Goal: Task Accomplishment & Management: Manage account settings

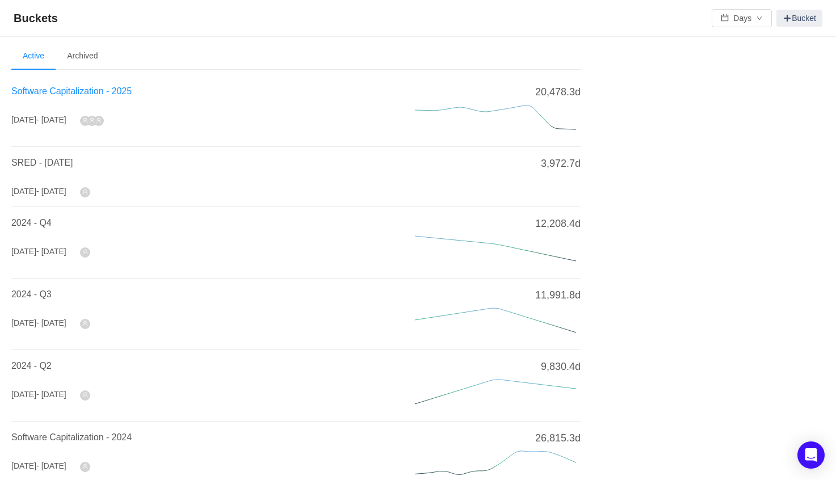
click at [115, 89] on span "Software Capitalization - 2025" at bounding box center [71, 91] width 120 height 10
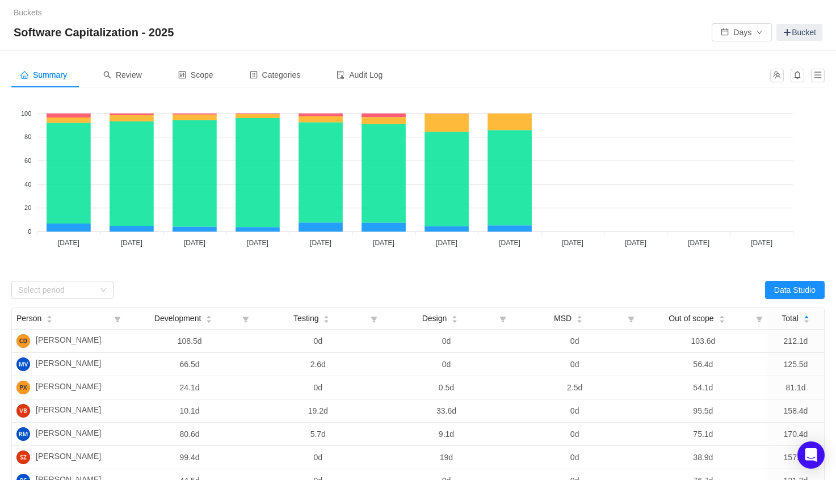
click at [336, 287] on div "Select period" at bounding box center [214, 290] width 407 height 18
click at [141, 78] on span "Review" at bounding box center [122, 74] width 39 height 9
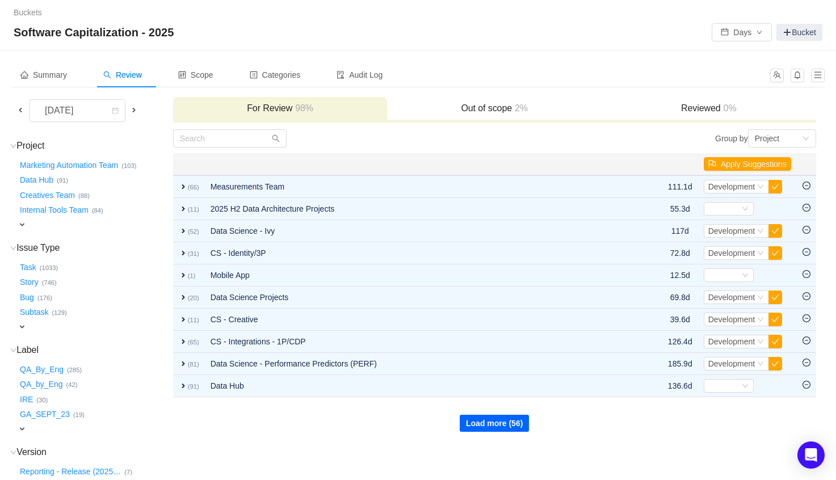
click at [483, 425] on button "Load more (56)" at bounding box center [494, 423] width 69 height 17
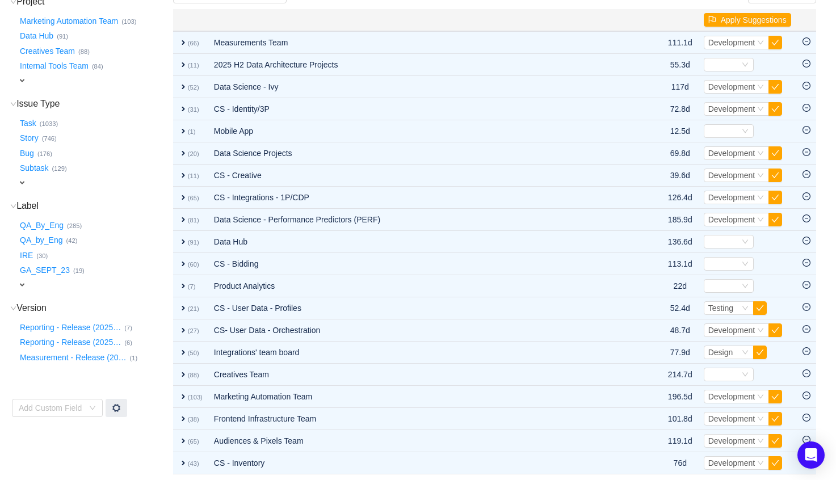
scroll to position [138, 0]
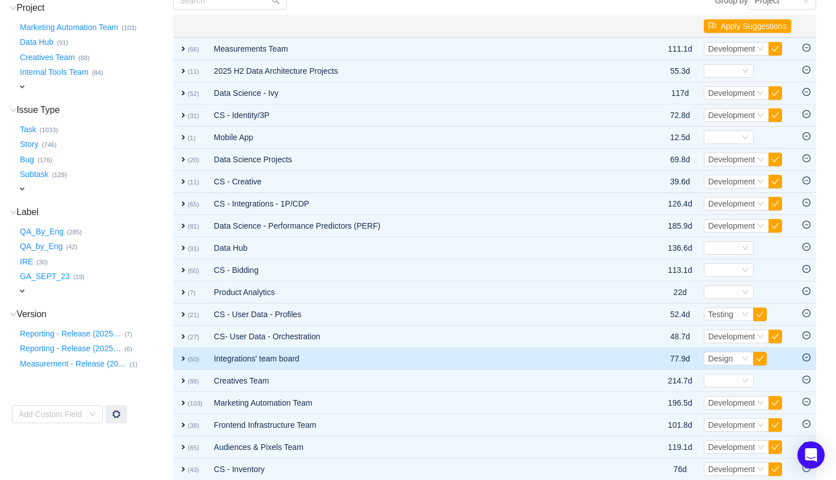
click at [183, 354] on span "expand" at bounding box center [183, 358] width 9 height 9
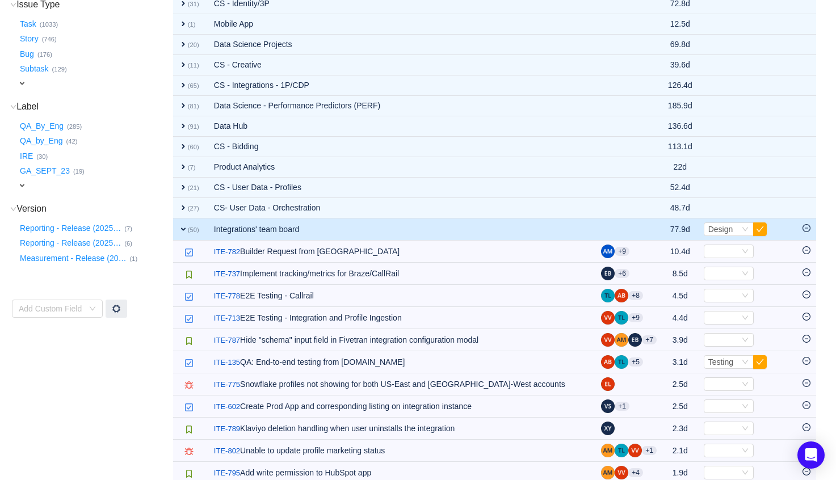
scroll to position [251, 0]
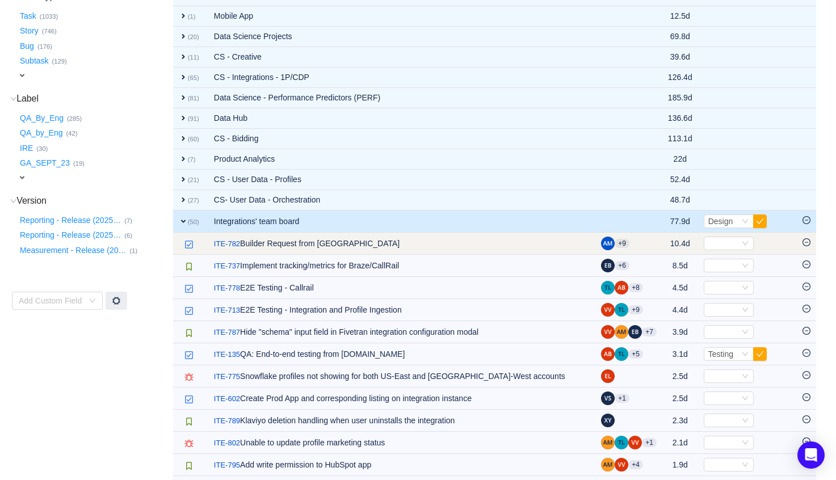
click at [806, 239] on icon "icon: minus-circle" at bounding box center [806, 242] width 8 height 8
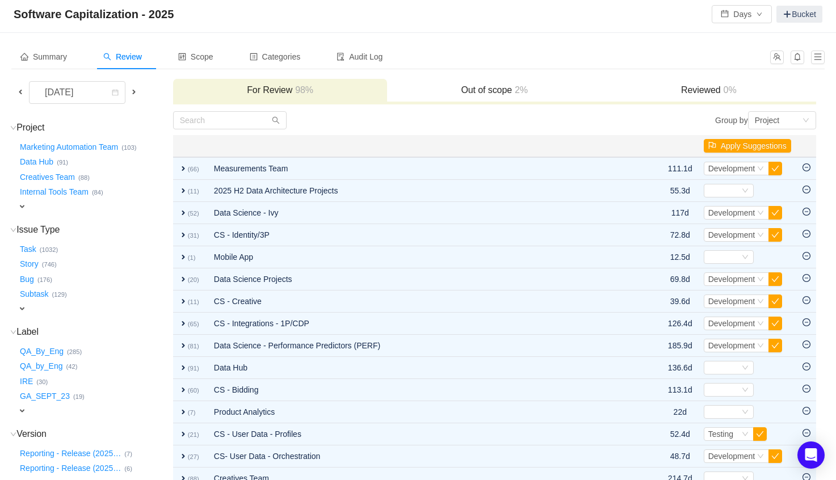
scroll to position [20, 0]
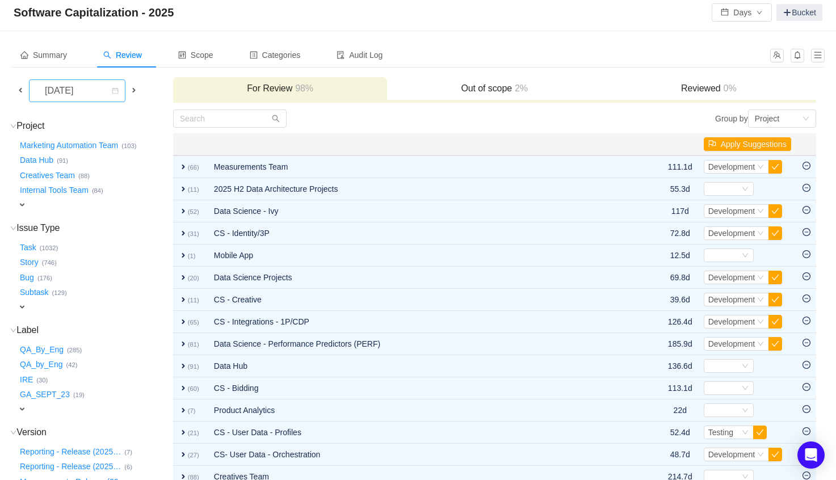
click at [119, 92] on icon "icon: calendar" at bounding box center [115, 90] width 7 height 7
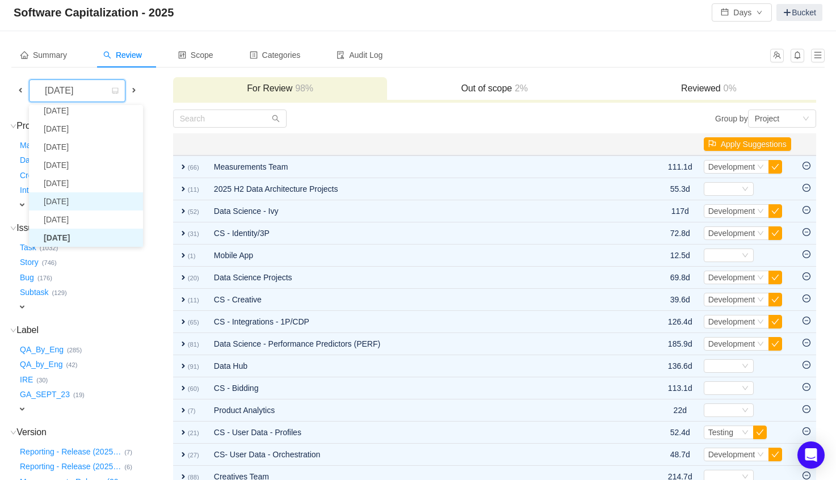
scroll to position [20, 0]
click at [82, 205] on li "[DATE]" at bounding box center [86, 205] width 114 height 18
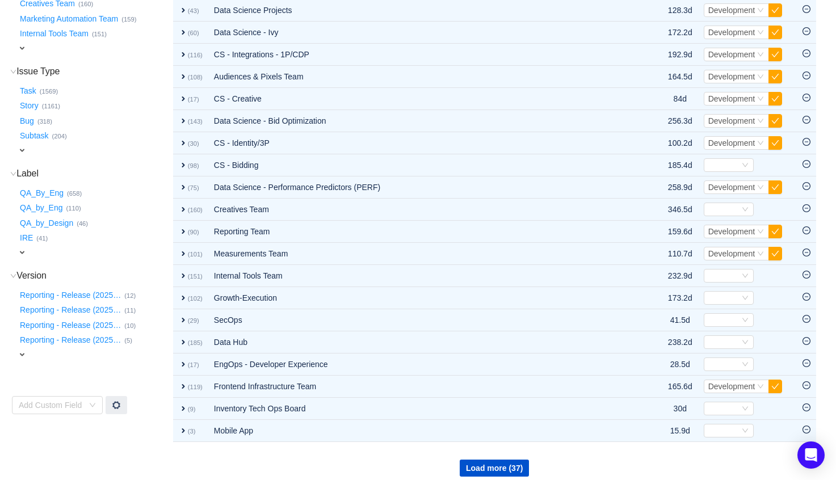
scroll to position [186, 0]
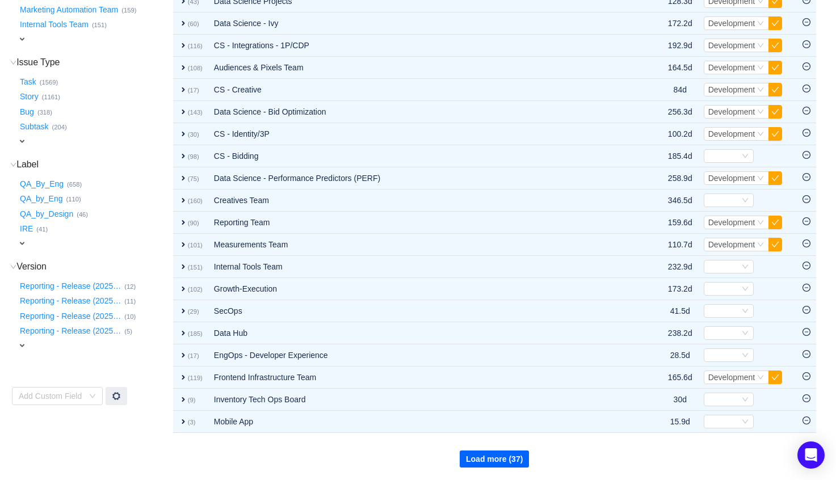
click at [510, 459] on button "Load more (37)" at bounding box center [494, 459] width 69 height 17
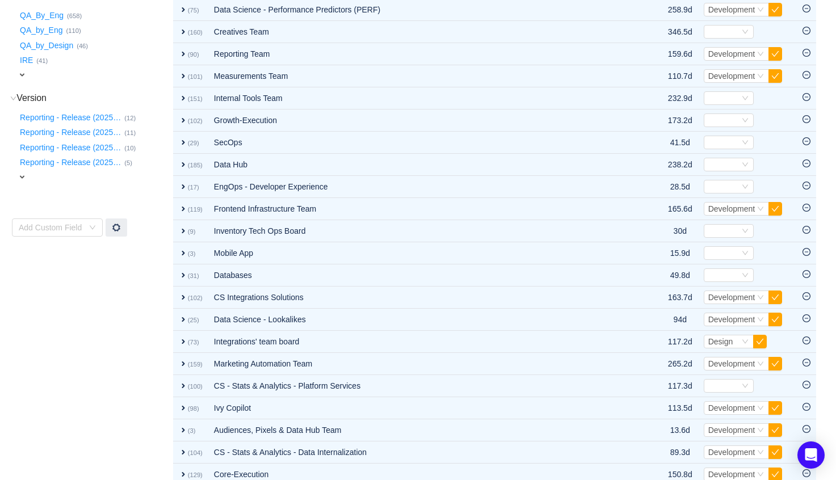
scroll to position [407, 0]
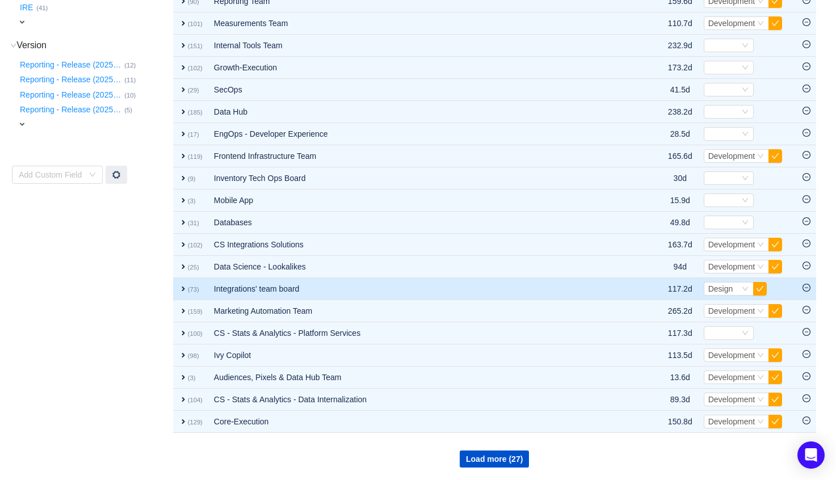
click at [228, 290] on td "Integrations' team board" at bounding box center [421, 289] width 427 height 22
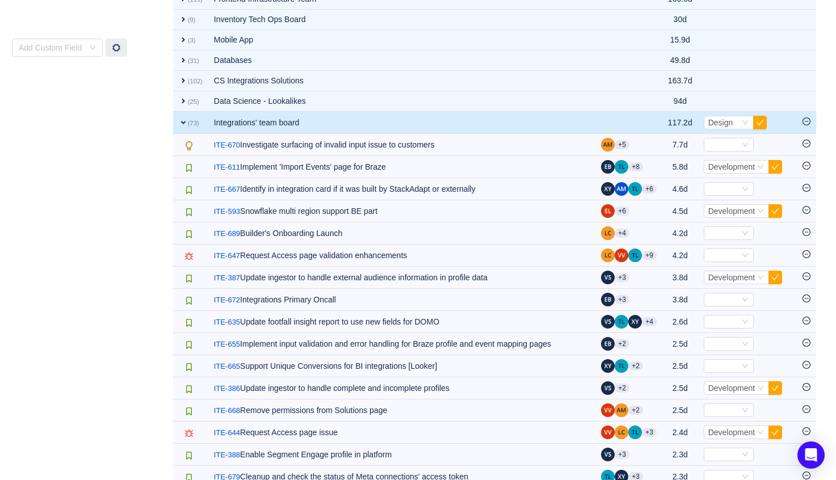
scroll to position [525, 0]
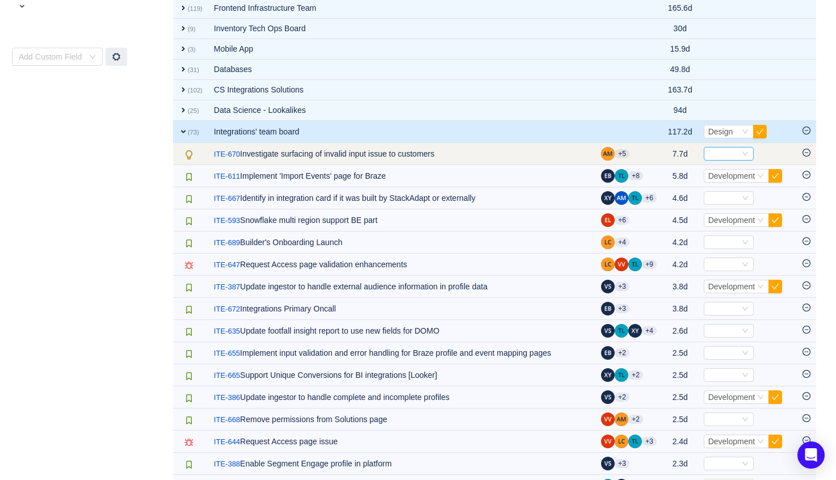
click at [743, 153] on icon "icon: down" at bounding box center [745, 153] width 7 height 7
click at [742, 152] on icon "icon: down" at bounding box center [745, 154] width 6 height 4
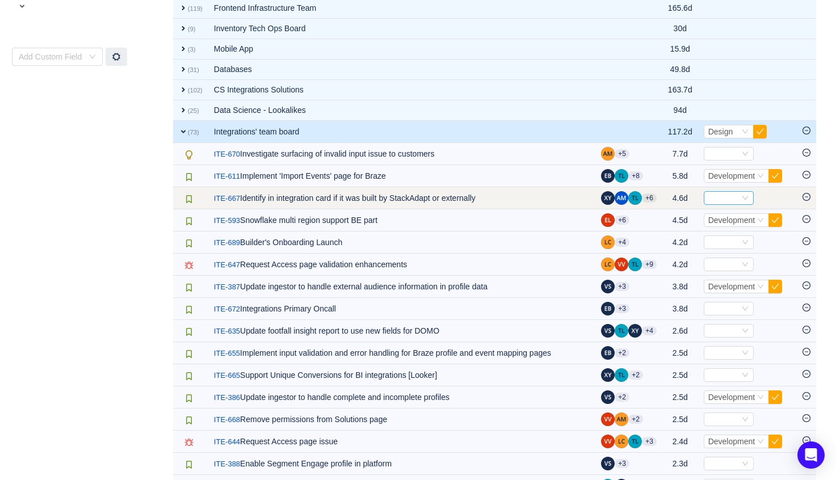
click at [723, 195] on div "Select" at bounding box center [723, 198] width 31 height 12
click at [723, 196] on input at bounding box center [723, 198] width 31 height 12
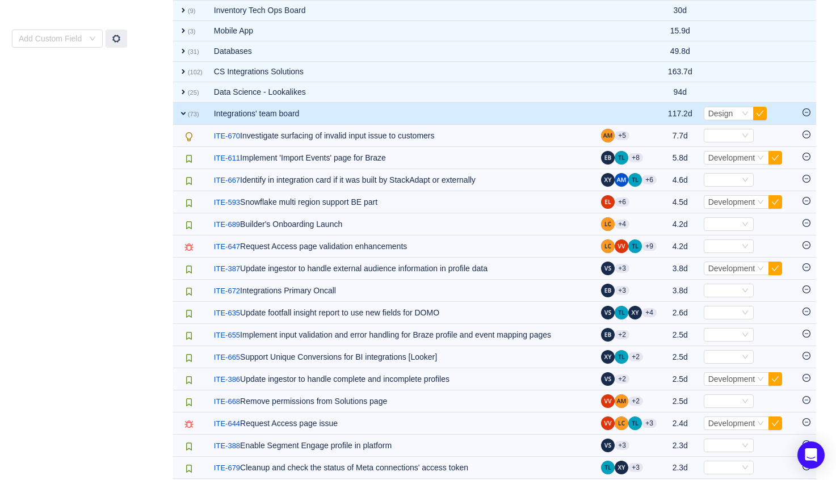
scroll to position [540, 0]
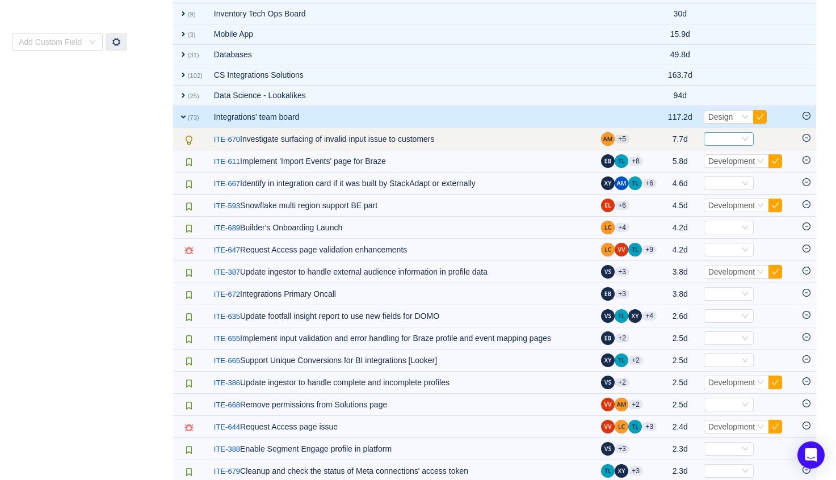
click at [743, 137] on icon "icon: down" at bounding box center [745, 139] width 7 height 7
click at [743, 140] on icon "icon: down" at bounding box center [745, 139] width 7 height 7
click at [806, 136] on icon "icon: minus-circle" at bounding box center [806, 138] width 8 height 8
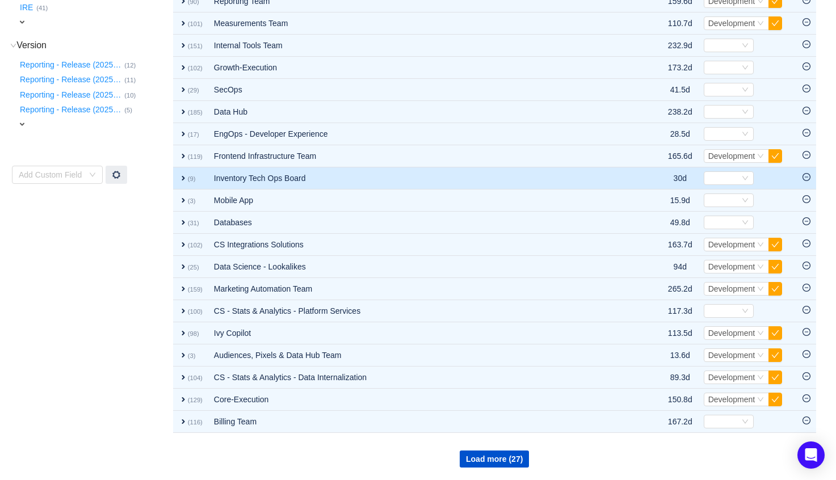
scroll to position [407, 0]
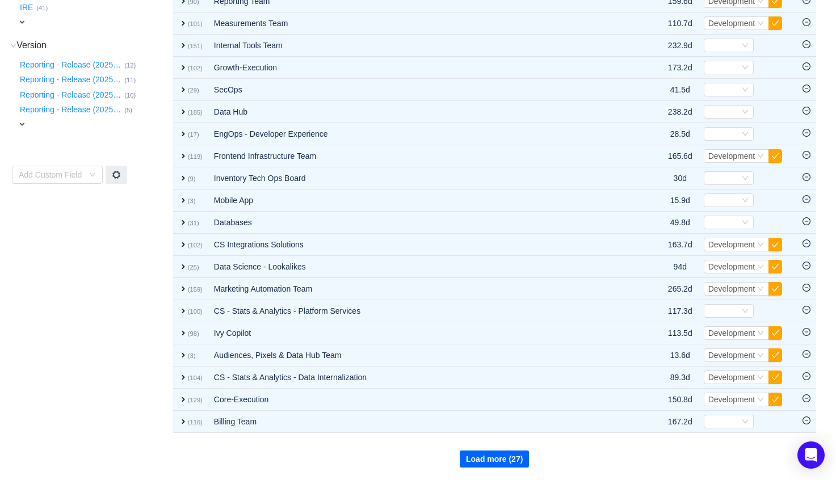
click at [494, 462] on button "Load more (27)" at bounding box center [494, 459] width 69 height 17
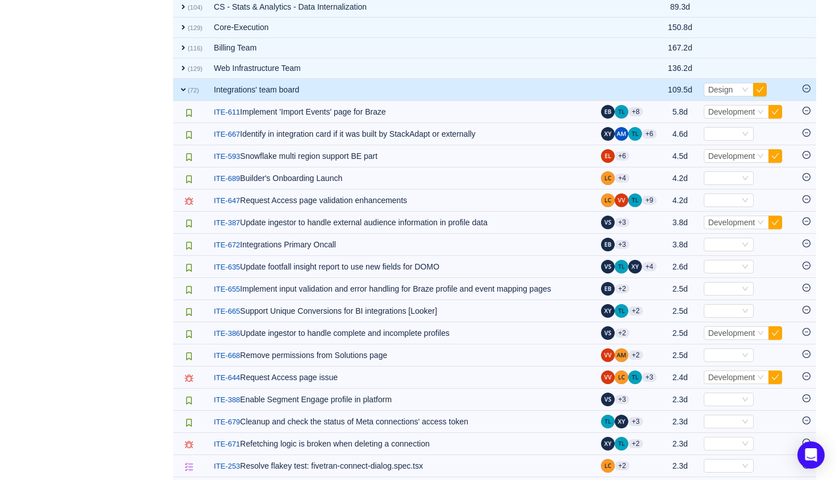
scroll to position [720, 0]
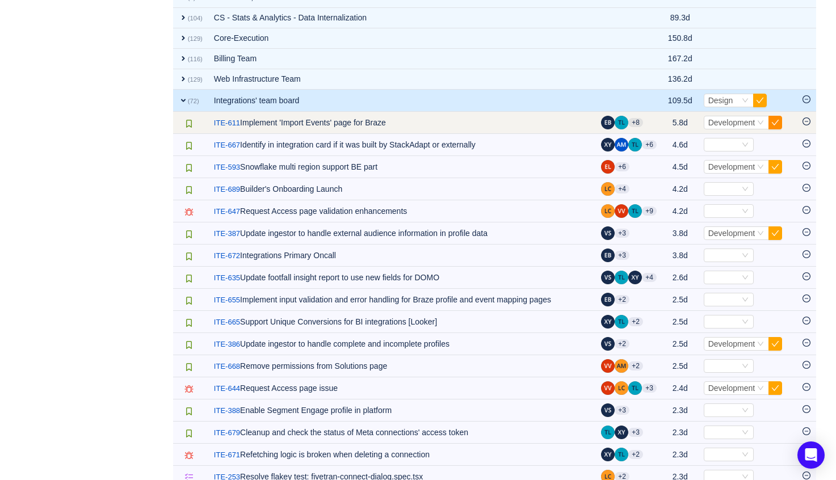
click at [777, 124] on button "button" at bounding box center [775, 123] width 14 height 14
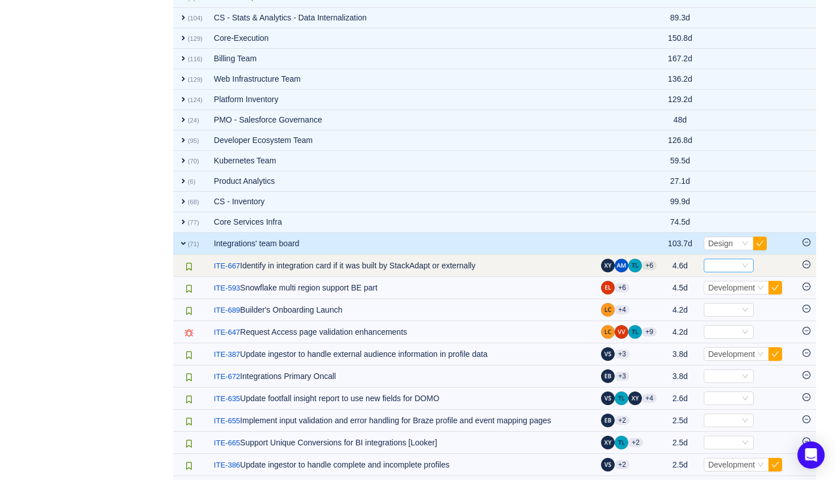
click at [745, 268] on icon "icon: down" at bounding box center [745, 265] width 7 height 7
click at [747, 261] on div "Select" at bounding box center [729, 266] width 50 height 14
click at [806, 266] on icon "icon: minus-circle" at bounding box center [806, 264] width 8 height 8
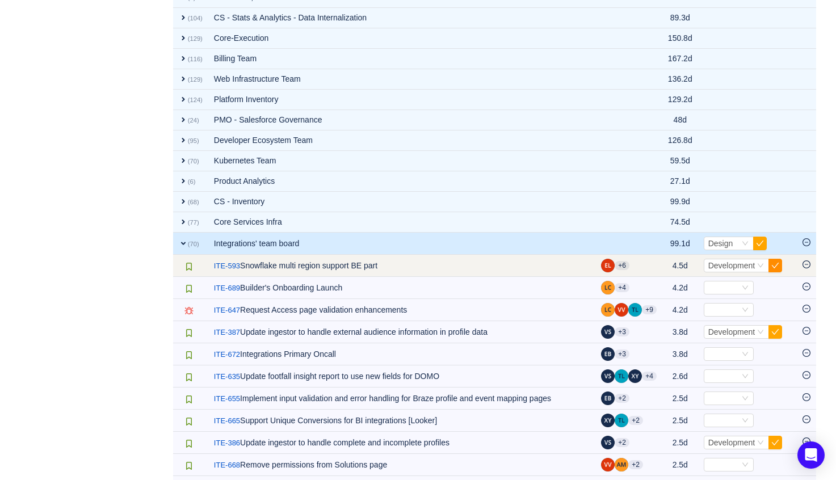
click at [775, 266] on button "button" at bounding box center [775, 266] width 14 height 14
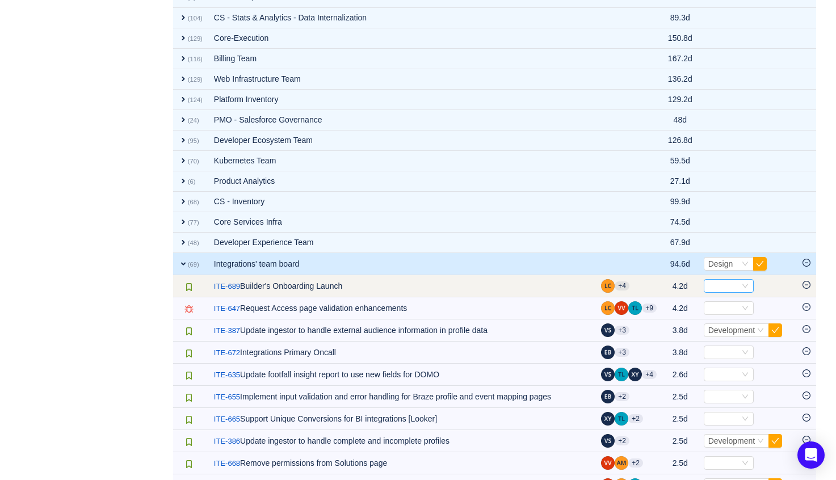
click at [742, 286] on icon "icon: down" at bounding box center [745, 286] width 7 height 7
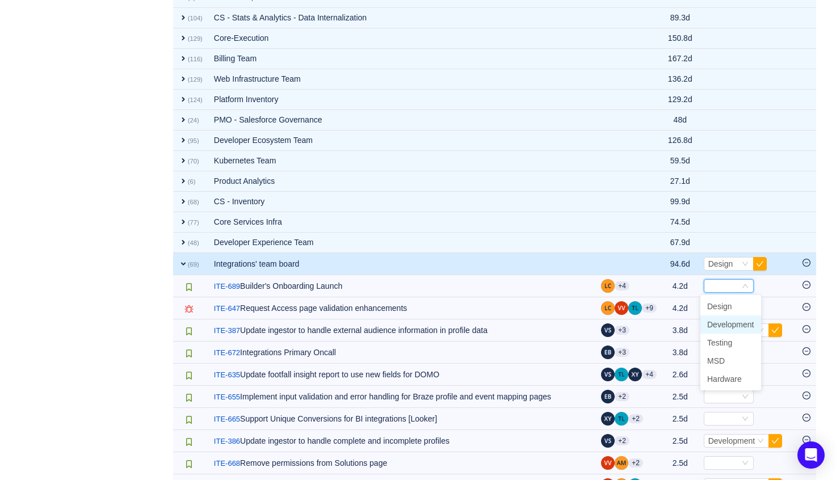
click at [720, 326] on span "Development" at bounding box center [730, 324] width 47 height 9
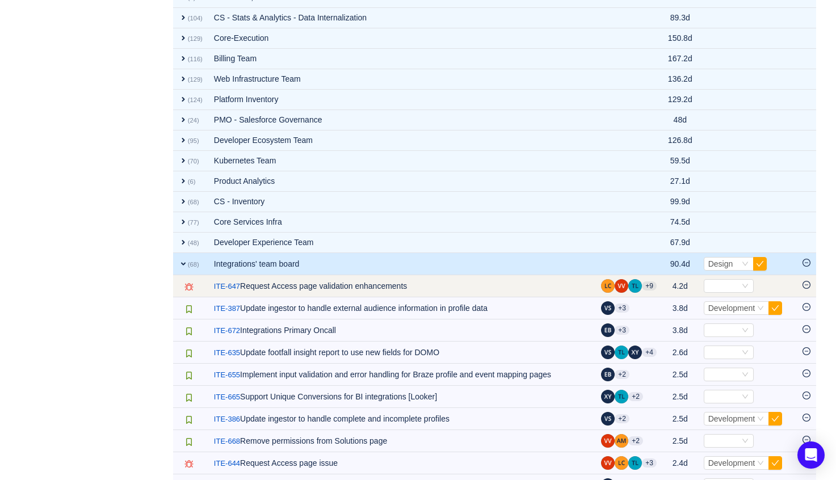
click at [809, 283] on icon "icon: minus-circle" at bounding box center [806, 285] width 8 height 8
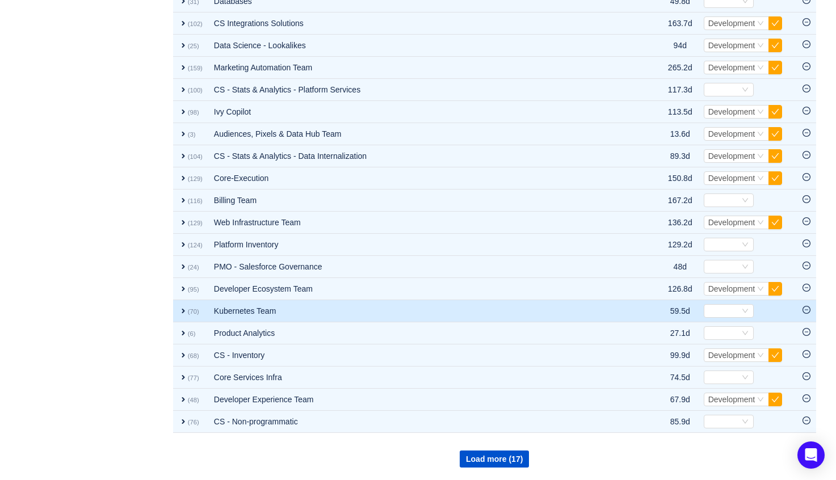
scroll to position [628, 0]
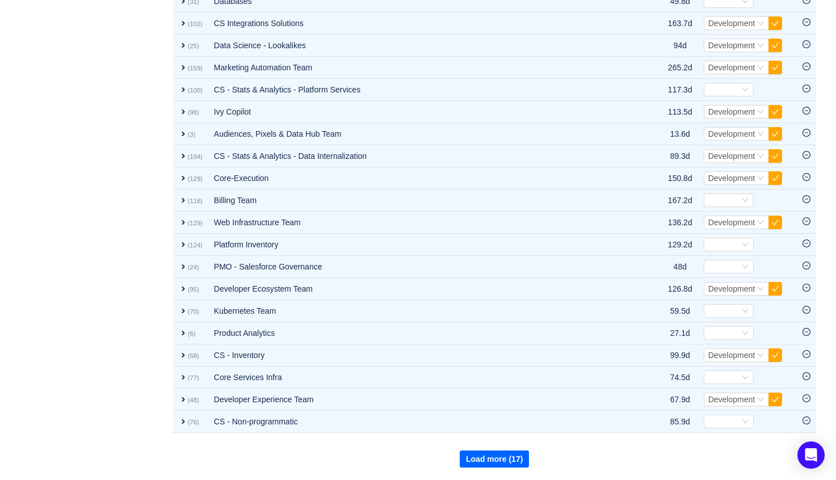
click at [499, 465] on button "Load more (17)" at bounding box center [494, 459] width 69 height 17
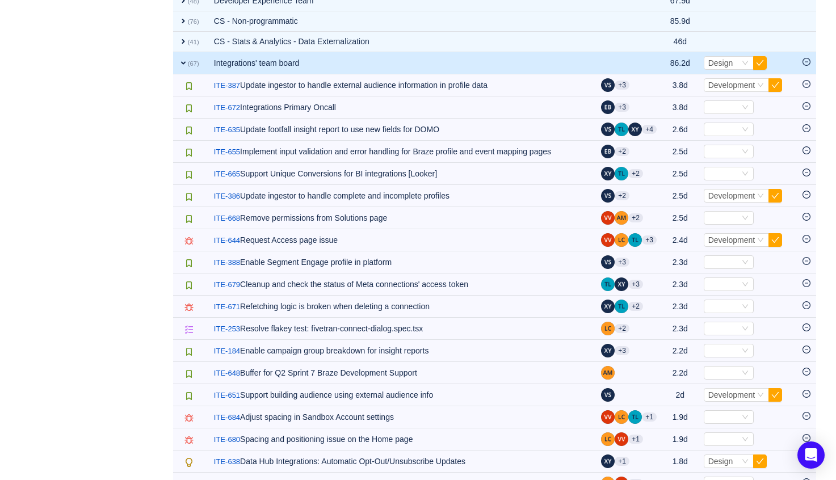
scroll to position [954, 0]
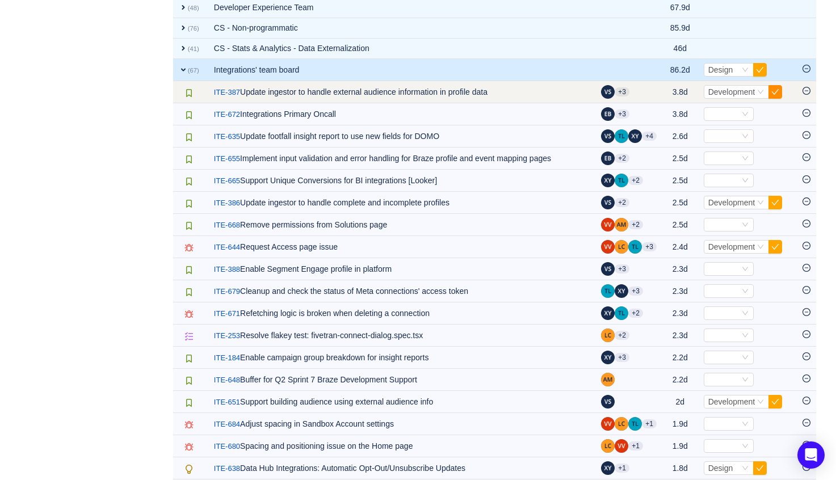
click at [772, 92] on button "button" at bounding box center [775, 92] width 14 height 14
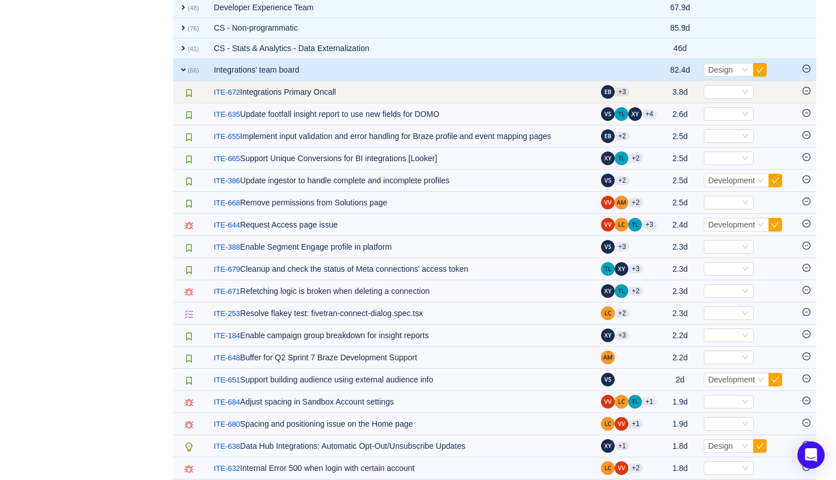
click at [807, 90] on icon "icon: minus-circle" at bounding box center [806, 90] width 3 height 1
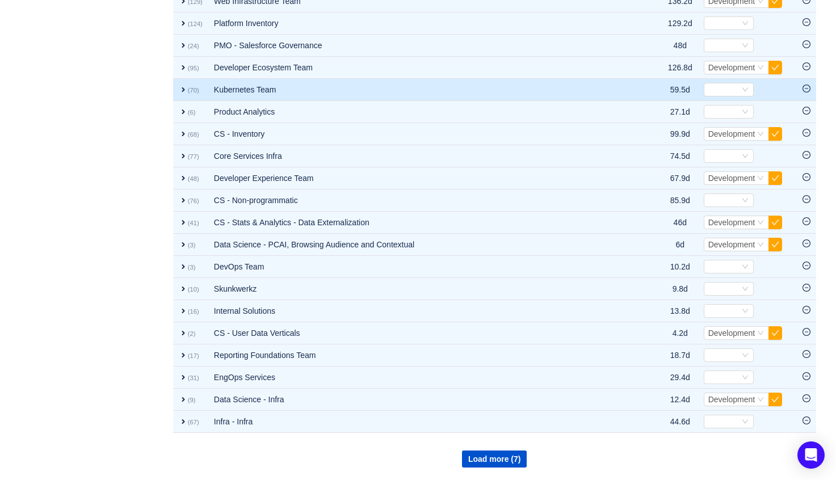
scroll to position [849, 0]
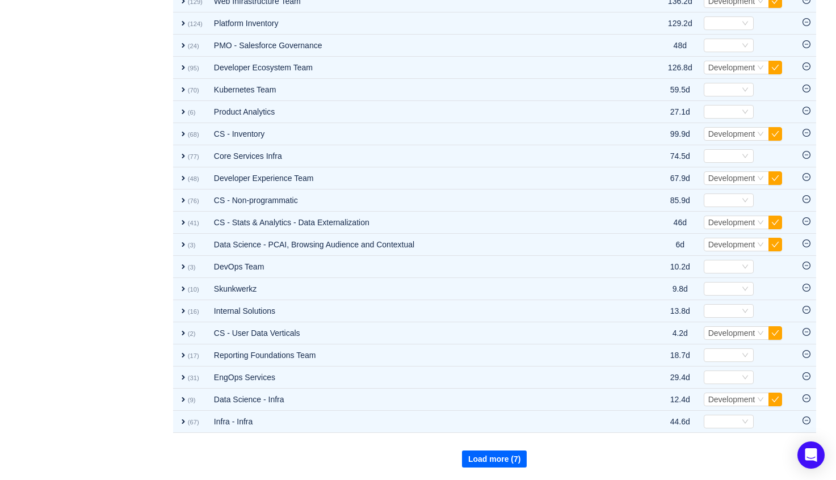
click at [520, 455] on button "Load more (7)" at bounding box center [494, 459] width 65 height 17
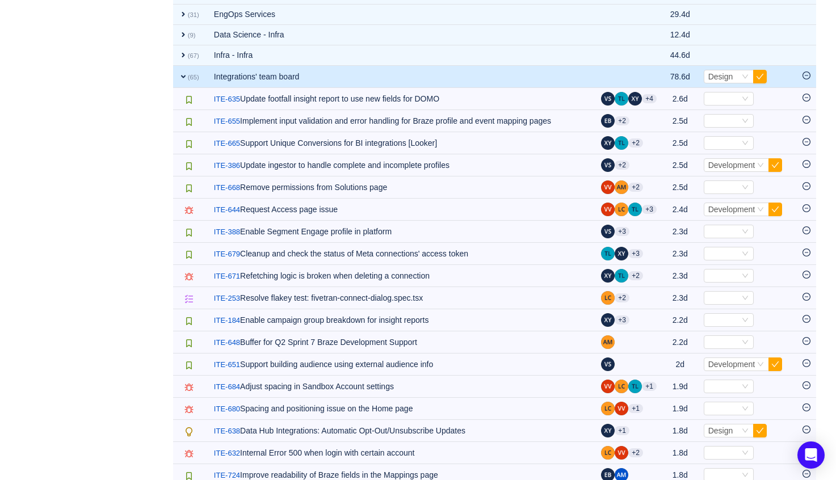
scroll to position [1130, 0]
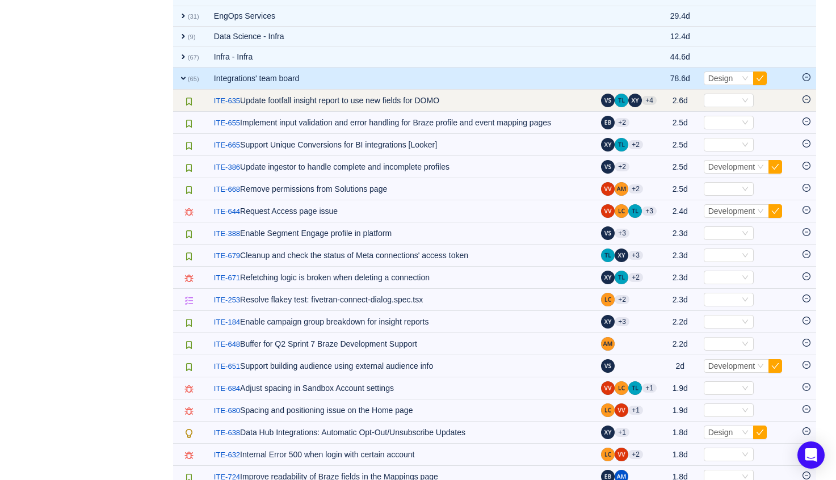
click at [804, 98] on icon "icon: minus-circle" at bounding box center [806, 99] width 8 height 8
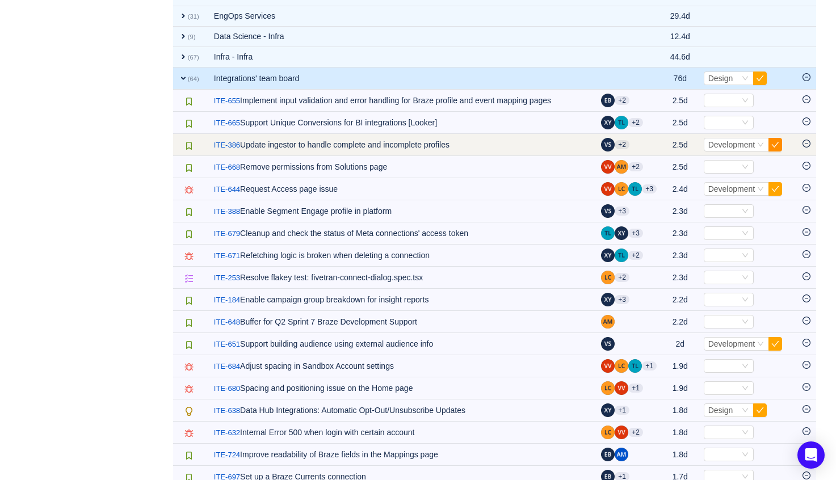
click at [777, 141] on button "button" at bounding box center [775, 145] width 14 height 14
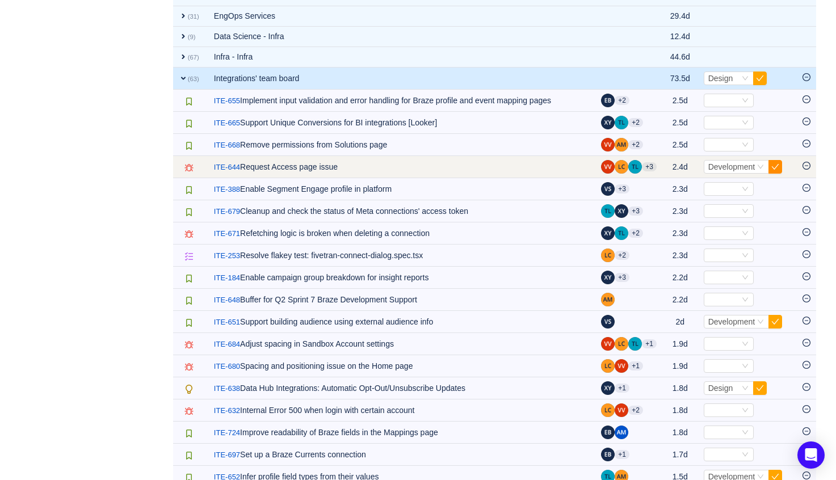
click at [775, 166] on button "button" at bounding box center [775, 167] width 14 height 14
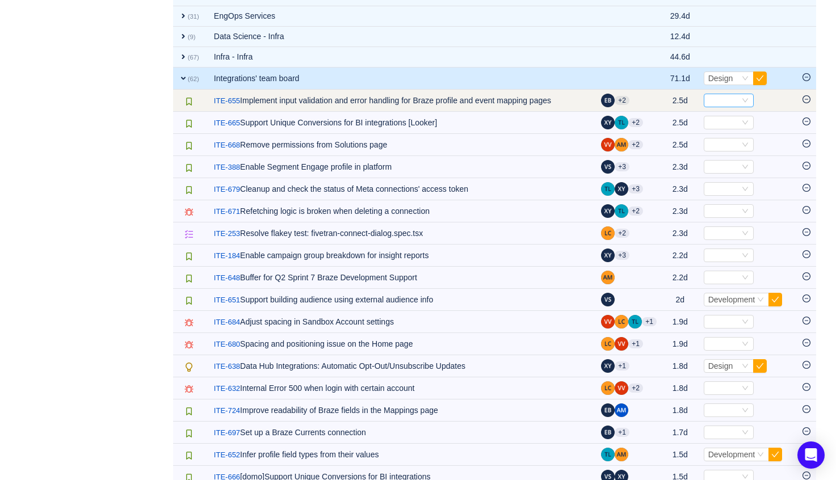
click at [734, 98] on div "Select" at bounding box center [723, 100] width 31 height 12
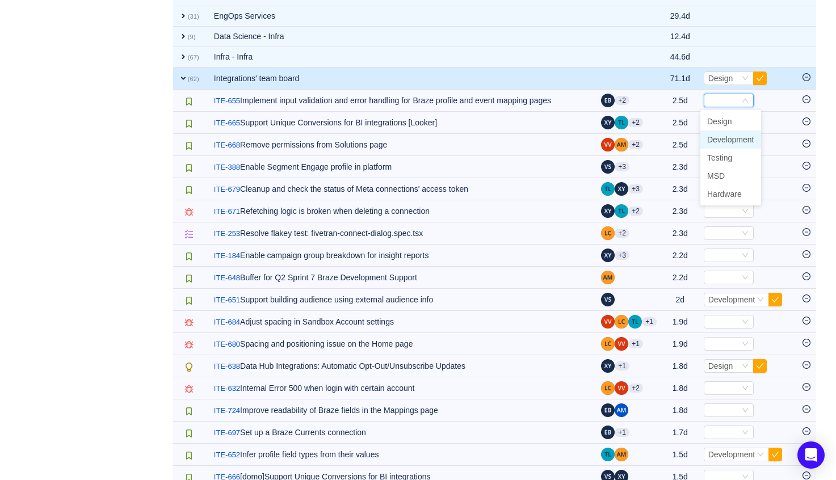
click at [732, 136] on span "Development" at bounding box center [730, 139] width 47 height 9
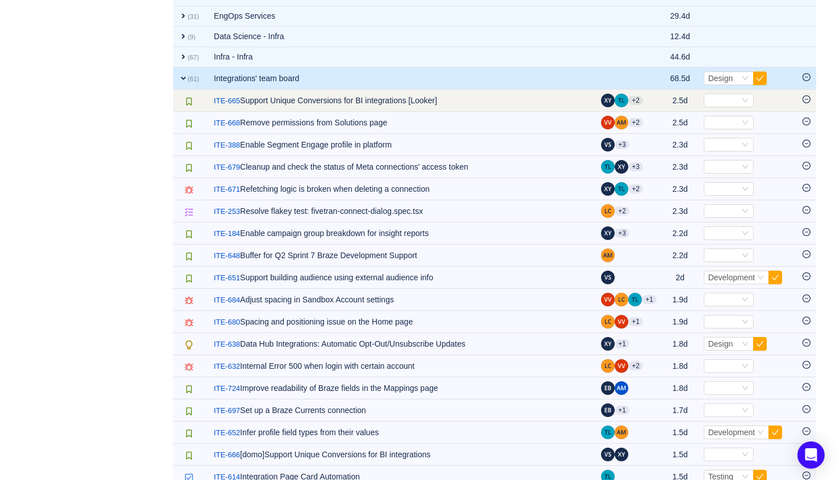
click at [803, 99] on icon "icon: minus-circle" at bounding box center [806, 99] width 8 height 8
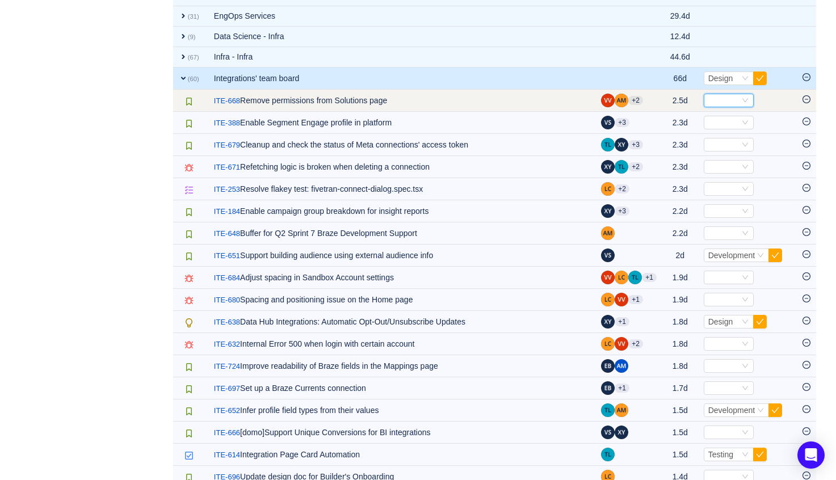
click at [727, 100] on div "Select" at bounding box center [723, 100] width 31 height 12
click at [748, 98] on div "Select" at bounding box center [729, 101] width 50 height 14
click at [805, 98] on icon "icon: minus-circle" at bounding box center [806, 99] width 8 height 8
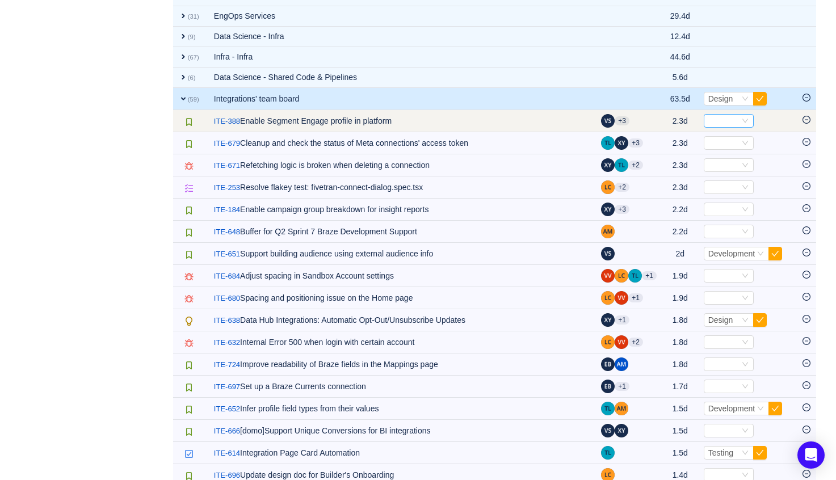
click at [730, 117] on div "Select" at bounding box center [723, 121] width 31 height 12
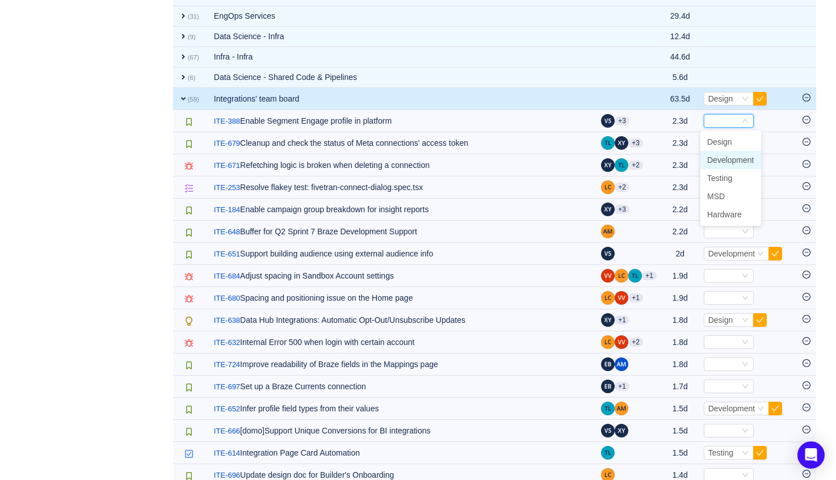
click at [735, 158] on span "Development" at bounding box center [730, 159] width 47 height 9
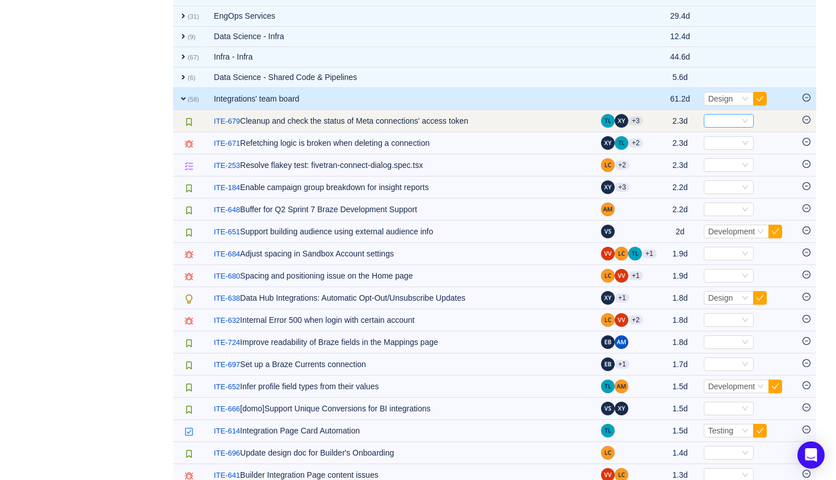
click at [720, 122] on div "Select" at bounding box center [723, 121] width 31 height 12
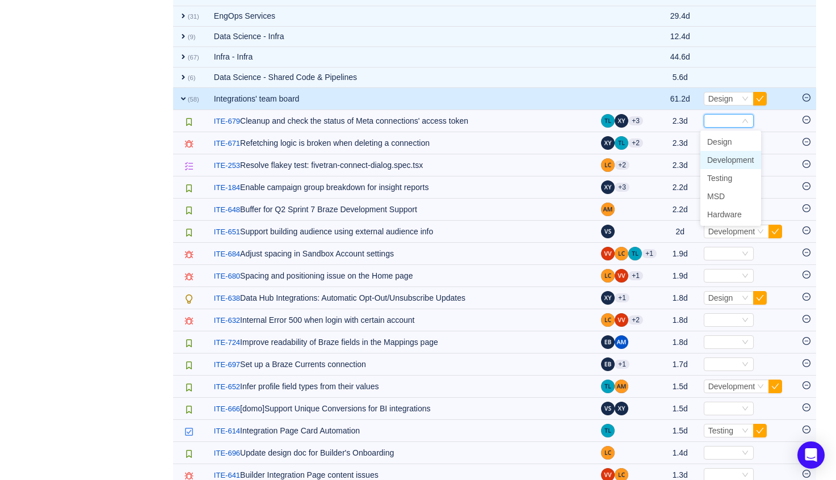
click at [739, 155] on span "Development" at bounding box center [730, 159] width 47 height 9
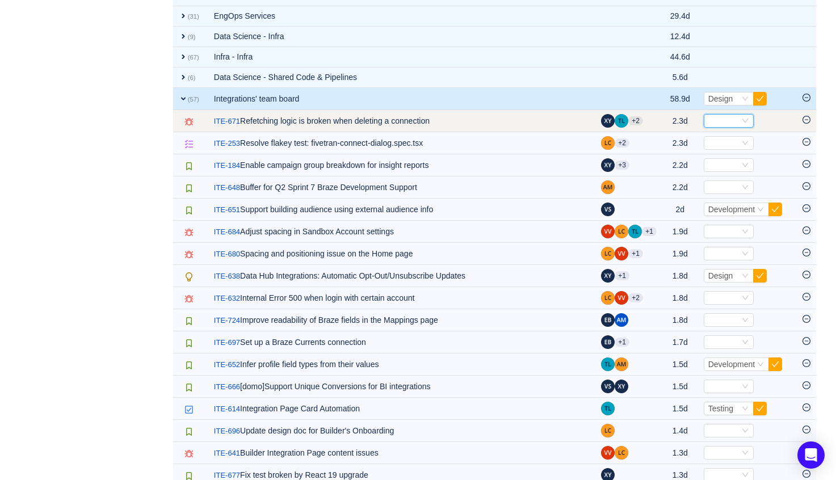
click at [736, 119] on div "Select" at bounding box center [723, 121] width 31 height 12
click at [802, 117] on icon "icon: minus-circle" at bounding box center [806, 120] width 8 height 8
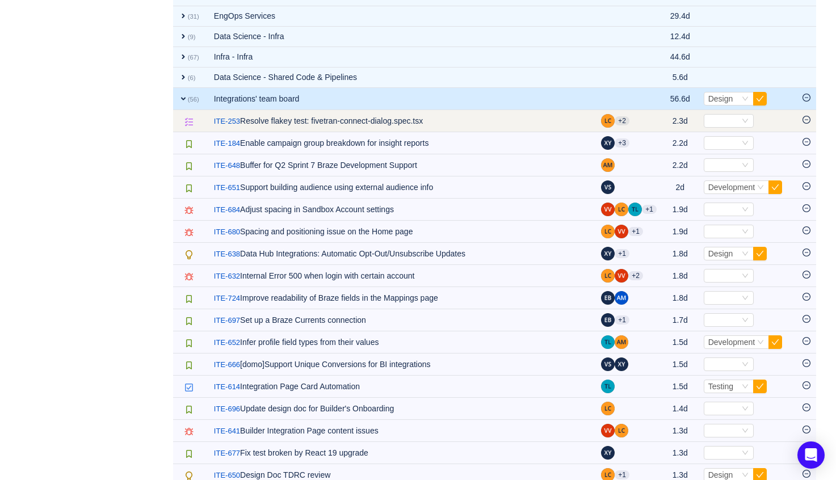
click at [751, 119] on span "Select" at bounding box center [747, 121] width 87 height 14
click at [743, 119] on icon "icon: down" at bounding box center [745, 120] width 7 height 7
click at [758, 125] on span "Select" at bounding box center [747, 121] width 87 height 14
click at [806, 117] on icon "icon: minus-circle" at bounding box center [806, 120] width 8 height 8
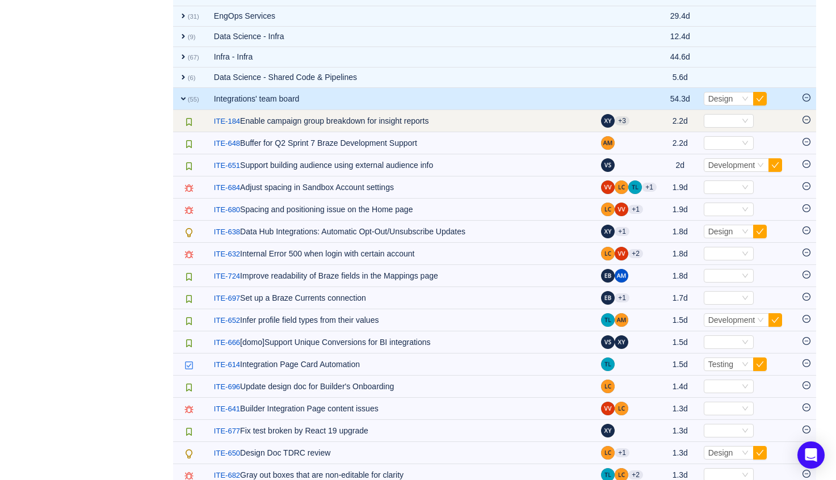
click at [806, 121] on icon "icon: minus-circle" at bounding box center [806, 120] width 8 height 8
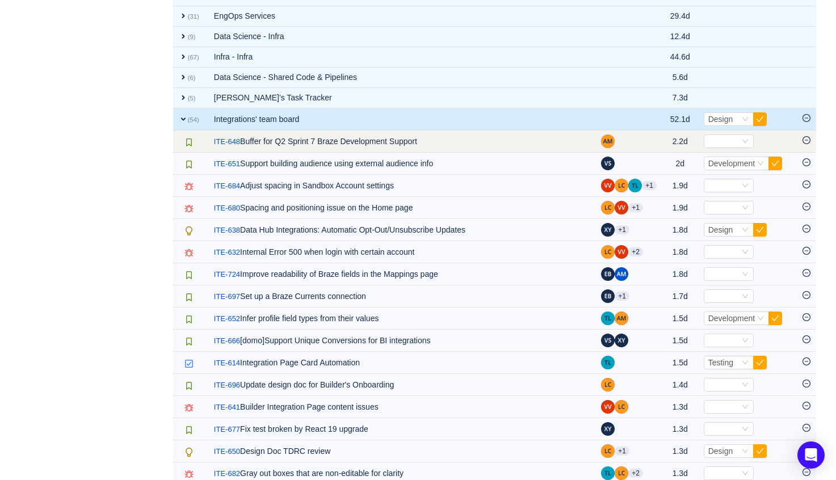
click at [806, 140] on icon "icon: minus-circle" at bounding box center [806, 140] width 8 height 8
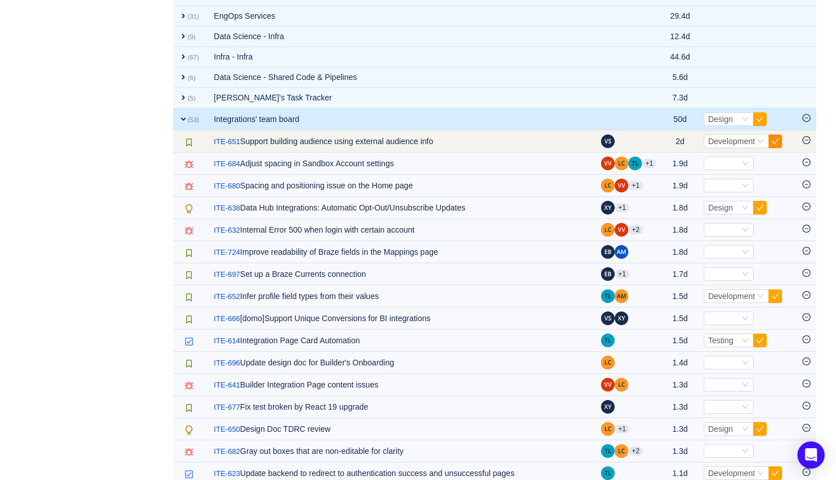
click at [777, 137] on button "button" at bounding box center [775, 141] width 14 height 14
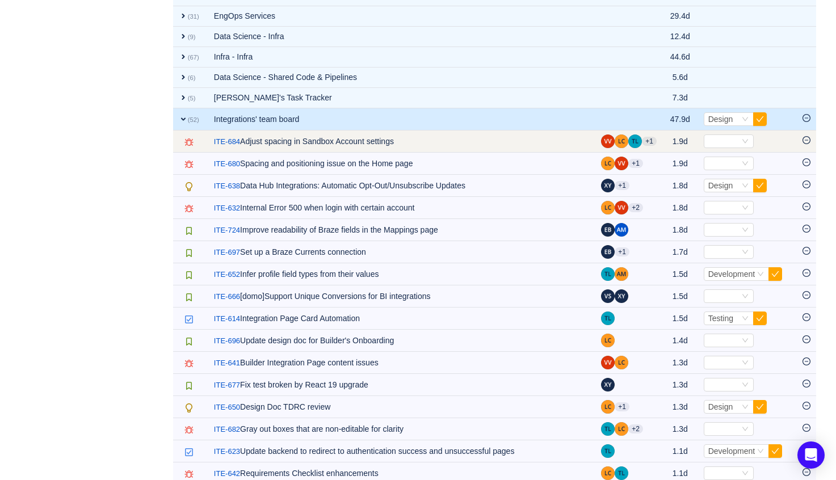
click at [806, 137] on icon "icon: minus-circle" at bounding box center [806, 140] width 8 height 8
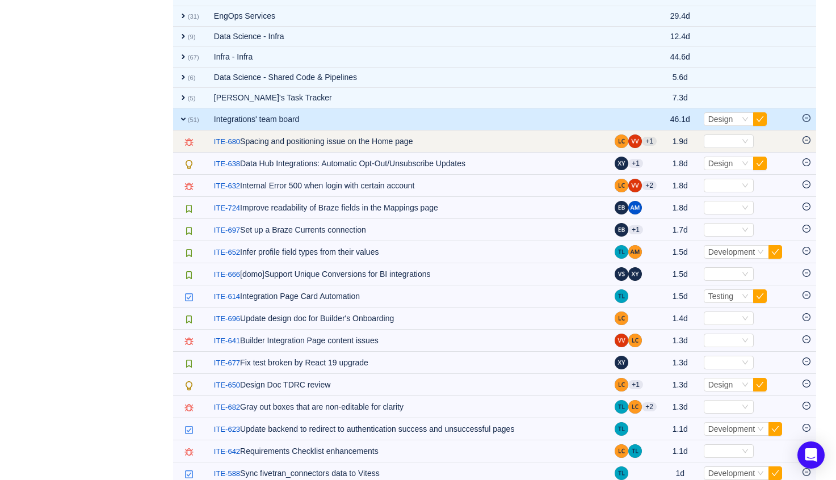
click at [807, 139] on icon "icon: minus-circle" at bounding box center [806, 140] width 8 height 8
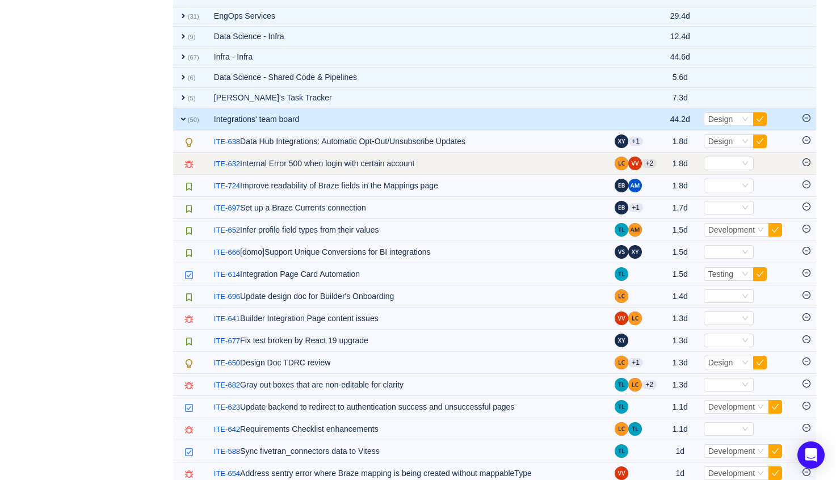
click at [807, 162] on icon "icon: minus-circle" at bounding box center [806, 162] width 8 height 8
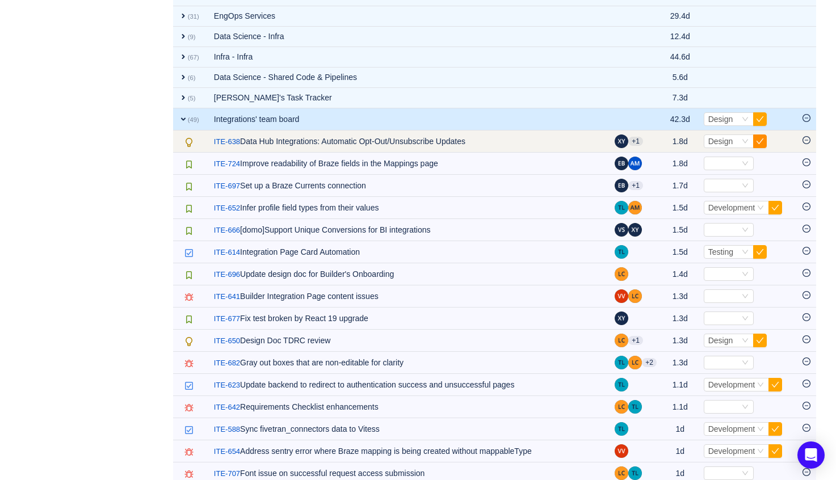
click at [758, 141] on button "button" at bounding box center [760, 141] width 14 height 14
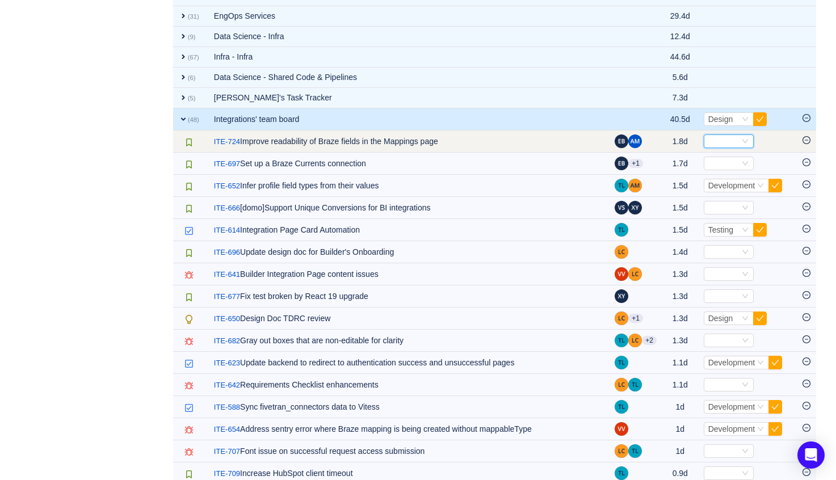
click at [729, 135] on div "Select" at bounding box center [723, 141] width 31 height 12
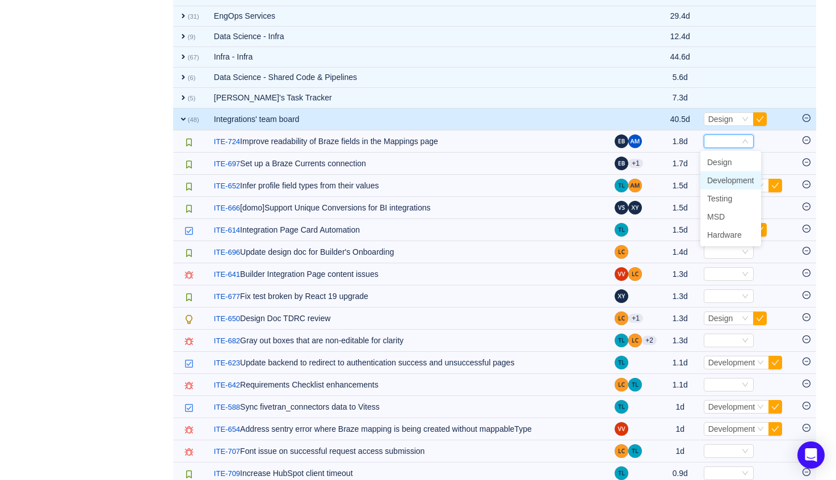
click at [738, 178] on span "Development" at bounding box center [730, 180] width 47 height 9
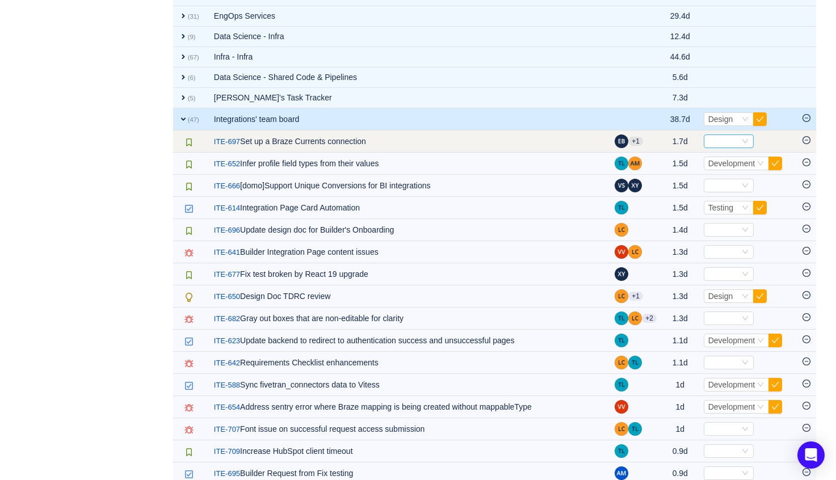
click at [738, 141] on div "Select" at bounding box center [729, 141] width 50 height 14
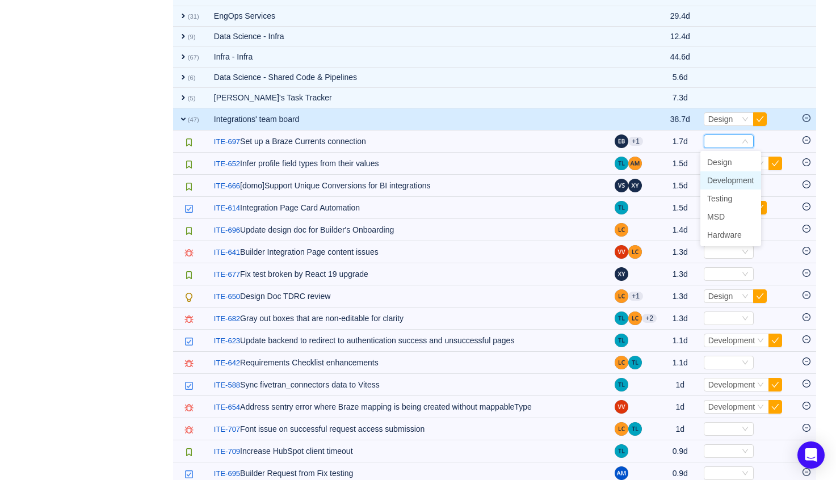
click at [730, 179] on span "Development" at bounding box center [730, 180] width 47 height 9
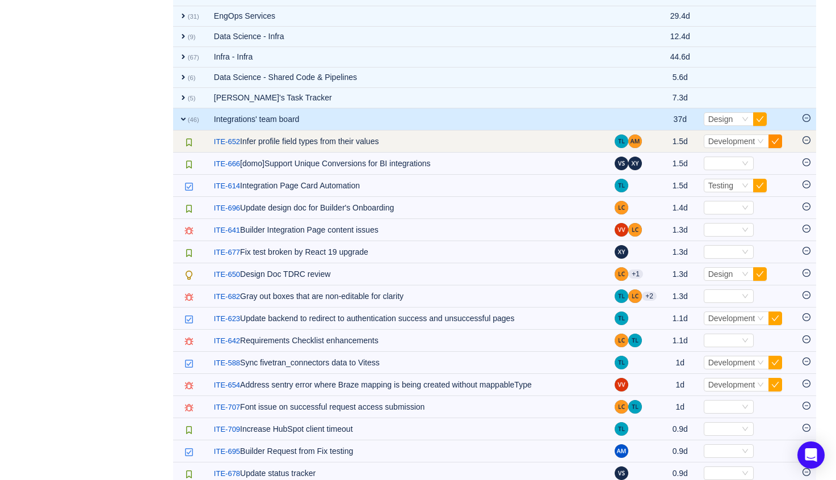
click at [775, 141] on button "button" at bounding box center [775, 141] width 14 height 14
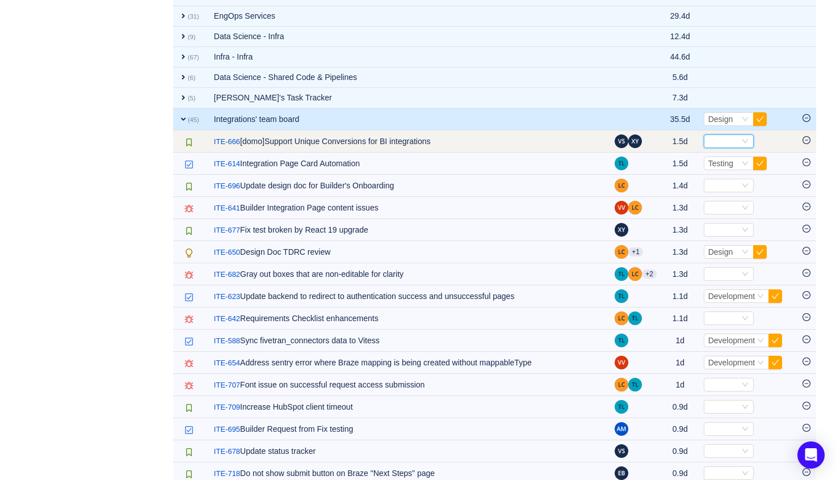
click at [722, 138] on div "Select" at bounding box center [723, 141] width 31 height 12
click at [807, 139] on icon "icon: minus-circle" at bounding box center [806, 140] width 8 height 8
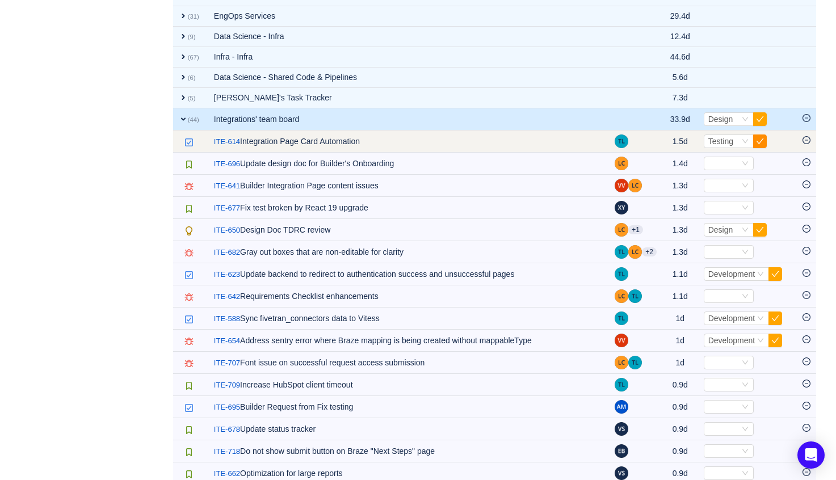
click at [759, 144] on button "button" at bounding box center [760, 141] width 14 height 14
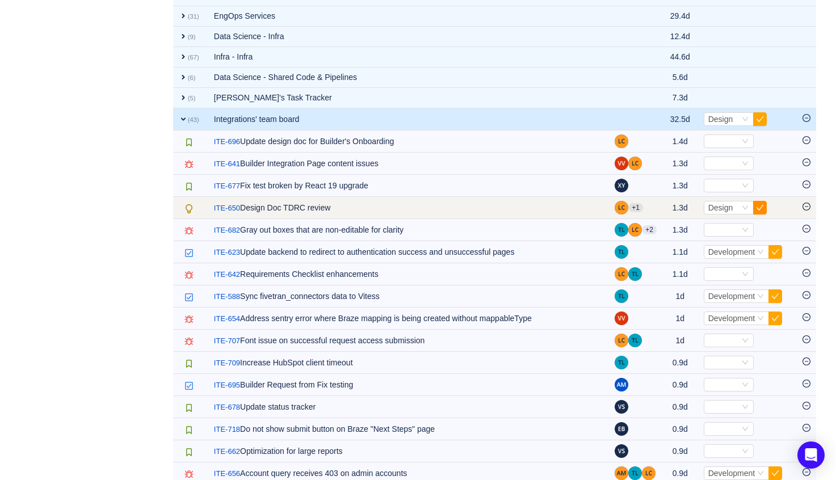
click at [756, 207] on button "button" at bounding box center [760, 208] width 14 height 14
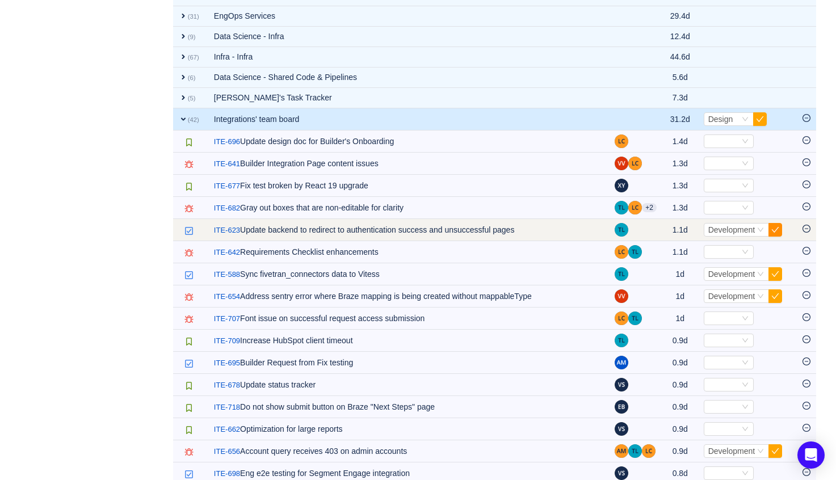
click at [776, 228] on button "button" at bounding box center [775, 230] width 14 height 14
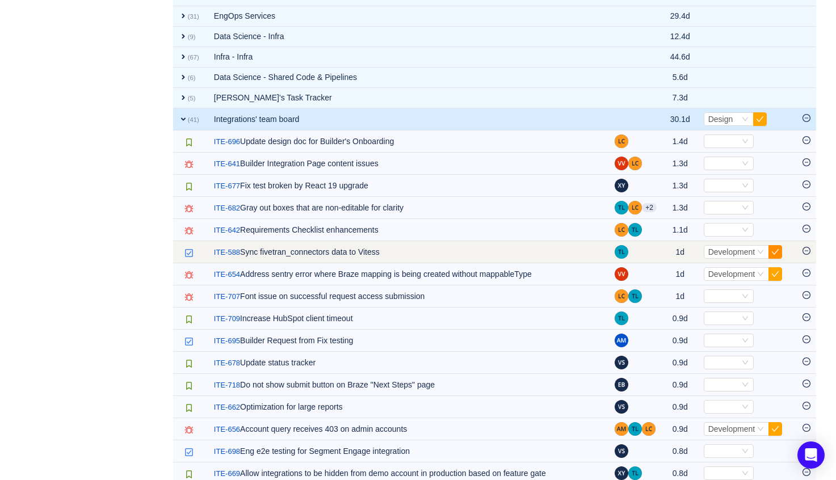
click at [773, 250] on button "button" at bounding box center [775, 252] width 14 height 14
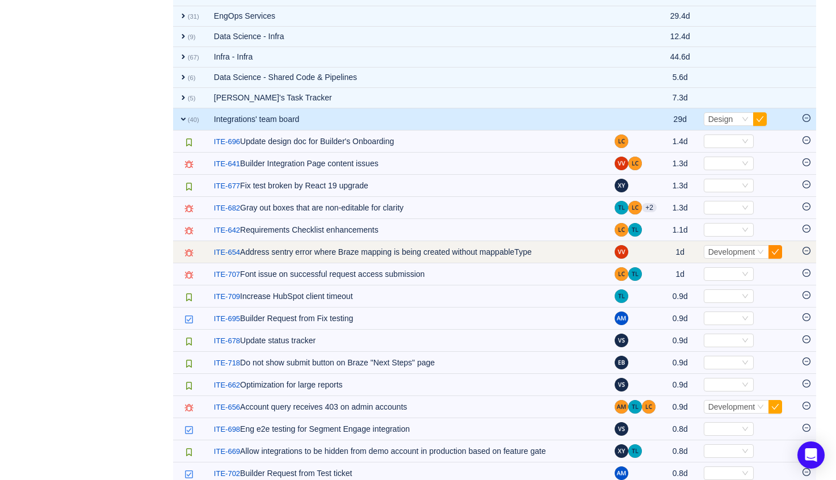
click at [774, 254] on button "button" at bounding box center [775, 252] width 14 height 14
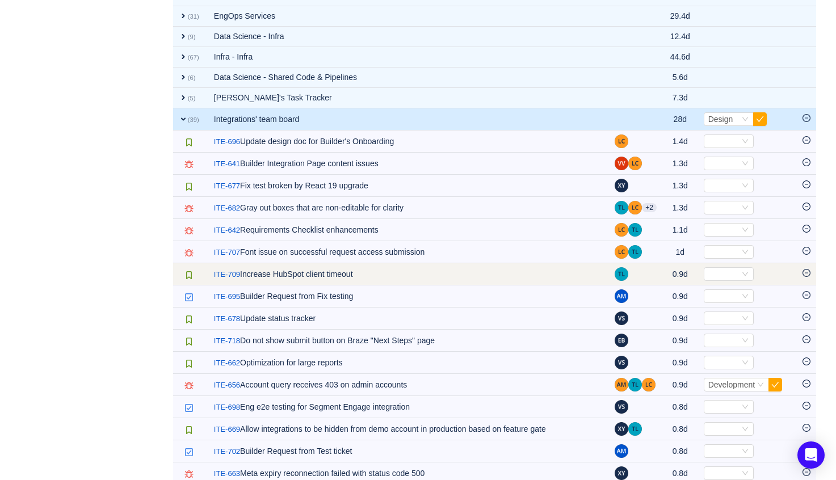
click at [805, 274] on icon "icon: minus-circle" at bounding box center [806, 273] width 8 height 8
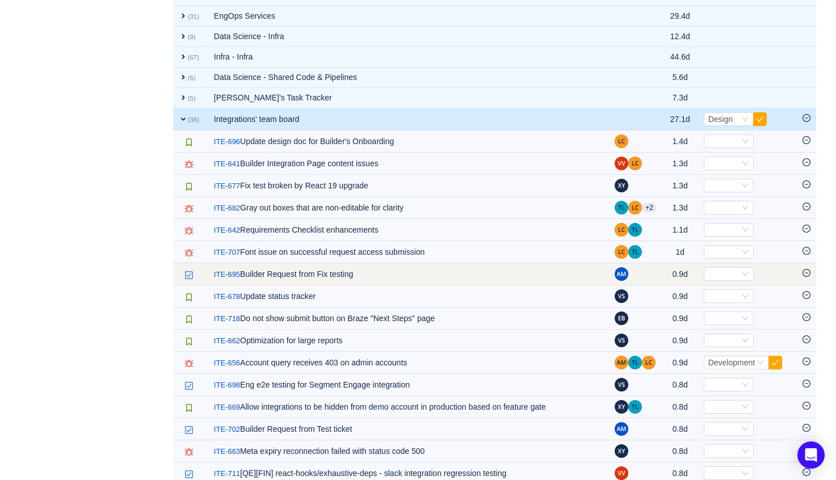
click at [807, 271] on icon "icon: minus-circle" at bounding box center [806, 273] width 8 height 8
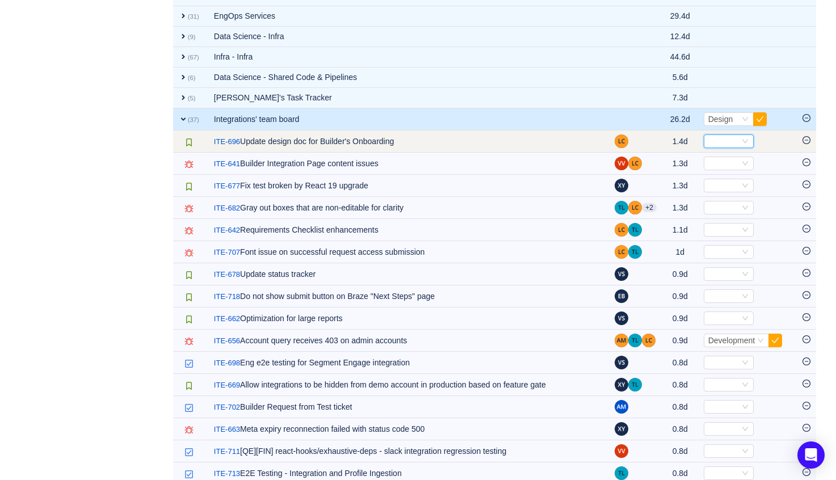
click at [742, 138] on icon "icon: down" at bounding box center [745, 141] width 7 height 7
click at [747, 140] on div "Select" at bounding box center [729, 141] width 50 height 14
click at [804, 139] on icon "icon: minus-circle" at bounding box center [806, 140] width 8 height 8
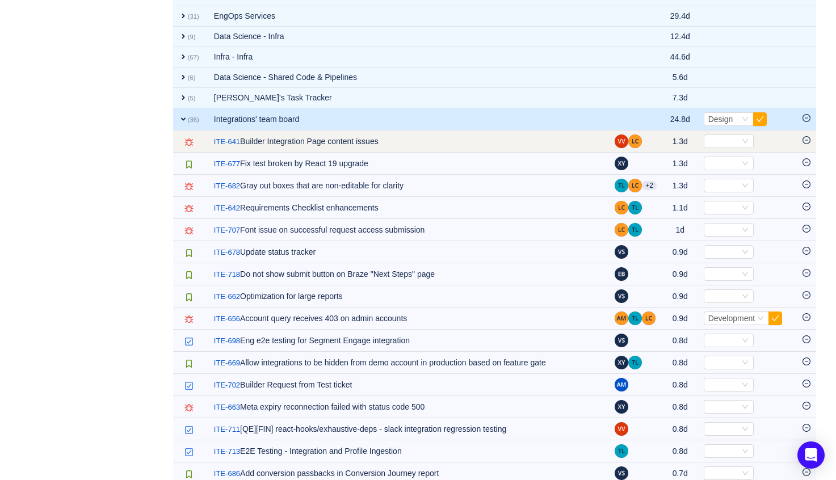
click at [806, 137] on icon "icon: minus-circle" at bounding box center [806, 140] width 8 height 8
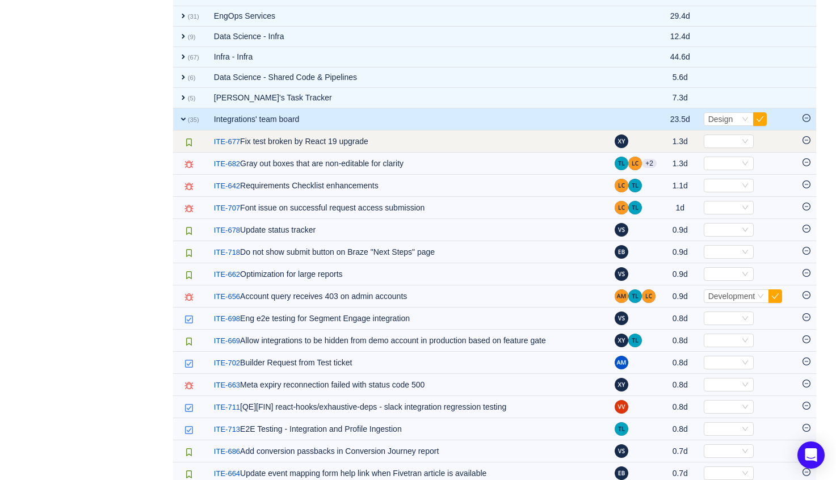
click at [804, 141] on icon "icon: minus-circle" at bounding box center [806, 140] width 8 height 8
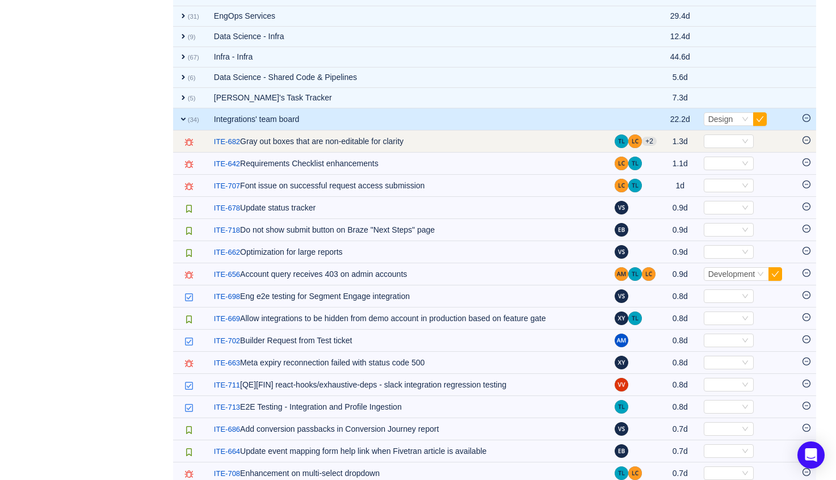
click at [805, 142] on icon "icon: minus-circle" at bounding box center [806, 140] width 8 height 8
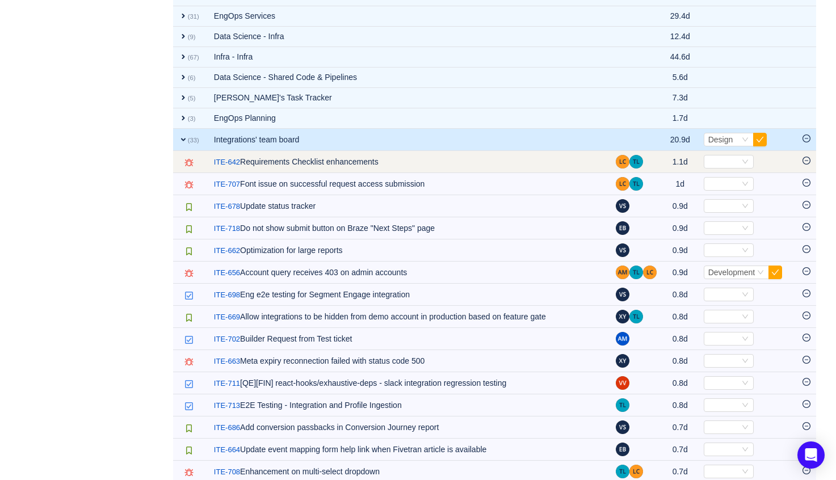
click at [806, 159] on icon "icon: minus-circle" at bounding box center [806, 161] width 8 height 8
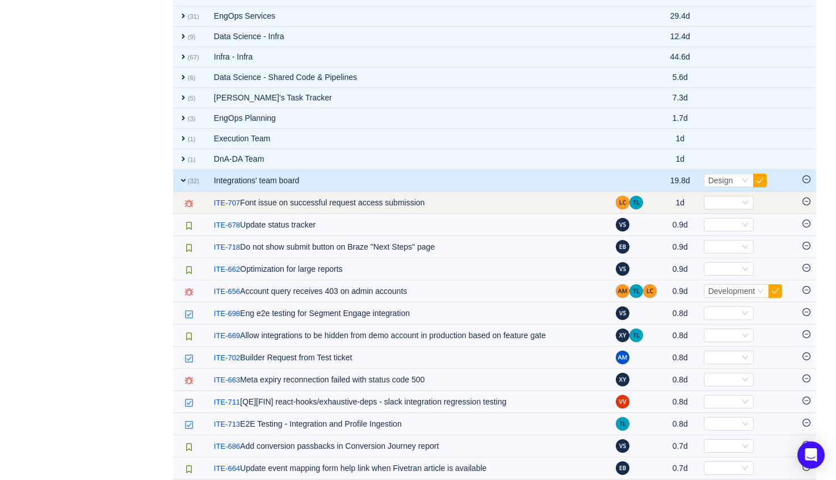
click at [807, 201] on icon "icon: minus-circle" at bounding box center [806, 201] width 3 height 1
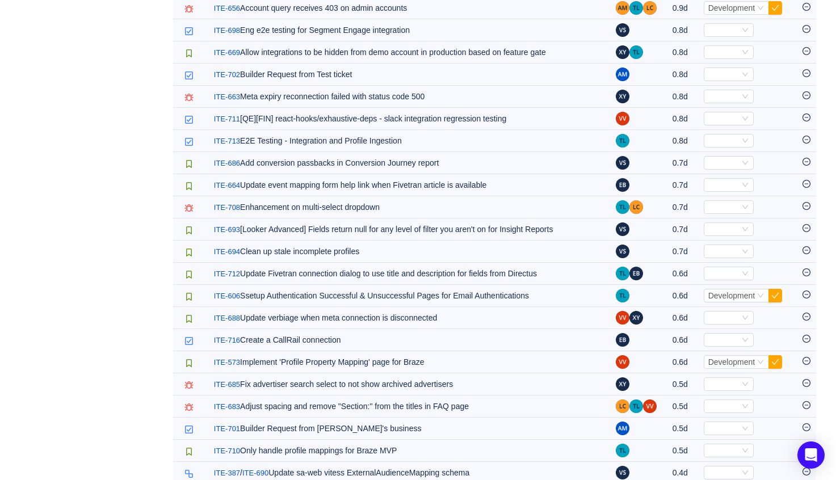
scroll to position [1394, 0]
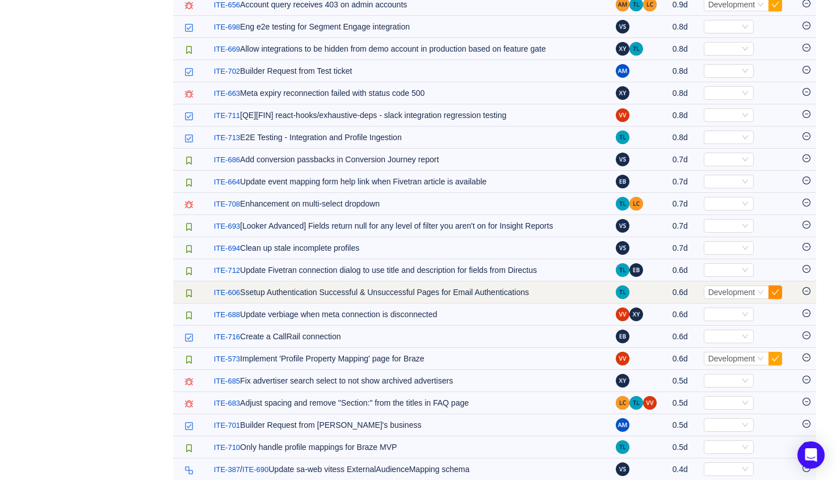
click at [777, 292] on button "button" at bounding box center [775, 292] width 14 height 14
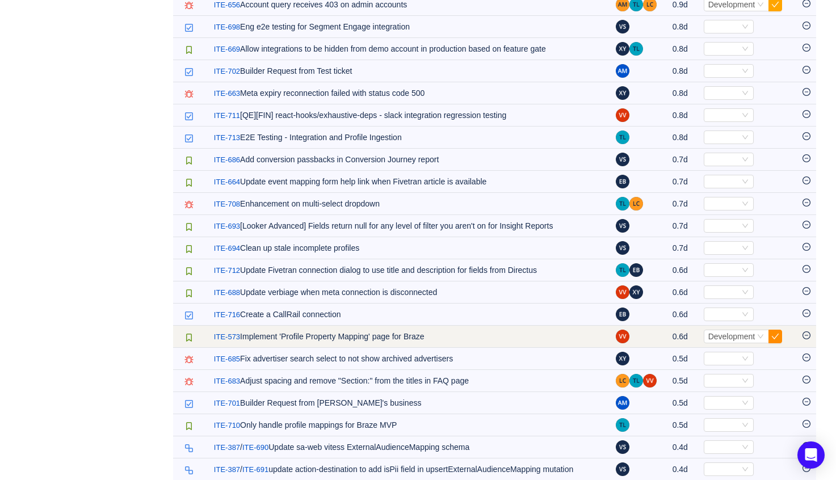
click at [775, 336] on button "button" at bounding box center [775, 337] width 14 height 14
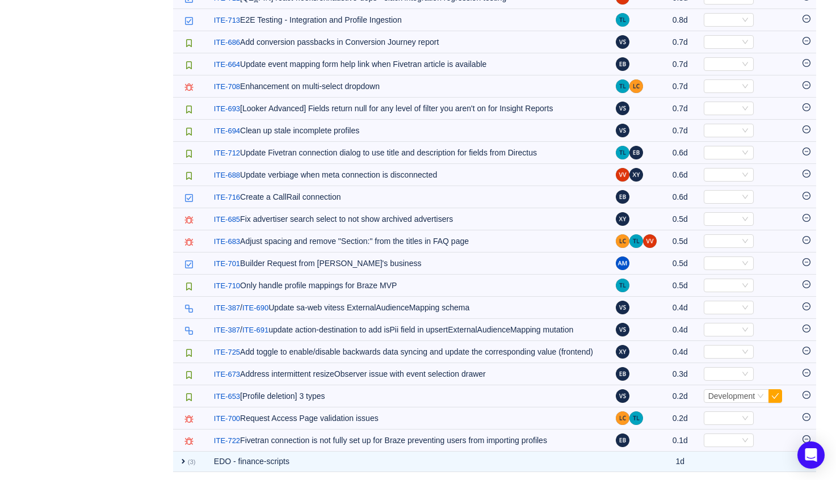
scroll to position [1536, 0]
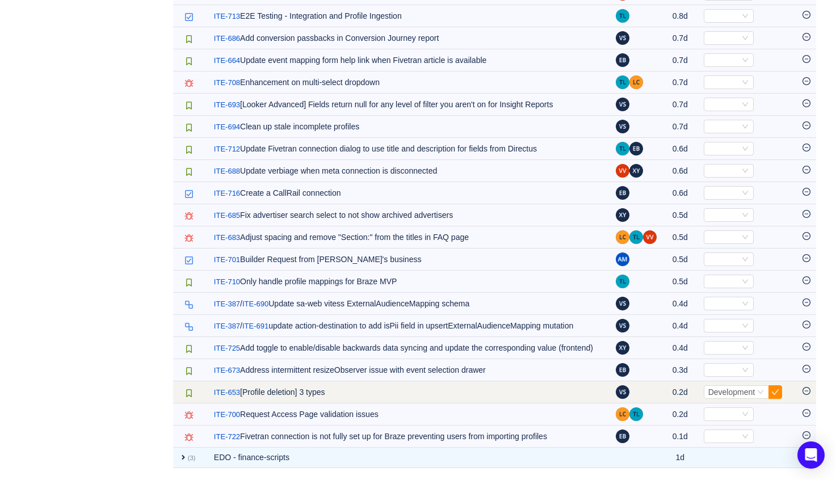
click at [776, 395] on button "button" at bounding box center [775, 392] width 14 height 14
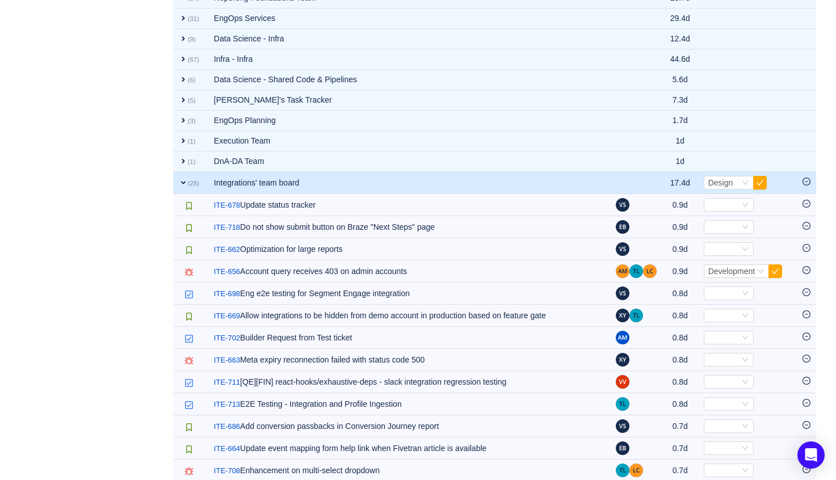
scroll to position [1122, 0]
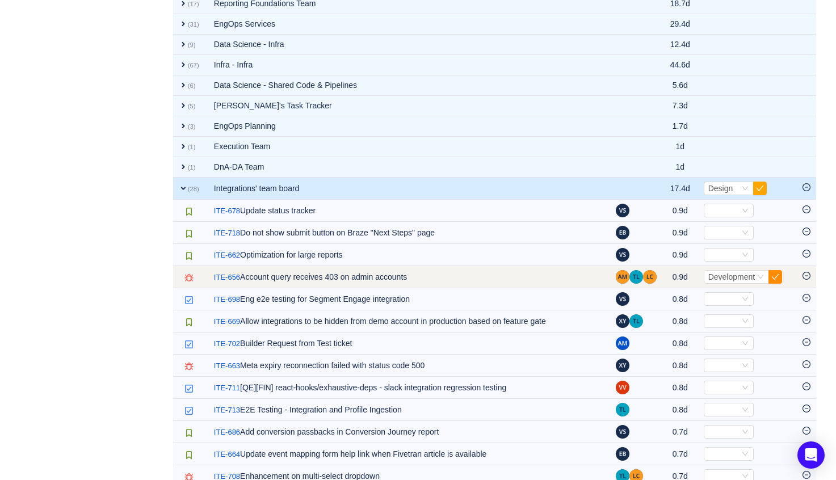
click at [770, 275] on button "button" at bounding box center [775, 277] width 14 height 14
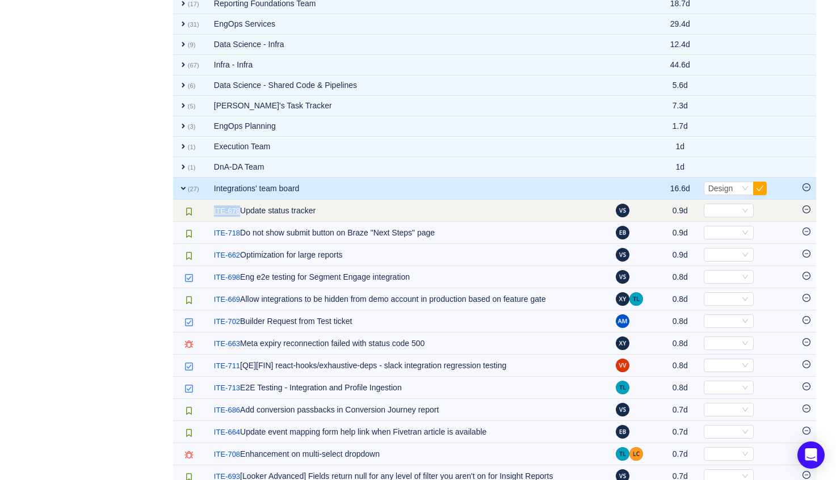
click at [226, 211] on link "ITE-678" at bounding box center [227, 210] width 26 height 11
click at [725, 211] on div "Select" at bounding box center [723, 210] width 31 height 12
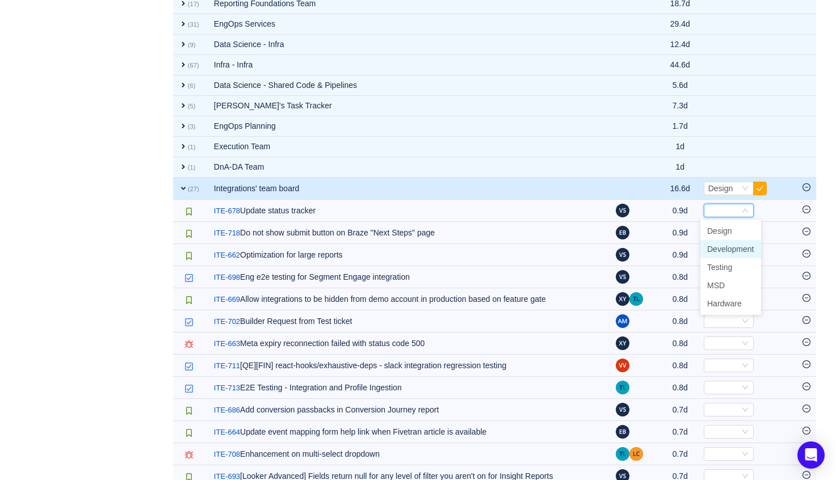
click at [735, 245] on span "Development" at bounding box center [730, 249] width 47 height 9
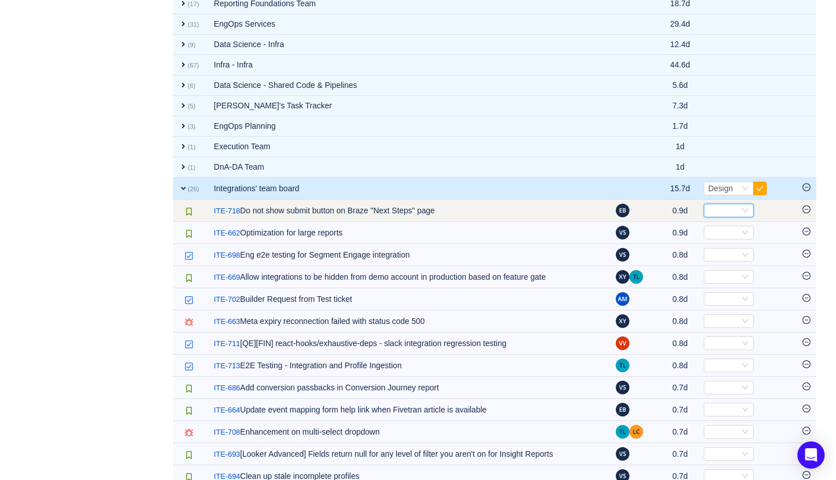
click at [717, 206] on div "Select" at bounding box center [723, 210] width 31 height 12
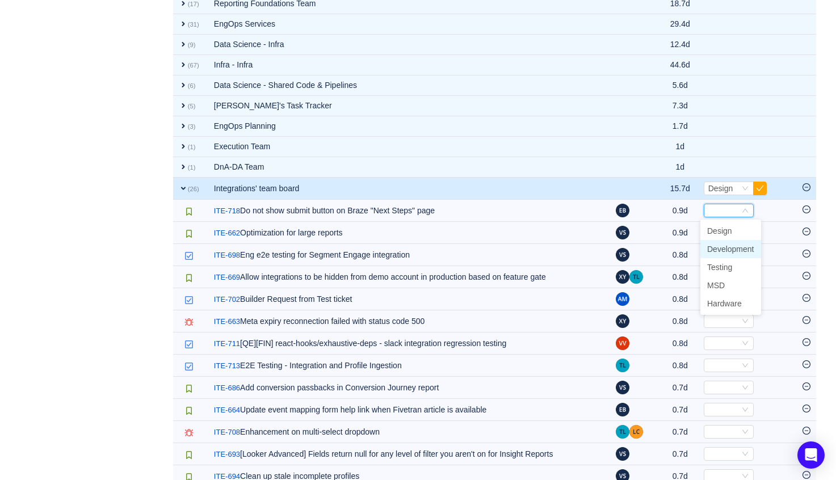
click at [728, 250] on span "Development" at bounding box center [730, 249] width 47 height 9
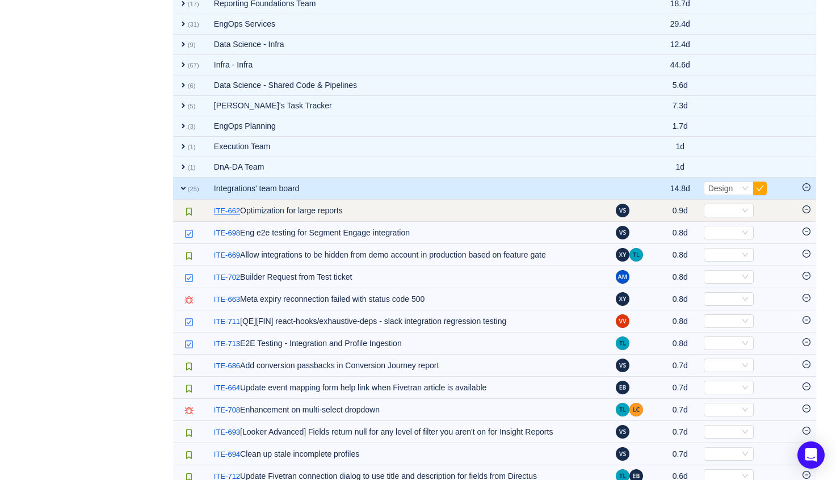
click at [235, 208] on link "ITE-662" at bounding box center [227, 210] width 26 height 11
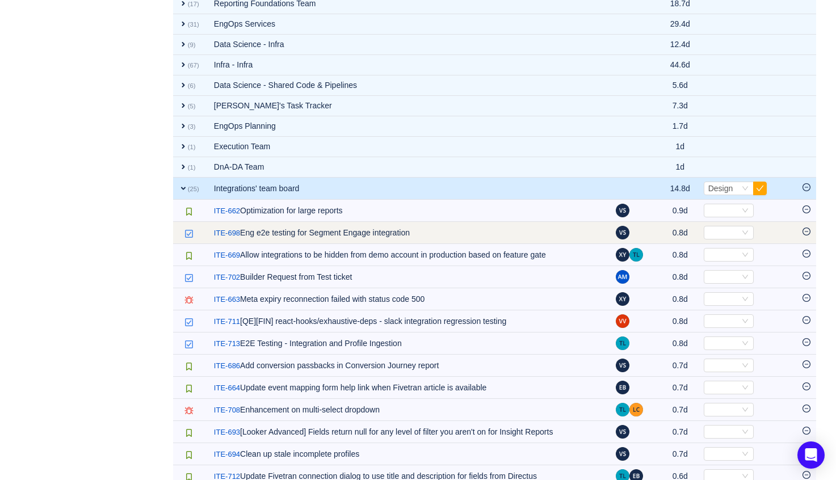
click at [804, 230] on icon "icon: minus-circle" at bounding box center [806, 232] width 8 height 8
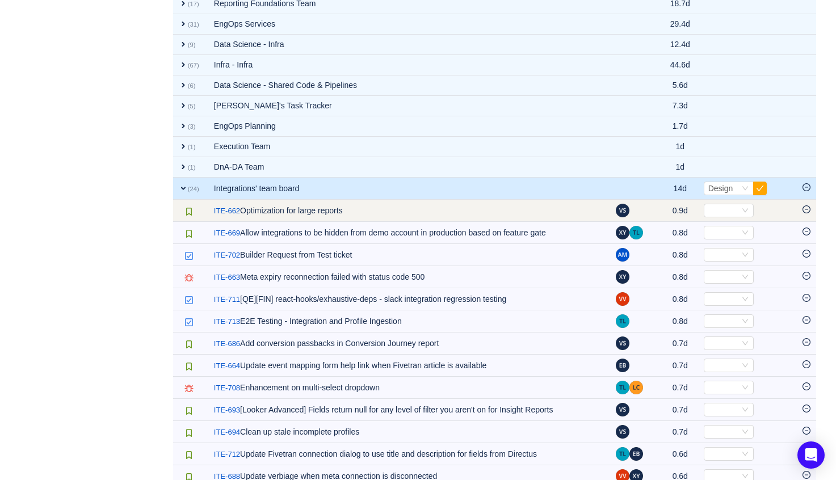
click at [806, 208] on icon "icon: minus-circle" at bounding box center [806, 209] width 8 height 8
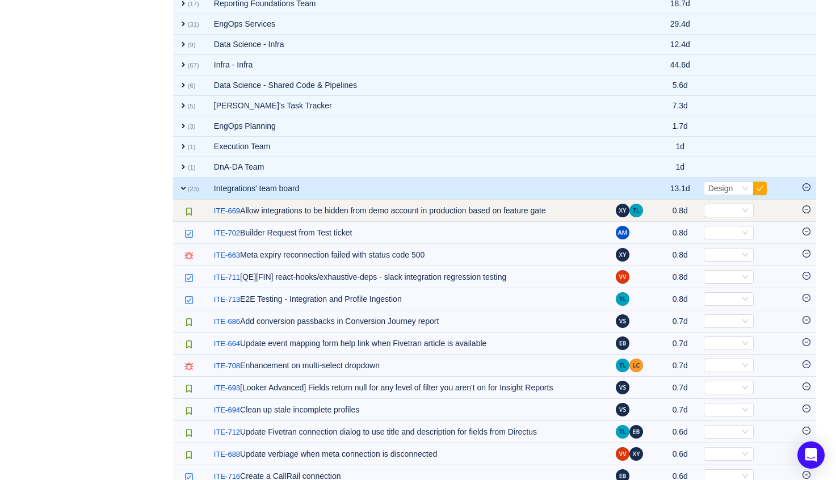
click at [805, 208] on icon "icon: minus-circle" at bounding box center [806, 209] width 8 height 8
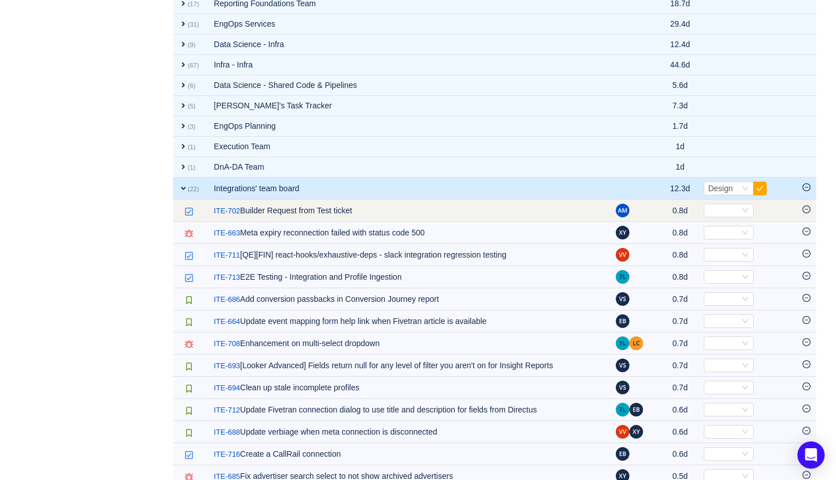
click at [807, 210] on icon "icon: minus-circle" at bounding box center [806, 209] width 8 height 8
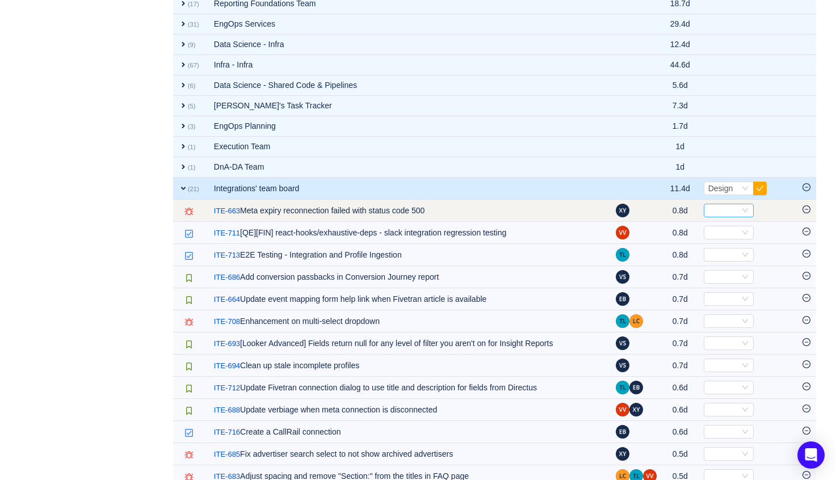
click at [733, 211] on div "Select" at bounding box center [723, 210] width 31 height 12
click at [683, 209] on td "0.8d" at bounding box center [680, 211] width 36 height 22
click at [806, 207] on icon "icon: minus-circle" at bounding box center [806, 209] width 8 height 8
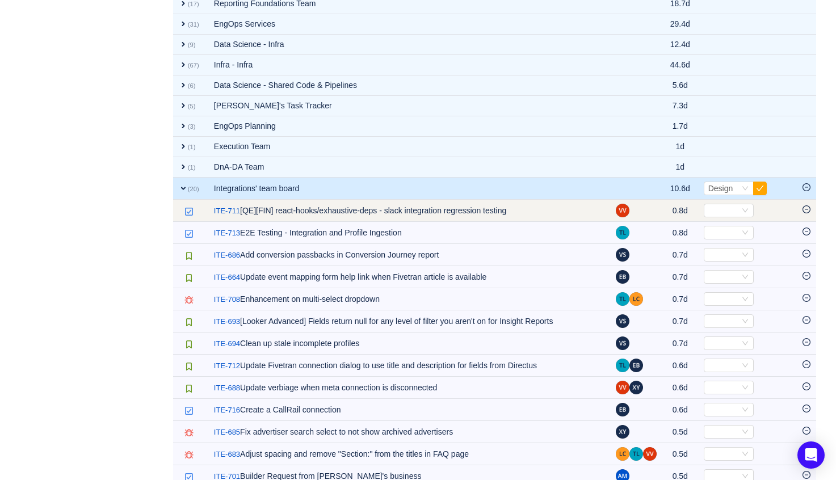
click at [804, 212] on icon "icon: minus-circle" at bounding box center [806, 209] width 8 height 8
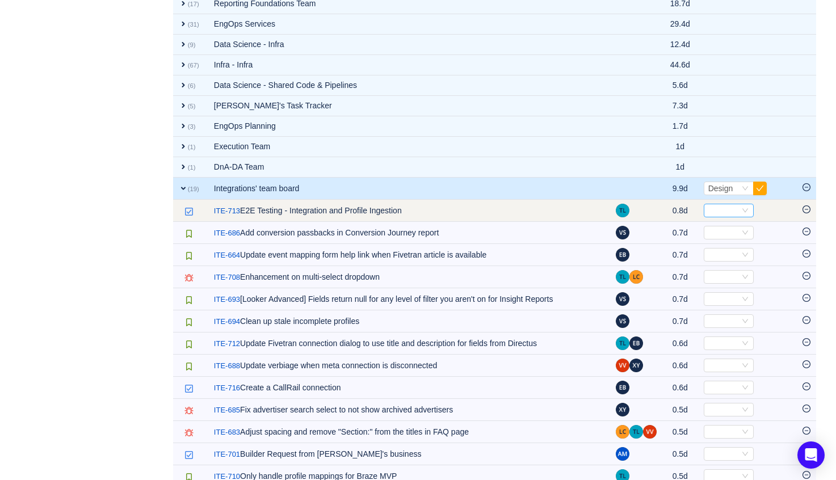
click at [720, 212] on div "Select" at bounding box center [723, 210] width 31 height 12
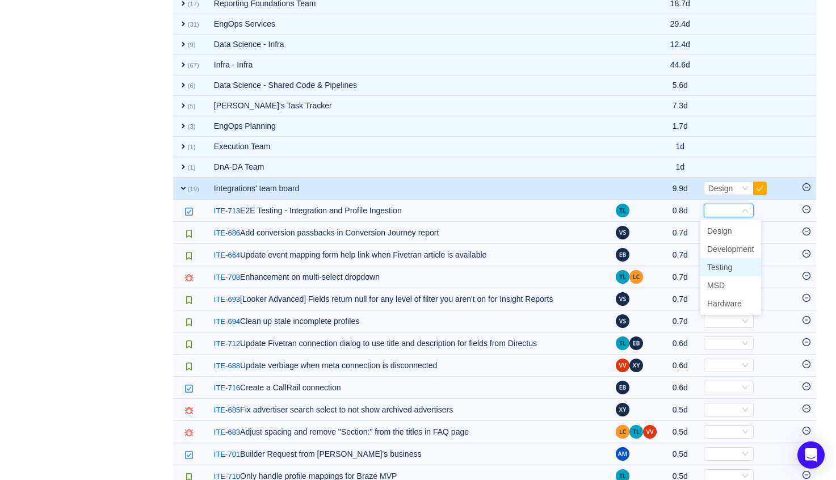
click at [729, 261] on li "Testing" at bounding box center [730, 267] width 61 height 18
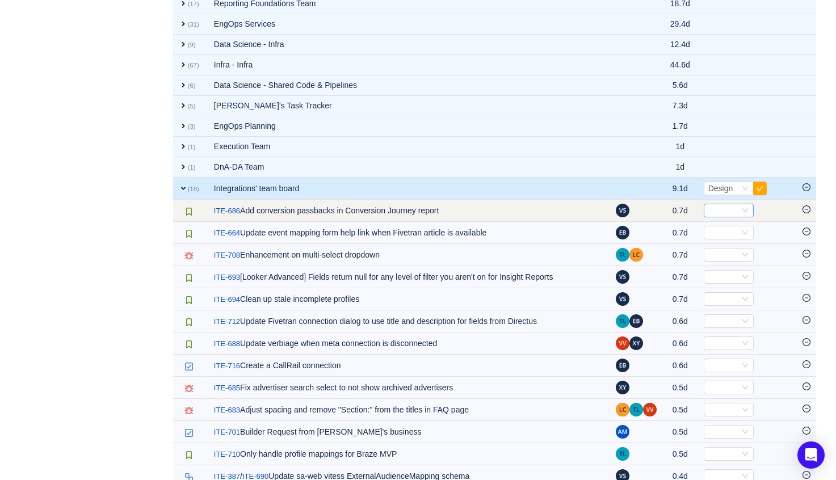
click at [716, 211] on div "Select" at bounding box center [723, 210] width 31 height 12
click at [414, 214] on td "/ ITE-686 Add conversion passbacks in Conversion Journey report" at bounding box center [409, 211] width 402 height 22
click at [801, 208] on td at bounding box center [806, 211] width 19 height 22
click at [809, 209] on icon "icon: minus-circle" at bounding box center [806, 209] width 8 height 8
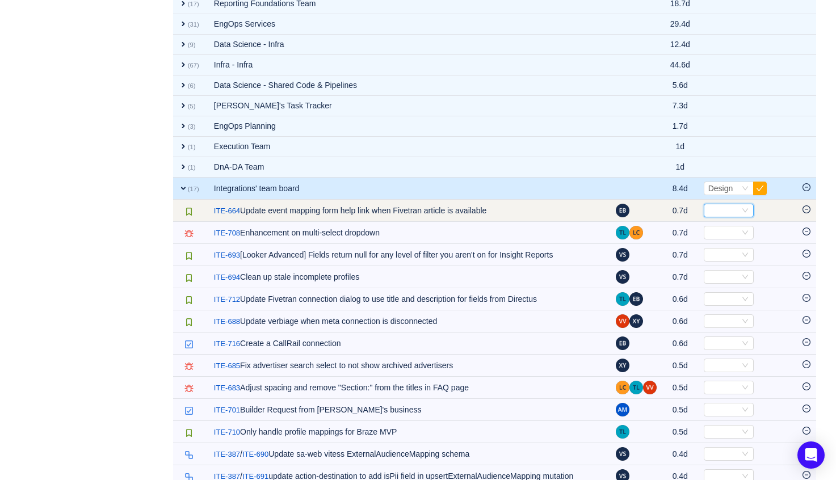
click at [708, 210] on div "Select" at bounding box center [723, 210] width 31 height 12
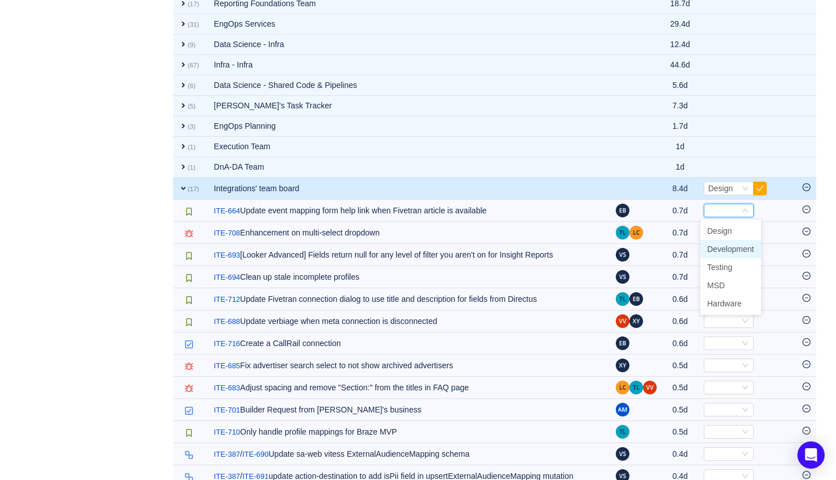
click at [728, 251] on span "Development" at bounding box center [730, 249] width 47 height 9
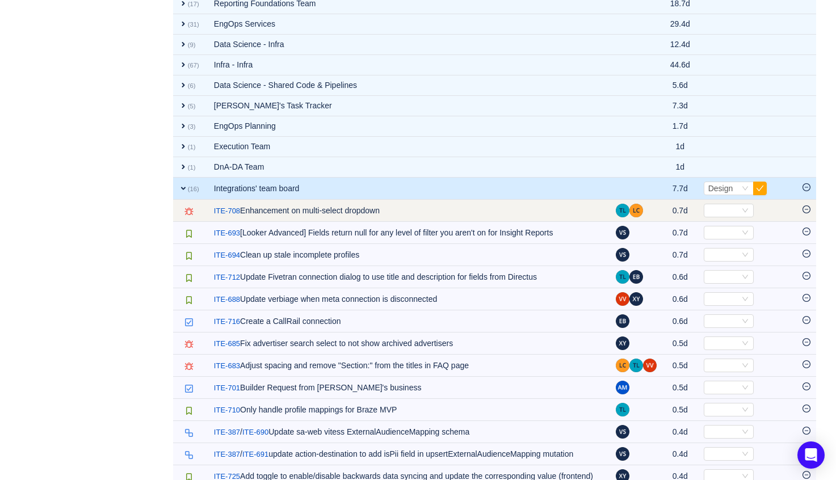
click at [733, 217] on td "Select Out of scope" at bounding box center [747, 211] width 99 height 22
click at [731, 211] on div "Select" at bounding box center [723, 210] width 31 height 12
click at [729, 209] on input at bounding box center [723, 210] width 31 height 12
click at [751, 207] on span "Select" at bounding box center [747, 211] width 87 height 14
click at [805, 209] on icon "icon: minus-circle" at bounding box center [806, 209] width 3 height 1
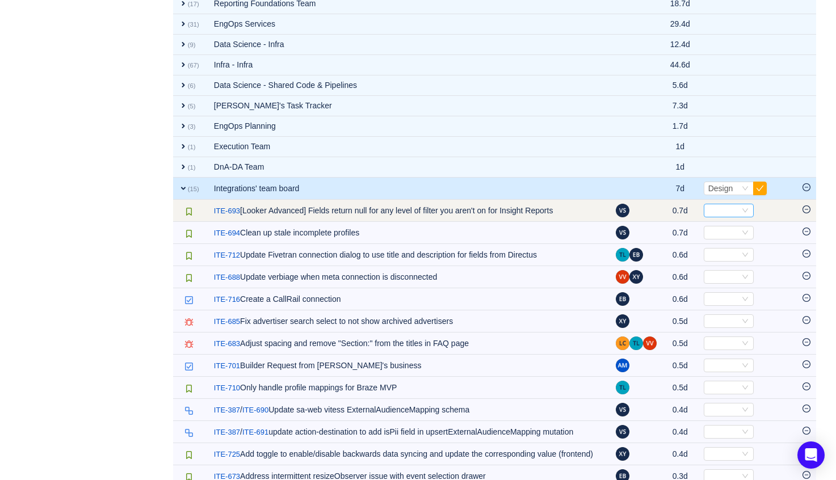
click at [717, 211] on div "Select" at bounding box center [723, 210] width 31 height 12
click at [640, 209] on td at bounding box center [636, 211] width 52 height 22
click at [806, 206] on icon "icon: minus-circle" at bounding box center [806, 209] width 8 height 8
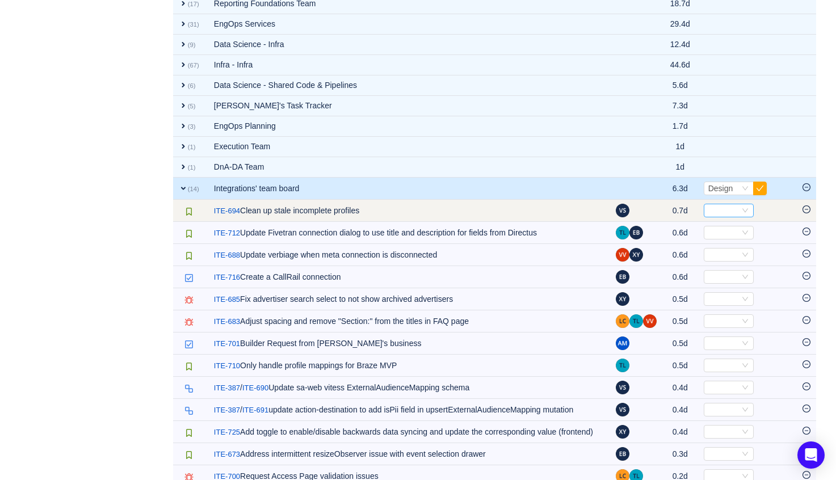
click at [735, 208] on div "Select" at bounding box center [723, 210] width 31 height 12
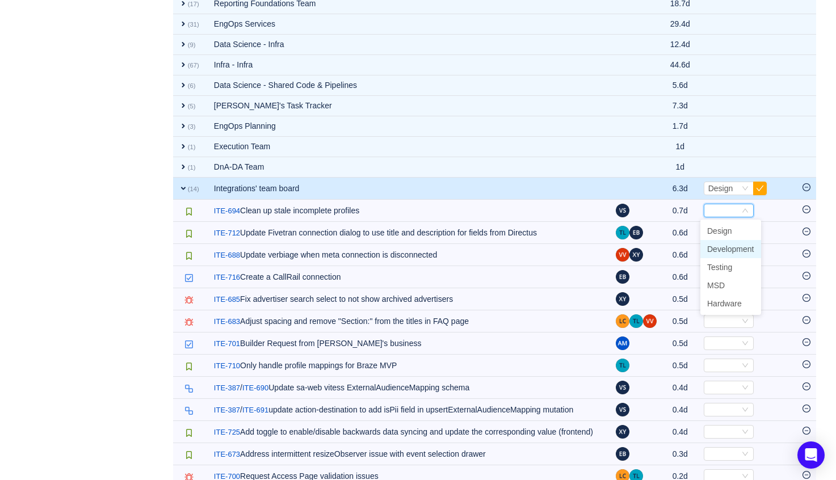
click at [733, 249] on span "Development" at bounding box center [730, 249] width 47 height 9
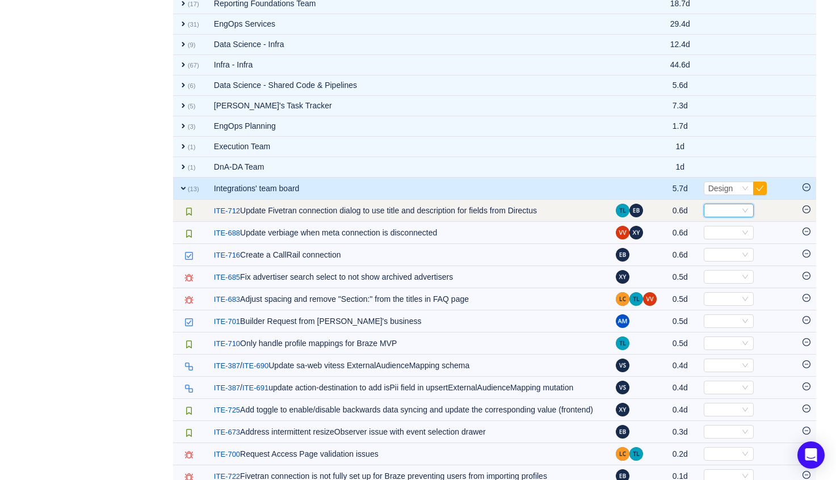
click at [717, 211] on div "Select" at bounding box center [723, 210] width 31 height 12
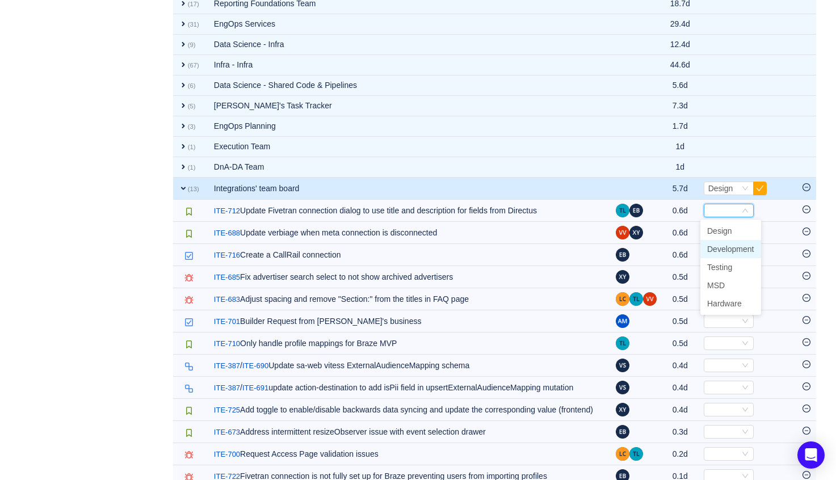
click at [735, 247] on span "Development" at bounding box center [730, 249] width 47 height 9
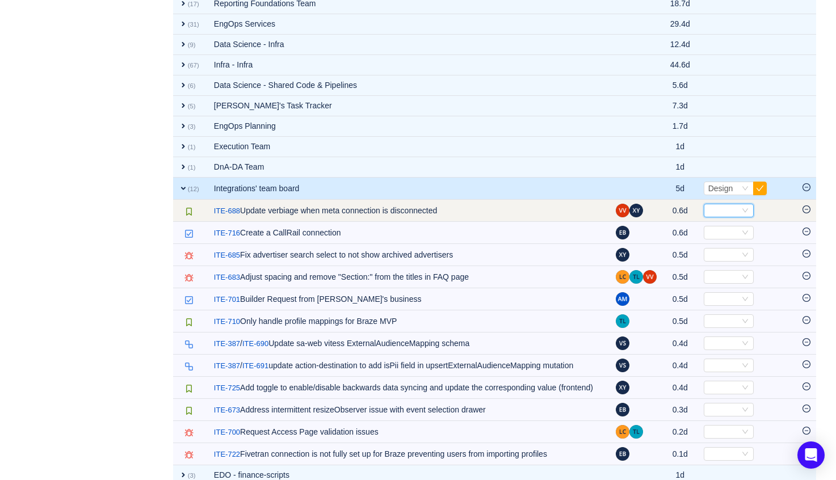
click at [713, 207] on div "Select" at bounding box center [723, 210] width 31 height 12
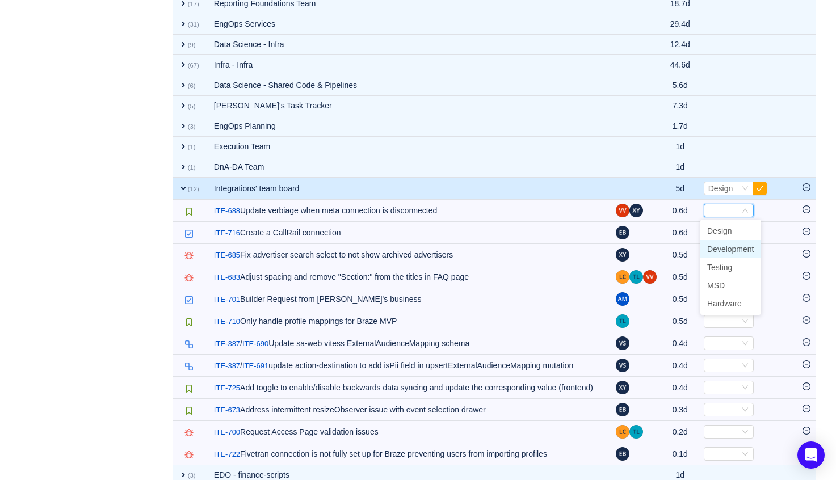
click at [724, 249] on span "Development" at bounding box center [730, 249] width 47 height 9
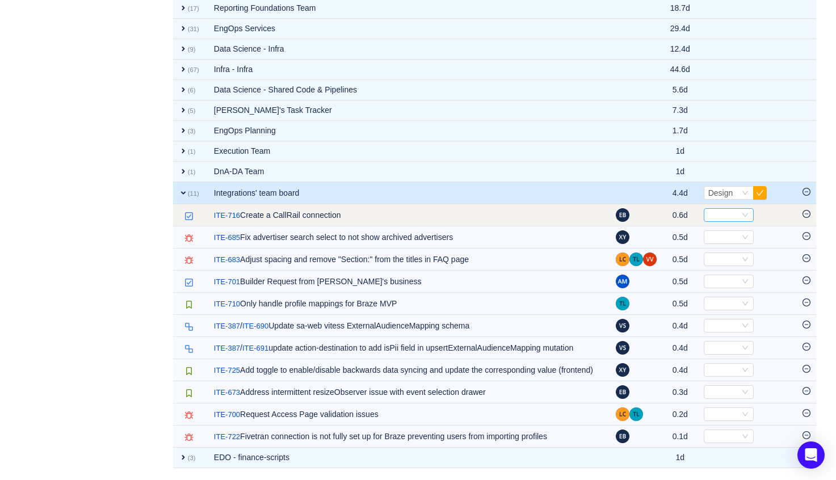
click at [745, 208] on div "Select" at bounding box center [729, 215] width 50 height 14
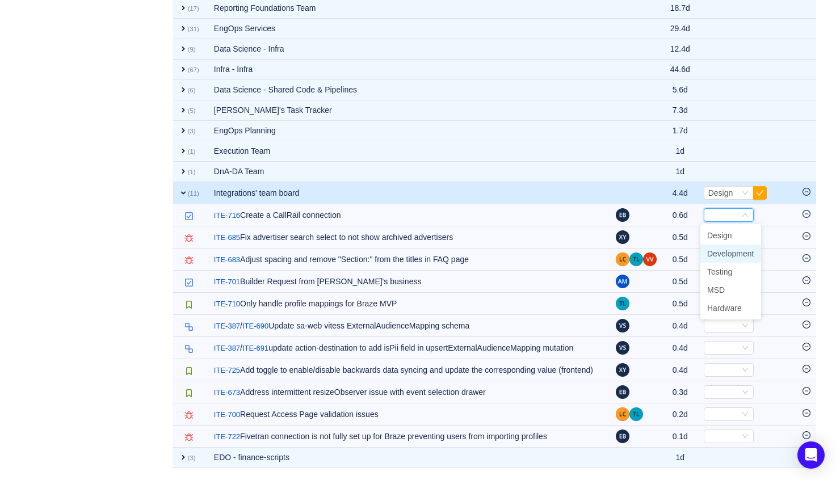
click at [731, 250] on span "Development" at bounding box center [730, 253] width 47 height 9
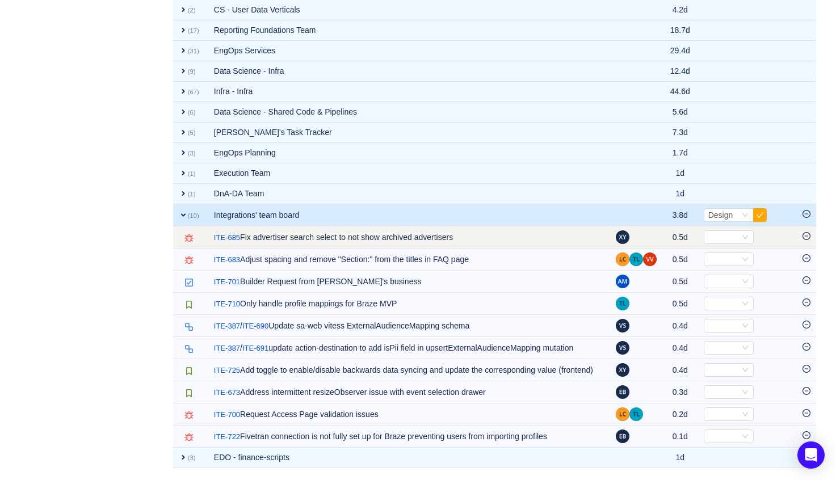
scroll to position [1115, 0]
click at [805, 232] on icon "icon: minus-circle" at bounding box center [806, 236] width 8 height 8
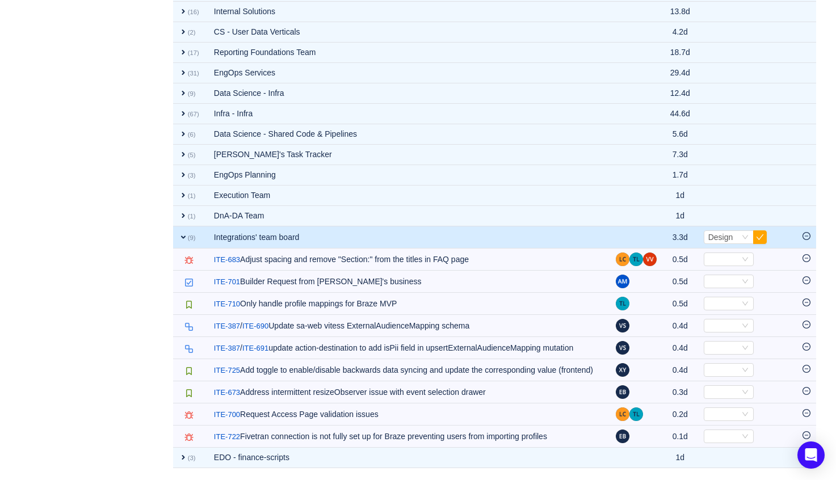
scroll to position [1093, 0]
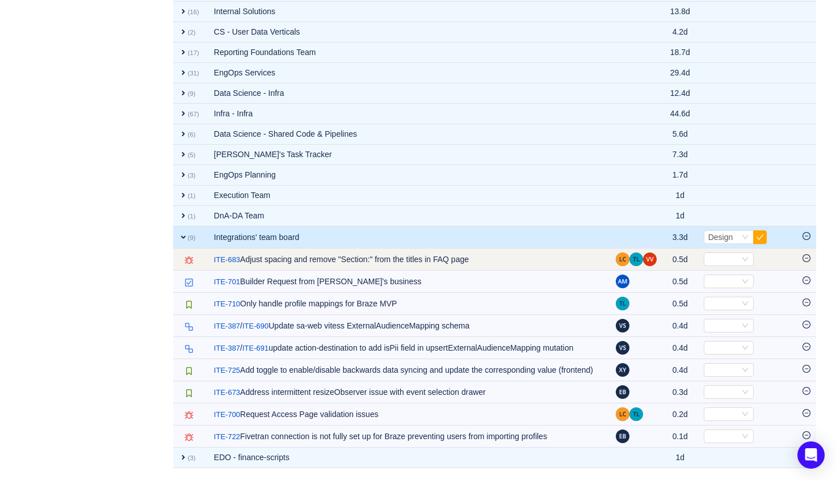
click at [806, 254] on icon "icon: minus-circle" at bounding box center [806, 258] width 8 height 8
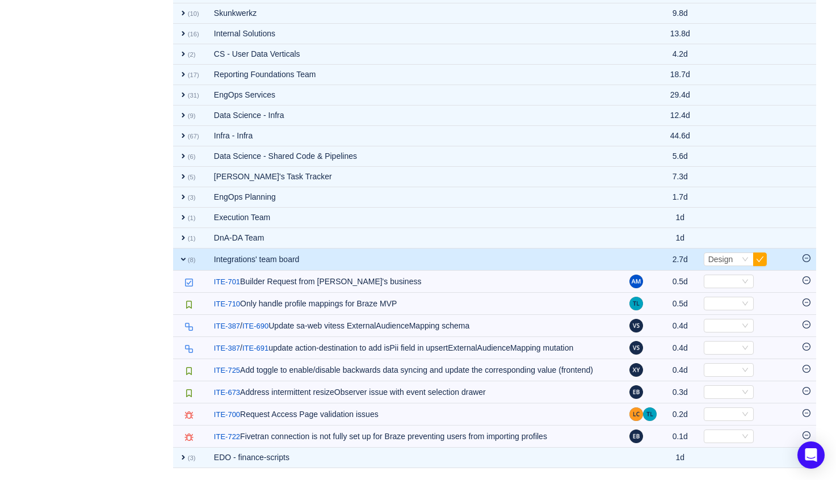
scroll to position [1061, 0]
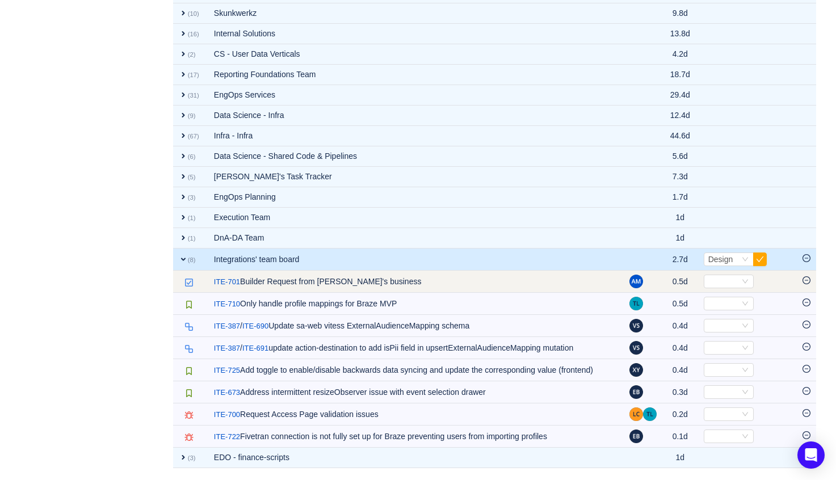
click at [803, 276] on icon "icon: minus-circle" at bounding box center [806, 280] width 8 height 8
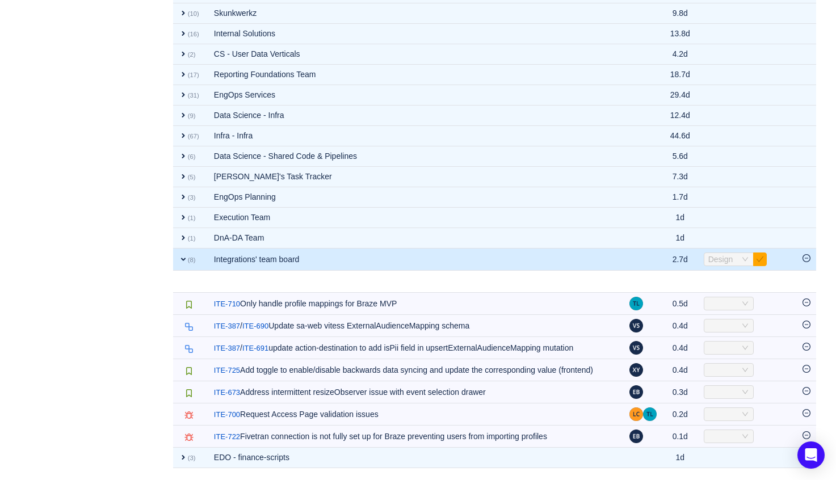
scroll to position [1038, 0]
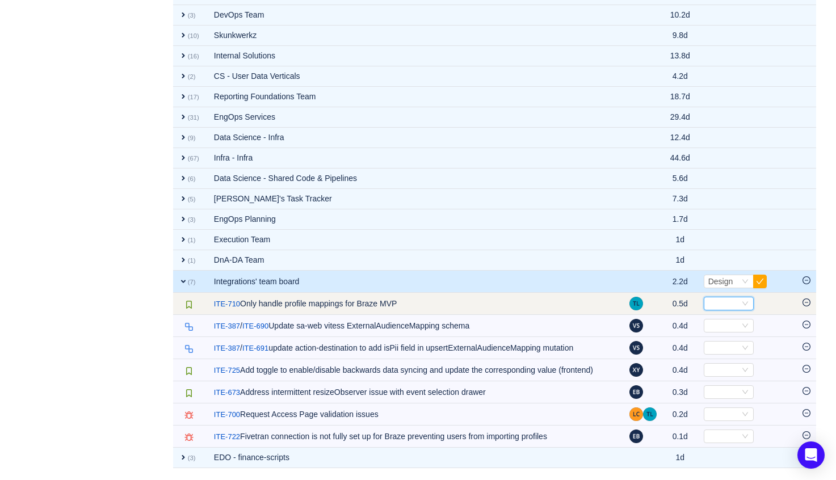
click at [723, 297] on div "Select" at bounding box center [723, 303] width 31 height 12
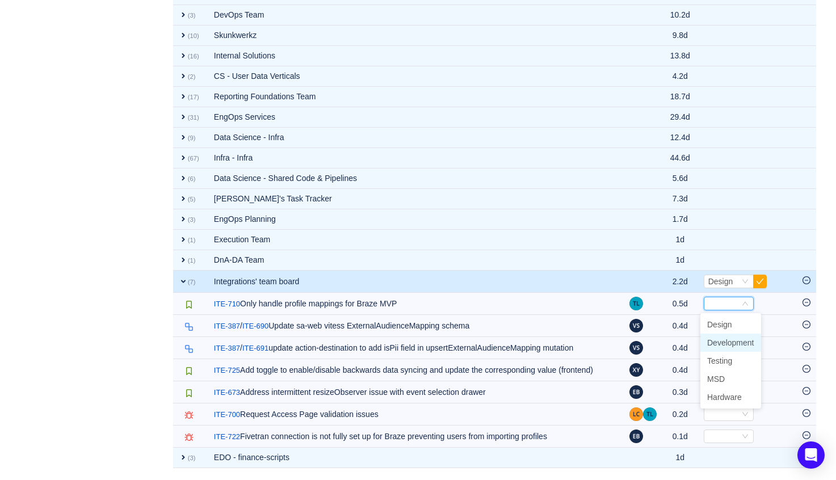
click at [737, 338] on span "Development" at bounding box center [730, 342] width 47 height 9
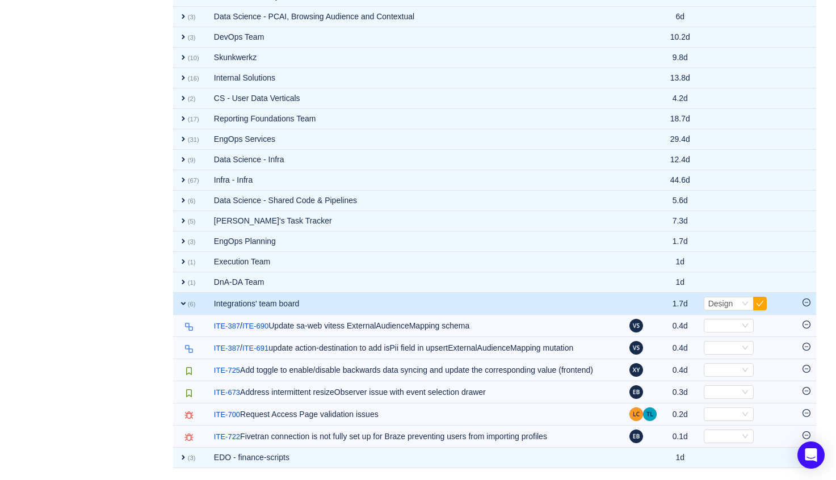
scroll to position [1016, 0]
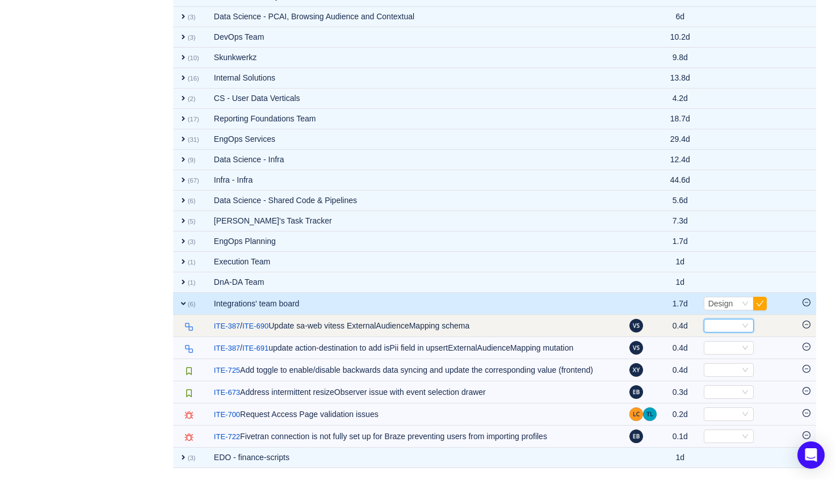
click at [708, 319] on div "Select" at bounding box center [723, 325] width 31 height 12
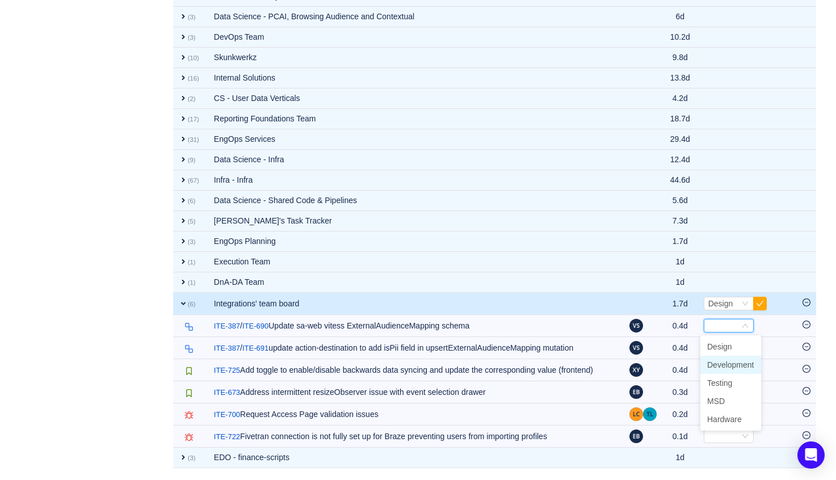
click at [727, 360] on span "Development" at bounding box center [730, 364] width 47 height 9
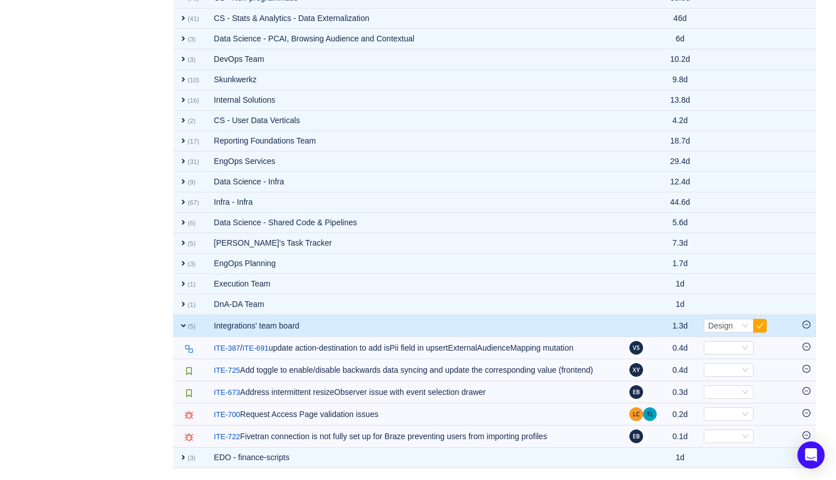
scroll to position [994, 0]
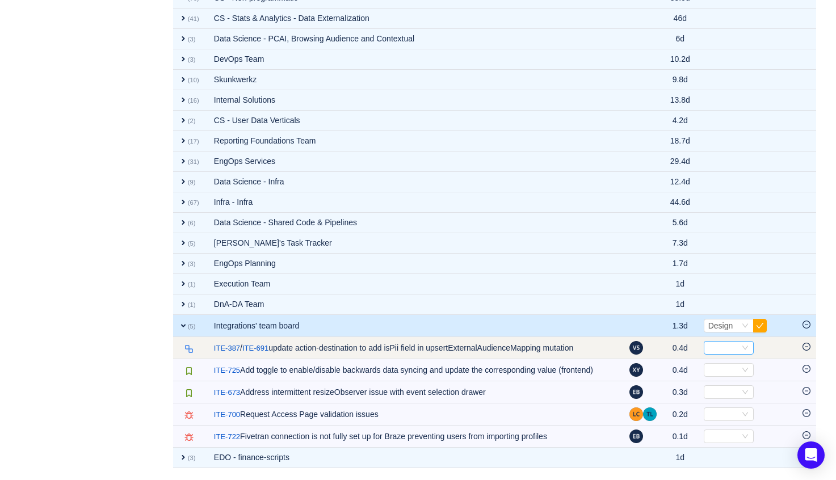
click at [728, 342] on div "Select" at bounding box center [723, 348] width 31 height 12
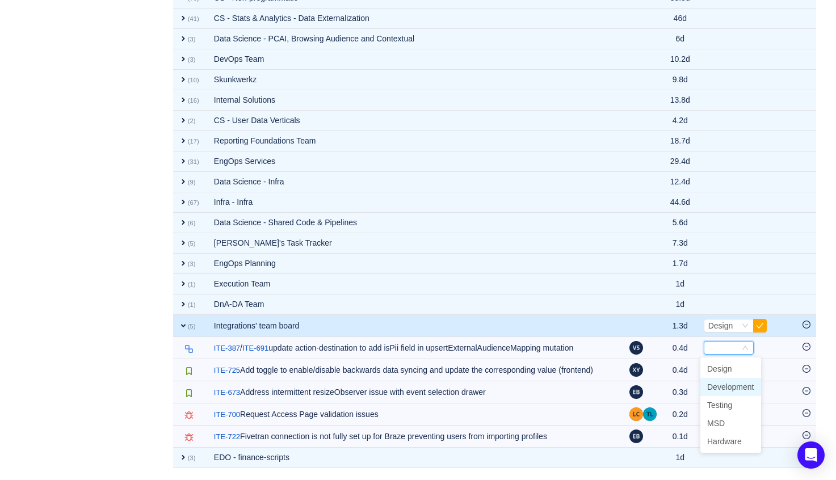
click at [729, 382] on span "Development" at bounding box center [730, 386] width 47 height 9
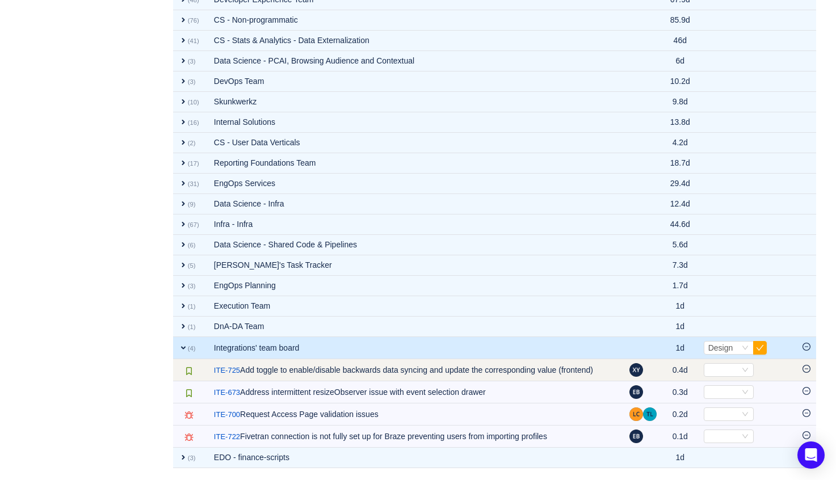
scroll to position [972, 0]
click at [738, 363] on div "Select" at bounding box center [729, 370] width 50 height 14
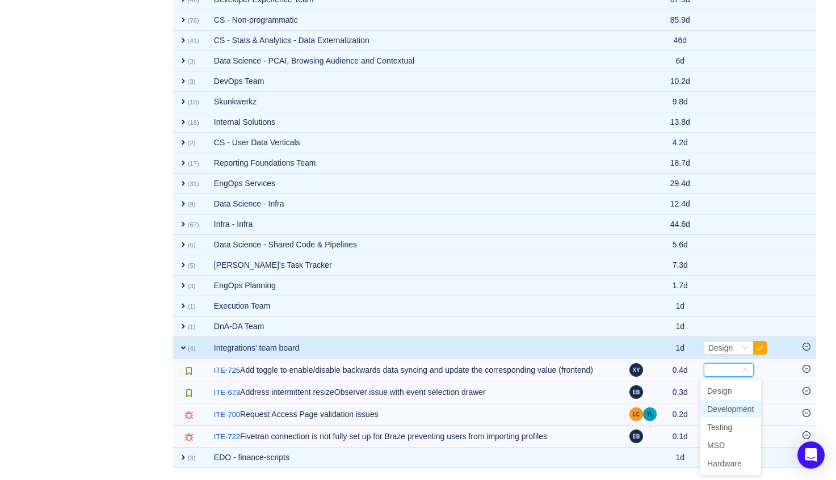
click at [736, 405] on span "Development" at bounding box center [730, 409] width 47 height 9
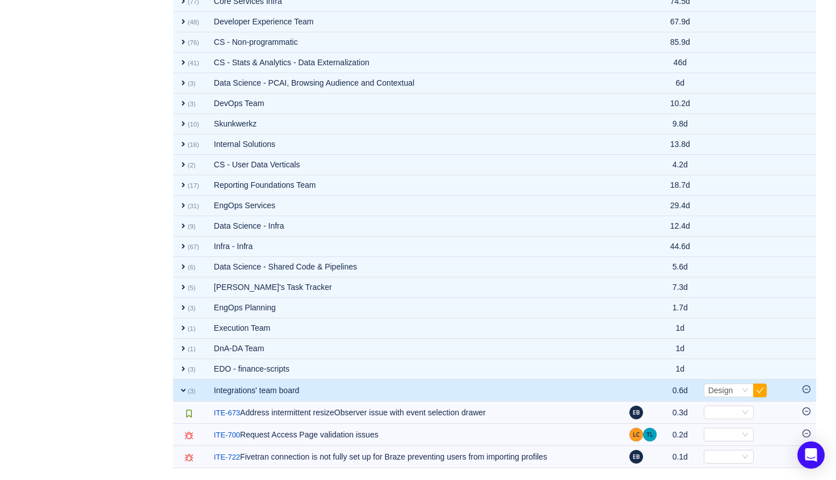
scroll to position [940, 0]
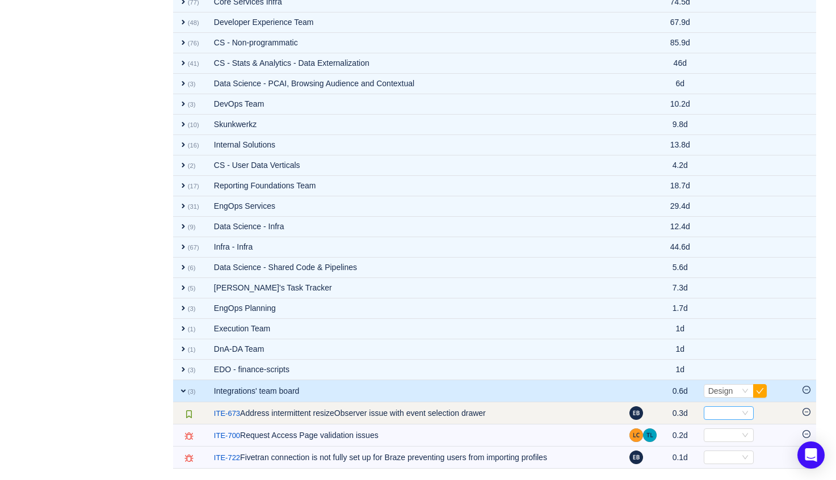
click at [725, 409] on div "Select" at bounding box center [723, 413] width 31 height 12
drag, startPoint x: 741, startPoint y: 340, endPoint x: 515, endPoint y: 419, distance: 239.4
click at [533, 415] on td "/ ITE-673 Address intermittent resizeObserver issue with event selection drawer" at bounding box center [415, 413] width 415 height 22
click at [235, 416] on link "ITE-673" at bounding box center [227, 413] width 26 height 11
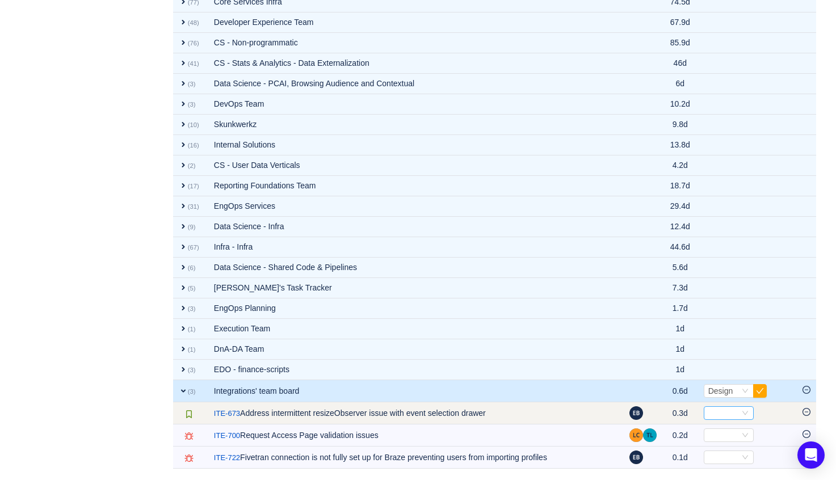
click at [739, 407] on div "Select" at bounding box center [729, 413] width 50 height 14
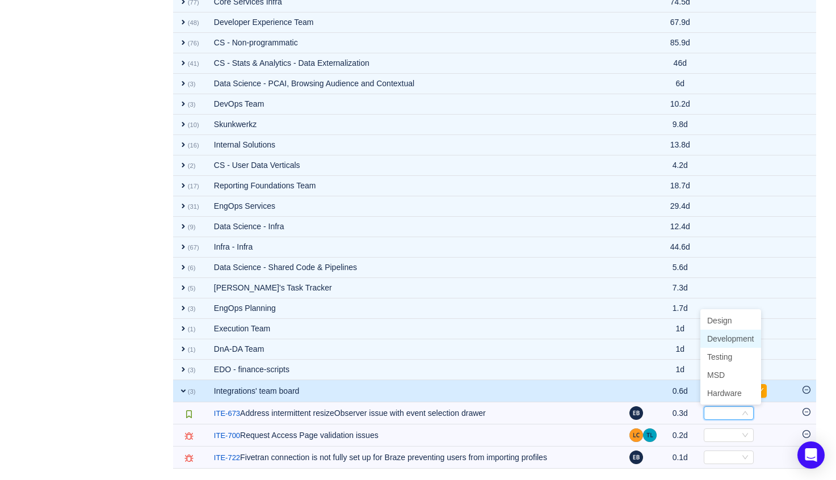
drag, startPoint x: 734, startPoint y: 339, endPoint x: 740, endPoint y: 338, distance: 6.5
click at [740, 338] on span "Development" at bounding box center [730, 338] width 47 height 9
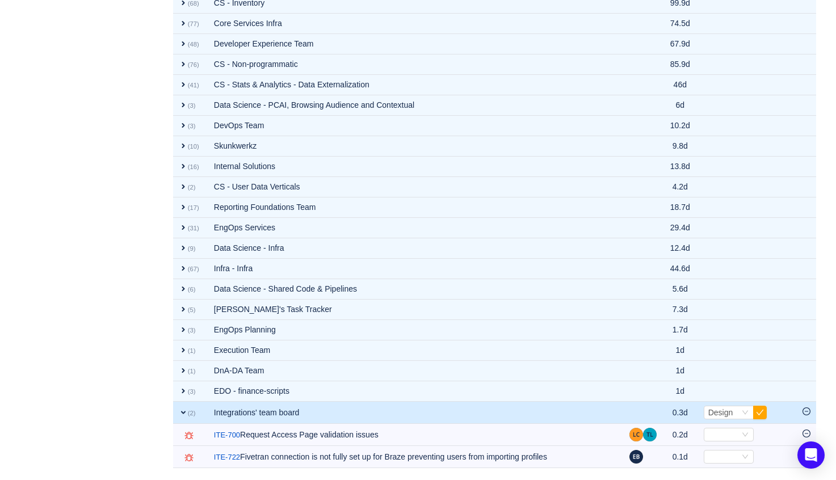
scroll to position [918, 0]
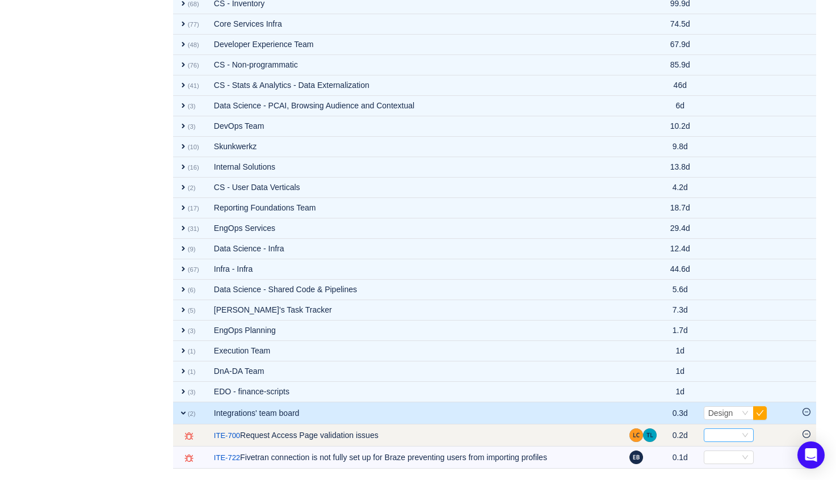
click at [735, 438] on div "Select" at bounding box center [723, 435] width 31 height 12
click at [805, 432] on icon "icon: minus-circle" at bounding box center [806, 434] width 8 height 8
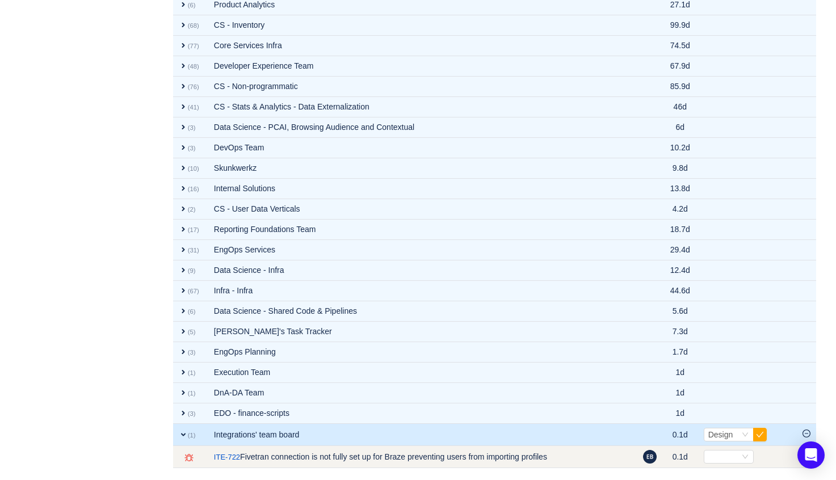
scroll to position [895, 0]
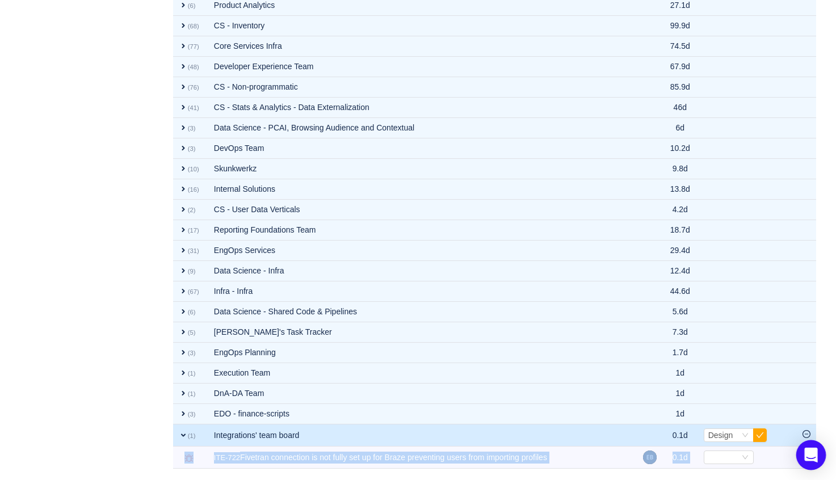
drag, startPoint x: 811, startPoint y: 453, endPoint x: 803, endPoint y: 452, distance: 8.6
click at [803, 452] on div "Open Intercom Messenger" at bounding box center [811, 455] width 30 height 30
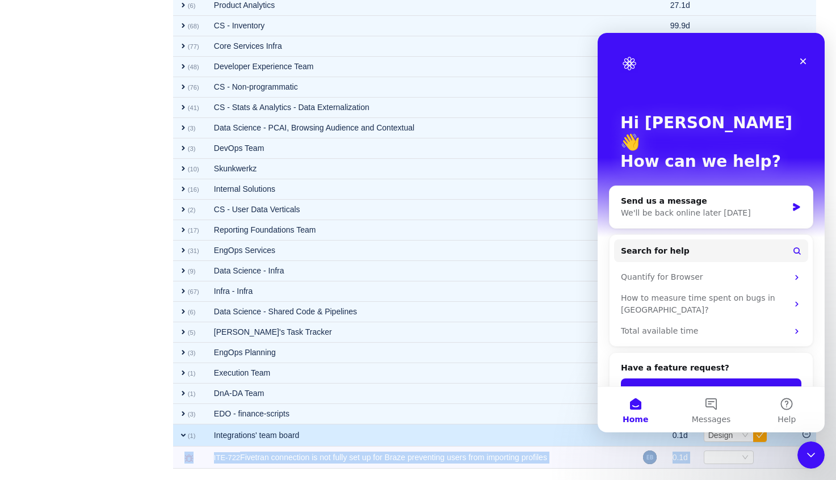
scroll to position [0, 0]
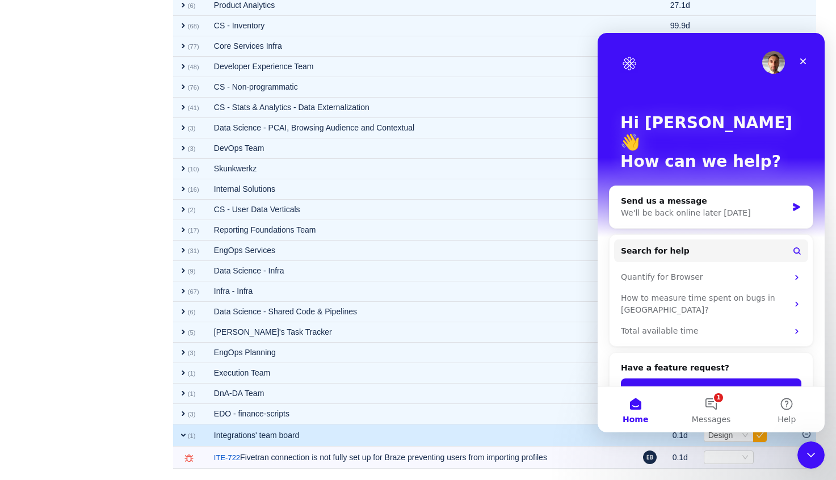
click at [802, 61] on icon "Close" at bounding box center [803, 61] width 6 height 6
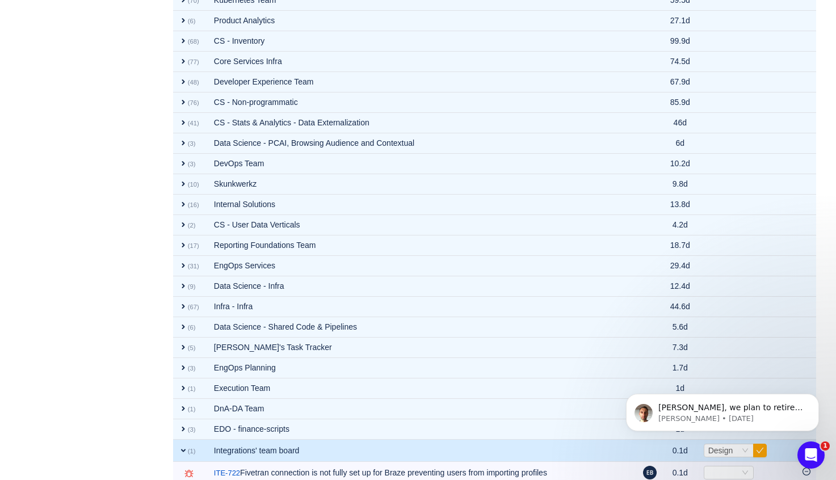
scroll to position [878, 0]
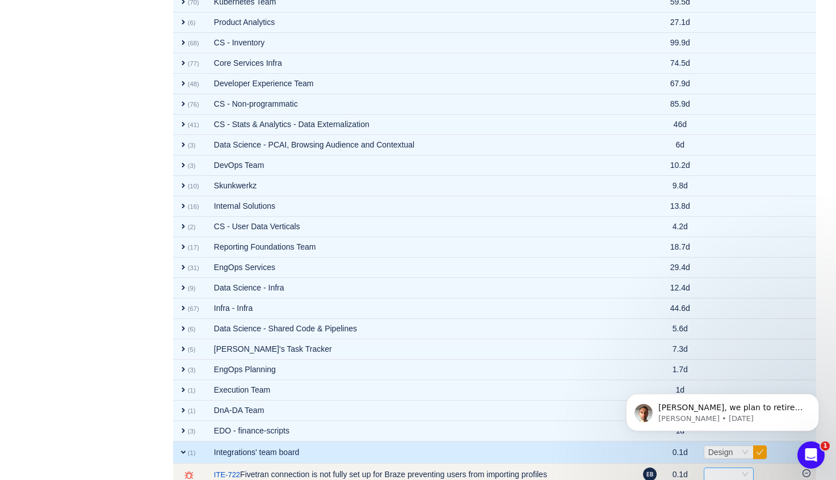
click at [725, 469] on div "Select" at bounding box center [723, 474] width 31 height 12
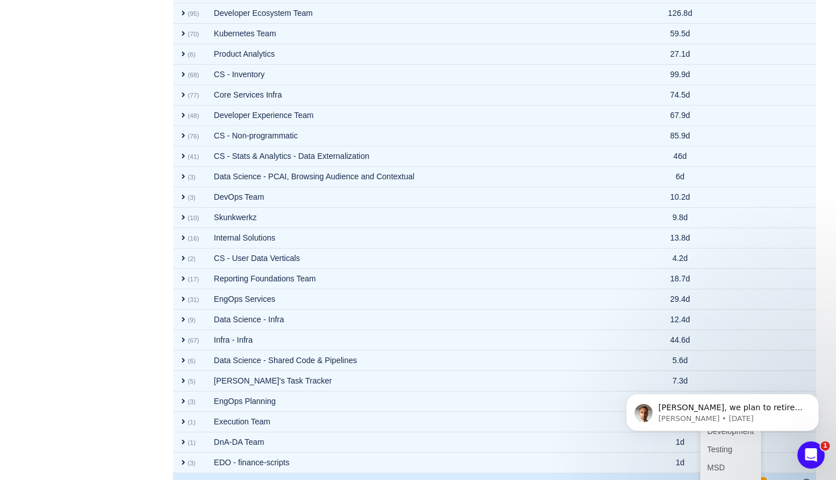
scroll to position [840, 0]
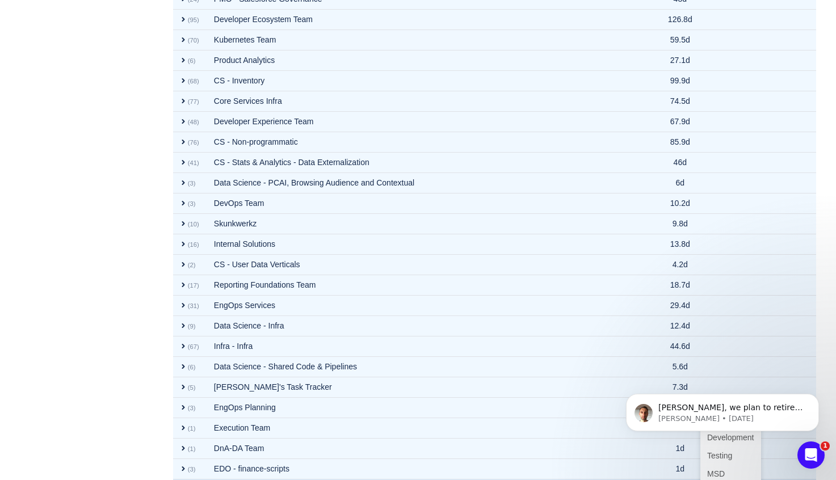
click at [744, 436] on body "[PERSON_NAME], we plan to retire the Analytics page due to low usage. Let us kn…" at bounding box center [722, 410] width 218 height 70
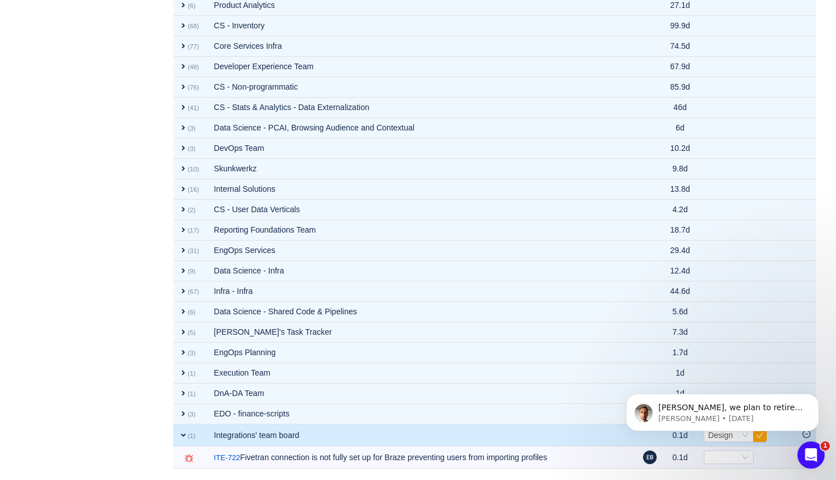
click at [826, 434] on body "[PERSON_NAME], we plan to retire the Analytics page due to low usage. Let us kn…" at bounding box center [722, 410] width 218 height 70
click at [812, 452] on icon "Open Intercom Messenger" at bounding box center [809, 453] width 19 height 19
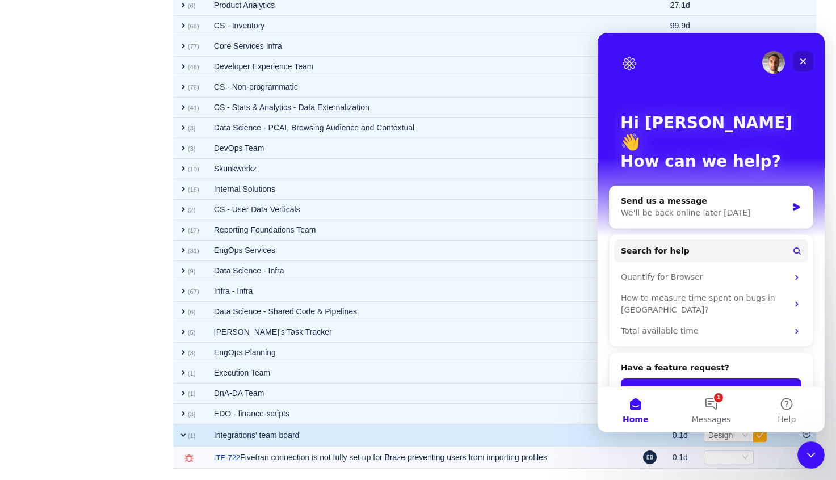
drag, startPoint x: 796, startPoint y: 56, endPoint x: 1394, endPoint y: 89, distance: 598.4
click at [796, 56] on div "Close" at bounding box center [803, 61] width 20 height 20
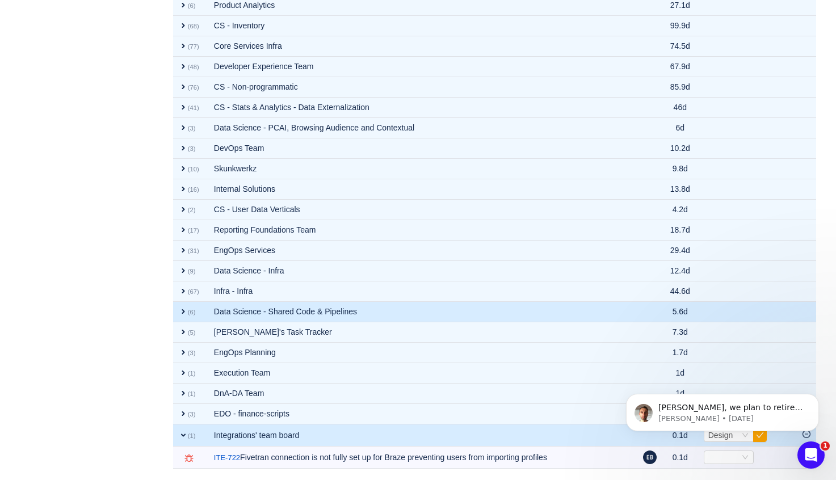
scroll to position [0, 0]
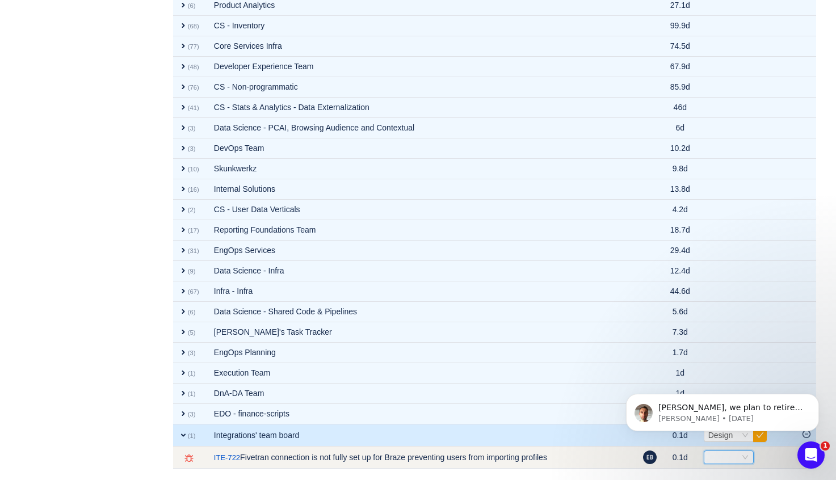
click at [744, 460] on icon "icon: down" at bounding box center [745, 457] width 7 height 7
click at [771, 458] on span "Select" at bounding box center [747, 458] width 87 height 14
click at [742, 458] on icon "icon: down" at bounding box center [745, 458] width 6 height 4
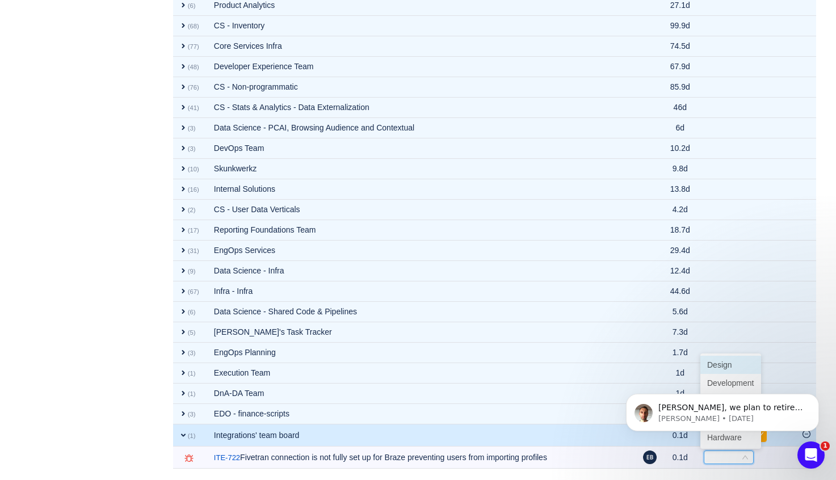
click at [733, 383] on div "[PERSON_NAME], we plan to retire the Analytics page due to low usage. Let us kn…" at bounding box center [722, 360] width 209 height 142
click at [814, 398] on icon "Dismiss notification" at bounding box center [815, 397] width 4 height 4
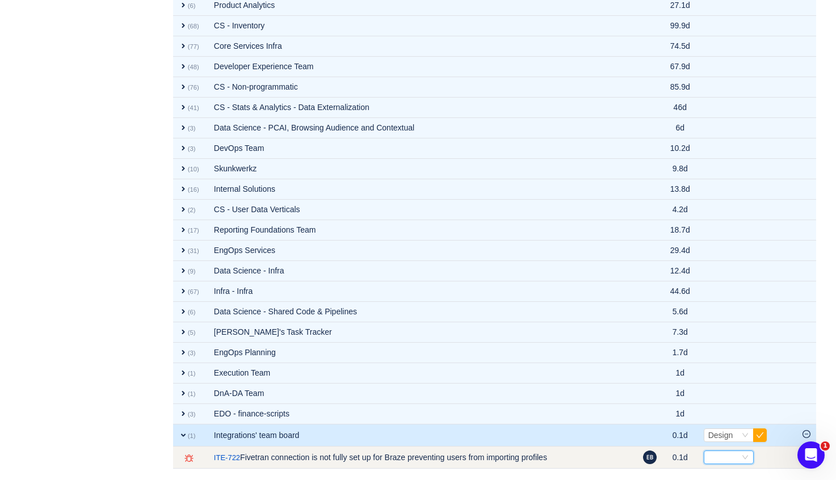
click at [722, 462] on div "Select" at bounding box center [723, 457] width 31 height 12
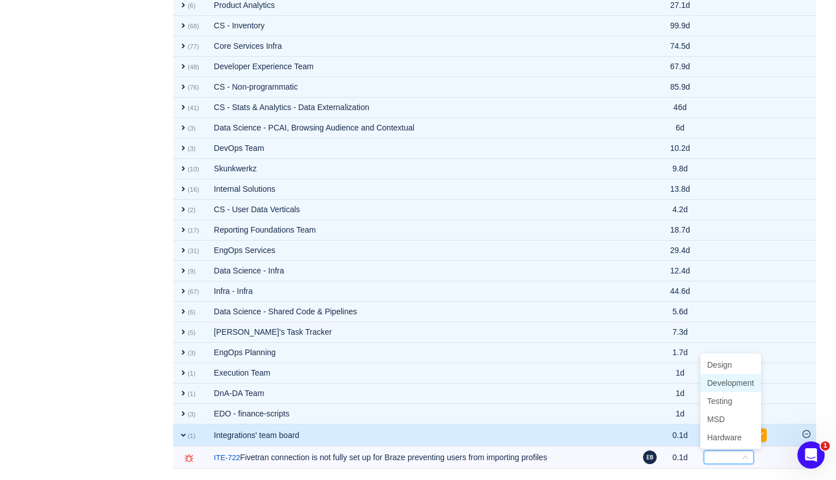
click at [728, 385] on span "Development" at bounding box center [730, 382] width 47 height 9
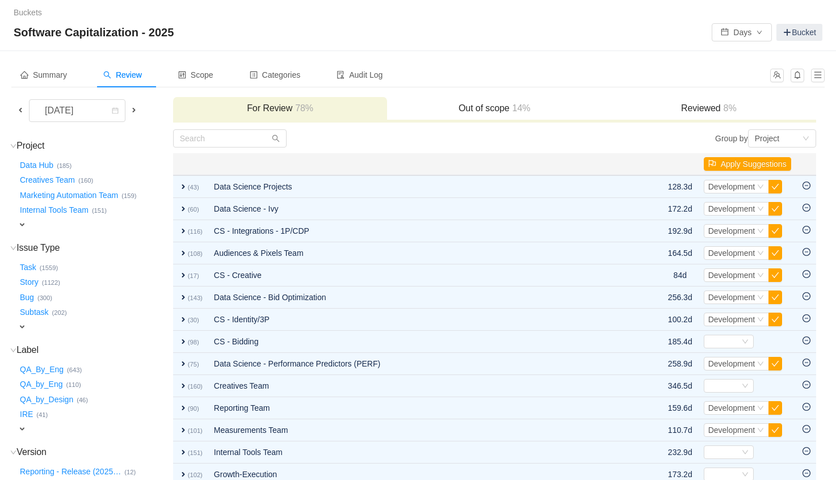
click at [132, 108] on span at bounding box center [133, 110] width 9 height 9
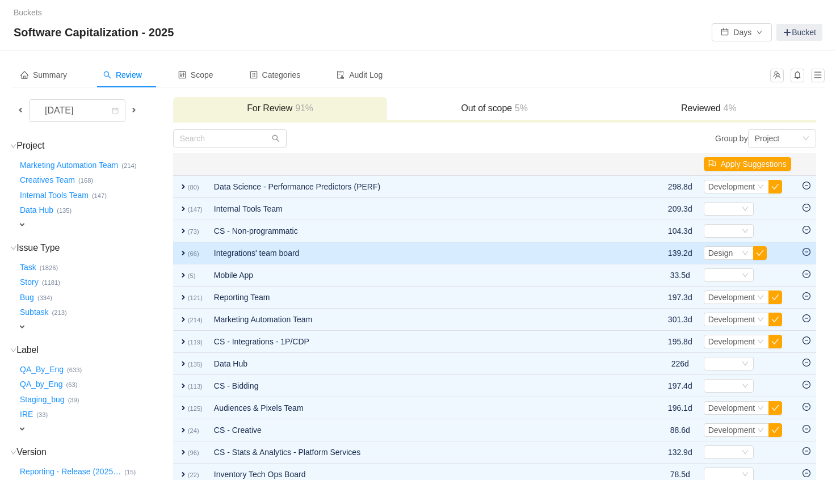
click at [188, 250] on small "(66)" at bounding box center [193, 253] width 11 height 7
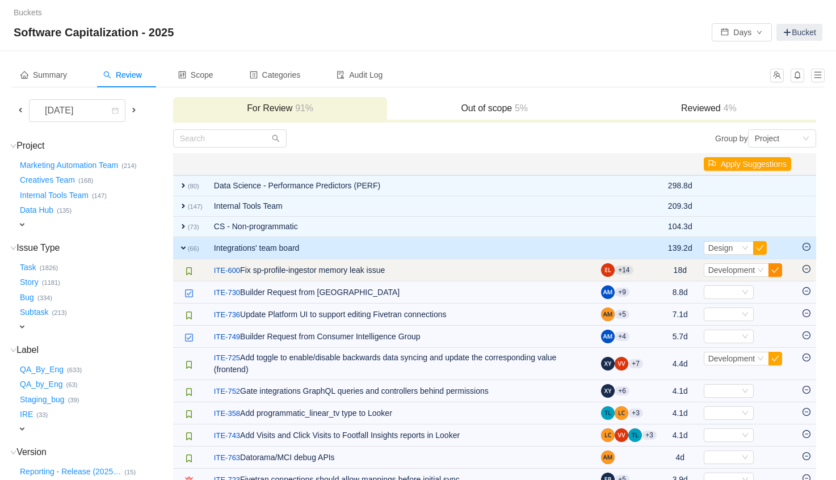
click at [776, 267] on button "button" at bounding box center [775, 270] width 14 height 14
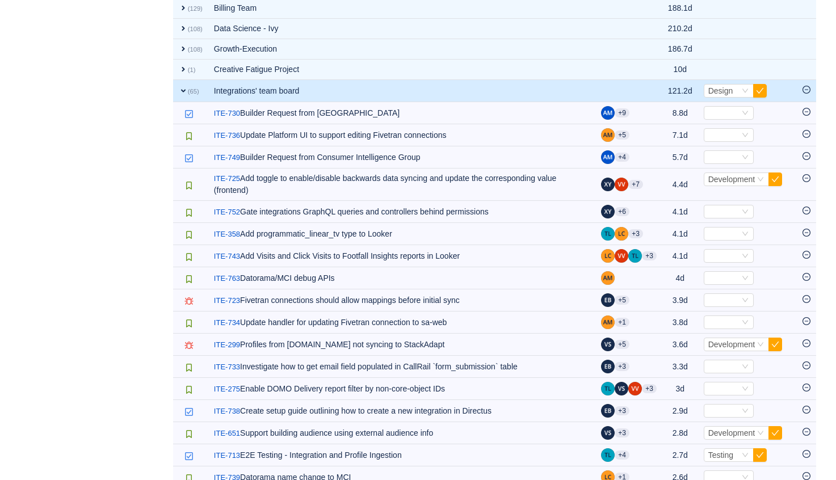
scroll to position [620, 0]
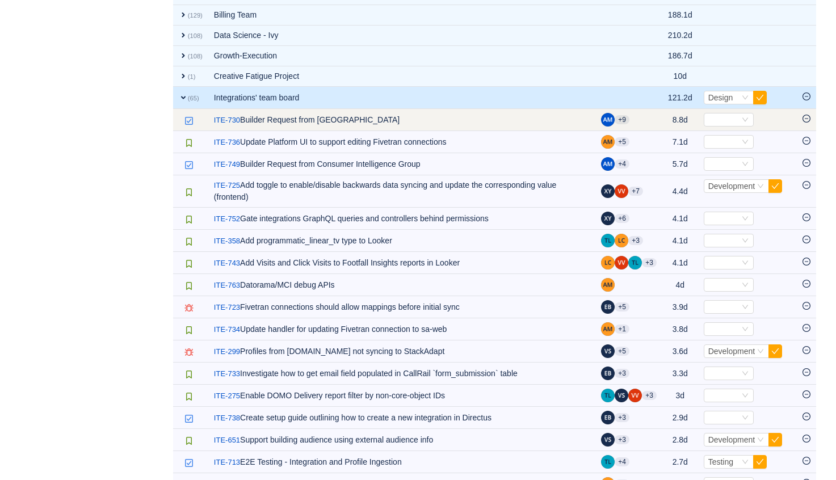
click at [807, 117] on icon "icon: minus-circle" at bounding box center [806, 119] width 8 height 8
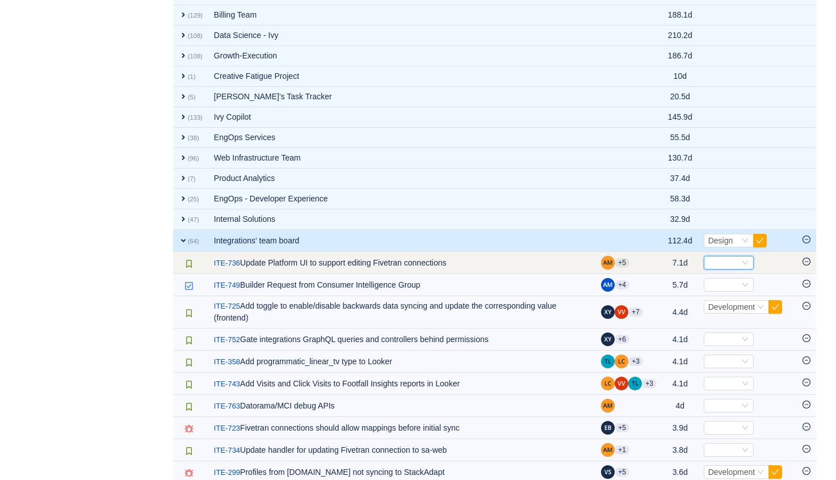
click at [736, 262] on div "Select" at bounding box center [723, 262] width 31 height 12
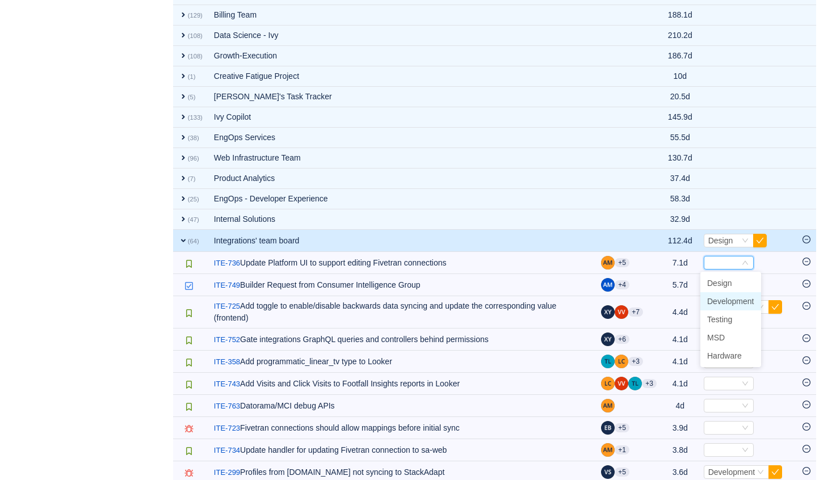
click at [730, 300] on span "Development" at bounding box center [730, 301] width 47 height 9
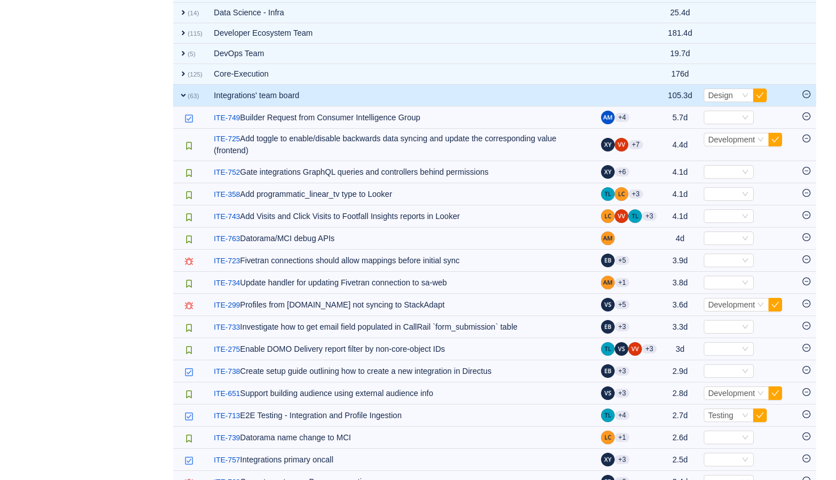
scroll to position [890, 0]
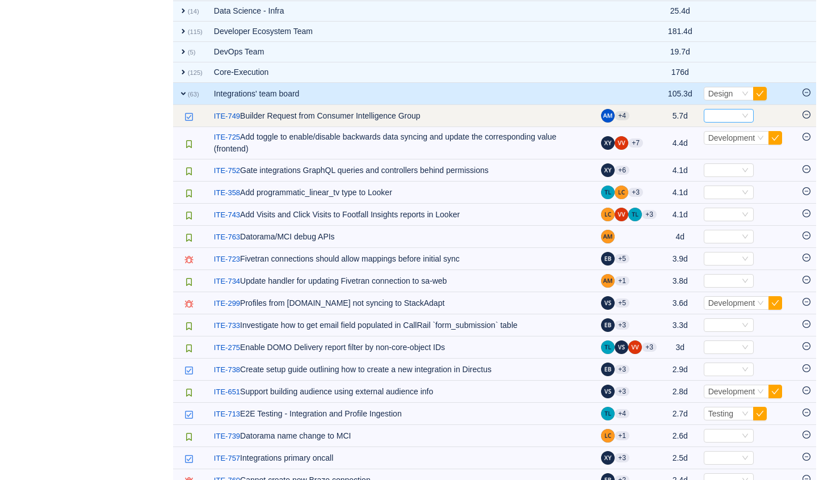
click at [723, 115] on div "Select" at bounding box center [723, 116] width 31 height 12
click at [811, 113] on td at bounding box center [806, 116] width 19 height 22
click at [806, 113] on icon "icon: minus-circle" at bounding box center [806, 115] width 8 height 8
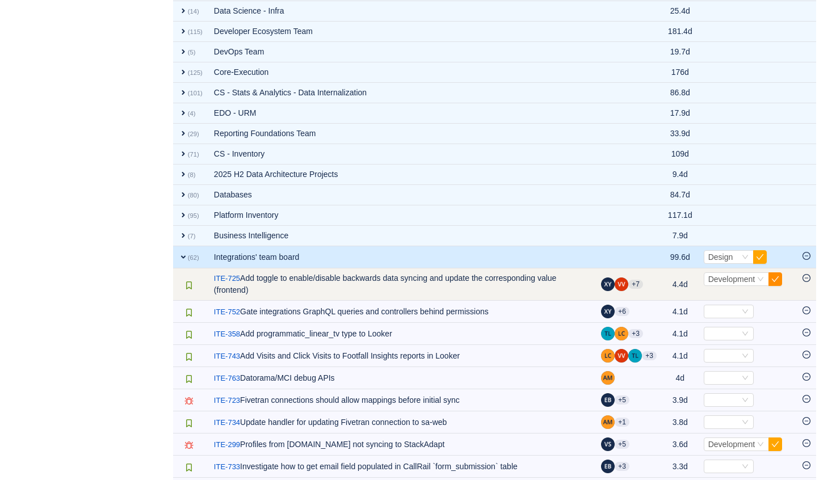
click at [772, 276] on button "button" at bounding box center [775, 279] width 14 height 14
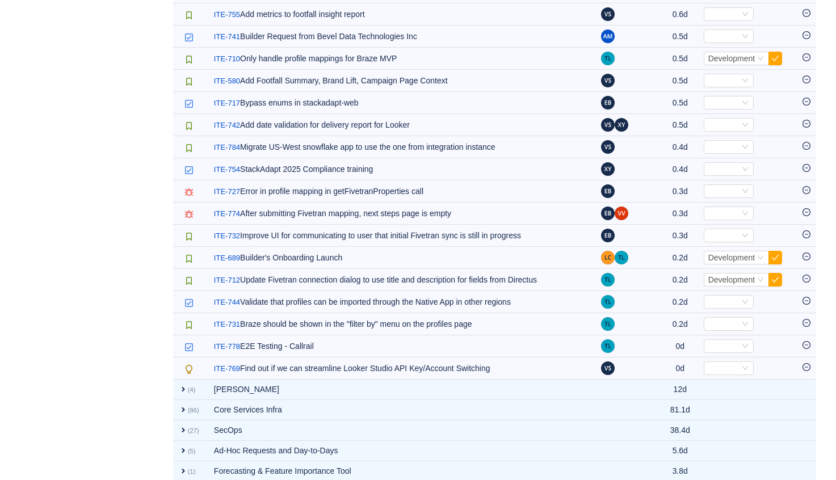
scroll to position [2176, 0]
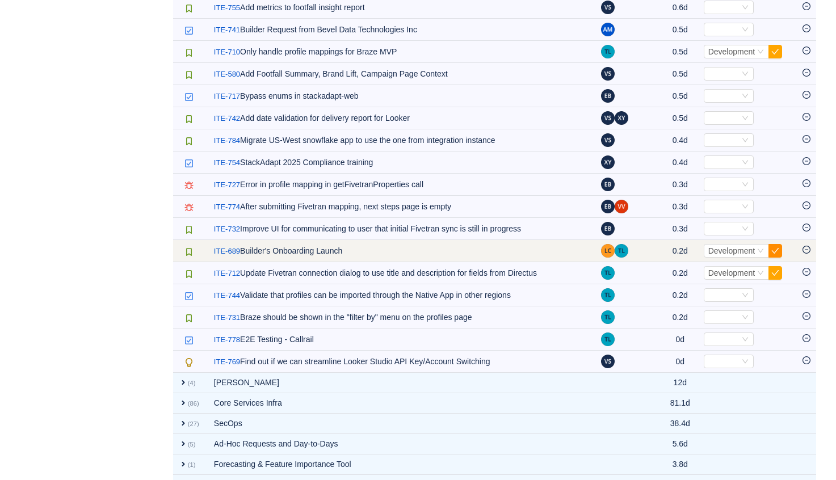
click at [775, 253] on button "button" at bounding box center [775, 251] width 14 height 14
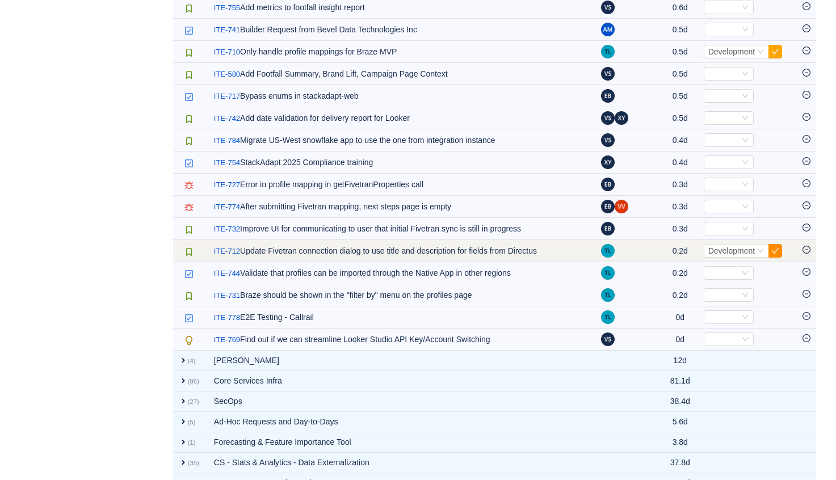
click at [775, 251] on button "button" at bounding box center [775, 251] width 14 height 14
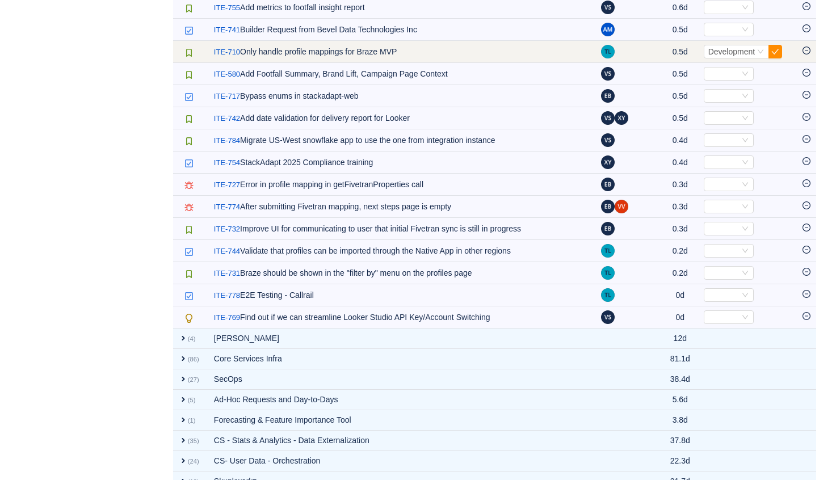
click at [770, 51] on button "button" at bounding box center [775, 52] width 14 height 14
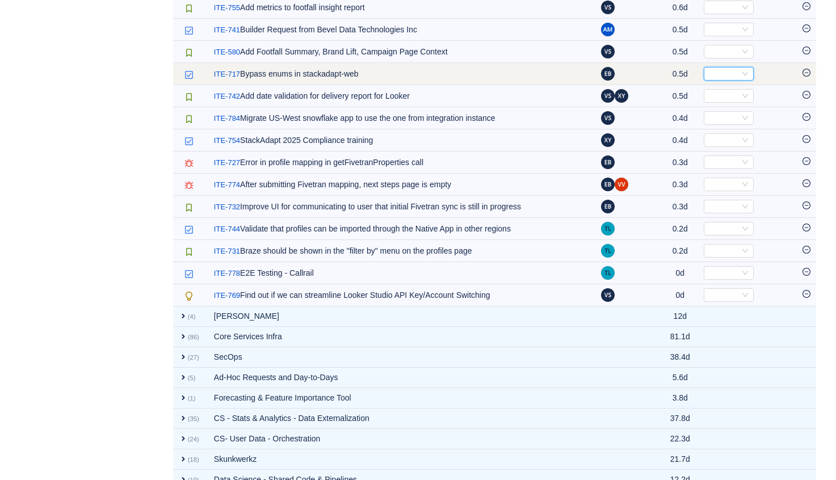
click at [742, 71] on icon "icon: down" at bounding box center [745, 73] width 7 height 7
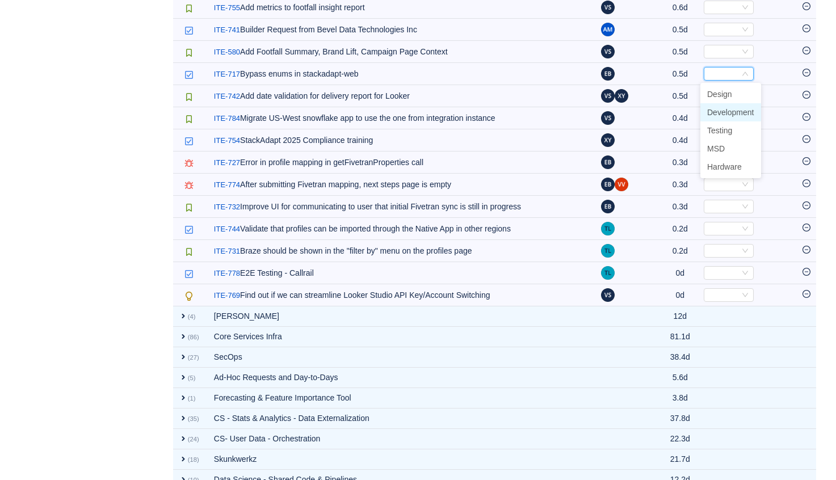
click at [739, 112] on span "Development" at bounding box center [730, 112] width 47 height 9
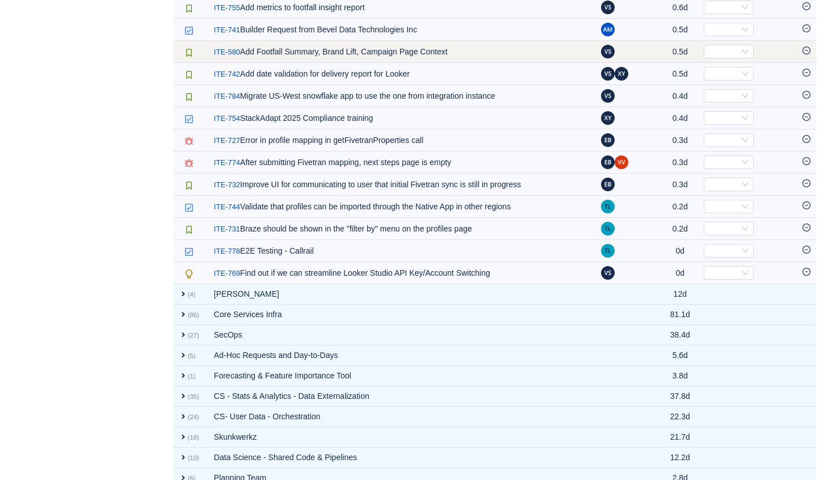
click at [806, 48] on icon "icon: minus-circle" at bounding box center [806, 51] width 8 height 8
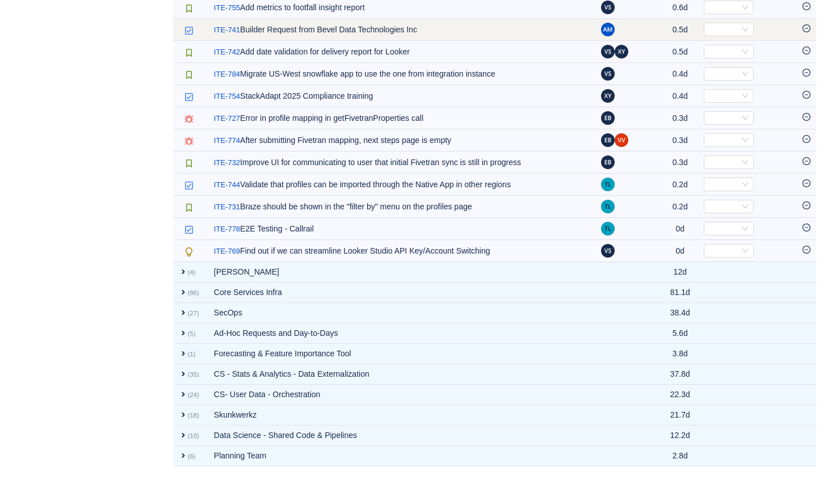
click at [809, 26] on icon "icon: minus-circle" at bounding box center [806, 28] width 8 height 8
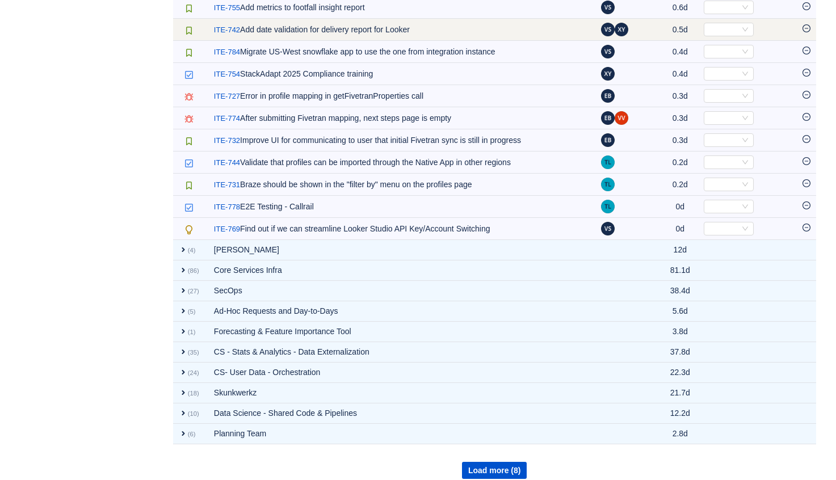
click at [800, 26] on td at bounding box center [806, 30] width 19 height 22
click at [803, 27] on icon "icon: minus-circle" at bounding box center [806, 28] width 8 height 8
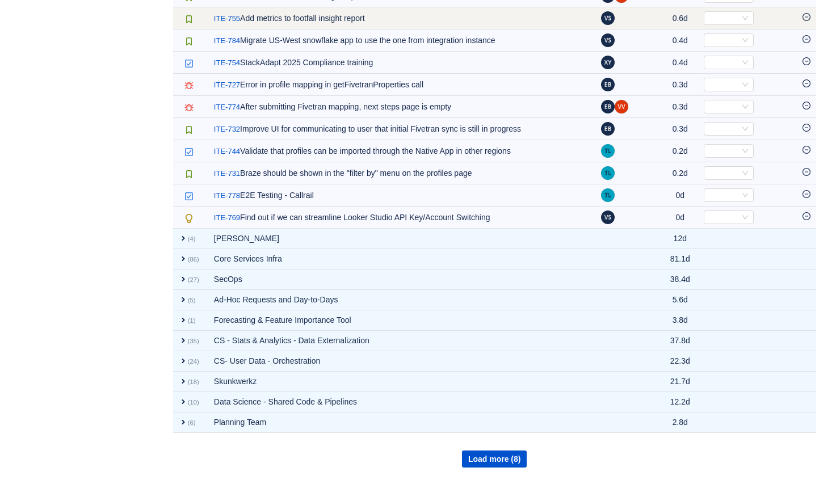
scroll to position [2165, 0]
click at [805, 18] on icon "icon: minus-circle" at bounding box center [806, 17] width 8 height 8
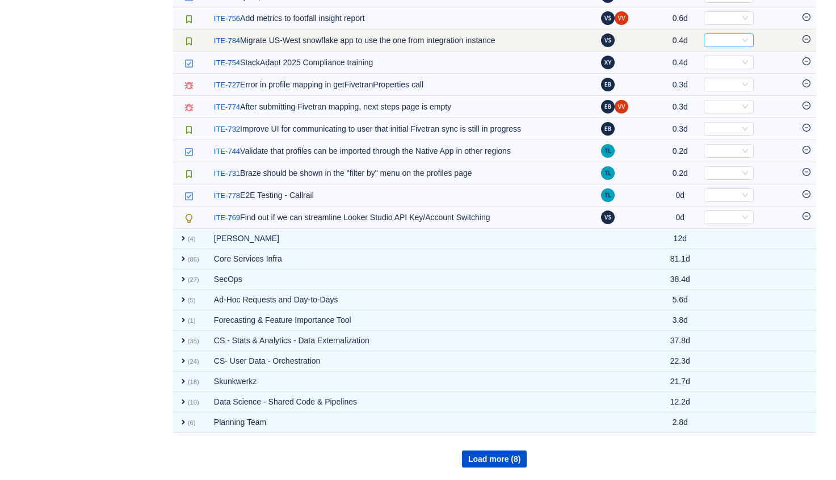
click at [737, 42] on div "Select" at bounding box center [729, 40] width 50 height 14
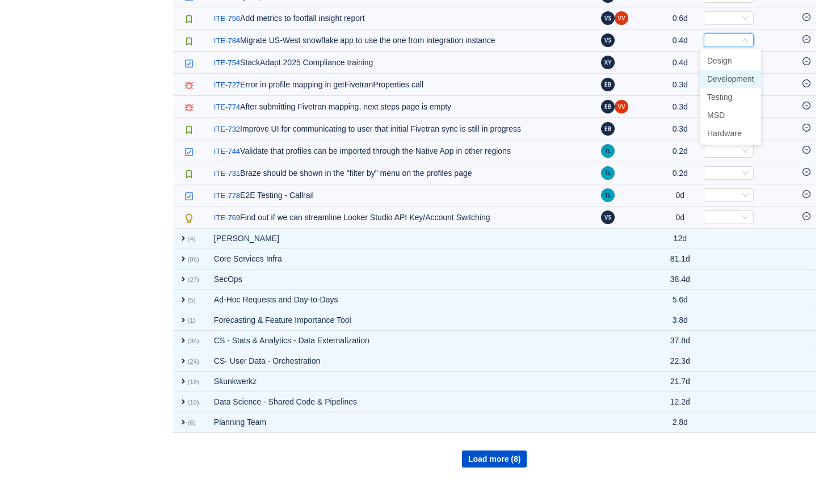
click at [729, 80] on span "Development" at bounding box center [730, 78] width 47 height 9
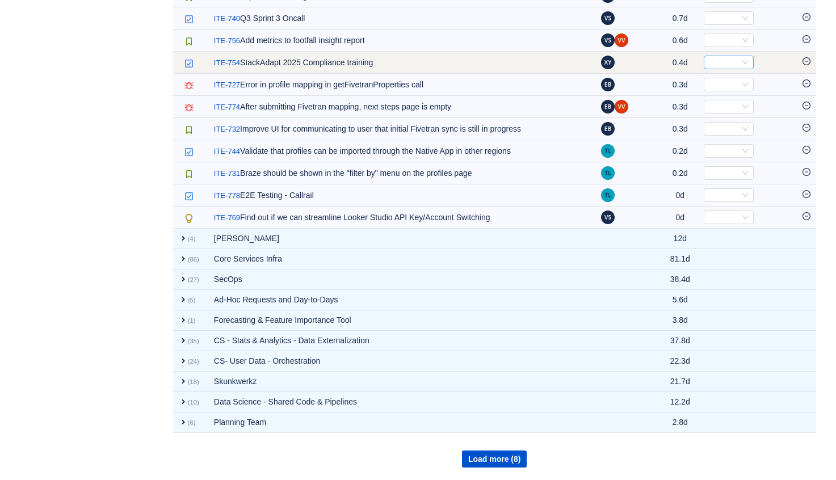
scroll to position [2121, 0]
click at [805, 60] on icon "icon: minus-circle" at bounding box center [806, 61] width 8 height 8
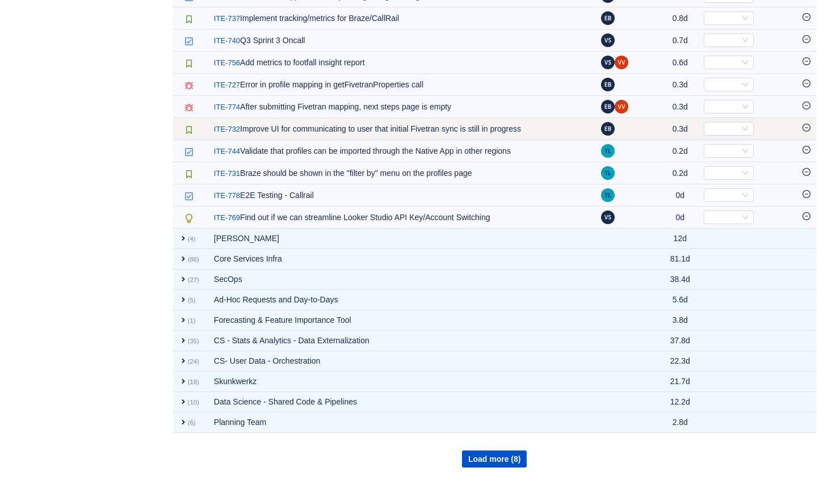
scroll to position [2099, 0]
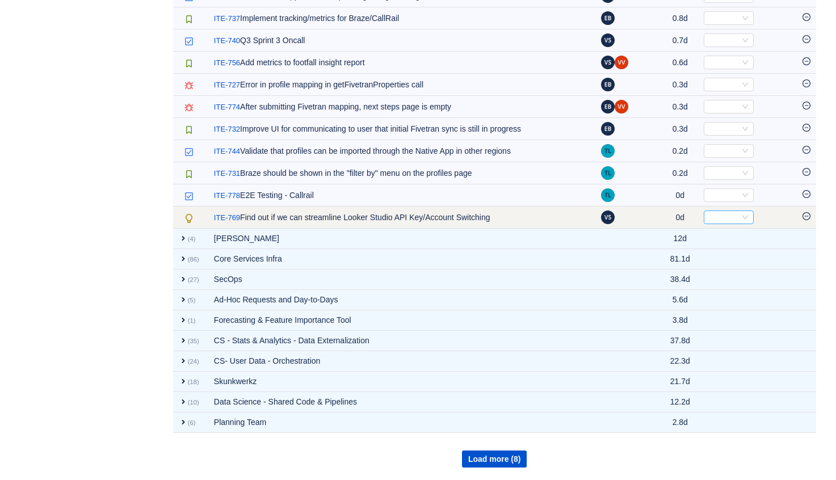
click at [734, 218] on div "Select" at bounding box center [723, 217] width 31 height 12
click at [733, 216] on input at bounding box center [723, 217] width 31 height 12
click at [680, 214] on td "0d" at bounding box center [680, 218] width 36 height 22
click at [806, 215] on icon "icon: minus-circle" at bounding box center [806, 216] width 8 height 8
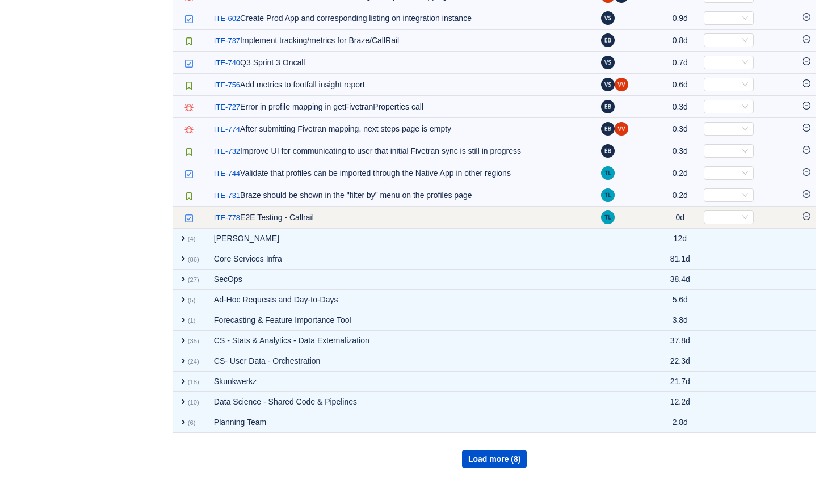
scroll to position [2077, 0]
click at [737, 218] on div "Select" at bounding box center [729, 218] width 50 height 14
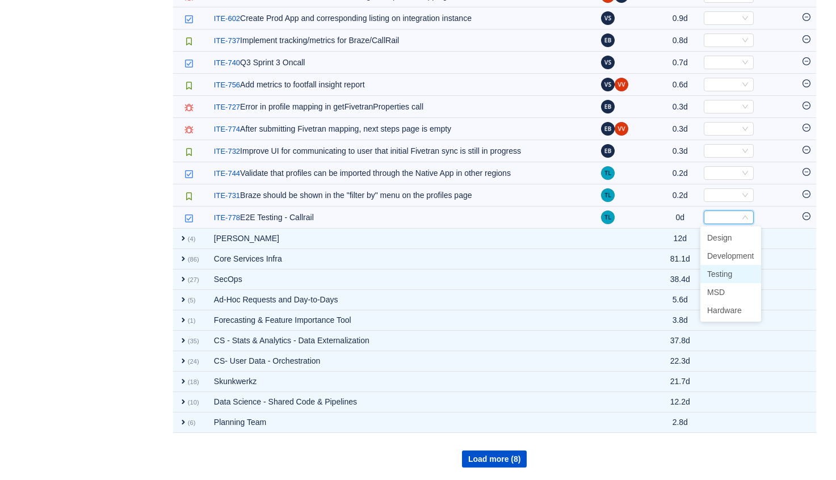
click at [734, 274] on li "Testing" at bounding box center [730, 274] width 61 height 18
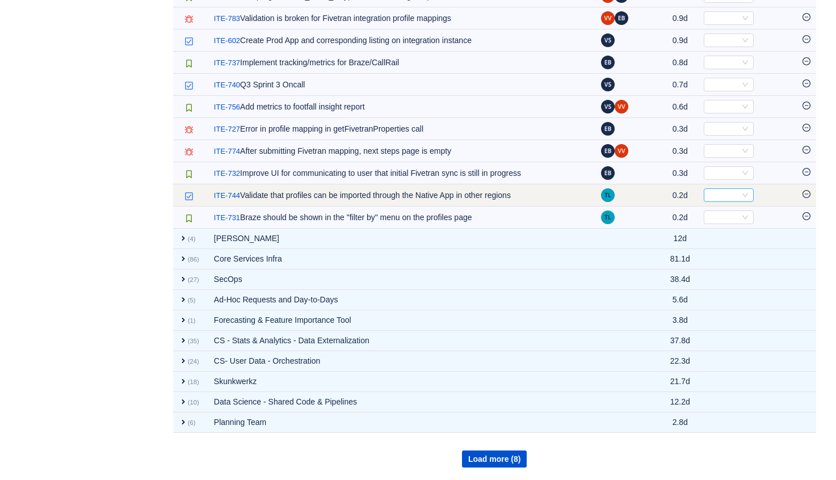
scroll to position [2055, 0]
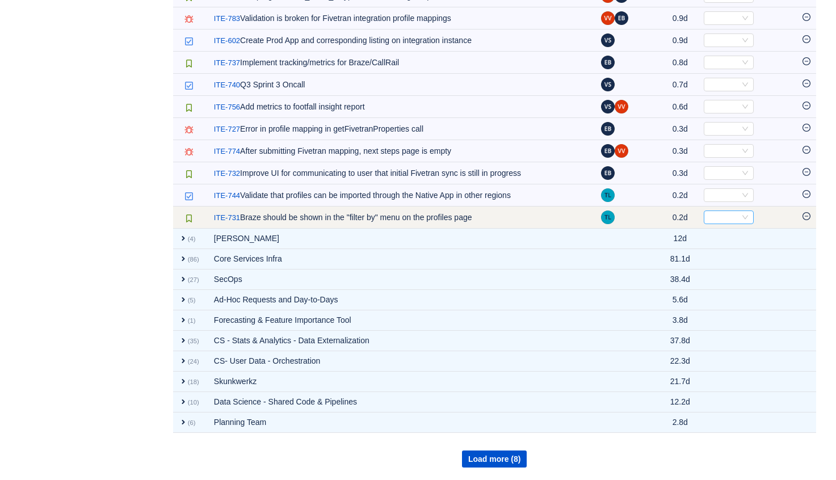
click at [721, 217] on div "Select" at bounding box center [723, 217] width 31 height 12
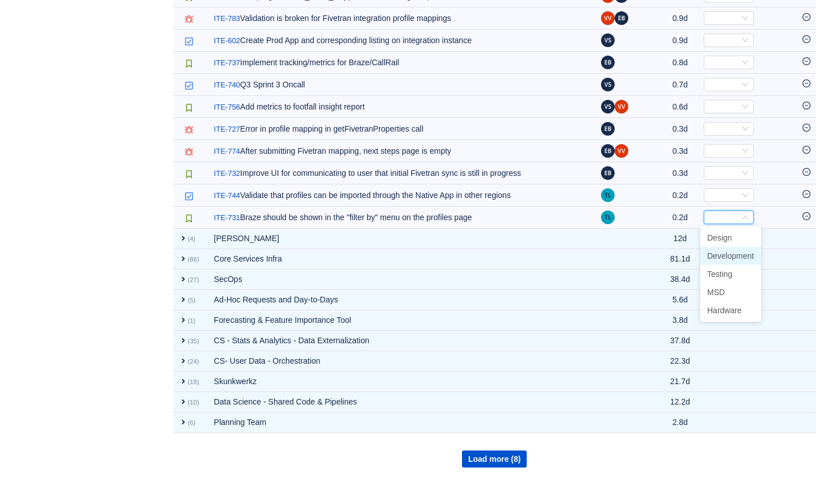
click at [731, 254] on span "Development" at bounding box center [730, 255] width 47 height 9
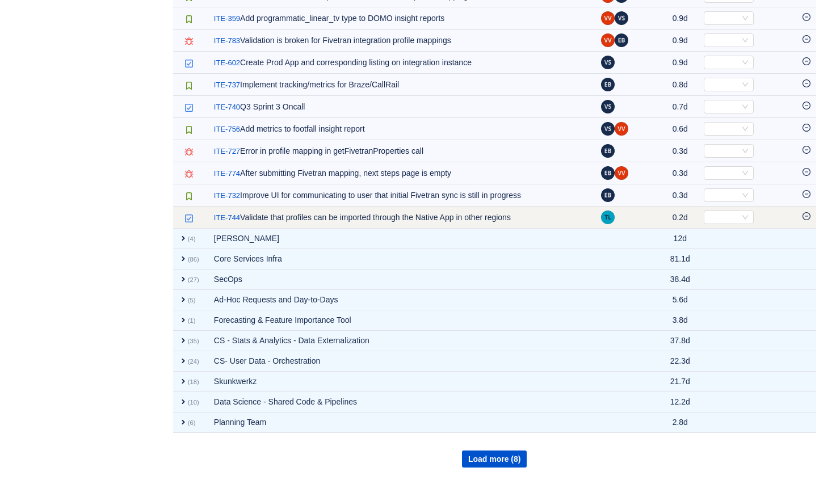
scroll to position [2033, 0]
click at [709, 214] on div "Select" at bounding box center [723, 217] width 31 height 12
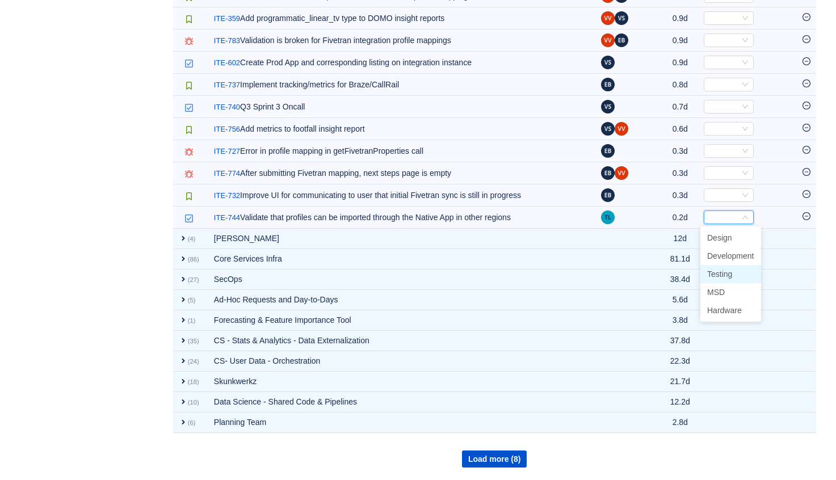
click at [723, 280] on li "Testing" at bounding box center [730, 274] width 61 height 18
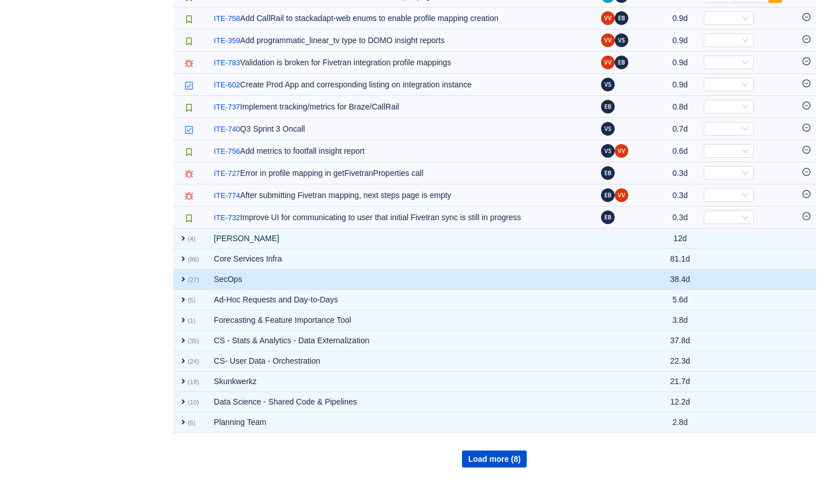
scroll to position [2010, 0]
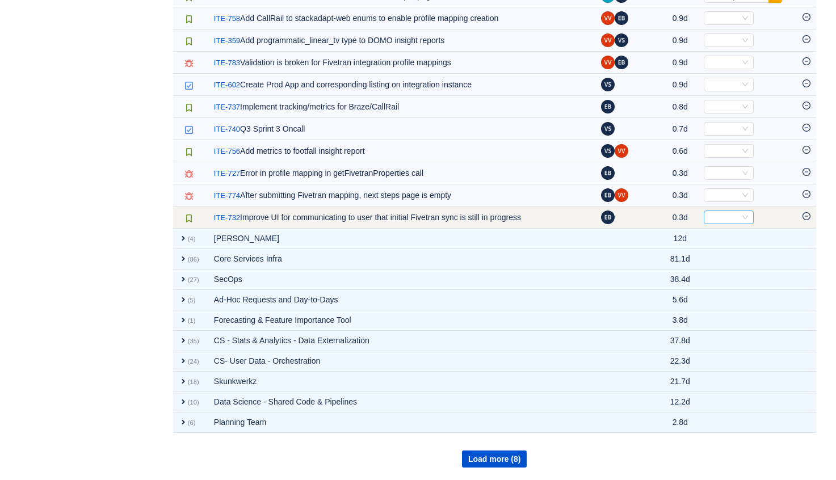
click at [716, 219] on div "Select" at bounding box center [723, 217] width 31 height 12
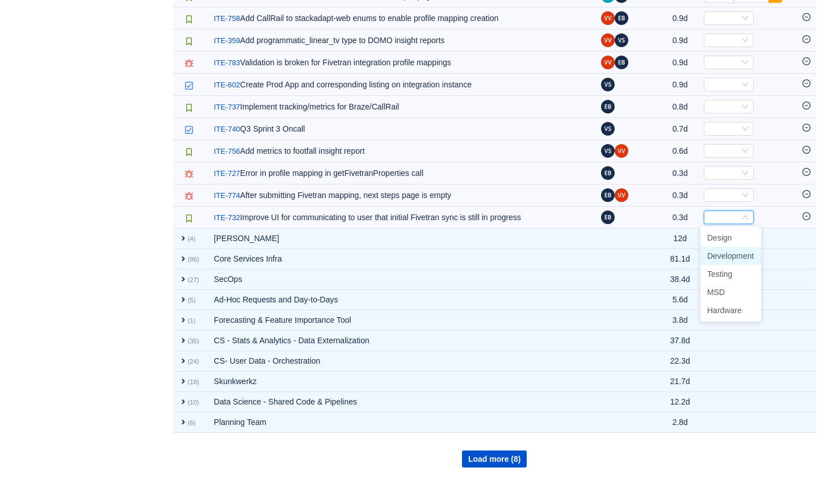
click at [733, 256] on span "Development" at bounding box center [730, 255] width 47 height 9
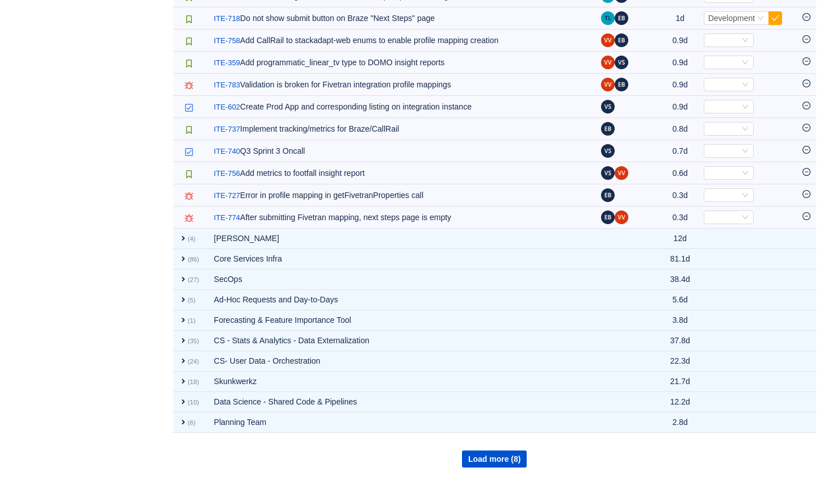
scroll to position [1988, 0]
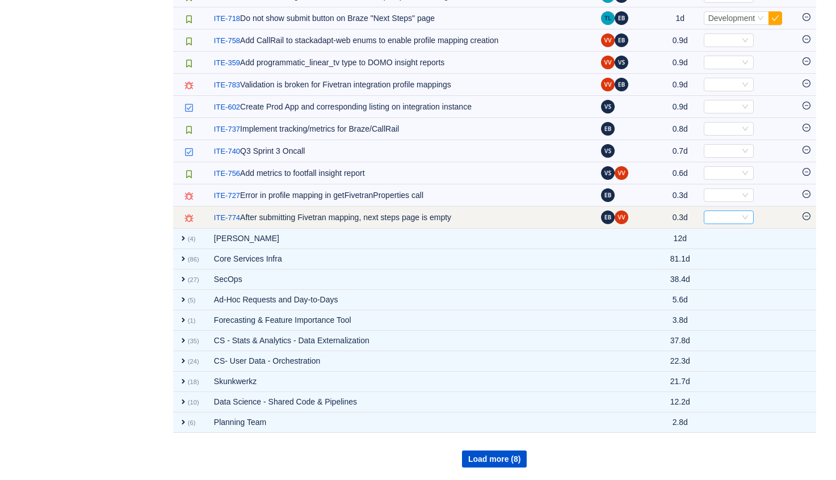
click at [722, 220] on div "Select" at bounding box center [723, 217] width 31 height 12
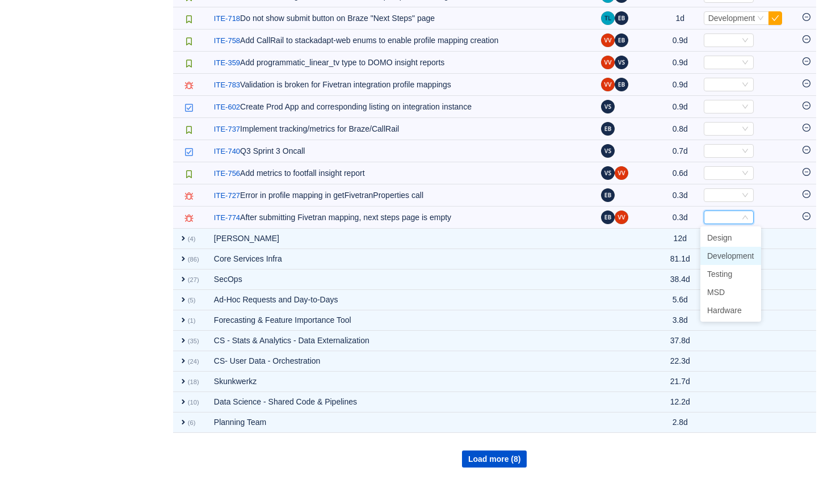
click at [723, 253] on span "Development" at bounding box center [730, 255] width 47 height 9
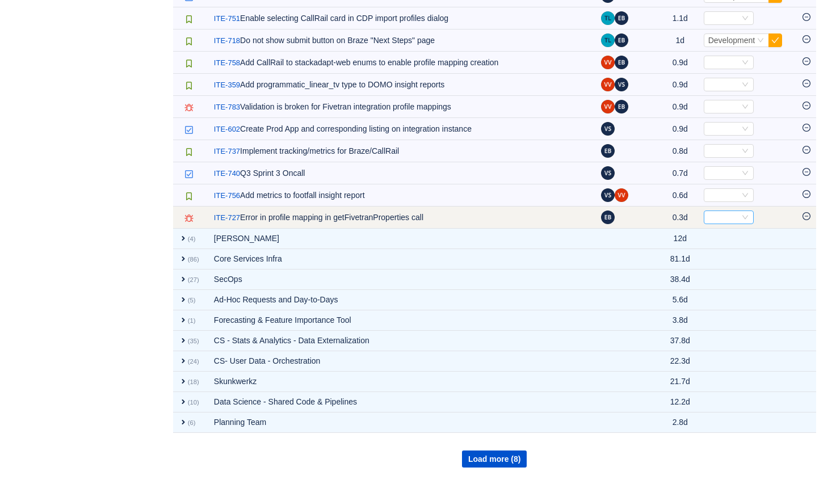
scroll to position [1966, 0]
click at [717, 216] on div "Select" at bounding box center [723, 217] width 31 height 12
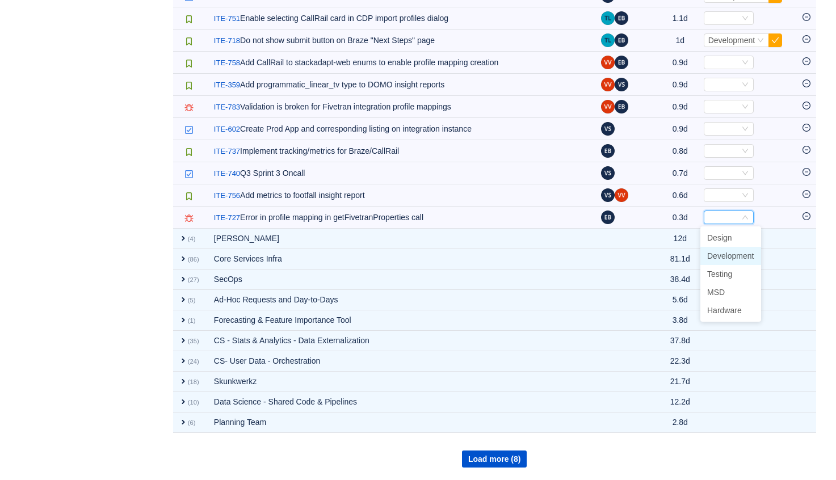
click at [722, 253] on span "Development" at bounding box center [730, 255] width 47 height 9
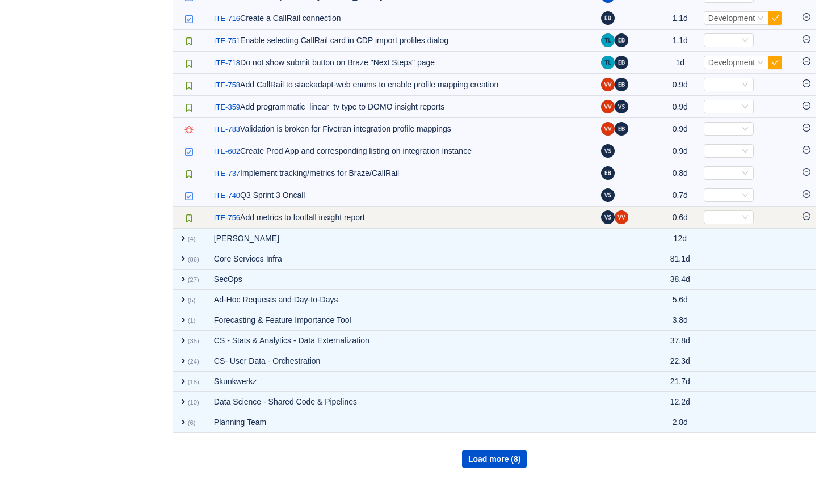
scroll to position [1944, 0]
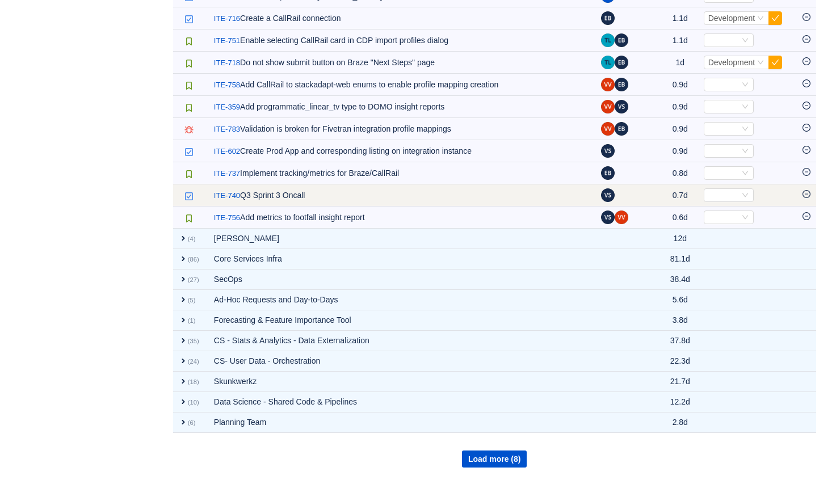
click at [805, 195] on icon "icon: minus-circle" at bounding box center [806, 194] width 8 height 8
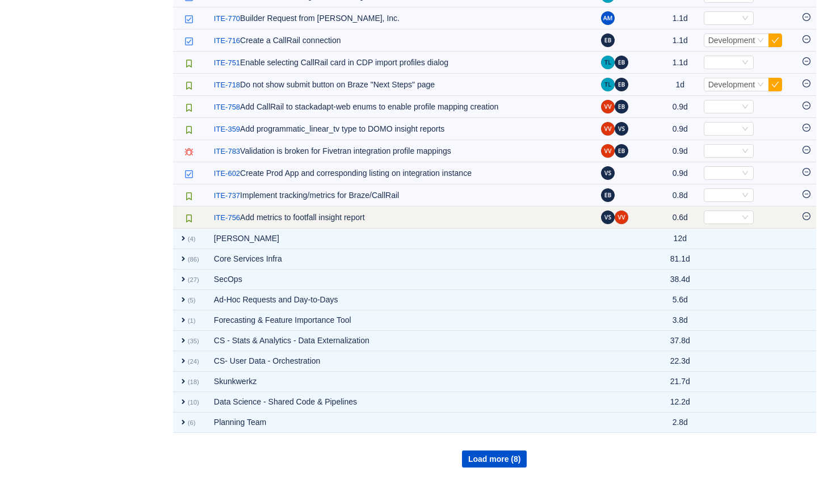
scroll to position [1922, 0]
click at [806, 218] on icon "icon: minus-circle" at bounding box center [806, 216] width 8 height 8
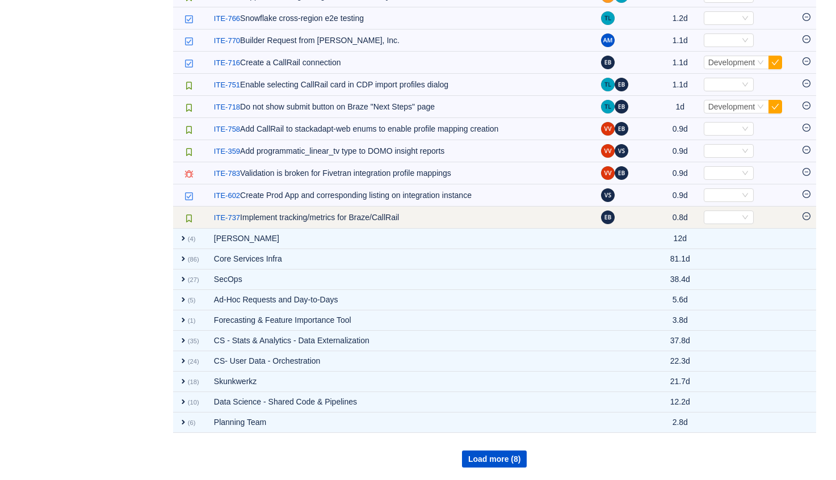
scroll to position [1900, 0]
click at [742, 216] on icon "icon: down" at bounding box center [745, 217] width 7 height 7
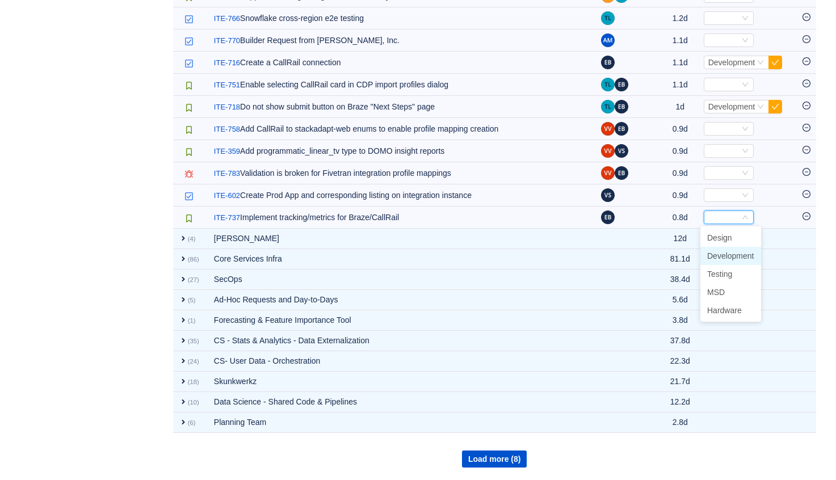
click at [744, 255] on span "Development" at bounding box center [730, 255] width 47 height 9
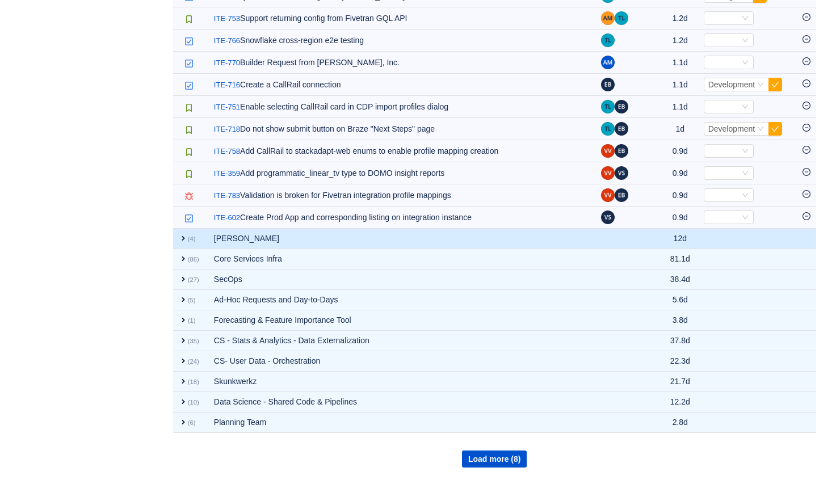
scroll to position [1878, 0]
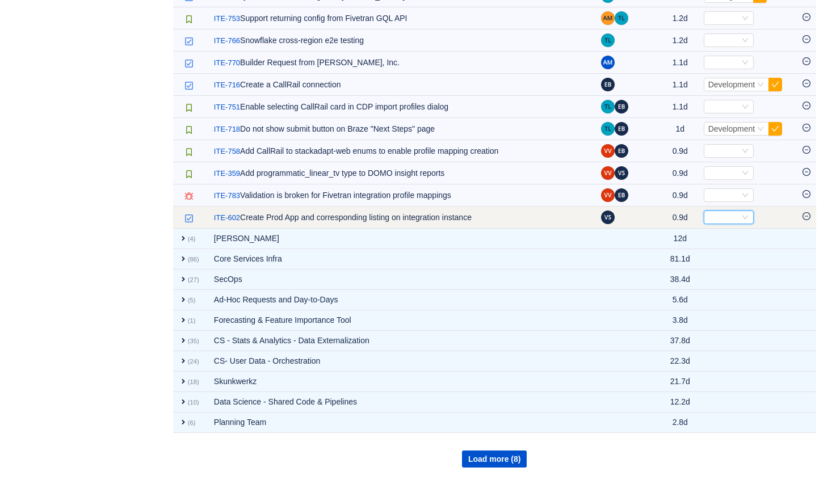
click at [731, 216] on div "Select" at bounding box center [723, 217] width 31 height 12
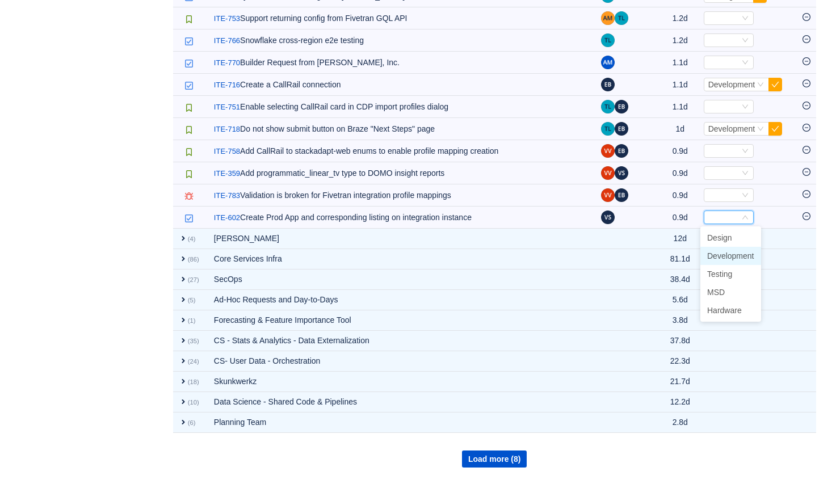
click at [730, 255] on span "Development" at bounding box center [730, 255] width 47 height 9
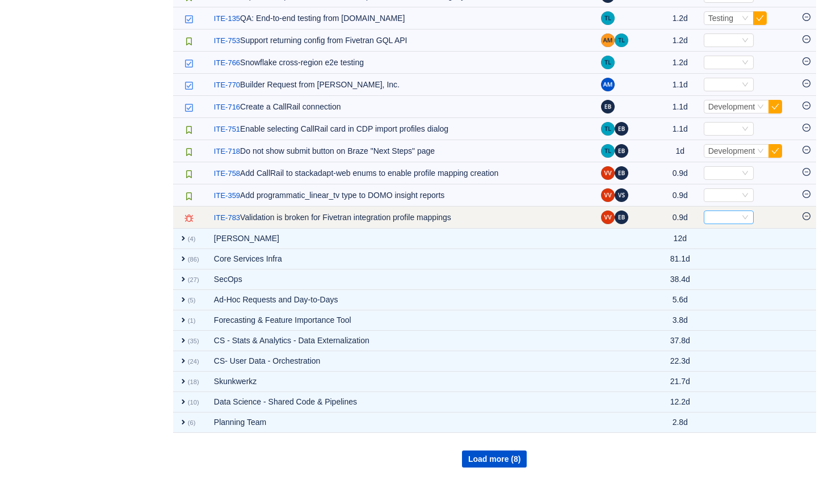
scroll to position [1856, 0]
click at [723, 217] on div "Select" at bounding box center [723, 217] width 31 height 12
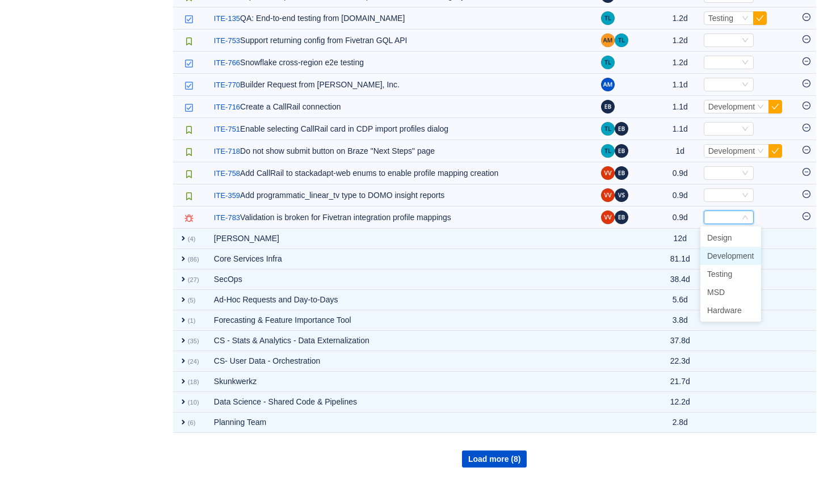
click at [723, 256] on span "Development" at bounding box center [730, 255] width 47 height 9
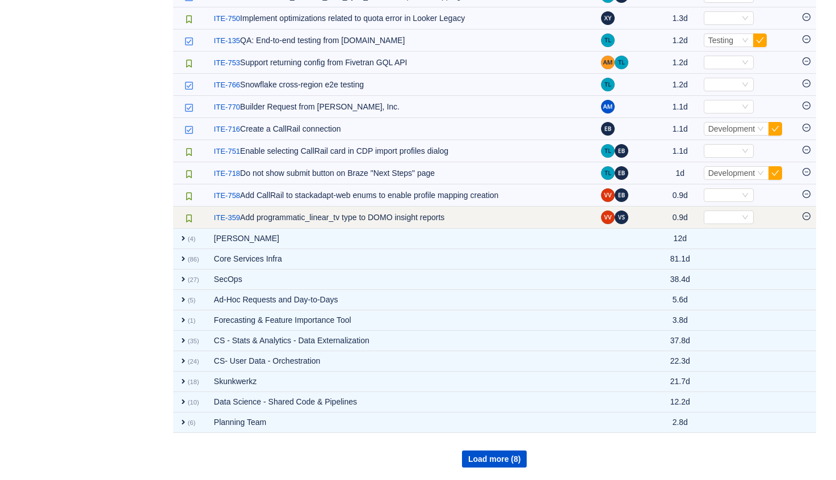
scroll to position [1833, 0]
click at [808, 214] on icon "icon: minus-circle" at bounding box center [806, 216] width 8 height 8
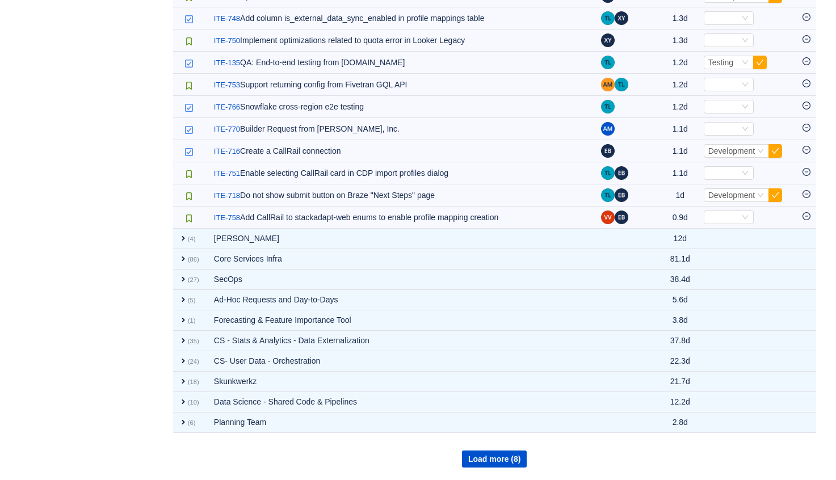
scroll to position [1811, 0]
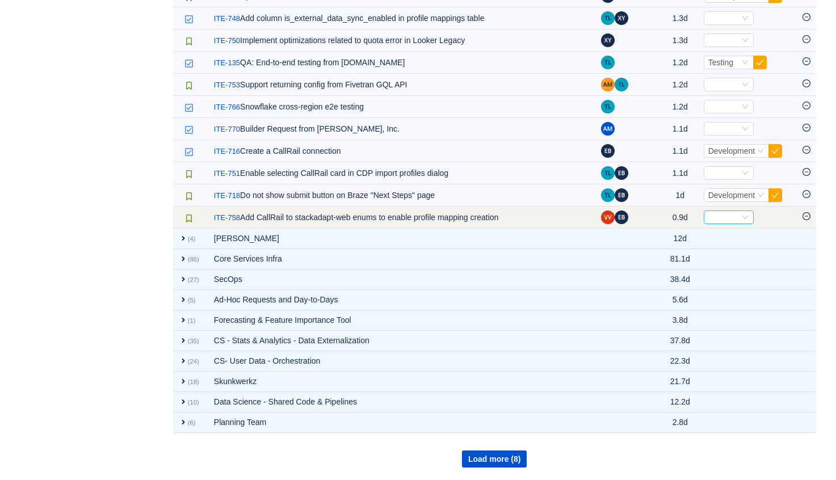
click at [710, 218] on div "Select" at bounding box center [723, 217] width 31 height 12
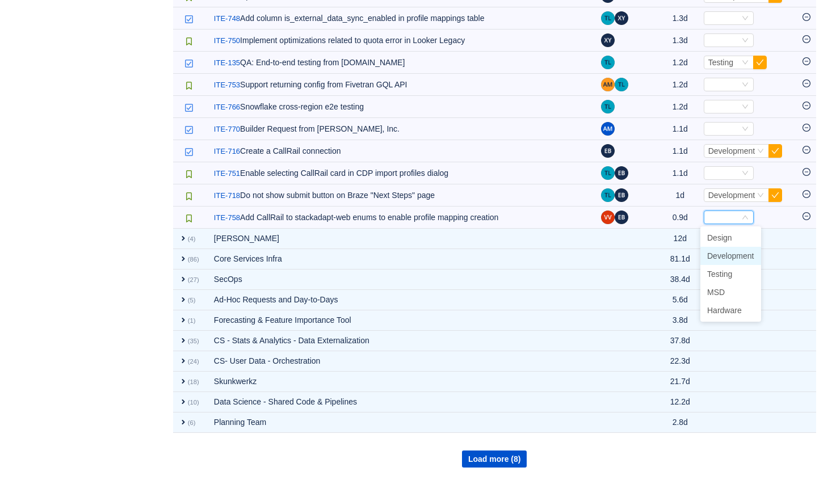
click at [726, 255] on span "Development" at bounding box center [730, 255] width 47 height 9
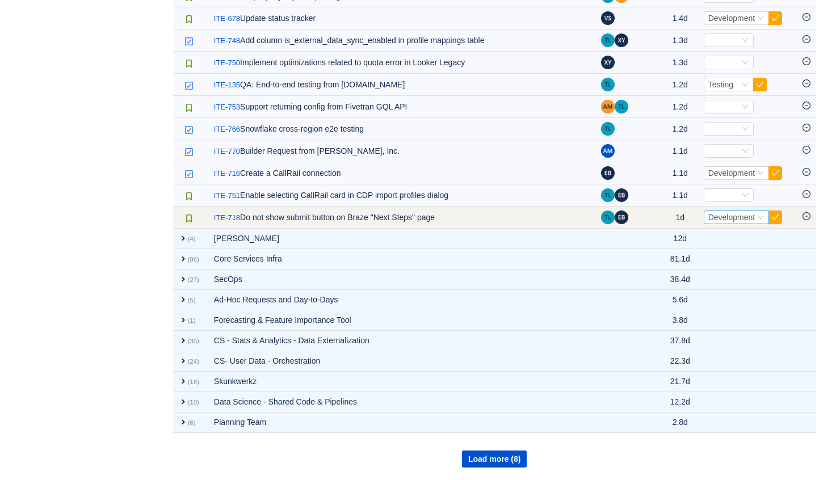
scroll to position [1789, 0]
click at [774, 216] on button "button" at bounding box center [775, 218] width 14 height 14
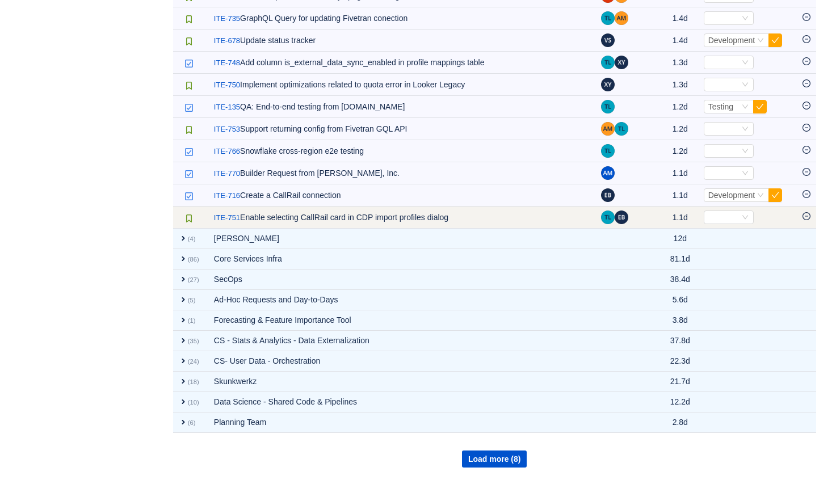
scroll to position [1767, 0]
click at [743, 218] on icon "icon: down" at bounding box center [745, 217] width 7 height 7
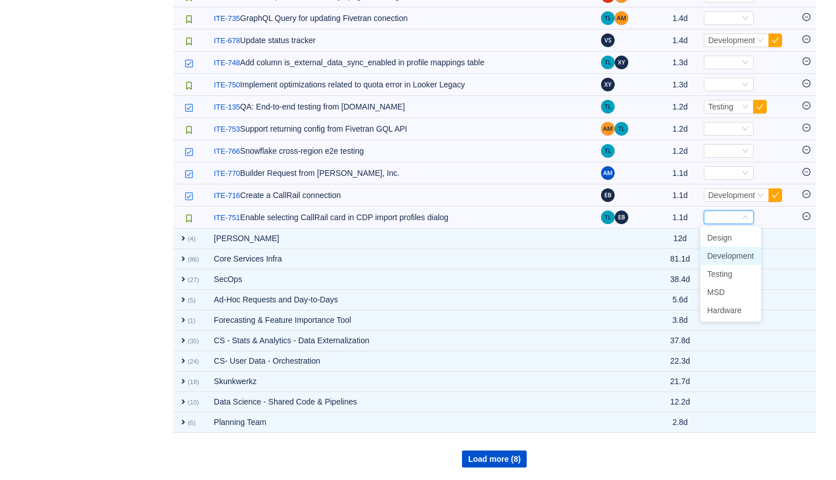
click at [735, 253] on span "Development" at bounding box center [730, 255] width 47 height 9
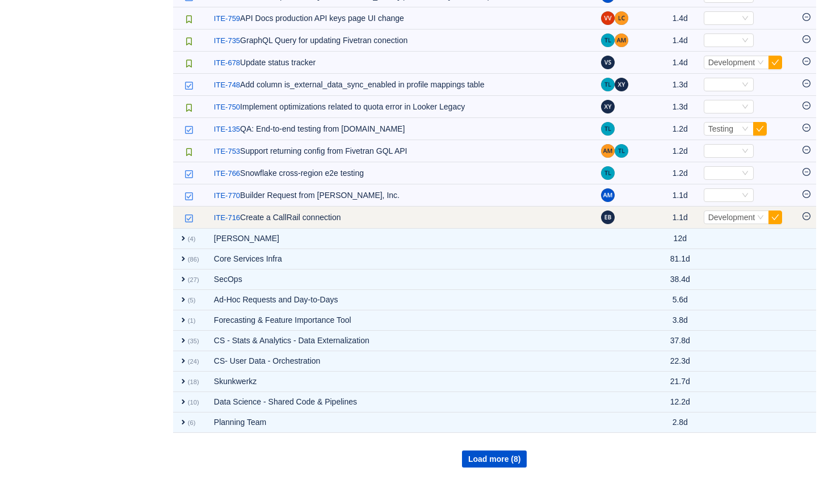
scroll to position [1745, 0]
click at [775, 215] on button "button" at bounding box center [775, 218] width 14 height 14
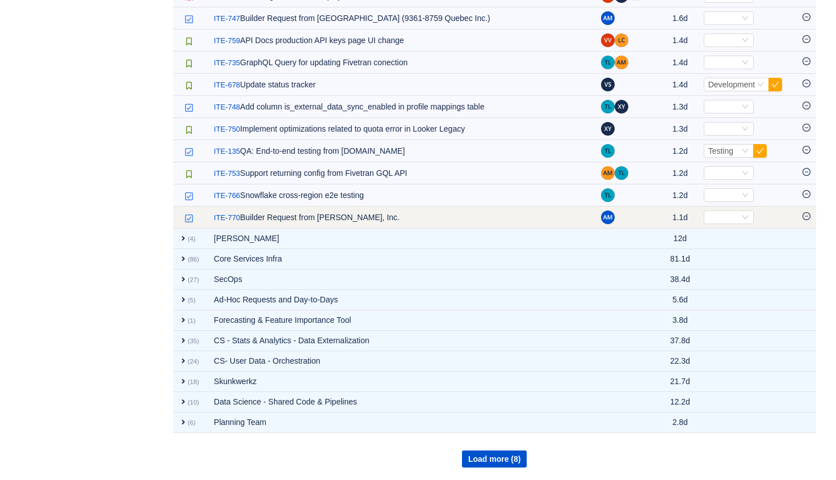
scroll to position [1723, 0]
click at [805, 214] on icon "icon: minus-circle" at bounding box center [806, 216] width 8 height 8
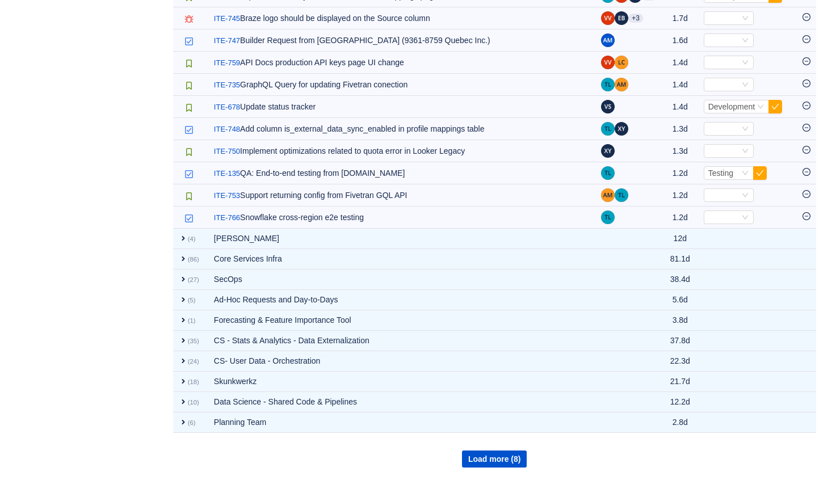
scroll to position [1701, 0]
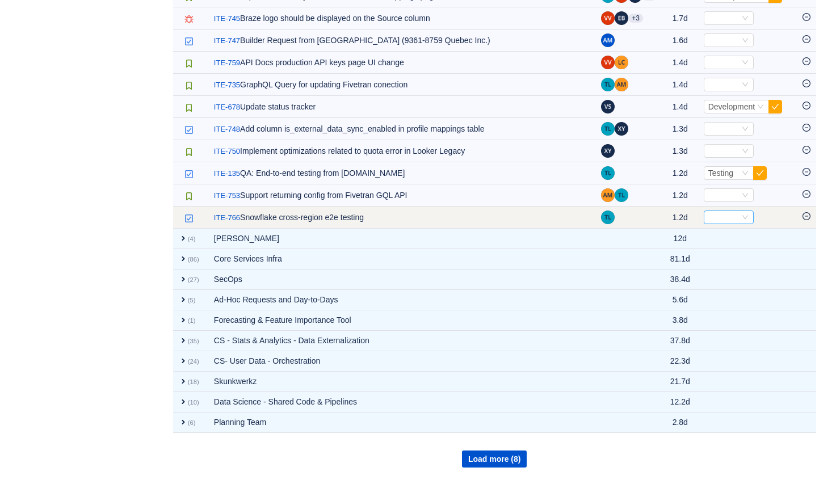
click at [747, 217] on div "Select" at bounding box center [729, 218] width 50 height 14
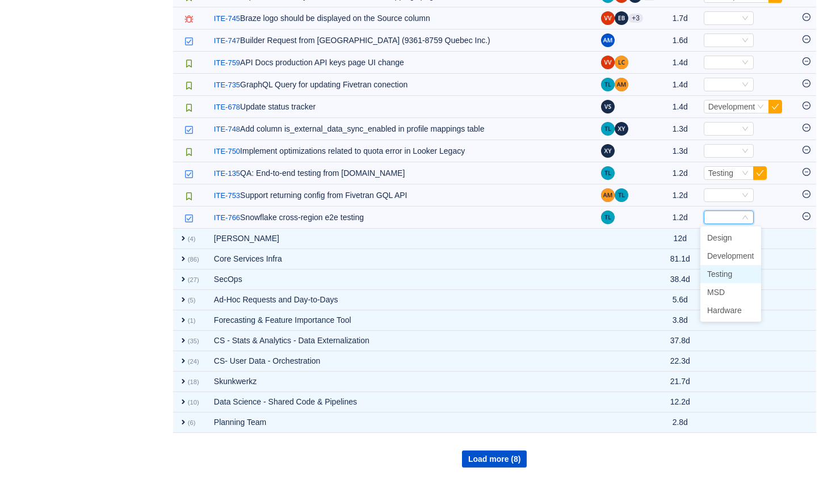
click at [738, 273] on li "Testing" at bounding box center [730, 274] width 61 height 18
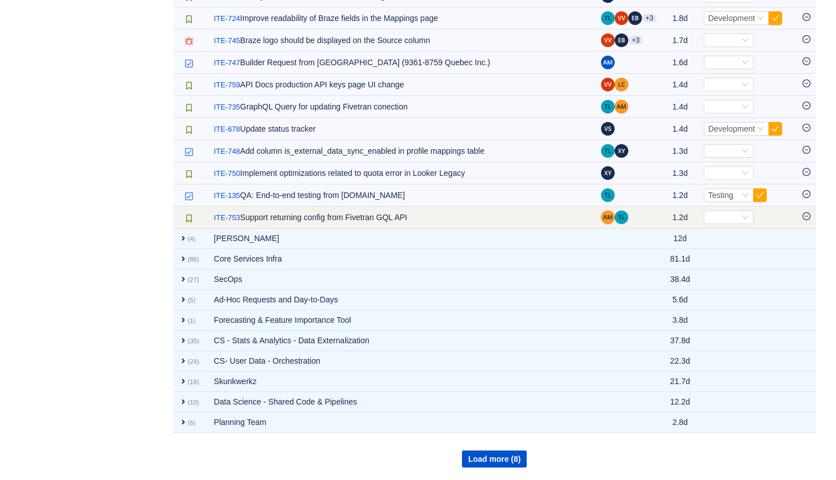
scroll to position [1678, 0]
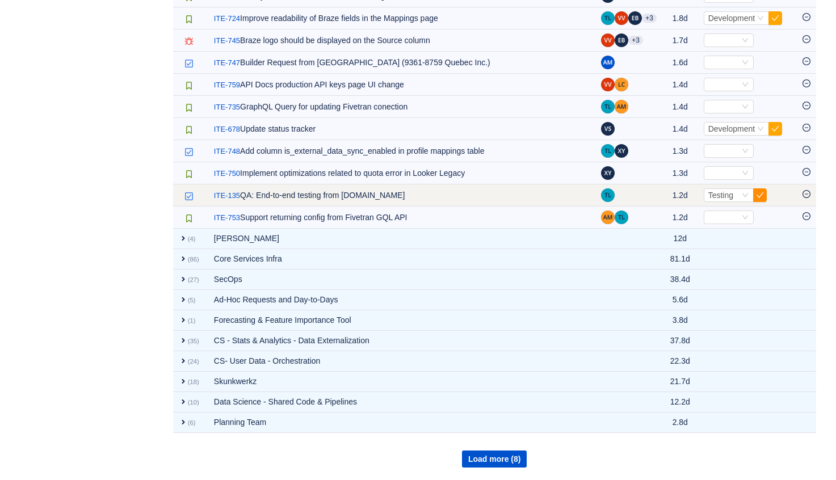
click at [753, 193] on button "button" at bounding box center [760, 195] width 14 height 14
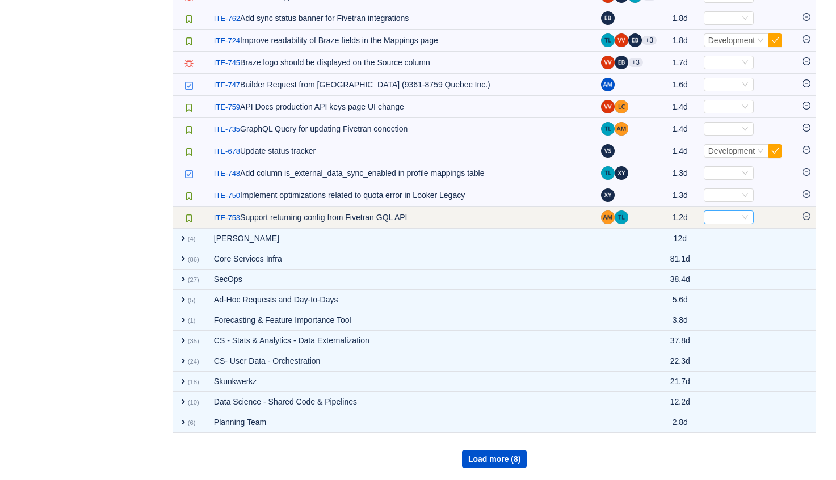
scroll to position [1656, 0]
click at [731, 219] on div "Select" at bounding box center [723, 217] width 31 height 12
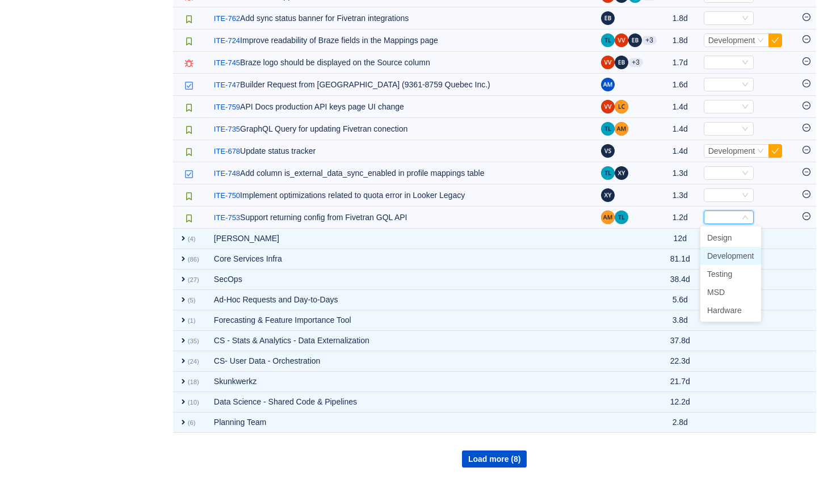
click at [730, 255] on span "Development" at bounding box center [730, 255] width 47 height 9
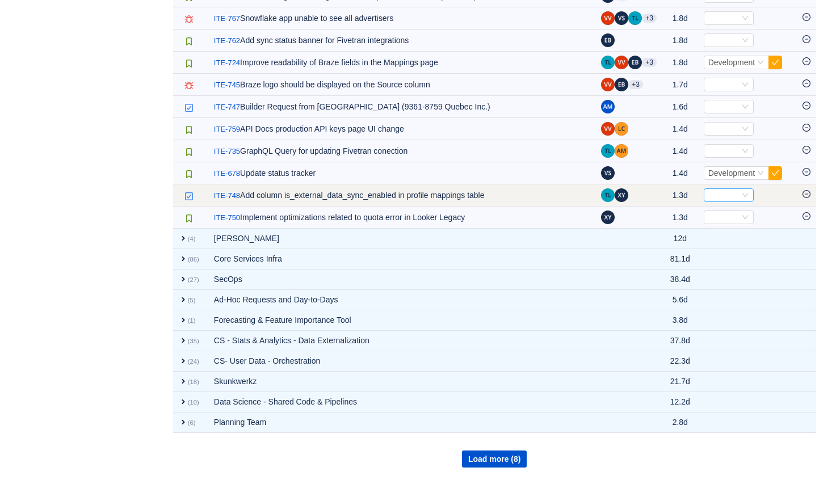
scroll to position [1634, 0]
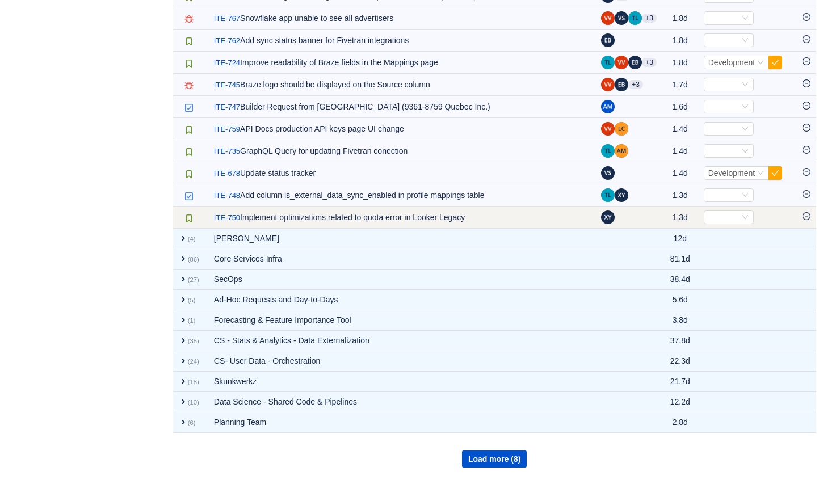
click at [807, 217] on icon "icon: minus-circle" at bounding box center [806, 216] width 8 height 8
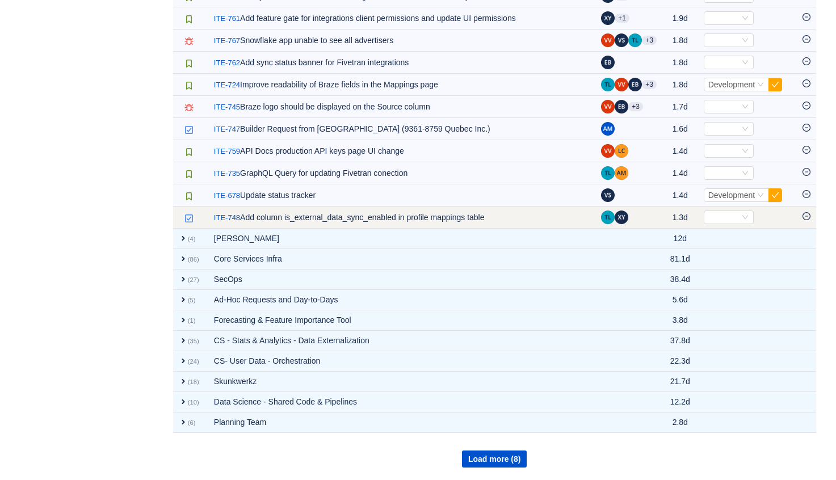
scroll to position [1612, 0]
click at [730, 216] on div "Select" at bounding box center [723, 217] width 31 height 12
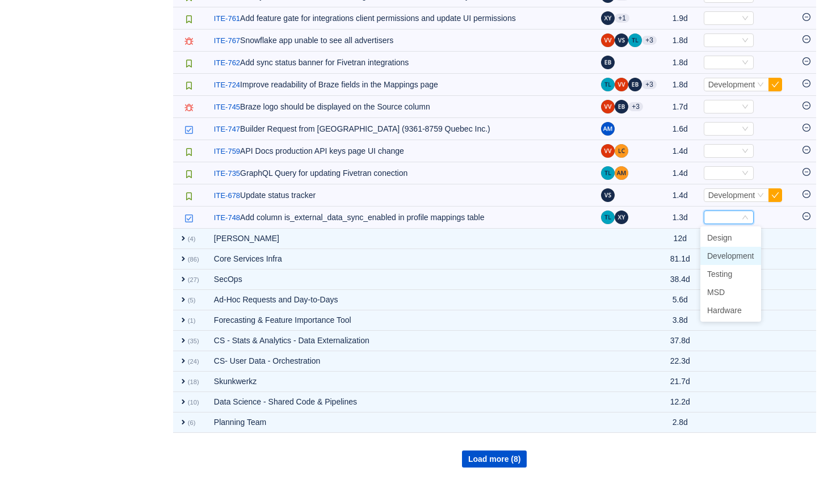
click at [739, 256] on span "Development" at bounding box center [730, 255] width 47 height 9
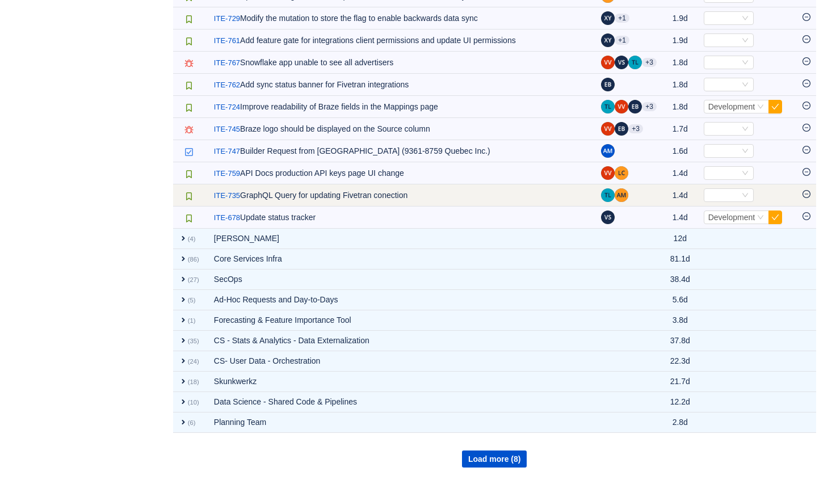
scroll to position [1590, 0]
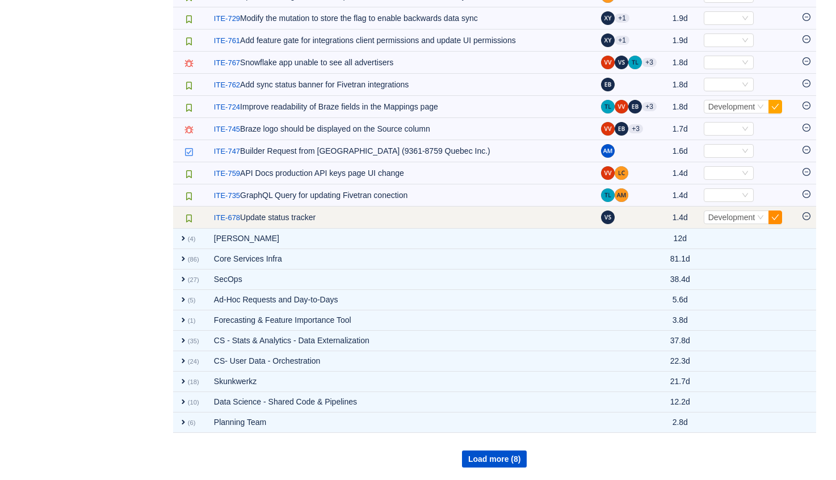
click at [775, 217] on button "button" at bounding box center [775, 218] width 14 height 14
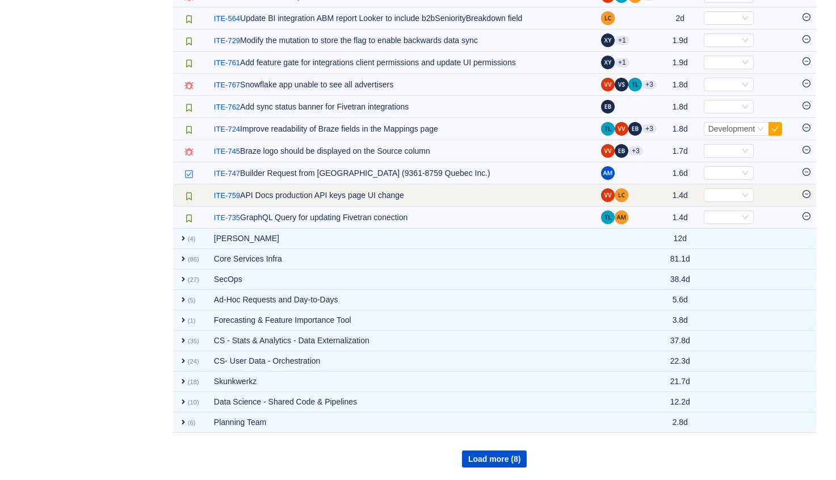
scroll to position [1568, 0]
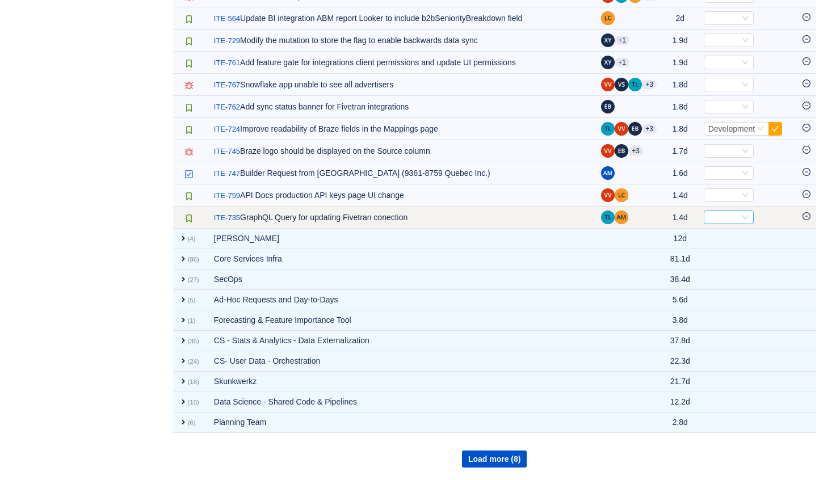
click at [737, 217] on div "Select" at bounding box center [729, 218] width 50 height 14
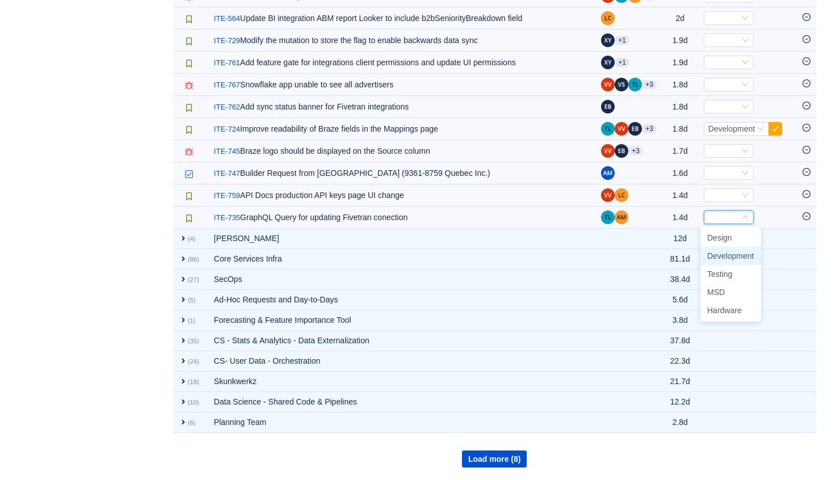
click at [734, 256] on span "Development" at bounding box center [730, 255] width 47 height 9
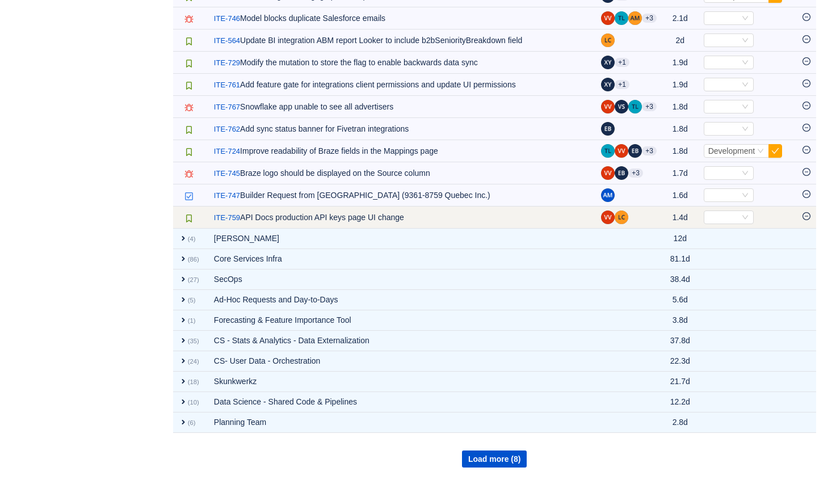
scroll to position [1546, 0]
click at [743, 215] on icon "icon: down" at bounding box center [745, 217] width 7 height 7
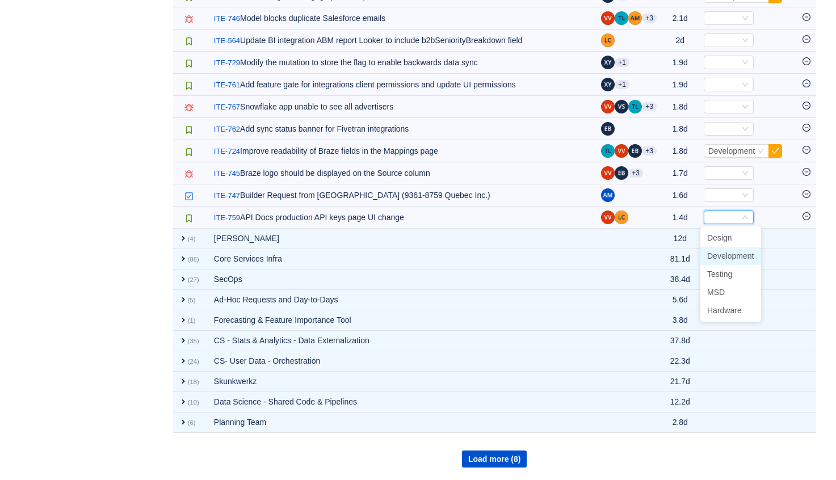
click at [729, 253] on span "Development" at bounding box center [730, 255] width 47 height 9
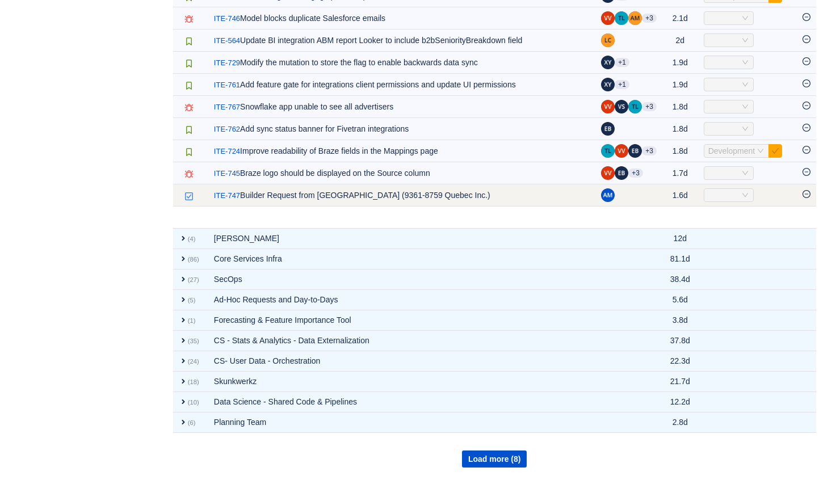
scroll to position [1524, 0]
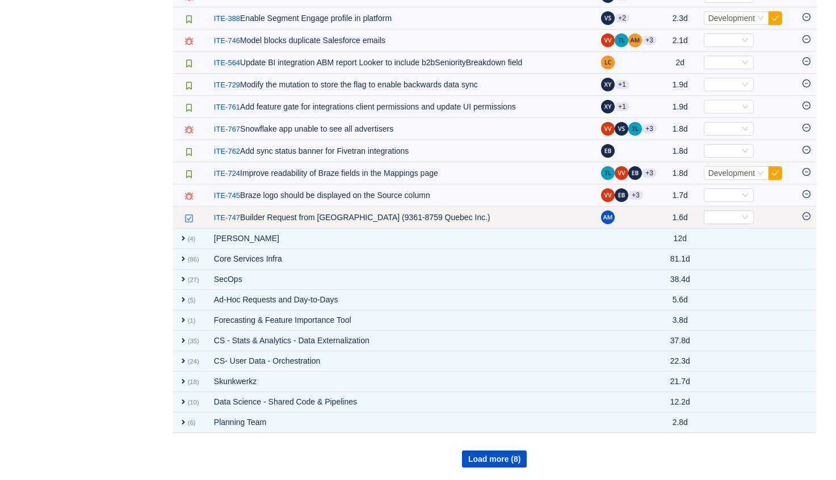
click at [806, 218] on icon "icon: minus-circle" at bounding box center [806, 216] width 8 height 8
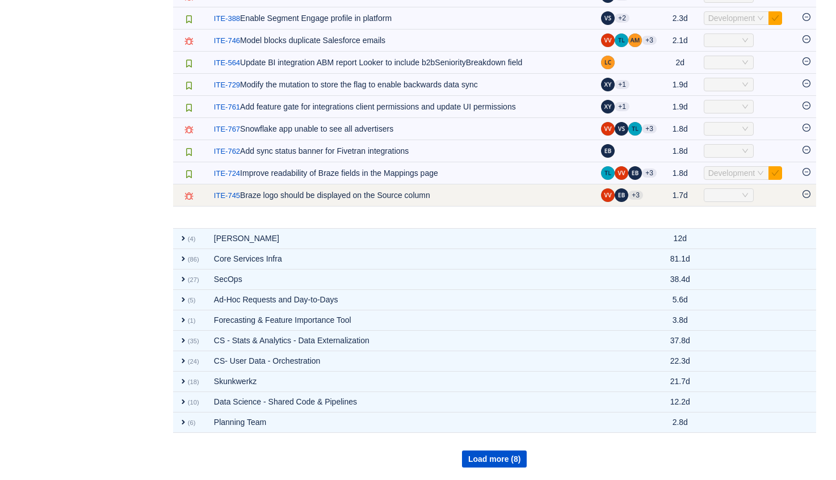
scroll to position [1501, 0]
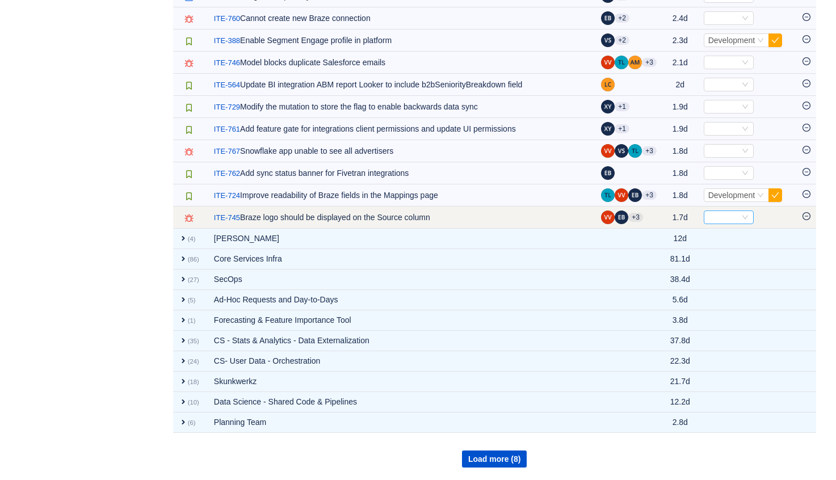
click at [725, 217] on div "Select" at bounding box center [723, 217] width 31 height 12
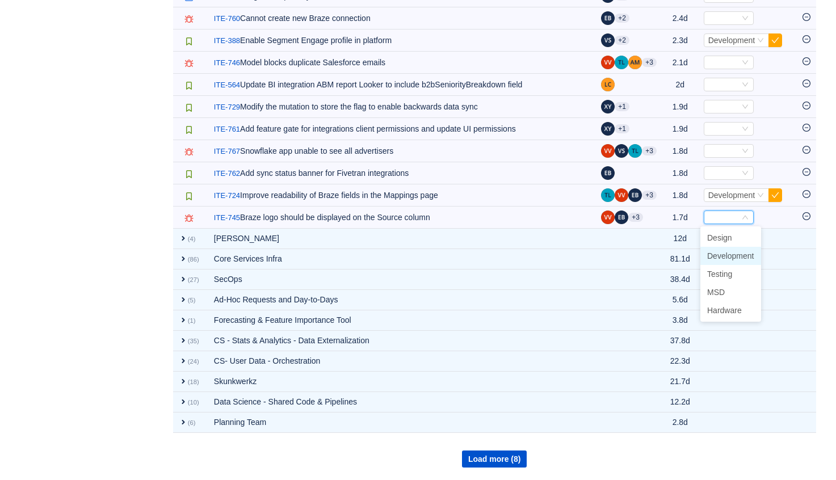
click at [725, 254] on span "Development" at bounding box center [730, 255] width 47 height 9
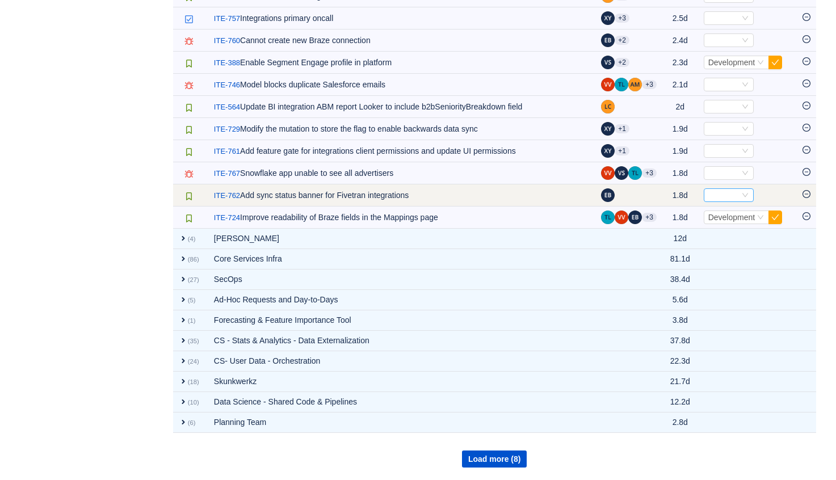
scroll to position [1479, 0]
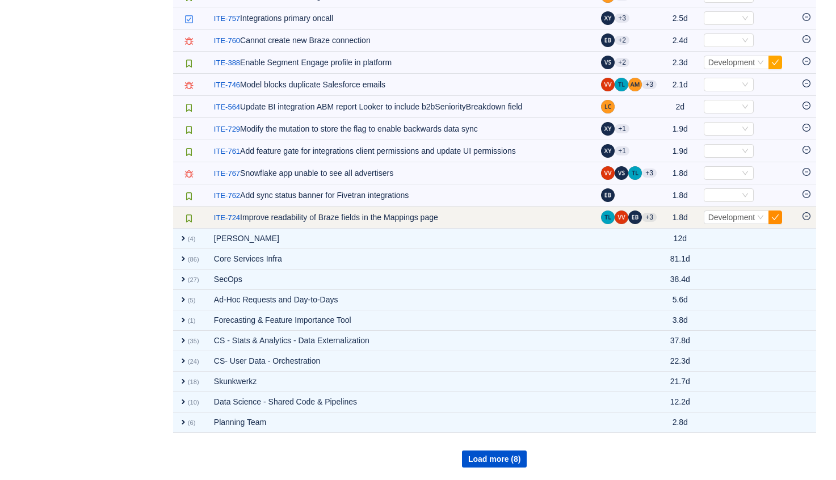
click at [777, 216] on button "button" at bounding box center [775, 218] width 14 height 14
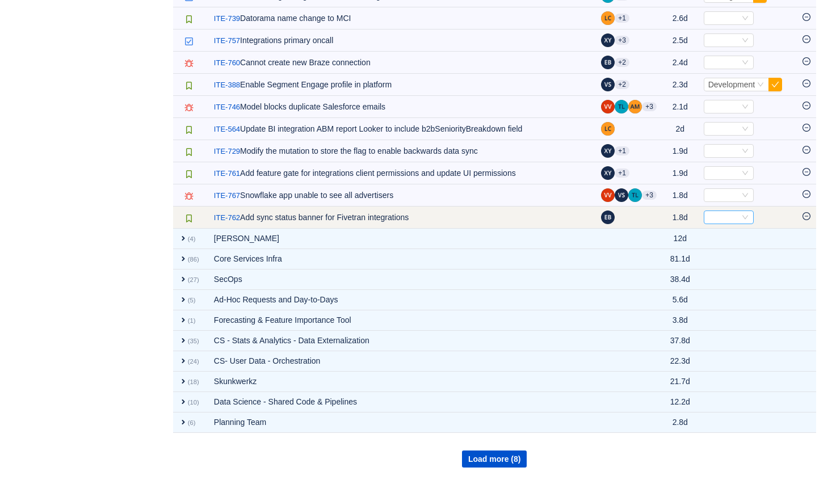
scroll to position [1457, 0]
click at [729, 214] on div "Select" at bounding box center [723, 217] width 31 height 12
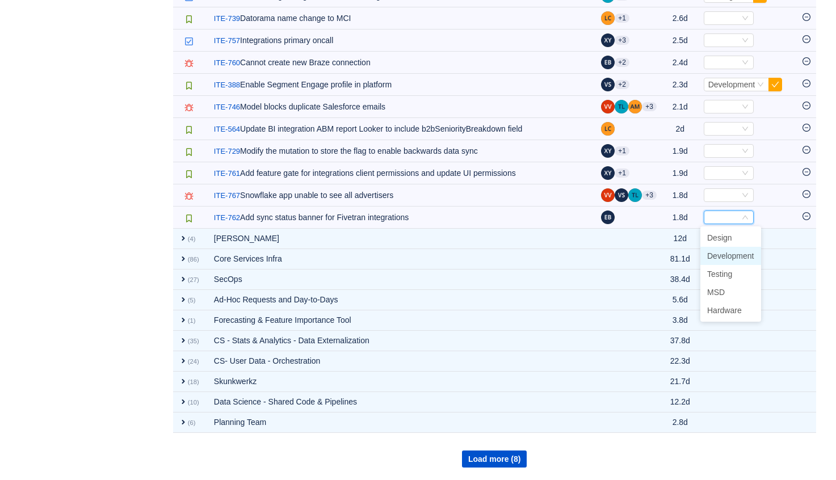
click at [731, 260] on span "Development" at bounding box center [730, 255] width 47 height 9
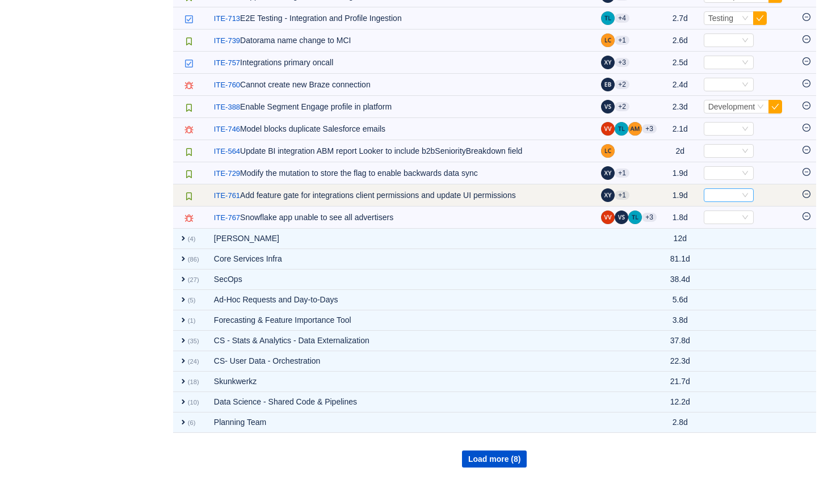
scroll to position [1435, 0]
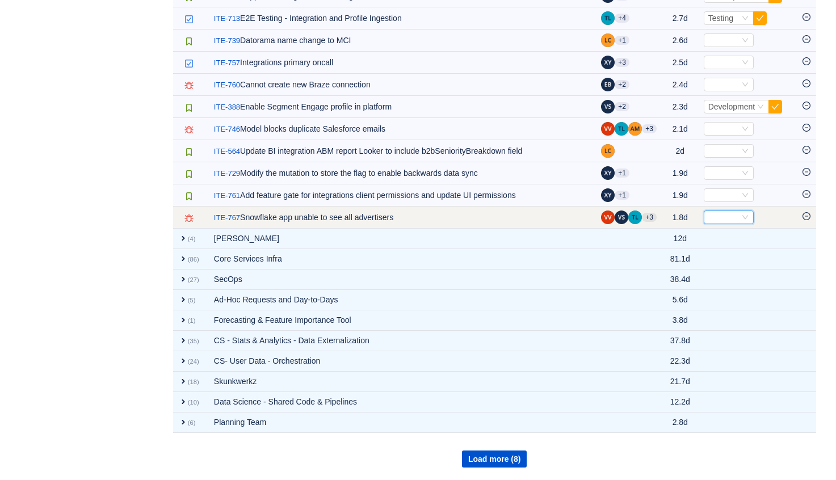
click at [742, 216] on icon "icon: down" at bounding box center [745, 217] width 7 height 7
click at [743, 214] on icon "icon: down" at bounding box center [745, 217] width 7 height 7
click at [744, 215] on icon "icon: down" at bounding box center [745, 217] width 7 height 7
click at [807, 213] on icon "icon: minus-circle" at bounding box center [806, 216] width 8 height 8
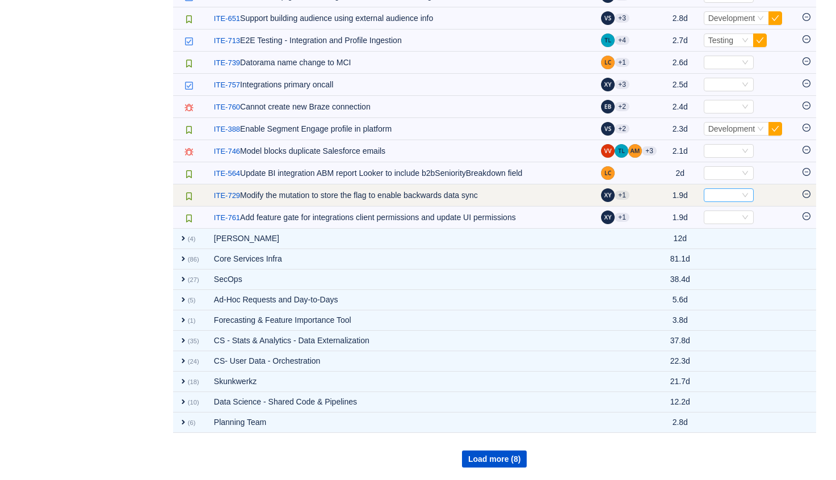
scroll to position [1413, 0]
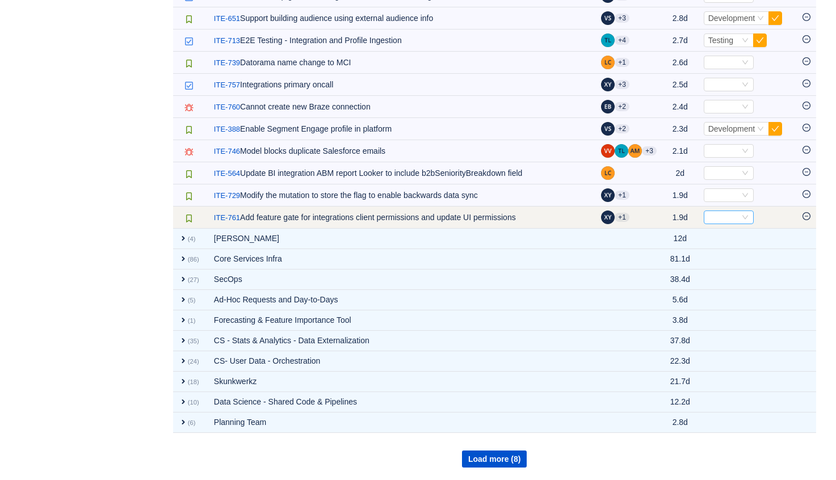
click at [732, 220] on div "Select" at bounding box center [723, 217] width 31 height 12
click at [470, 218] on td "/ ITE-761 Add feature gate for integrations client permissions and update UI pe…" at bounding box center [401, 218] width 387 height 22
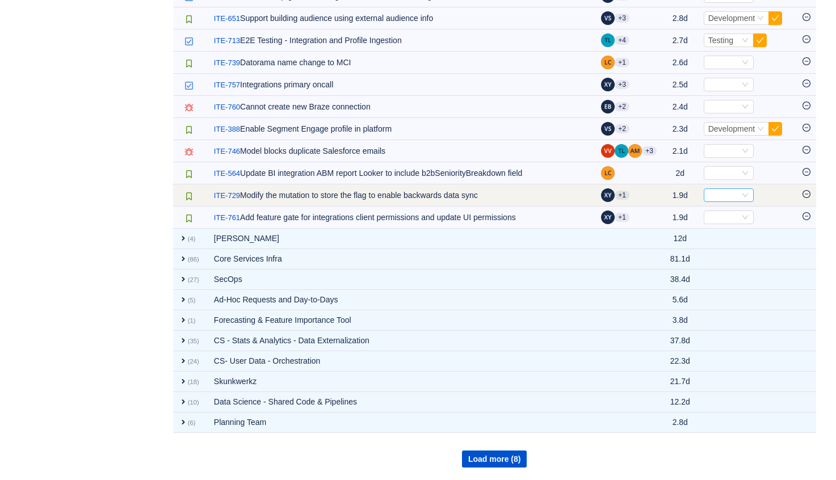
click at [743, 192] on icon "icon: down" at bounding box center [745, 195] width 7 height 7
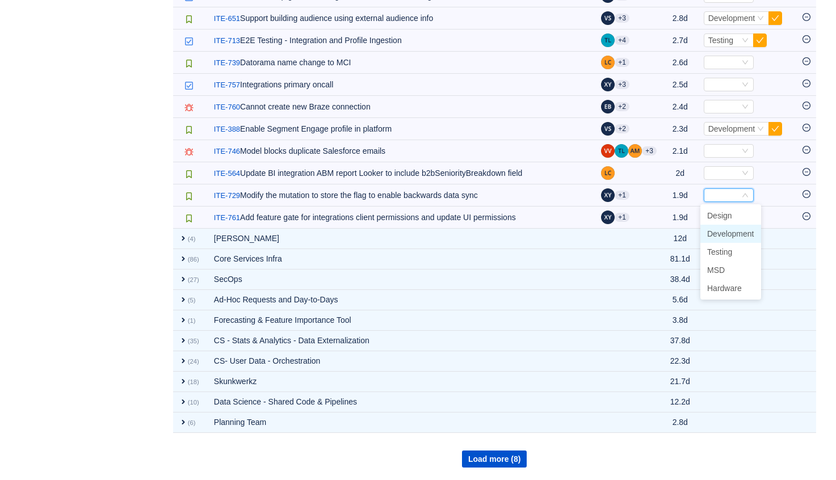
click at [734, 233] on span "Development" at bounding box center [730, 233] width 47 height 9
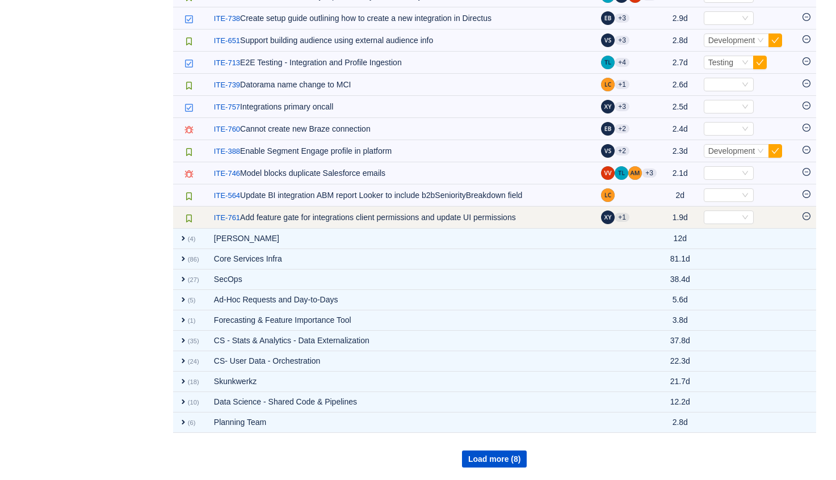
scroll to position [1391, 0]
click at [733, 215] on div "Select" at bounding box center [723, 217] width 31 height 12
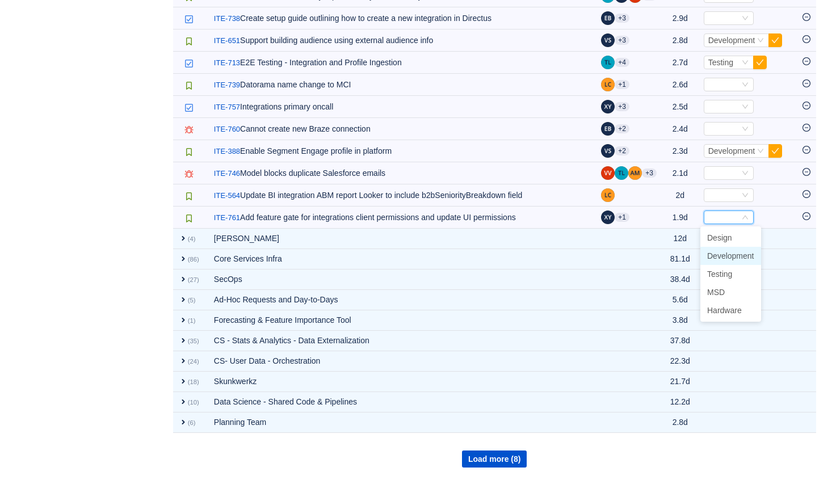
click at [726, 253] on span "Development" at bounding box center [730, 255] width 47 height 9
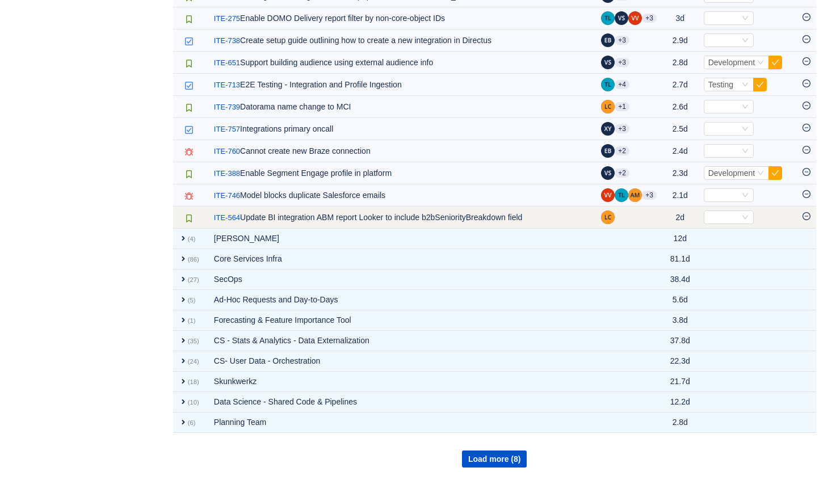
scroll to position [1369, 0]
click at [804, 216] on icon "icon: minus-circle" at bounding box center [806, 216] width 8 height 8
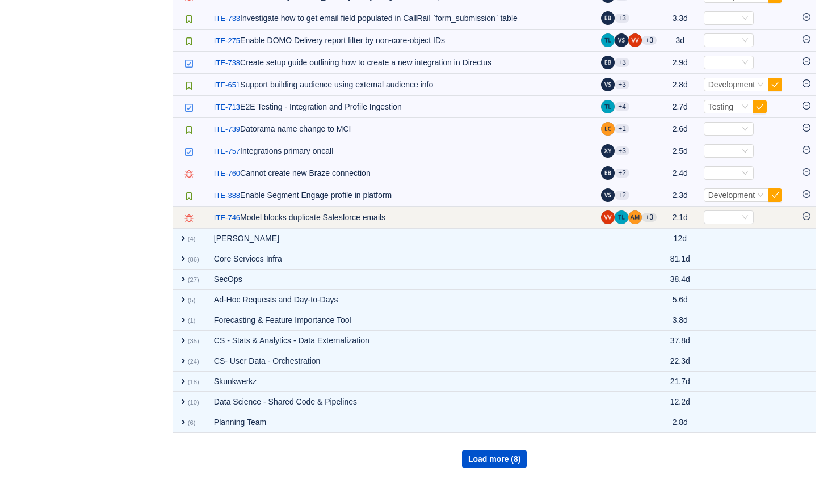
scroll to position [1347, 0]
click at [806, 216] on icon "icon: minus-circle" at bounding box center [806, 216] width 3 height 1
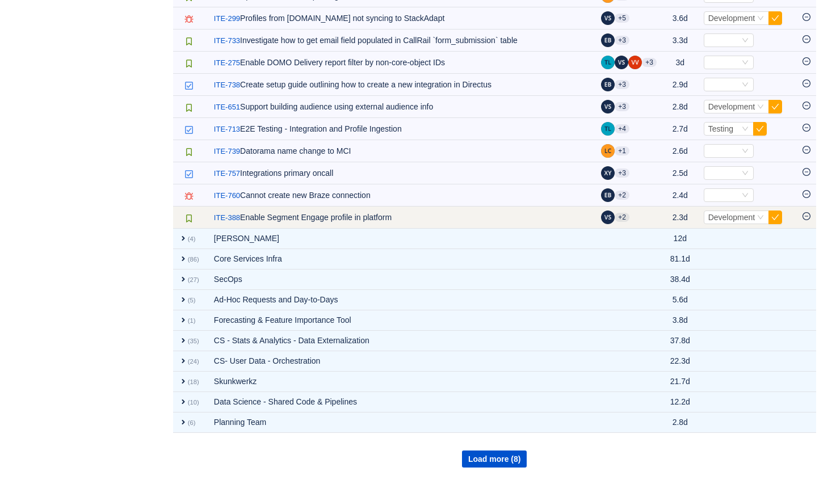
scroll to position [1324, 0]
click at [777, 218] on button "button" at bounding box center [775, 218] width 14 height 14
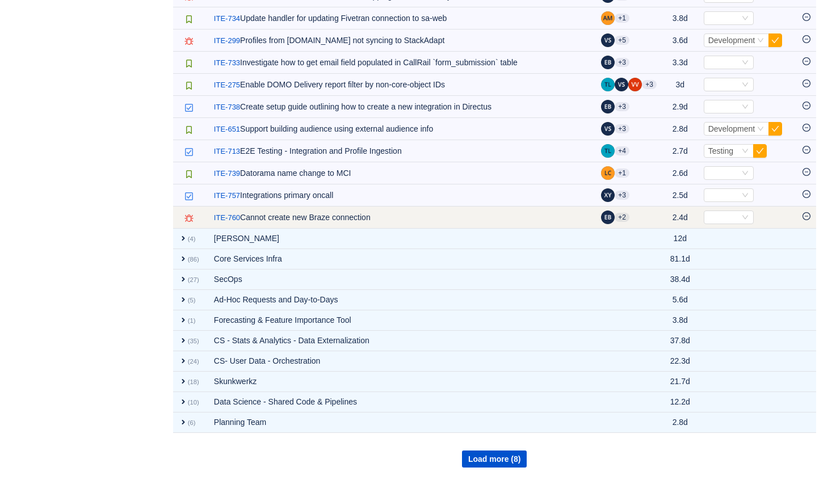
scroll to position [1302, 0]
click at [744, 220] on icon "icon: down" at bounding box center [745, 217] width 7 height 7
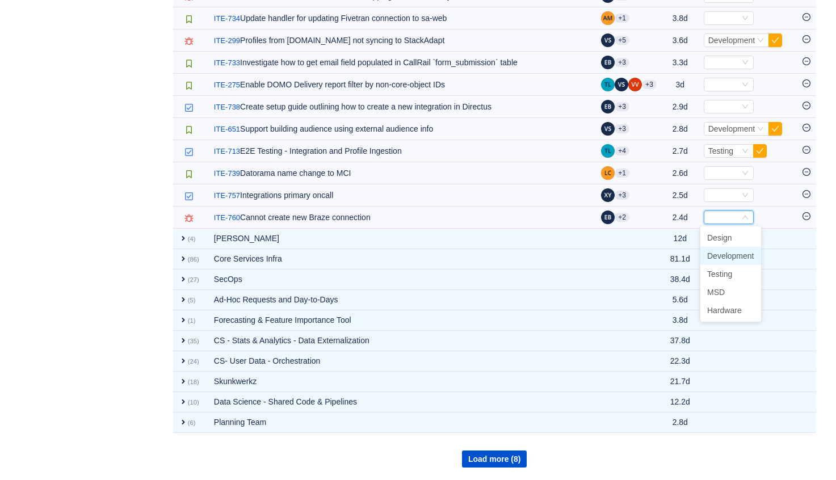
click at [733, 253] on span "Development" at bounding box center [730, 255] width 47 height 9
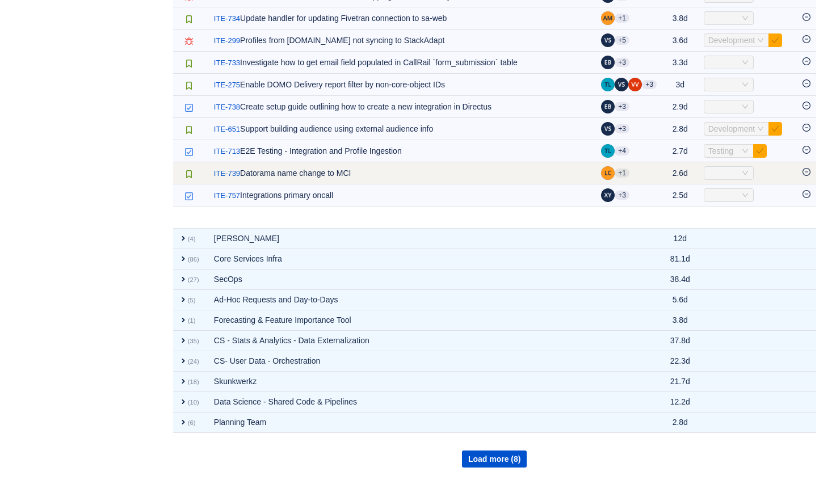
scroll to position [1280, 0]
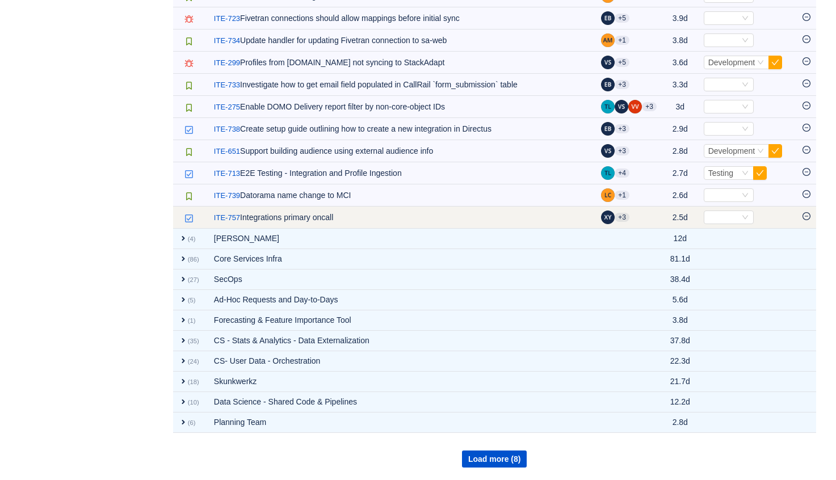
click at [803, 215] on icon "icon: minus-circle" at bounding box center [806, 216] width 8 height 8
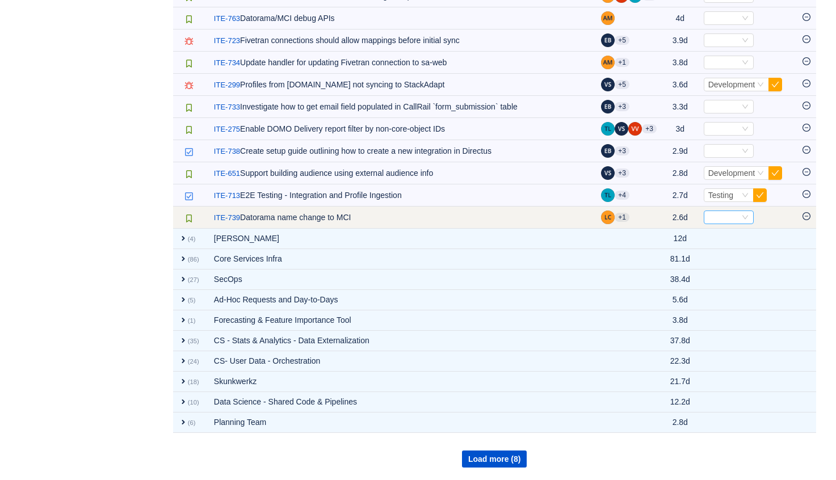
scroll to position [1258, 0]
click at [805, 216] on icon "icon: minus-circle" at bounding box center [806, 216] width 3 height 1
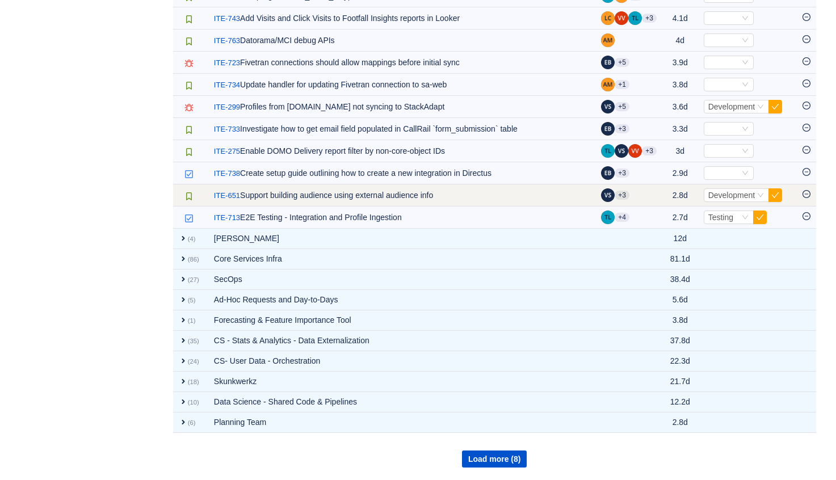
scroll to position [1236, 0]
click at [773, 194] on button "button" at bounding box center [775, 195] width 14 height 14
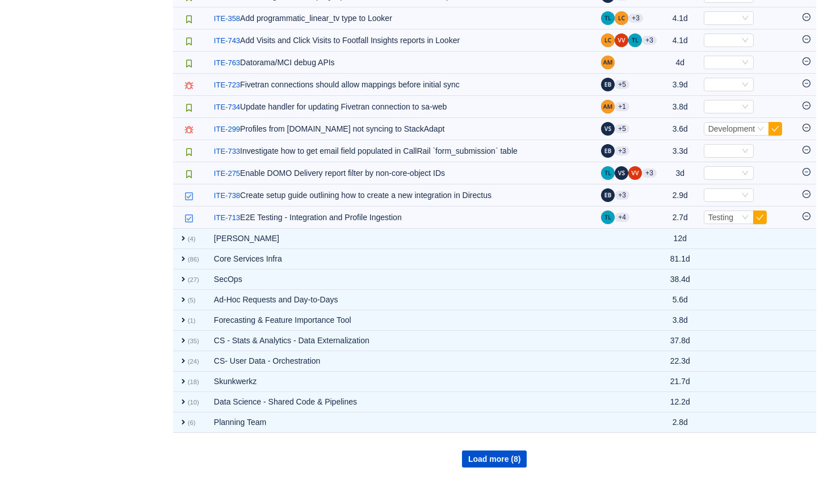
scroll to position [1214, 0]
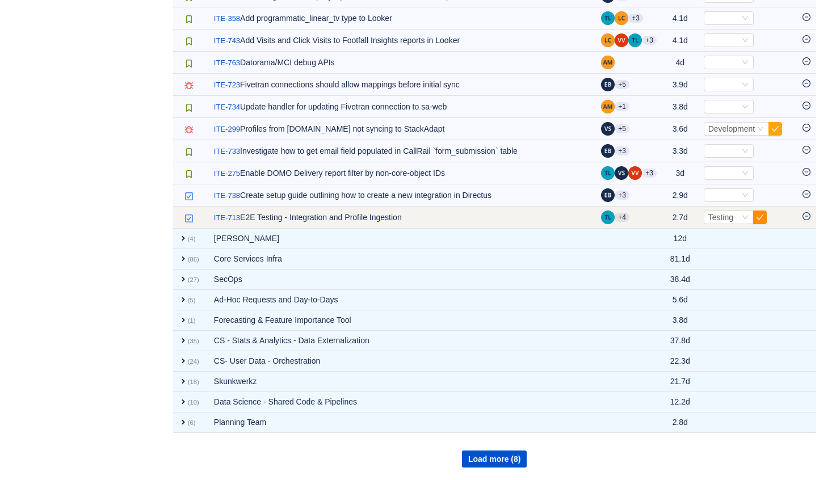
click at [760, 213] on button "button" at bounding box center [760, 218] width 14 height 14
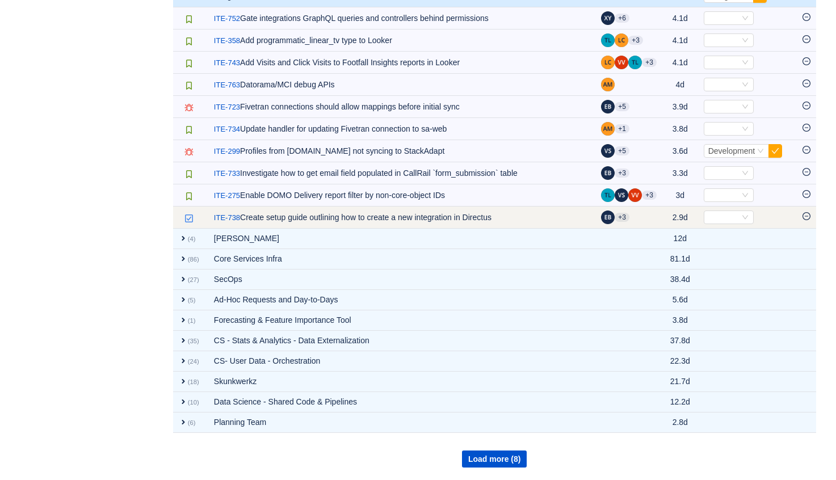
scroll to position [1192, 0]
click at [736, 216] on div "Select" at bounding box center [723, 217] width 31 height 12
click at [729, 221] on input at bounding box center [723, 217] width 31 height 12
click at [748, 217] on div "Select" at bounding box center [729, 218] width 50 height 14
click at [806, 217] on icon "icon: minus-circle" at bounding box center [806, 216] width 8 height 8
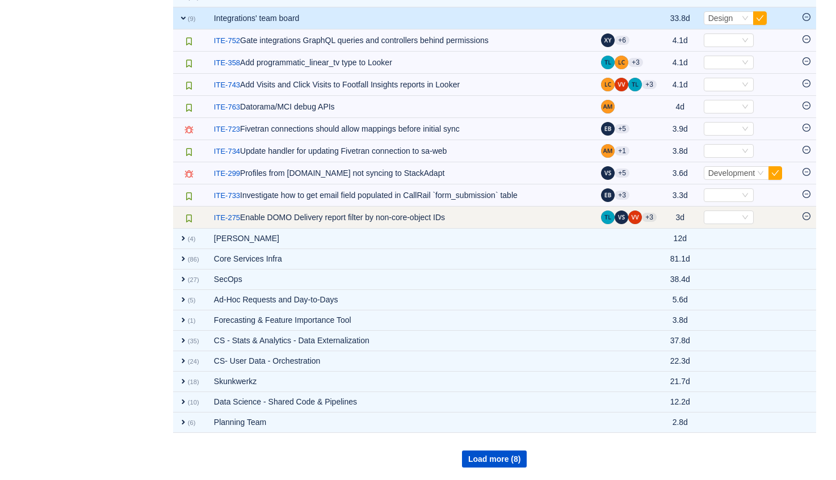
scroll to position [1170, 0]
click at [806, 214] on icon "icon: minus-circle" at bounding box center [806, 216] width 8 height 8
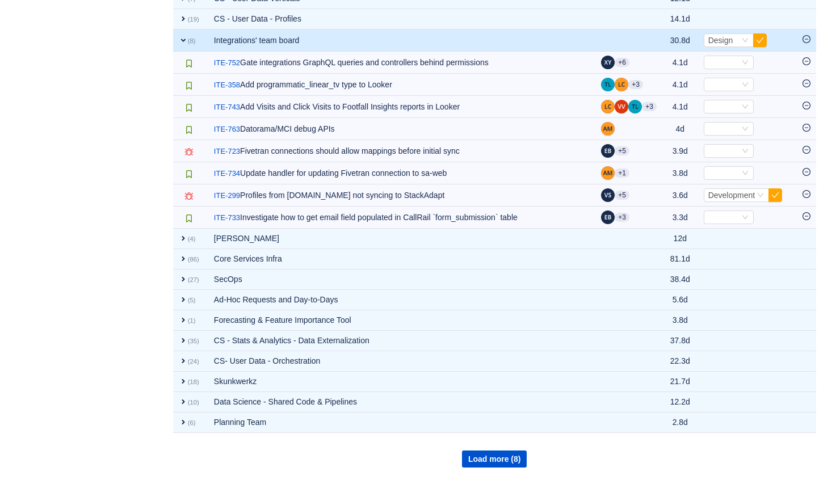
scroll to position [1147, 0]
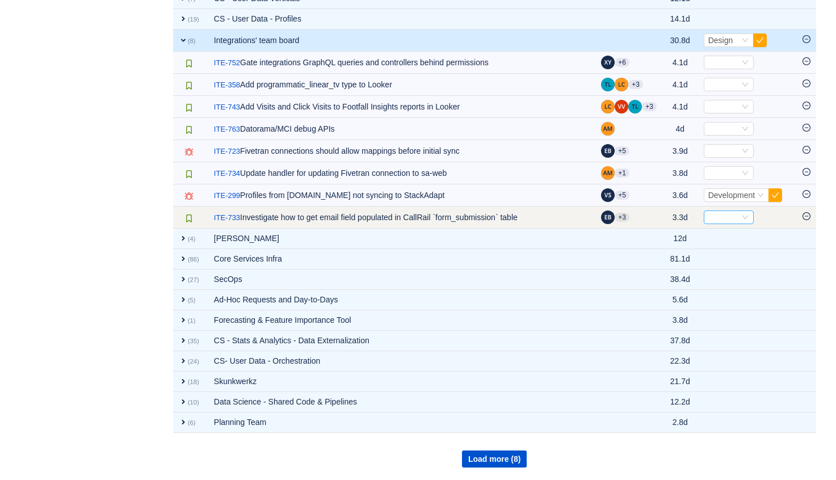
click at [735, 219] on div "Select" at bounding box center [723, 217] width 31 height 12
click at [733, 212] on input at bounding box center [723, 217] width 31 height 12
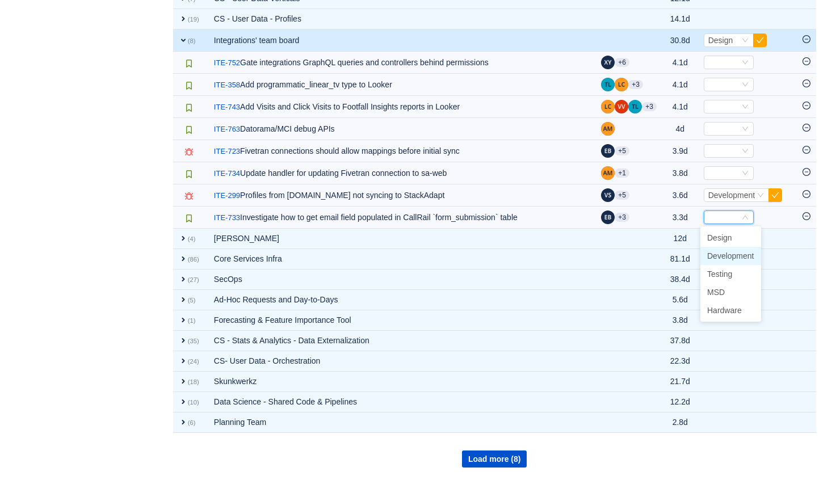
click at [729, 260] on span "Development" at bounding box center [730, 255] width 47 height 9
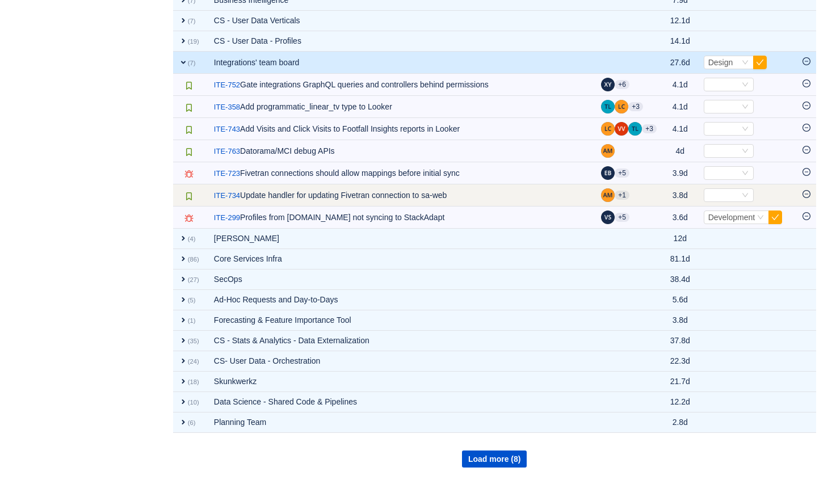
scroll to position [1125, 0]
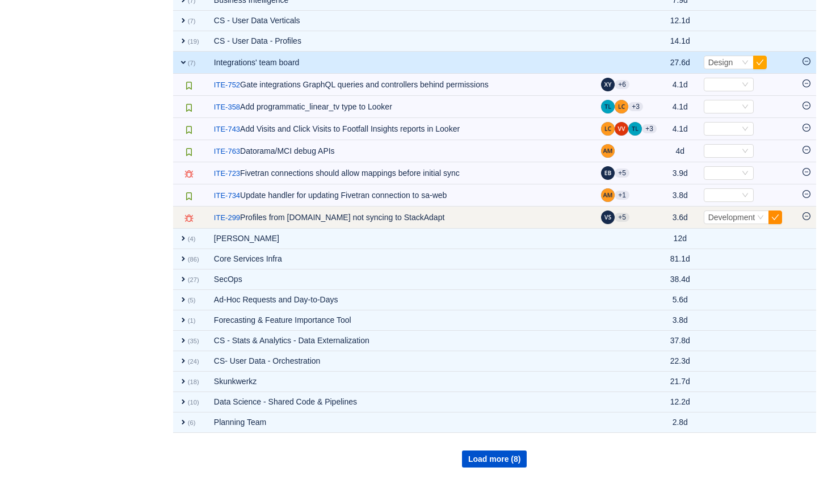
click at [775, 215] on button "button" at bounding box center [775, 218] width 14 height 14
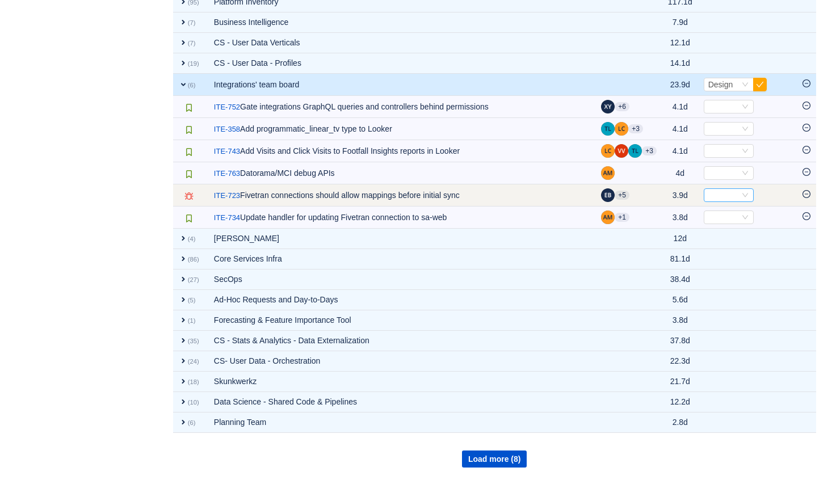
scroll to position [1103, 0]
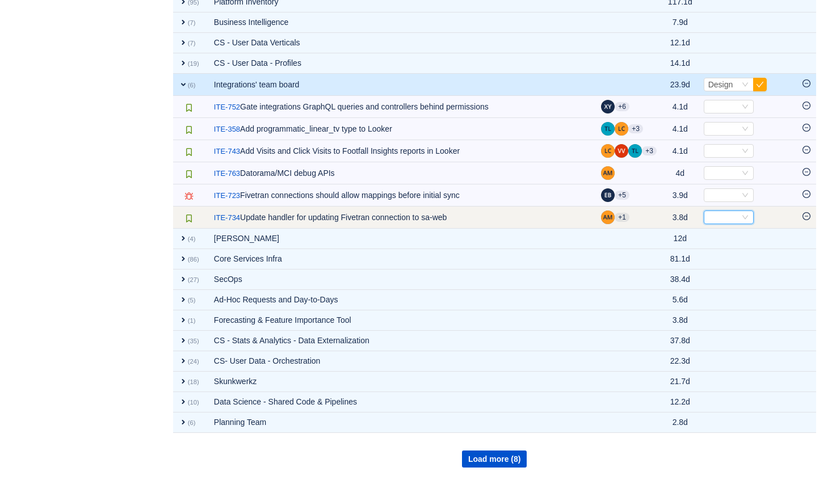
click at [719, 215] on div "Select" at bounding box center [723, 217] width 31 height 12
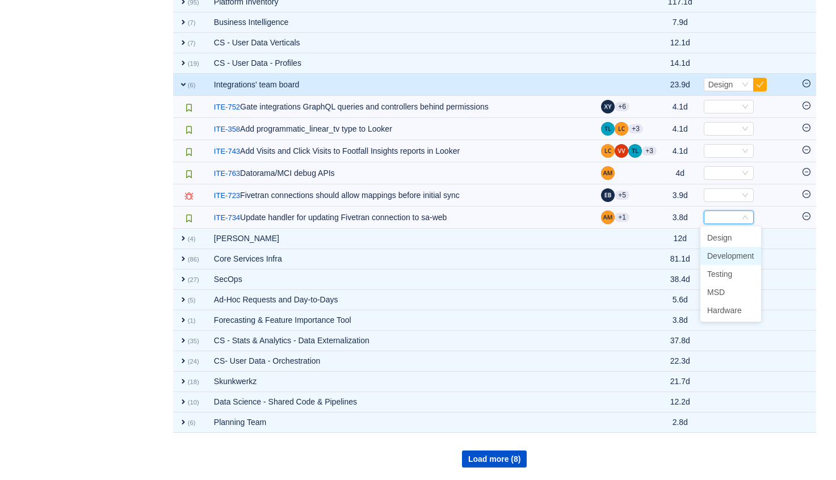
click at [725, 258] on span "Development" at bounding box center [730, 255] width 47 height 9
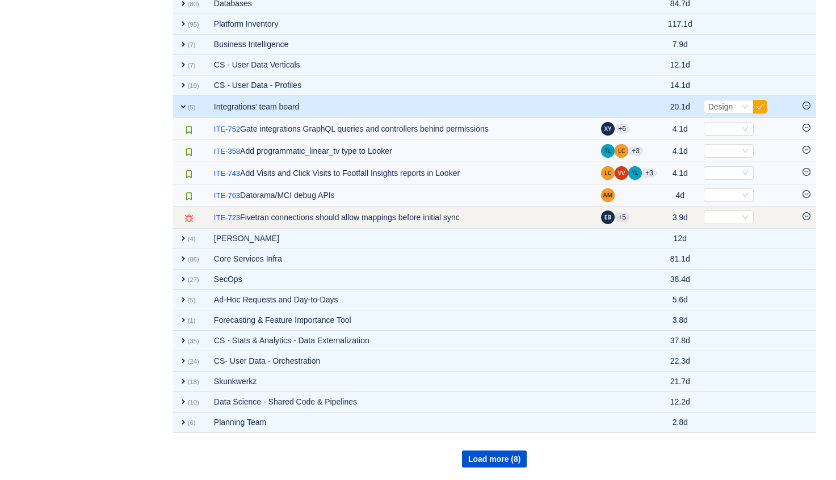
scroll to position [1081, 0]
click at [720, 225] on td "Select Out of scope" at bounding box center [747, 218] width 99 height 22
click at [719, 214] on div "Select" at bounding box center [723, 217] width 31 height 12
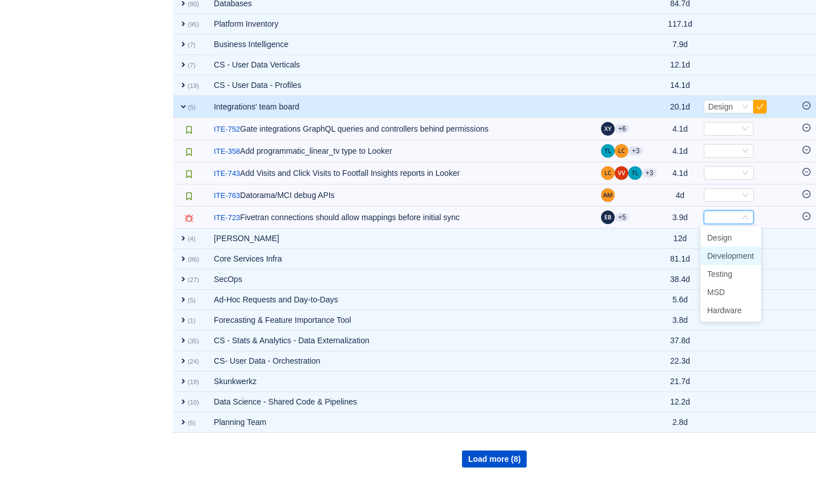
click at [724, 253] on span "Development" at bounding box center [730, 255] width 47 height 9
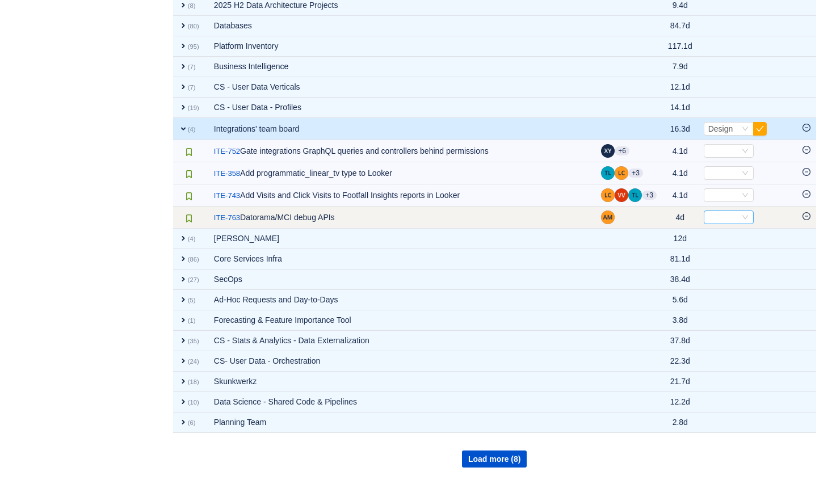
scroll to position [1059, 0]
click at [712, 220] on div "Select" at bounding box center [723, 217] width 31 height 12
click at [758, 212] on span "Select" at bounding box center [747, 218] width 87 height 14
click at [806, 216] on icon "icon: minus-circle" at bounding box center [806, 216] width 3 height 1
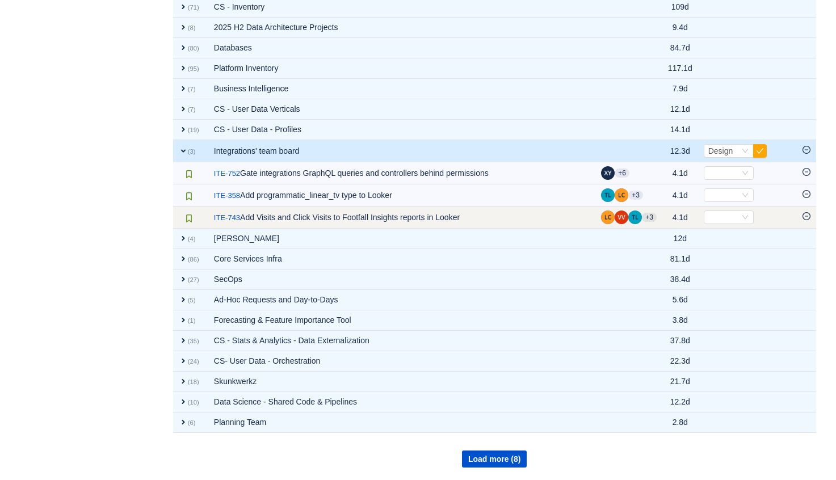
scroll to position [1037, 0]
click at [805, 213] on icon "icon: minus-circle" at bounding box center [806, 216] width 8 height 8
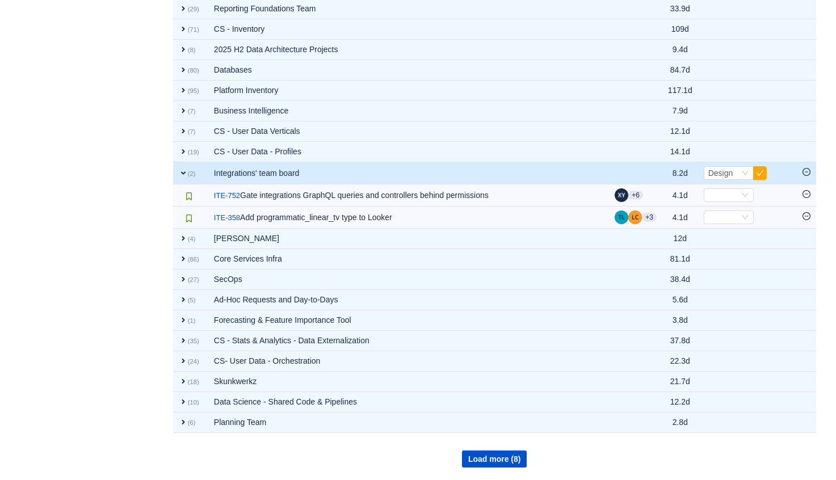
scroll to position [1015, 0]
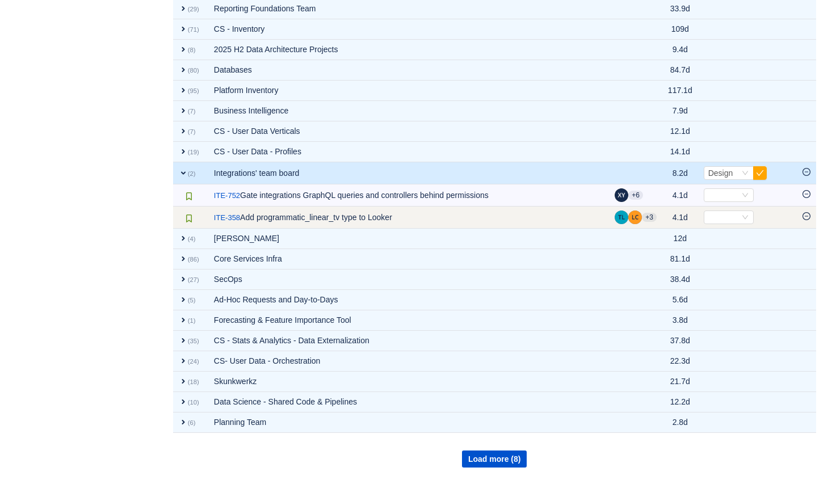
click at [805, 214] on icon "icon: minus-circle" at bounding box center [806, 216] width 8 height 8
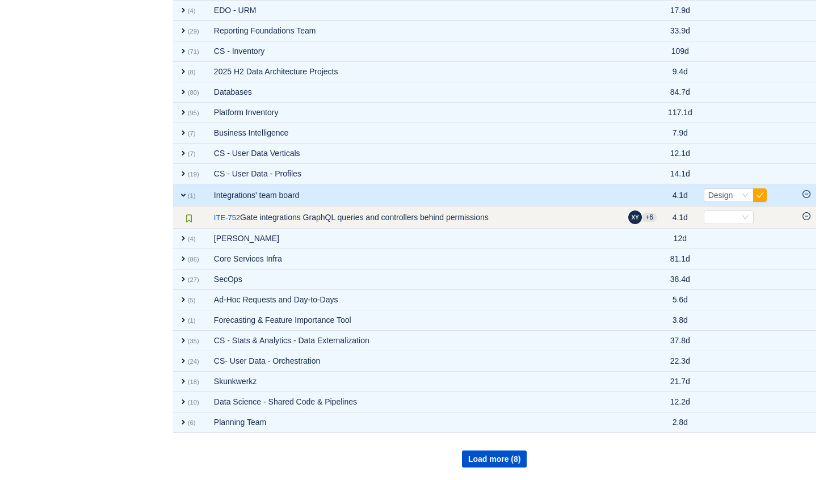
scroll to position [992, 0]
click at [805, 216] on icon "icon: minus-circle" at bounding box center [806, 216] width 3 height 1
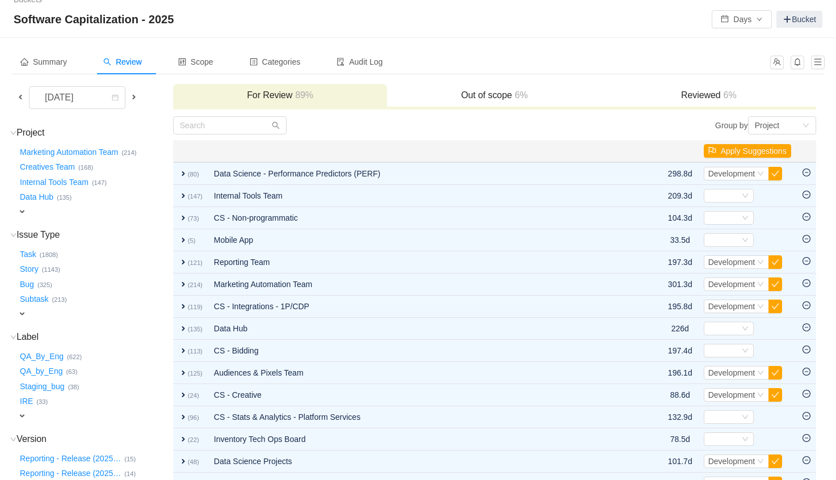
scroll to position [12, 0]
click at [133, 96] on span at bounding box center [133, 97] width 9 height 9
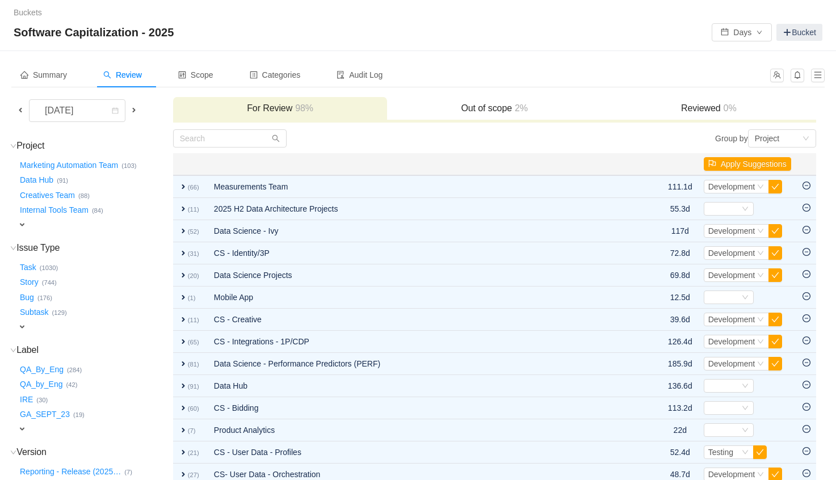
scroll to position [544, 0]
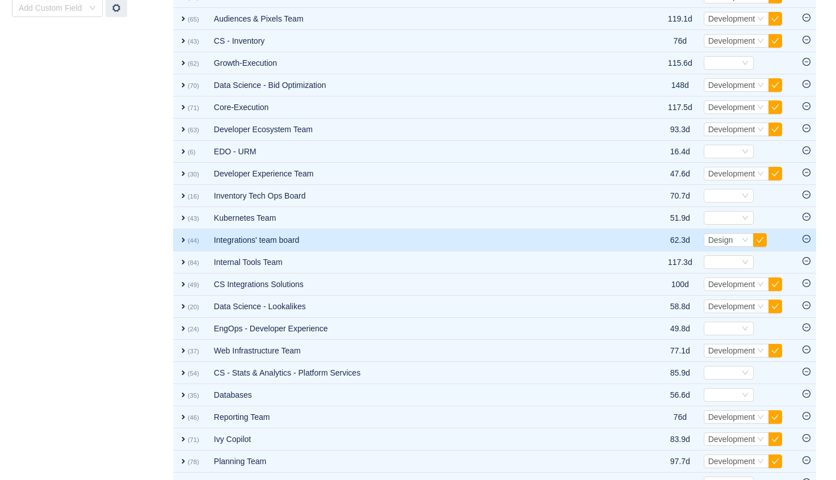
click at [331, 239] on td "Integrations' team board" at bounding box center [423, 240] width 431 height 22
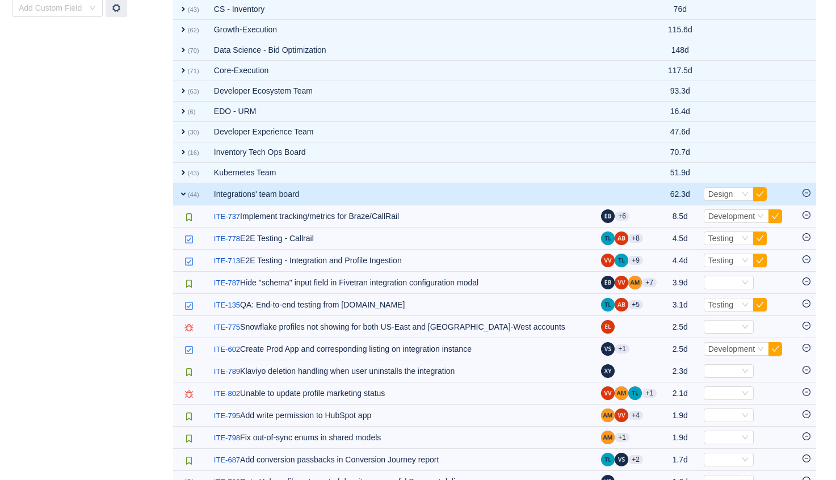
scroll to position [498, 0]
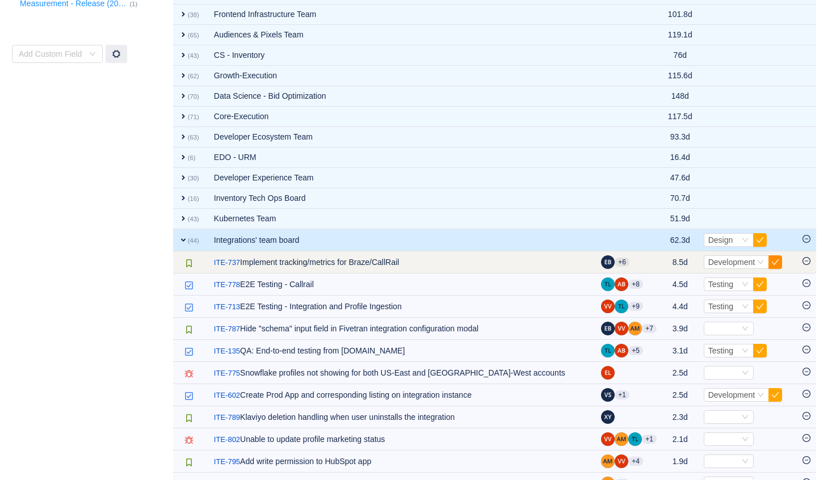
click at [777, 260] on button "button" at bounding box center [775, 262] width 14 height 14
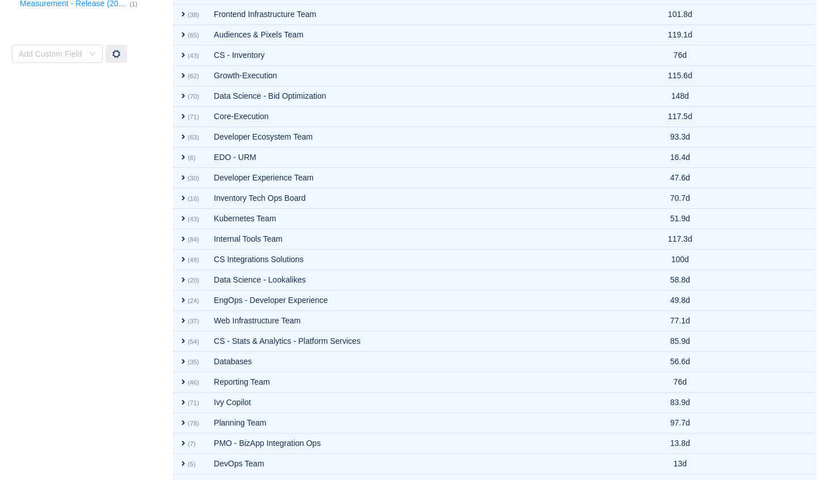
scroll to position [988, 0]
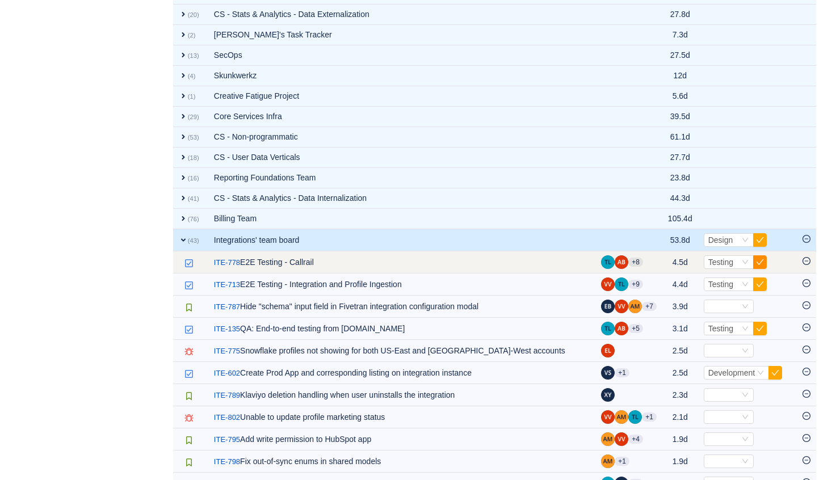
click at [758, 263] on button "button" at bounding box center [760, 262] width 14 height 14
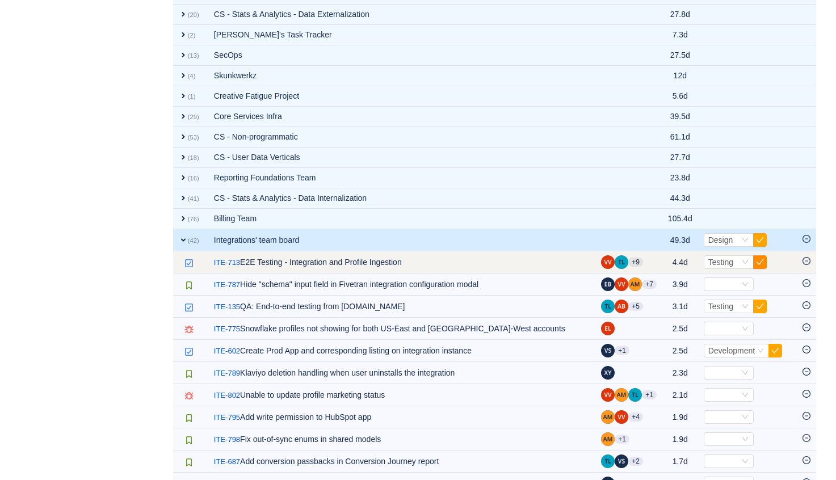
click at [758, 266] on button "button" at bounding box center [760, 262] width 14 height 14
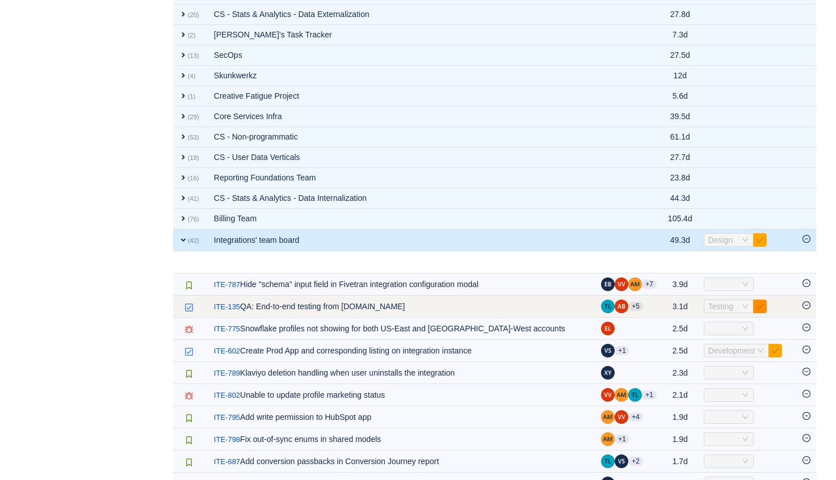
scroll to position [1070, 0]
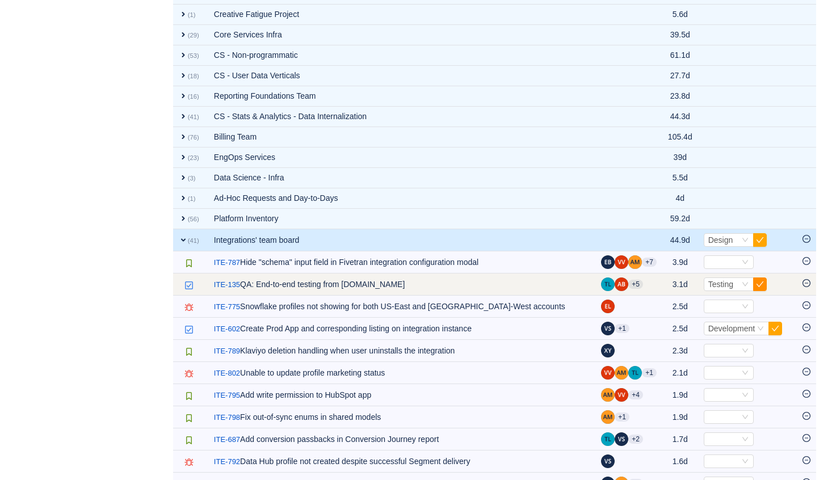
click at [758, 283] on button "button" at bounding box center [760, 284] width 14 height 14
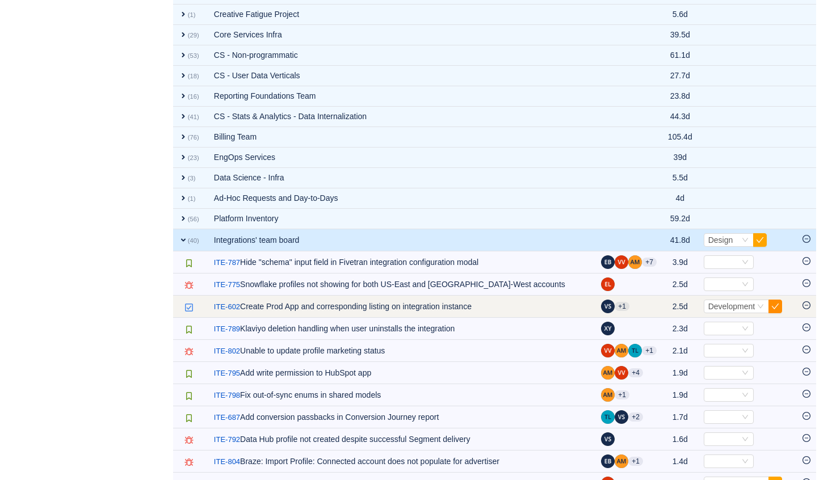
click at [772, 306] on button "button" at bounding box center [775, 307] width 14 height 14
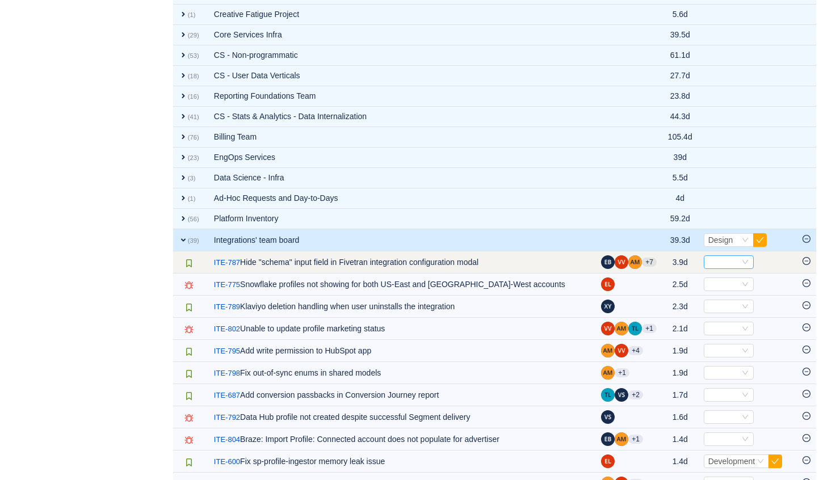
click at [725, 262] on div "Select" at bounding box center [723, 262] width 31 height 12
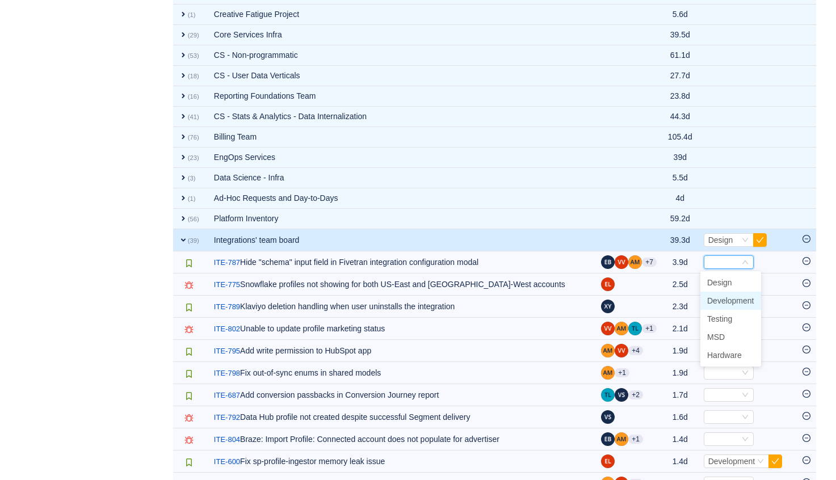
click at [729, 301] on span "Development" at bounding box center [730, 300] width 47 height 9
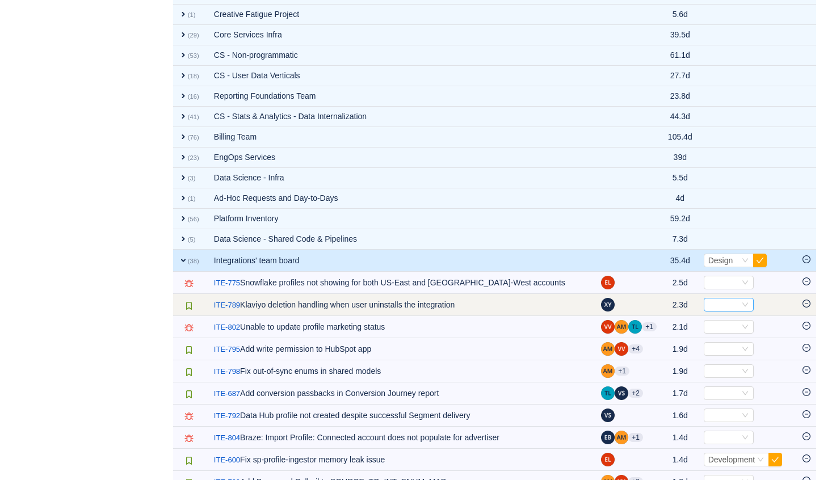
scroll to position [1091, 0]
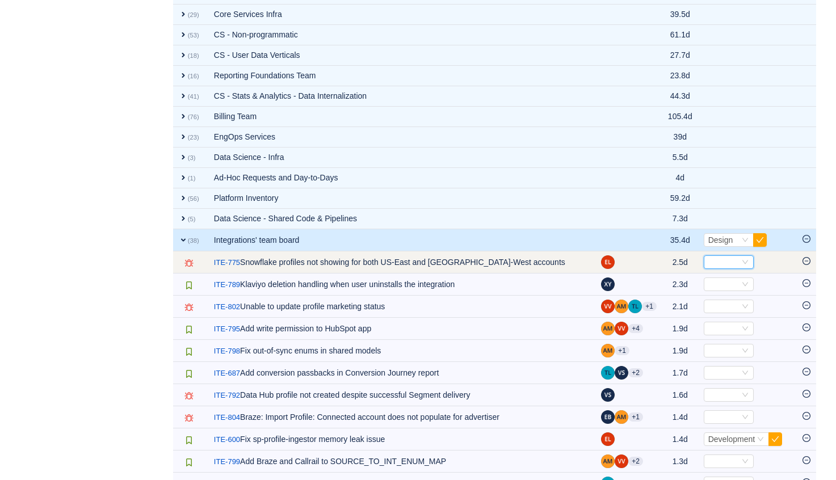
click at [726, 264] on div "Select" at bounding box center [723, 262] width 31 height 12
click at [738, 256] on div "Select" at bounding box center [729, 262] width 50 height 14
click at [805, 260] on icon "icon: minus-circle" at bounding box center [806, 261] width 8 height 8
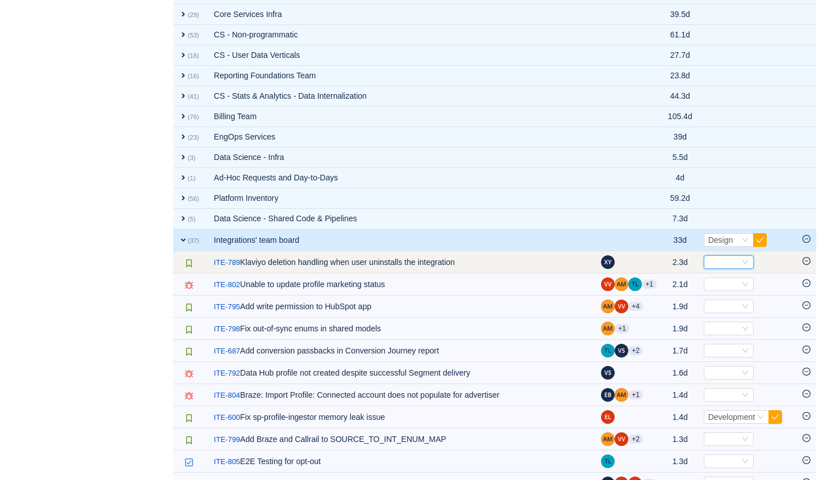
click at [725, 260] on div "Select" at bounding box center [723, 262] width 31 height 12
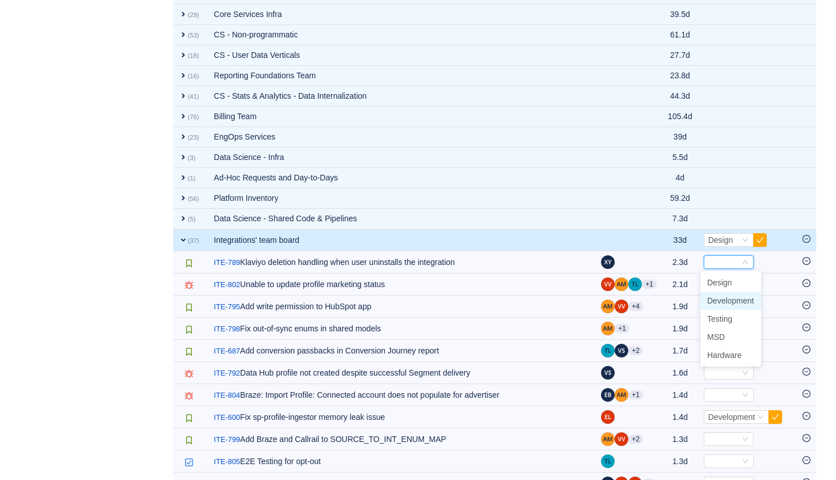
click at [727, 299] on span "Development" at bounding box center [730, 300] width 47 height 9
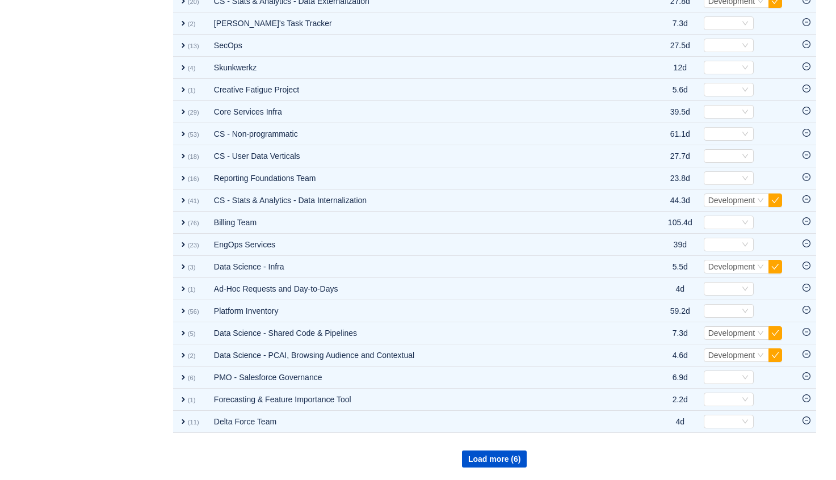
scroll to position [1071, 0]
click at [499, 462] on button "Load more (6)" at bounding box center [494, 459] width 65 height 17
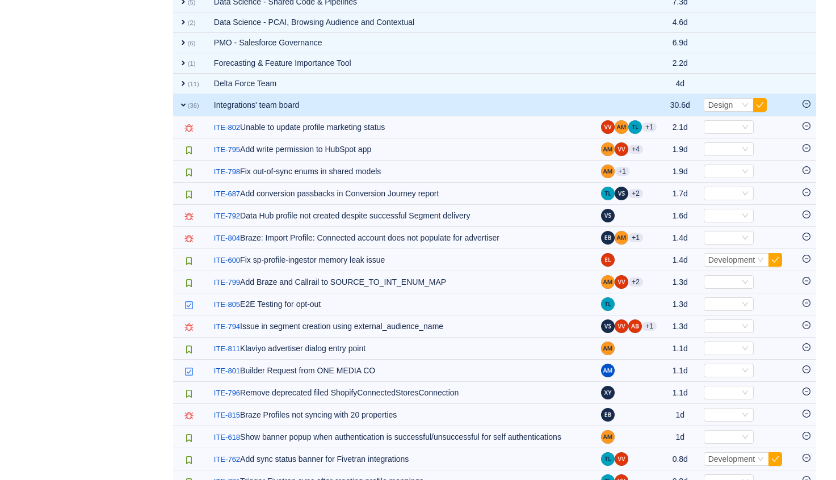
scroll to position [1289, 0]
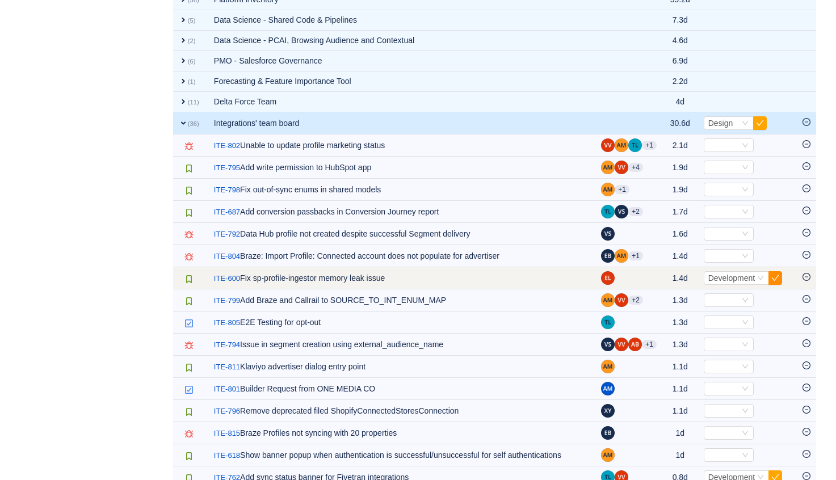
click at [776, 277] on button "button" at bounding box center [775, 278] width 14 height 14
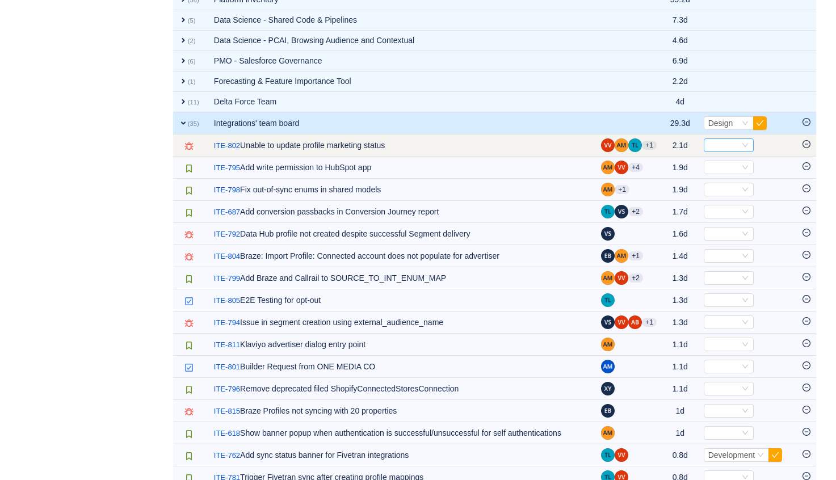
click at [742, 144] on icon "icon: down" at bounding box center [745, 145] width 7 height 7
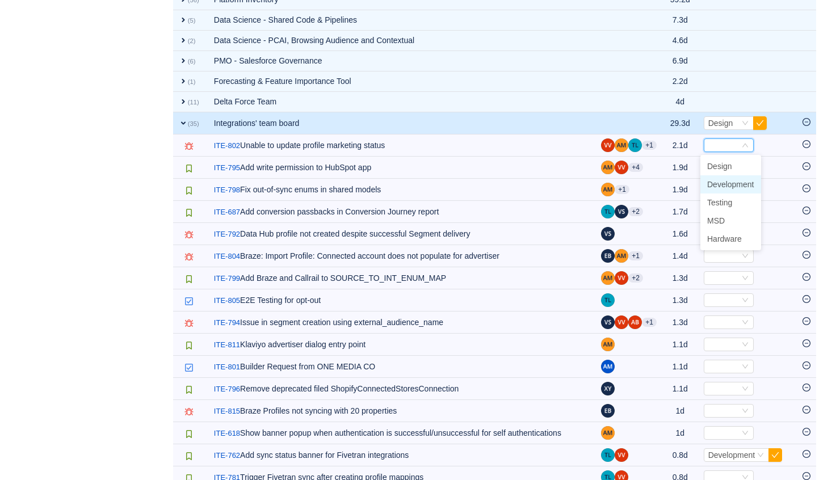
click at [726, 180] on span "Development" at bounding box center [730, 184] width 47 height 9
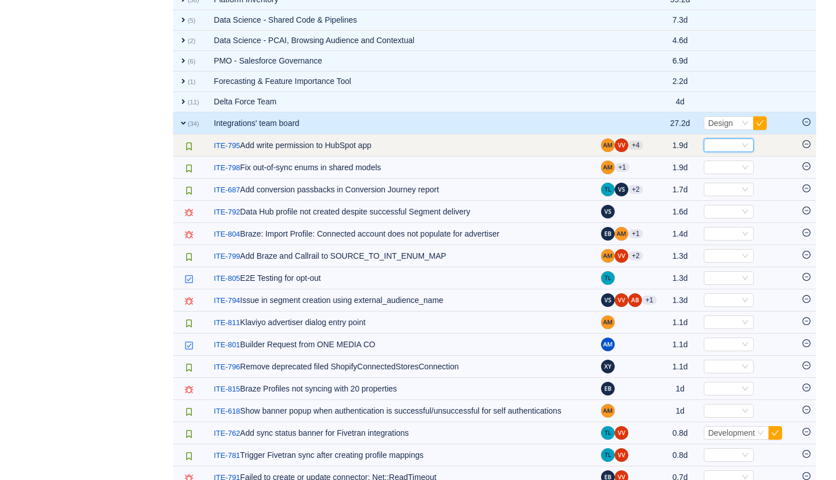
click at [735, 143] on div "Select" at bounding box center [723, 145] width 31 height 12
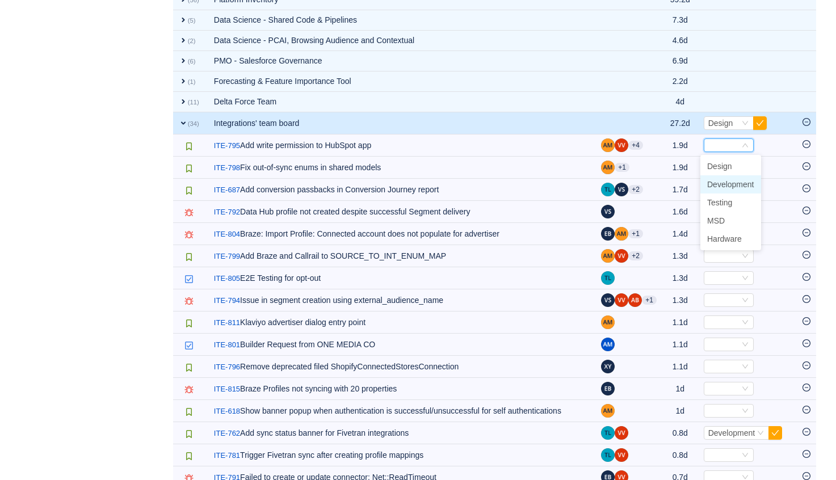
click at [725, 182] on span "Development" at bounding box center [730, 184] width 47 height 9
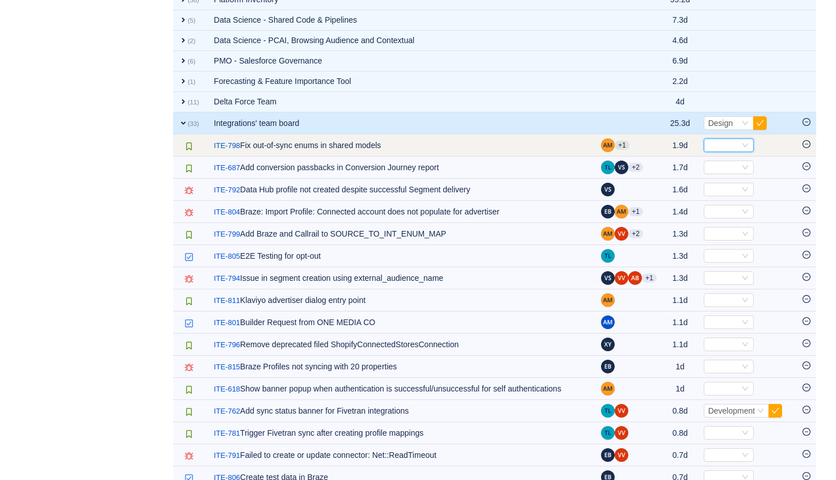
click at [708, 141] on div "Select" at bounding box center [723, 145] width 31 height 12
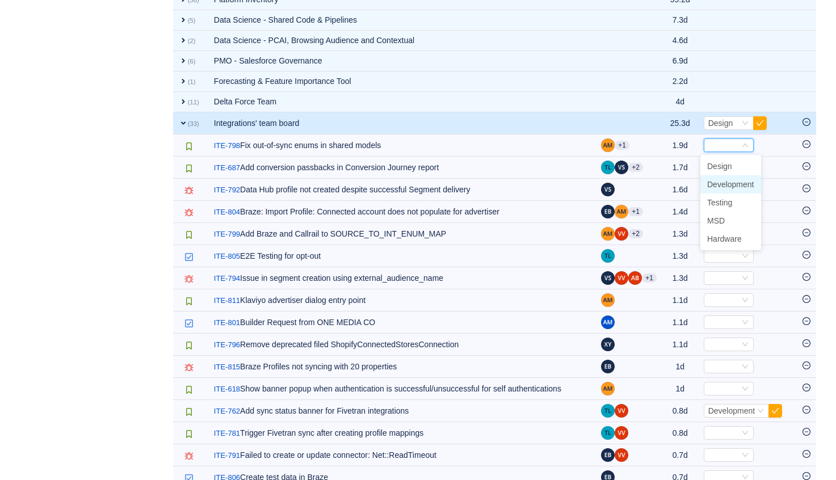
click at [721, 182] on span "Development" at bounding box center [730, 184] width 47 height 9
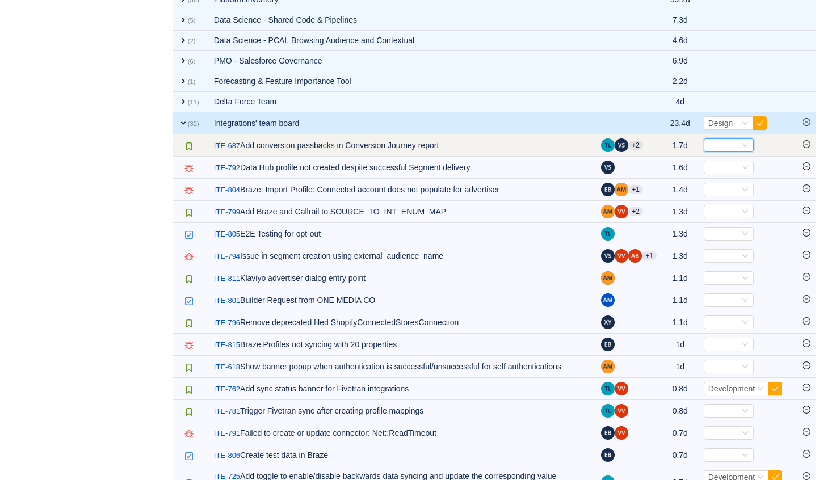
click at [711, 140] on div "Select" at bounding box center [723, 145] width 31 height 12
click at [805, 144] on icon "icon: minus-circle" at bounding box center [806, 144] width 8 height 8
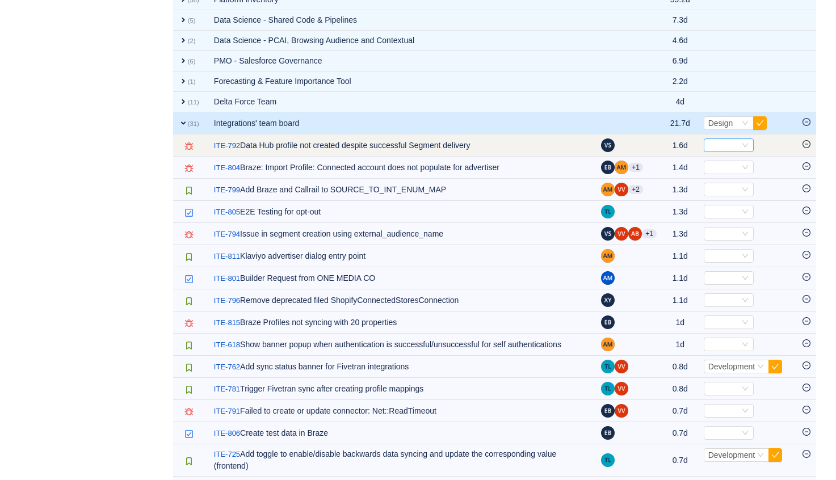
click at [737, 143] on div "Select" at bounding box center [729, 145] width 50 height 14
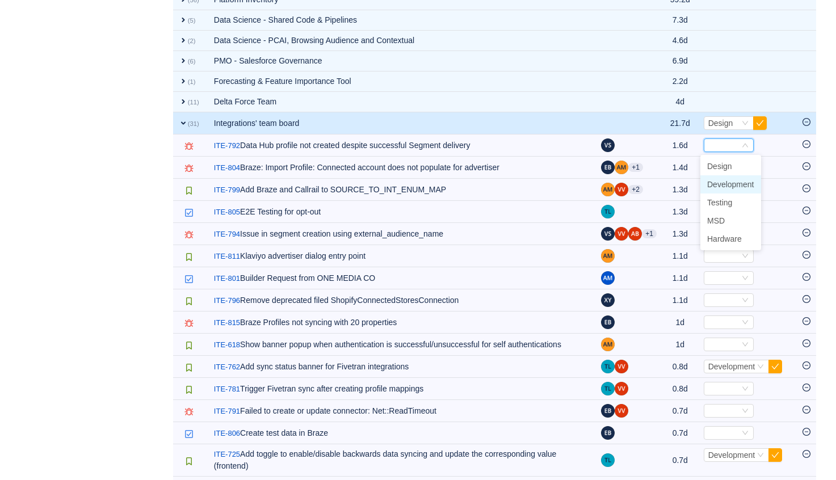
click at [741, 183] on span "Development" at bounding box center [730, 184] width 47 height 9
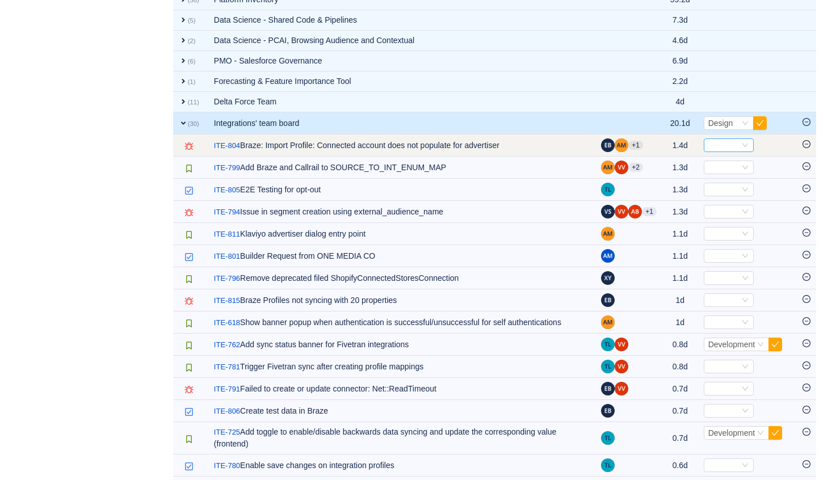
click at [735, 143] on div "Select" at bounding box center [723, 145] width 31 height 12
click at [717, 146] on input at bounding box center [723, 145] width 31 height 12
click at [650, 148] on td "+1" at bounding box center [628, 145] width 67 height 22
click at [805, 142] on icon "icon: minus-circle" at bounding box center [806, 144] width 8 height 8
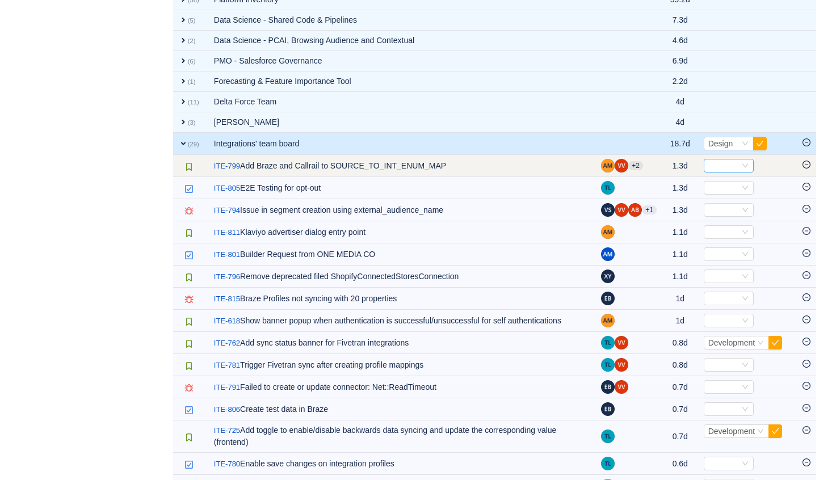
click at [715, 166] on div "Select" at bounding box center [723, 165] width 31 height 12
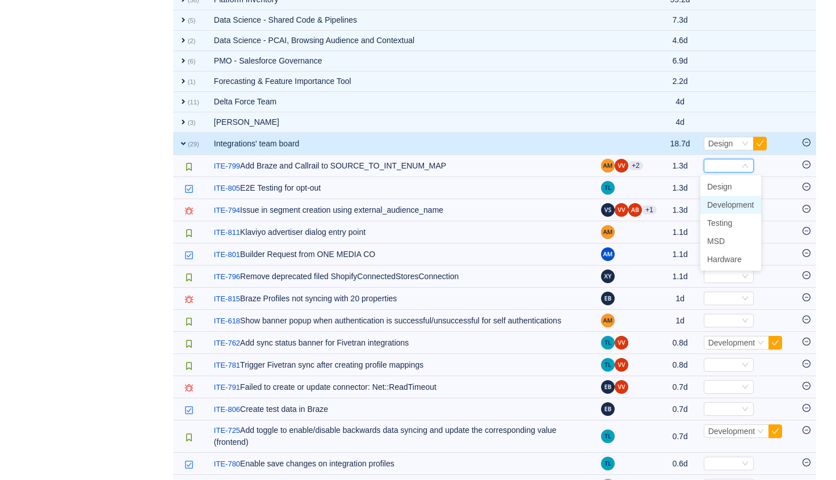
click at [730, 202] on span "Development" at bounding box center [730, 204] width 47 height 9
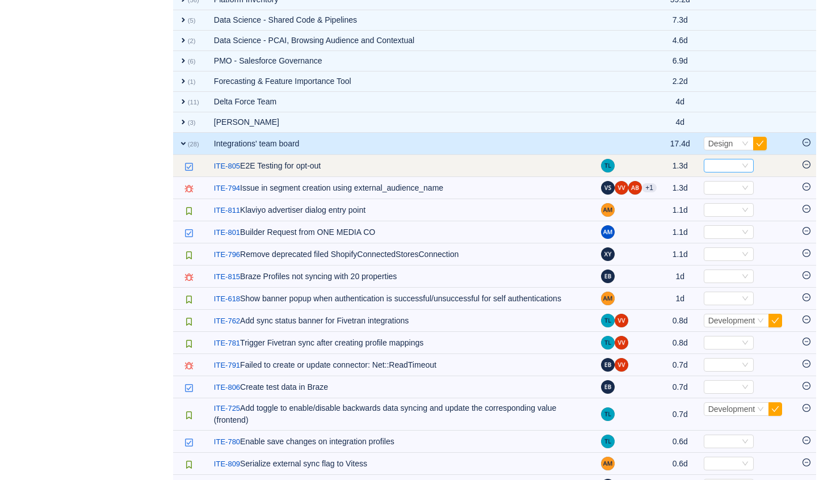
click at [729, 165] on div "Select" at bounding box center [723, 165] width 31 height 12
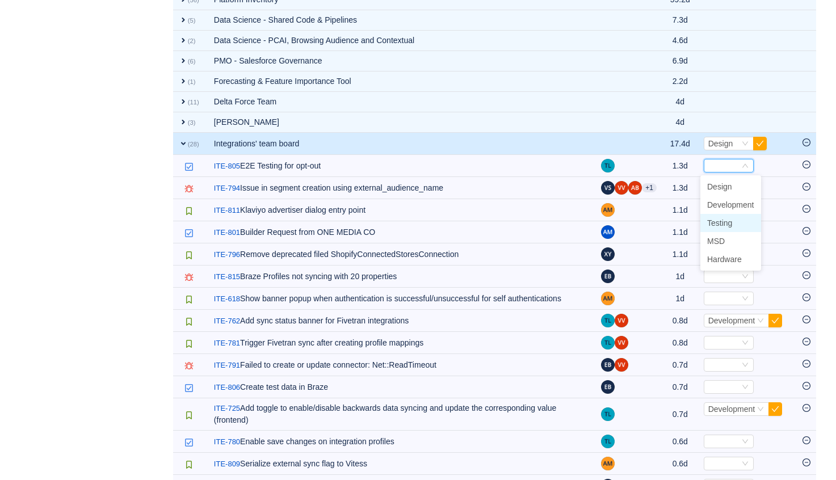
click at [726, 220] on span "Testing" at bounding box center [719, 222] width 25 height 9
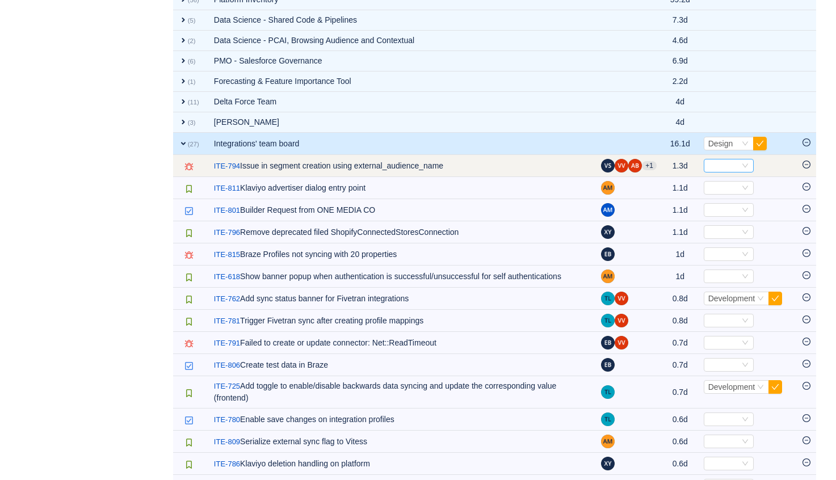
click at [732, 166] on div "Select" at bounding box center [723, 165] width 31 height 12
click at [731, 167] on input at bounding box center [723, 165] width 31 height 12
click at [224, 164] on link "ITE-794" at bounding box center [227, 166] width 26 height 11
click at [728, 166] on div "Select" at bounding box center [723, 165] width 31 height 12
click at [728, 166] on input at bounding box center [723, 165] width 31 height 12
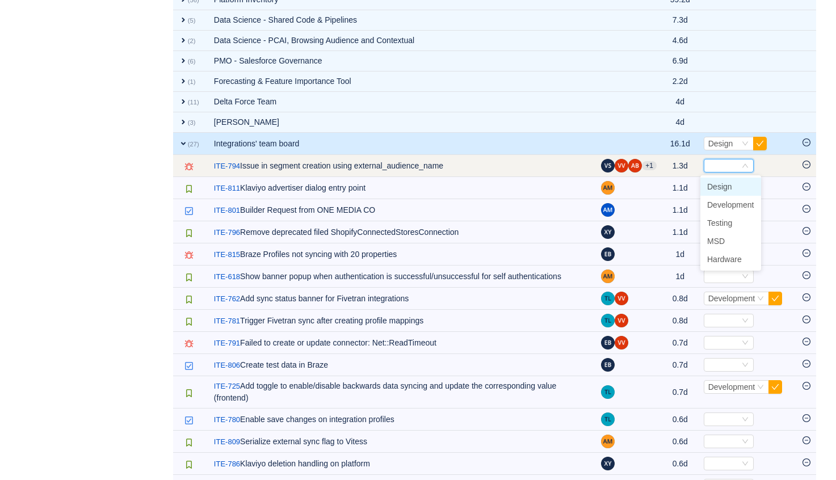
click at [805, 164] on icon "icon: minus-circle" at bounding box center [806, 164] width 3 height 1
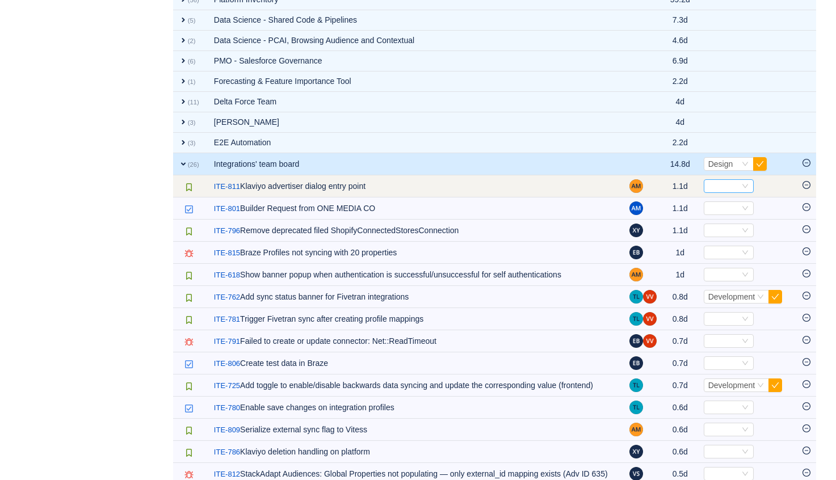
click at [742, 184] on icon "icon: down" at bounding box center [745, 186] width 7 height 7
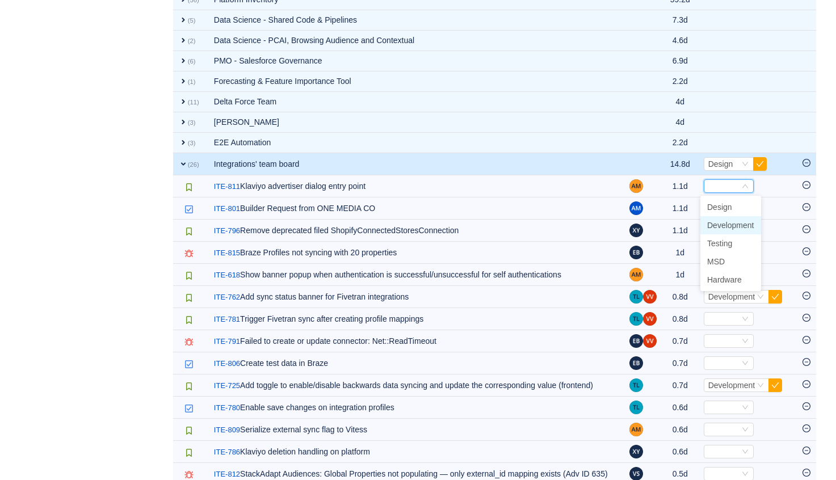
click at [739, 222] on span "Development" at bounding box center [730, 225] width 47 height 9
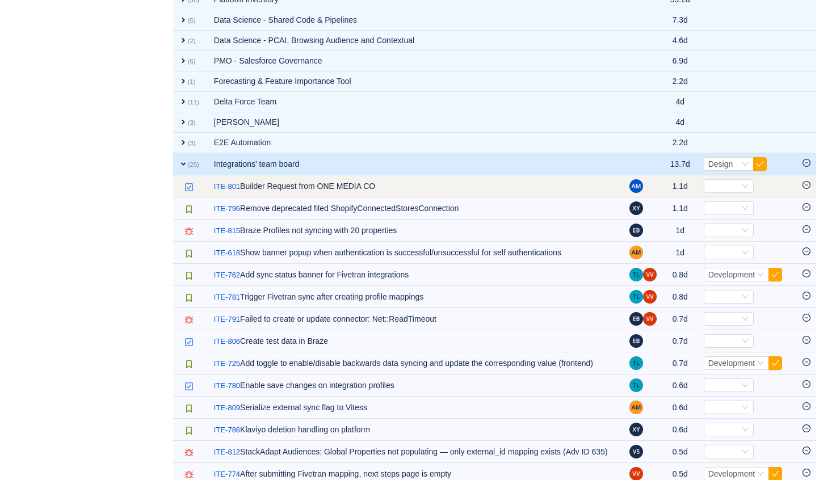
click at [803, 181] on icon "icon: minus-circle" at bounding box center [806, 185] width 8 height 8
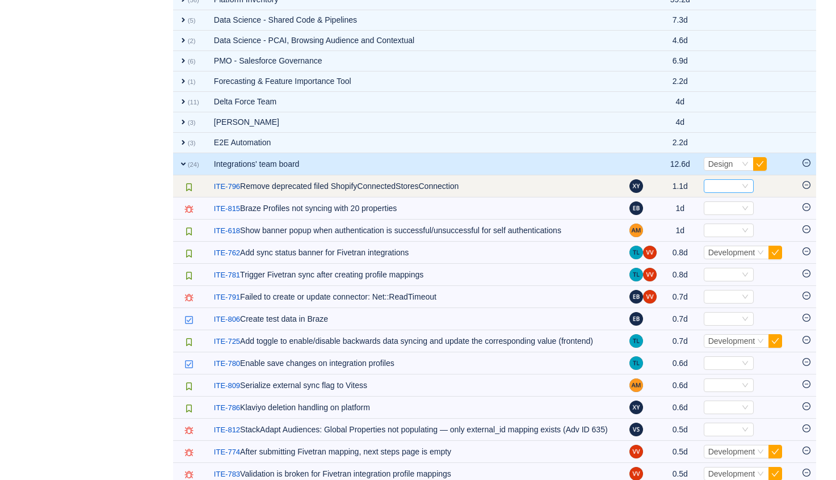
click at [729, 186] on div "Select" at bounding box center [723, 186] width 31 height 12
click at [511, 193] on td "/ ITE-796 Remove deprecated filed ShopifyConnectedStoresConnection" at bounding box center [415, 186] width 415 height 22
click at [240, 188] on link "ITE-796" at bounding box center [227, 186] width 26 height 11
click at [807, 181] on icon "icon: minus-circle" at bounding box center [806, 185] width 8 height 8
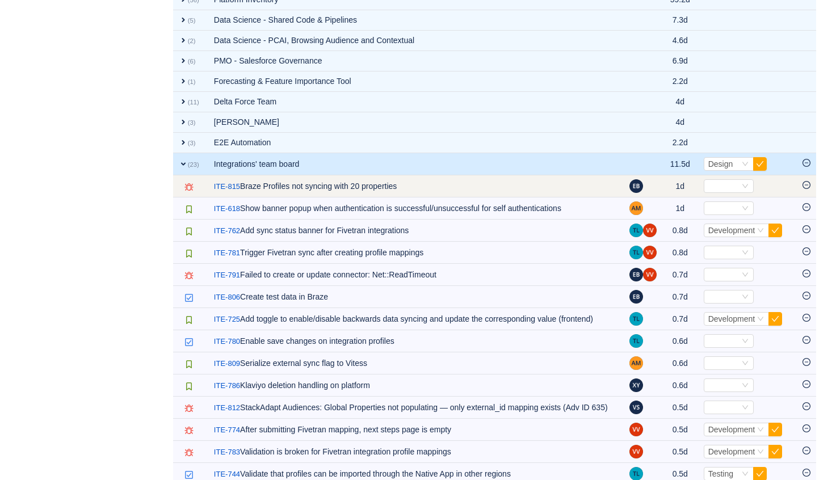
click at [806, 184] on icon "icon: minus-circle" at bounding box center [806, 185] width 8 height 8
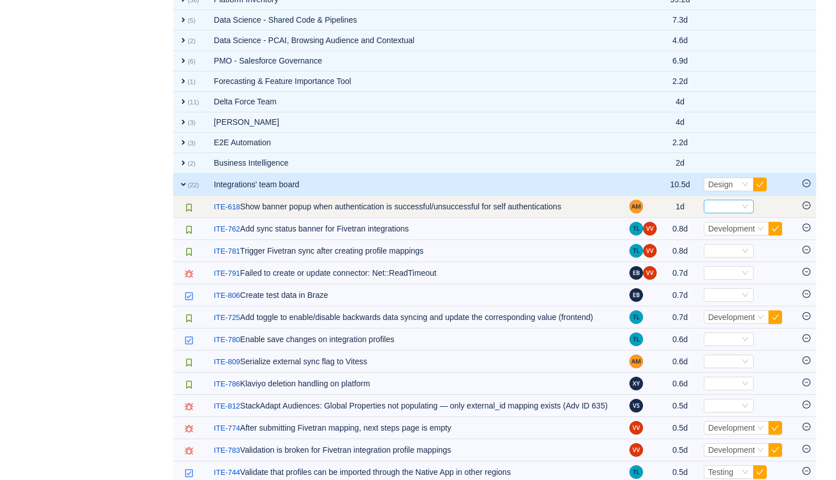
click at [723, 204] on div "Select" at bounding box center [723, 206] width 31 height 12
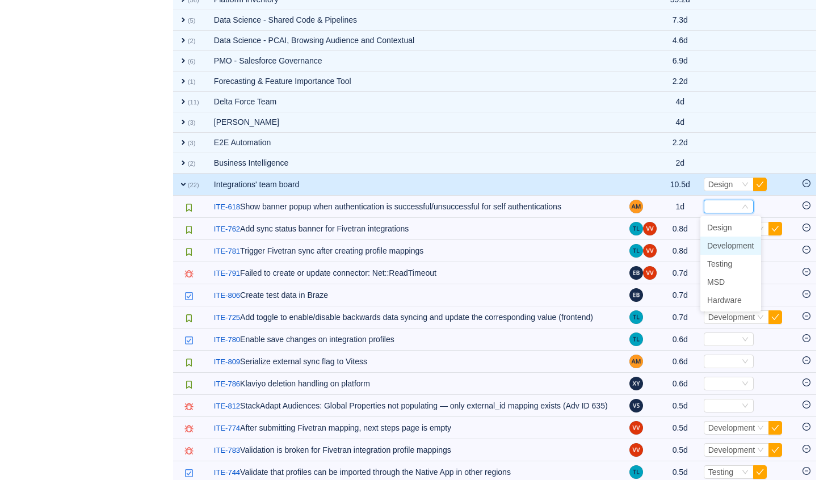
click at [739, 247] on span "Development" at bounding box center [730, 245] width 47 height 9
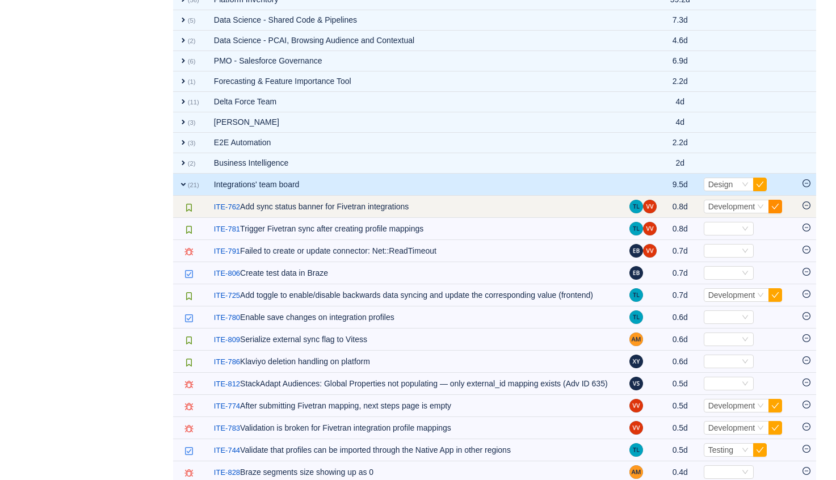
click at [773, 205] on button "button" at bounding box center [775, 207] width 14 height 14
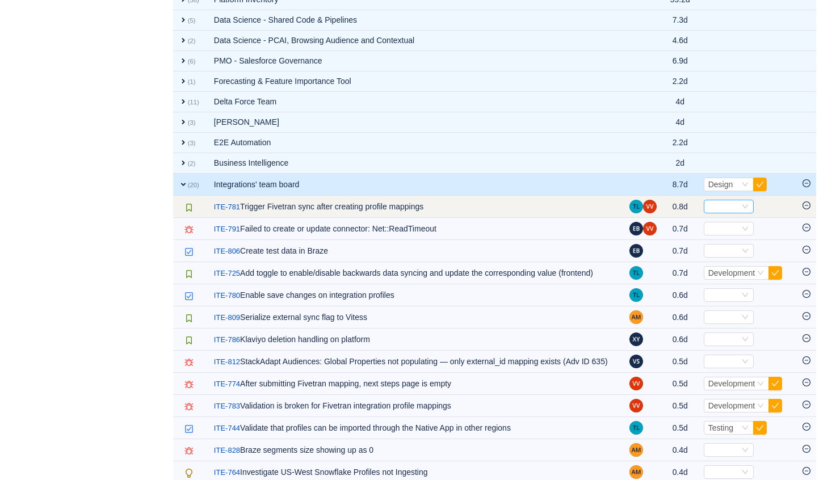
click at [718, 201] on div "Select" at bounding box center [723, 206] width 31 height 12
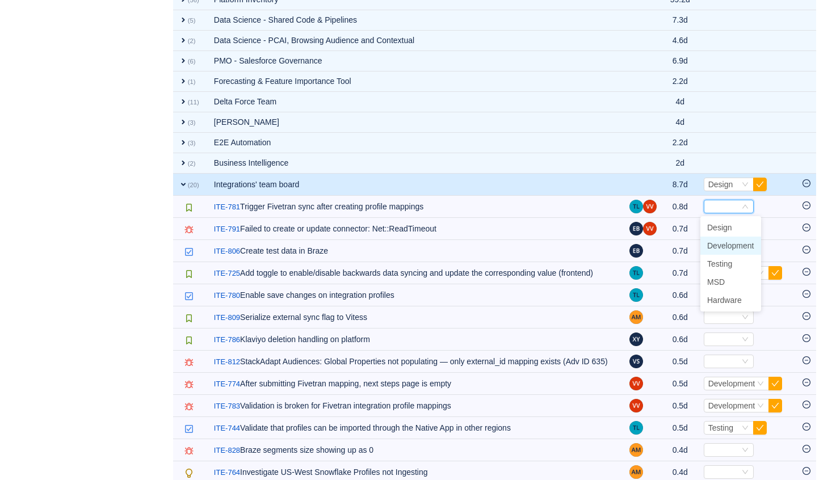
click at [724, 248] on span "Development" at bounding box center [730, 245] width 47 height 9
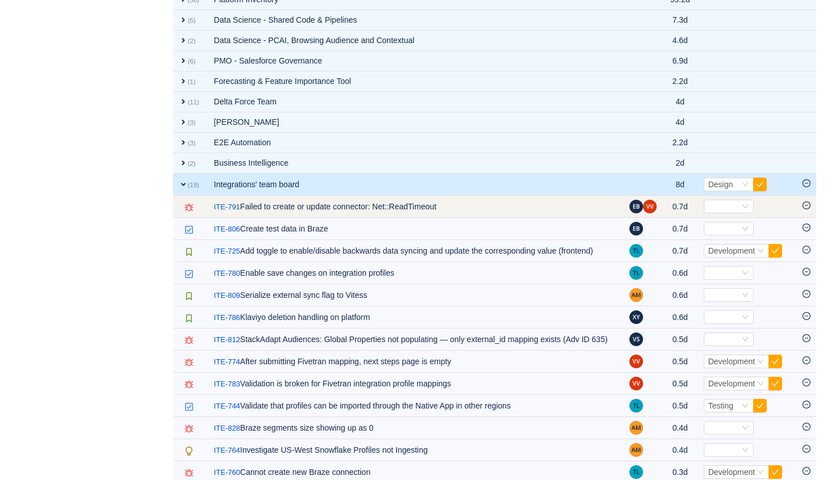
click at [806, 207] on icon "icon: minus-circle" at bounding box center [806, 205] width 8 height 8
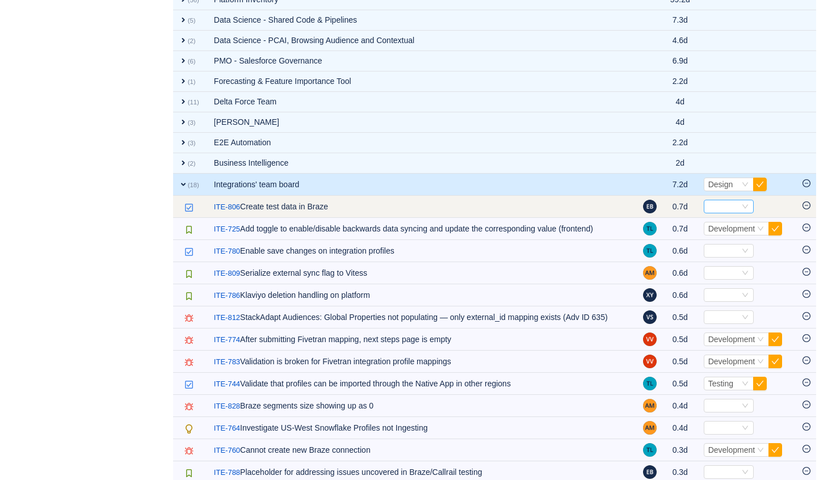
click at [737, 205] on div "Select" at bounding box center [729, 207] width 50 height 14
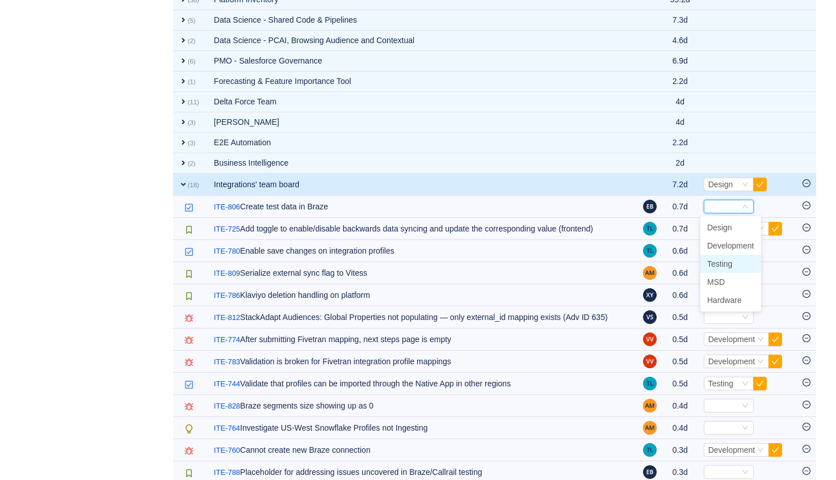
click at [738, 268] on li "Testing" at bounding box center [730, 264] width 61 height 18
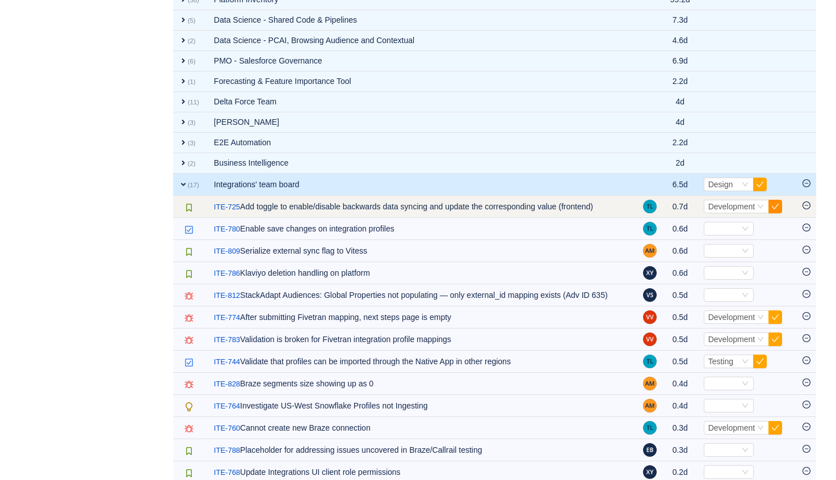
click at [779, 204] on button "button" at bounding box center [775, 207] width 14 height 14
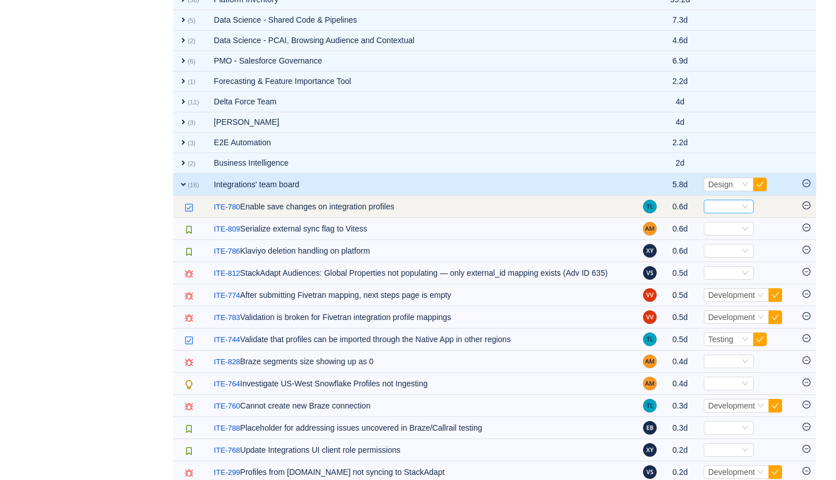
click at [728, 206] on div "Select" at bounding box center [723, 206] width 31 height 12
click at [728, 206] on input at bounding box center [723, 206] width 31 height 12
click at [682, 209] on td "0.6d" at bounding box center [680, 207] width 36 height 22
click at [224, 203] on link "ITE-780" at bounding box center [227, 206] width 26 height 11
click at [723, 205] on div "Select" at bounding box center [723, 206] width 31 height 12
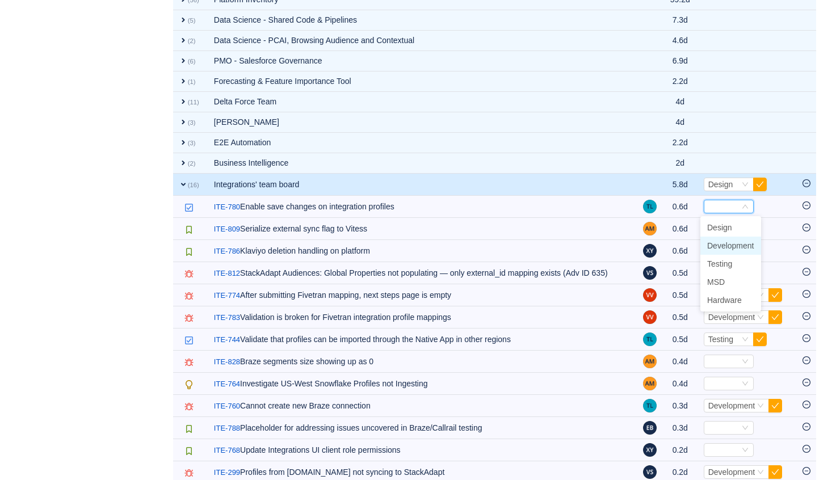
click at [737, 242] on span "Development" at bounding box center [730, 245] width 47 height 9
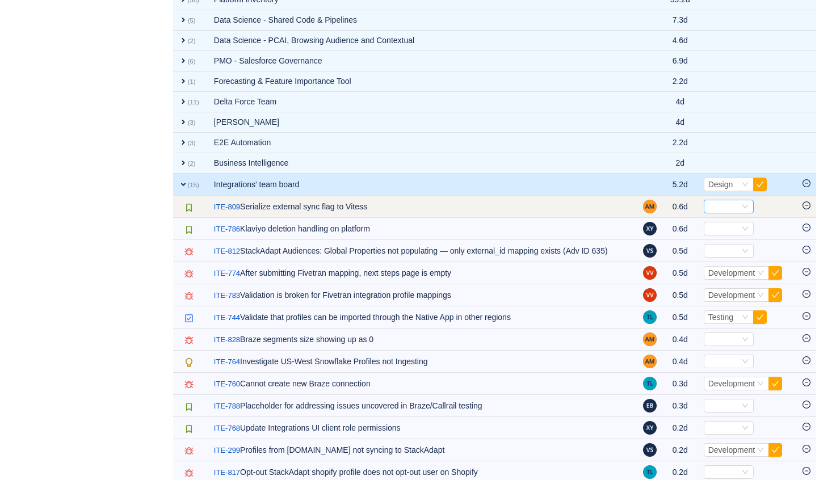
click at [730, 203] on div "Select" at bounding box center [723, 206] width 31 height 12
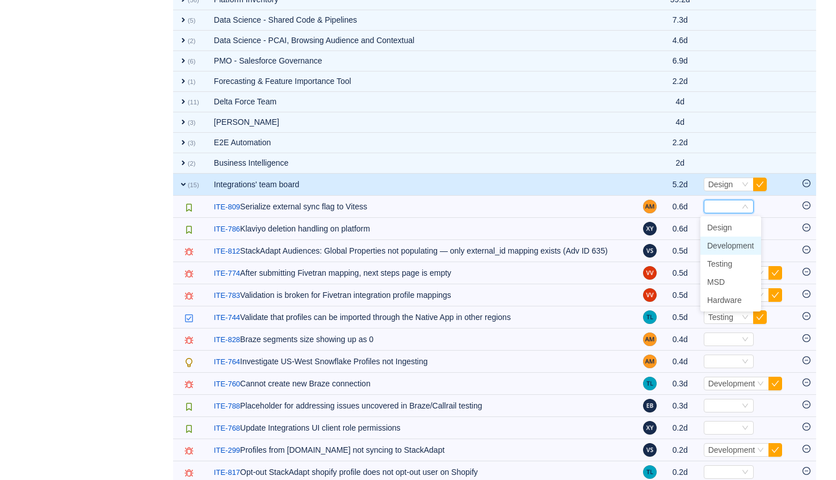
click at [731, 243] on span "Development" at bounding box center [730, 245] width 47 height 9
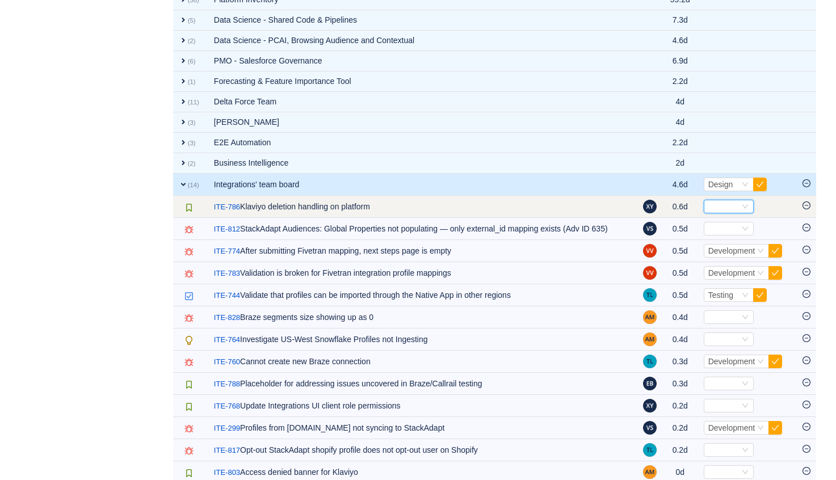
click at [721, 206] on div "Select" at bounding box center [723, 206] width 31 height 12
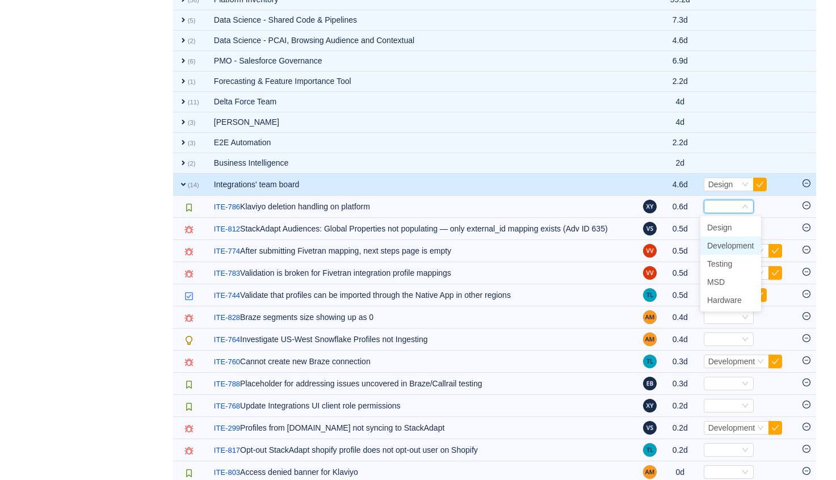
click at [736, 249] on span "Development" at bounding box center [730, 245] width 47 height 9
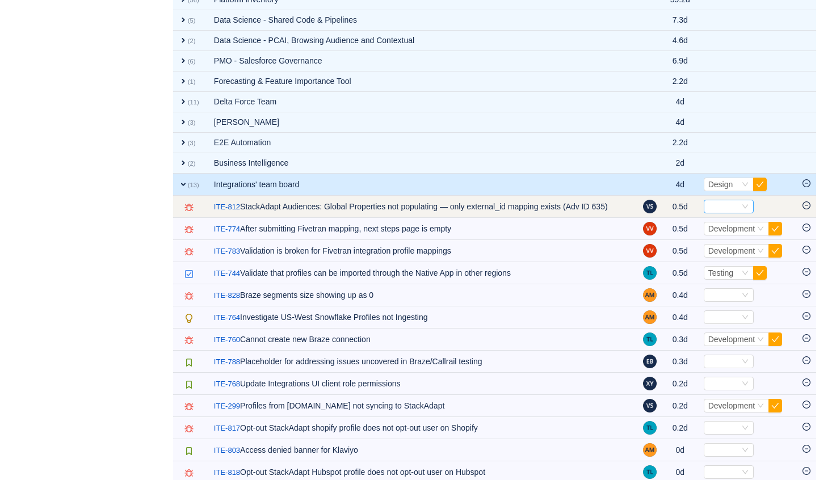
click at [725, 211] on div "Select" at bounding box center [723, 206] width 31 height 12
click at [725, 211] on input at bounding box center [723, 206] width 31 height 12
click at [762, 200] on span "Select" at bounding box center [747, 207] width 87 height 14
click at [806, 204] on icon "icon: minus-circle" at bounding box center [806, 205] width 8 height 8
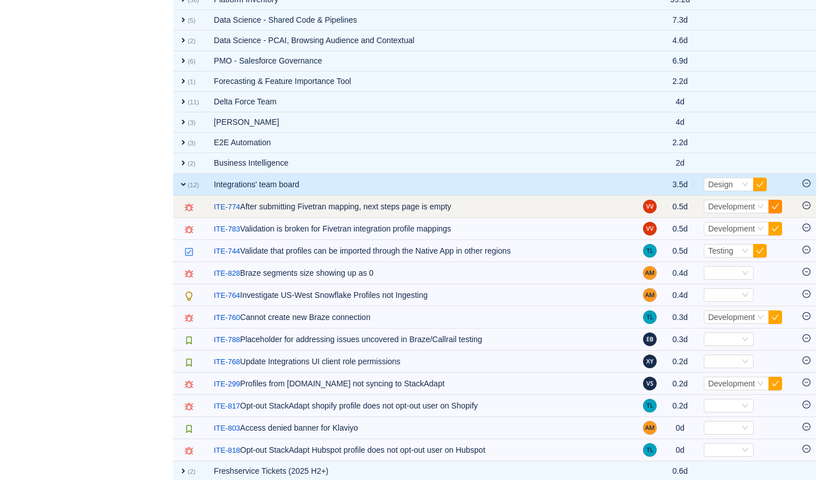
click at [772, 207] on button "button" at bounding box center [775, 207] width 14 height 14
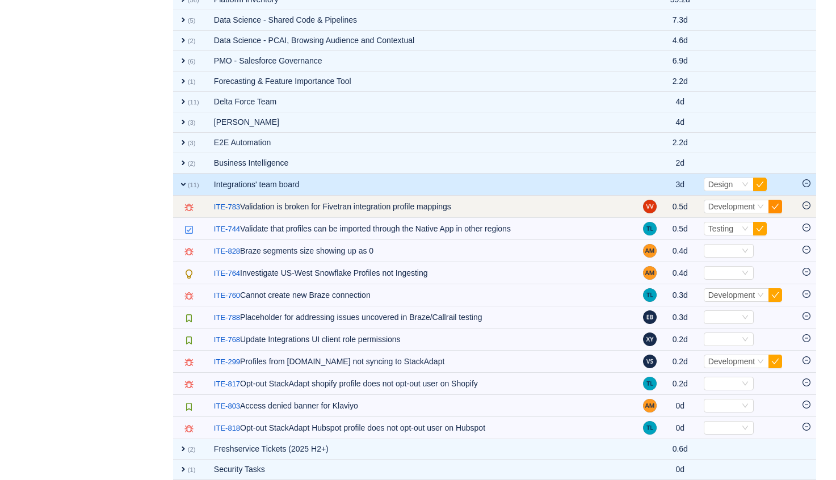
click at [775, 208] on button "button" at bounding box center [775, 207] width 14 height 14
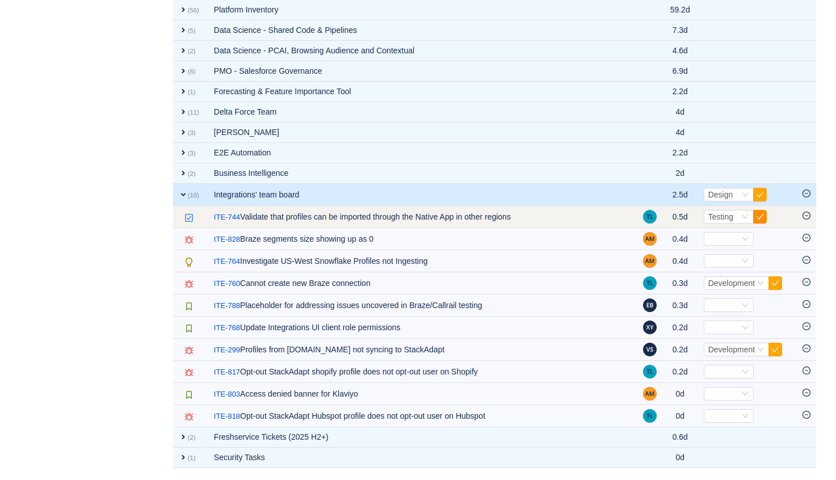
scroll to position [1278, 0]
click at [759, 216] on button "button" at bounding box center [760, 218] width 14 height 14
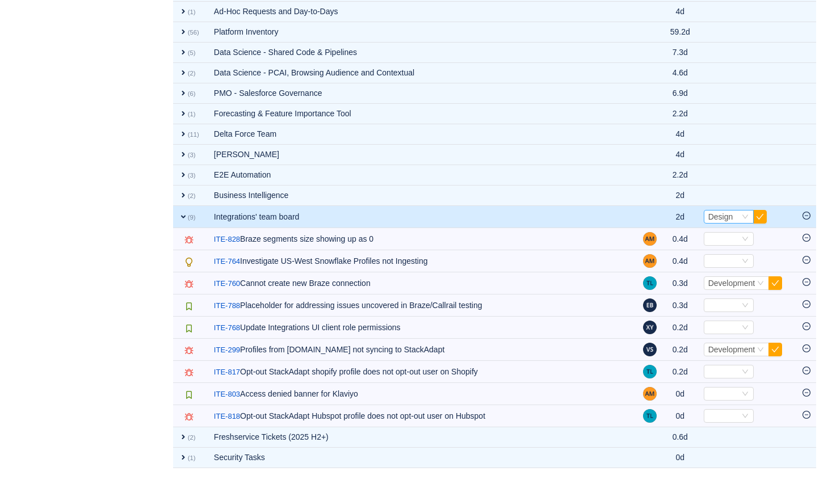
scroll to position [1256, 0]
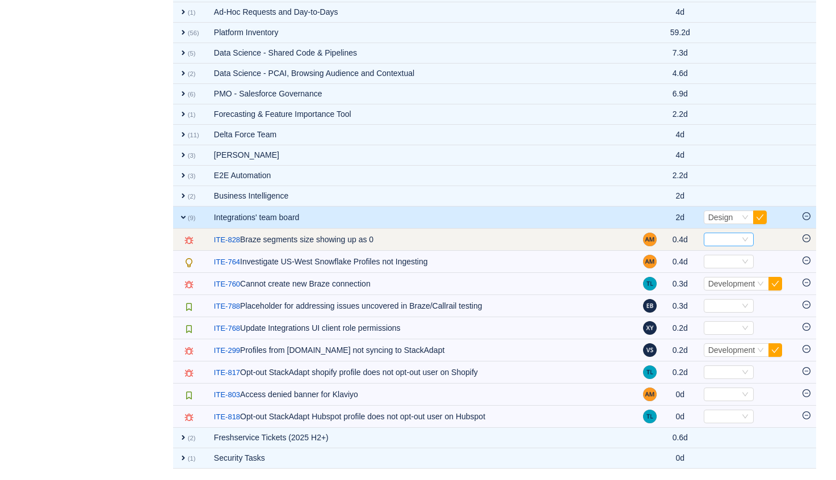
click at [720, 240] on div "Select" at bounding box center [723, 239] width 31 height 12
click at [493, 235] on td "/ ITE-828 Braze segments size showing up as 0" at bounding box center [422, 240] width 429 height 22
click at [234, 235] on link "ITE-828" at bounding box center [227, 239] width 26 height 11
click at [809, 237] on icon "icon: minus-circle" at bounding box center [806, 238] width 8 height 8
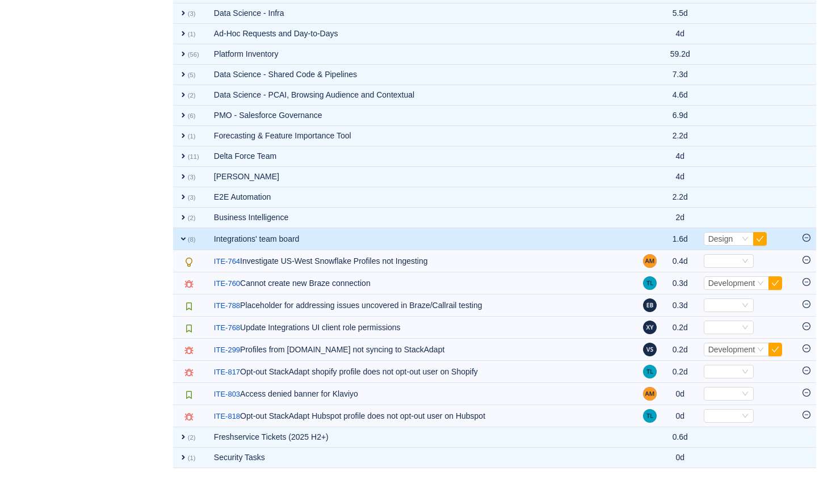
scroll to position [1234, 0]
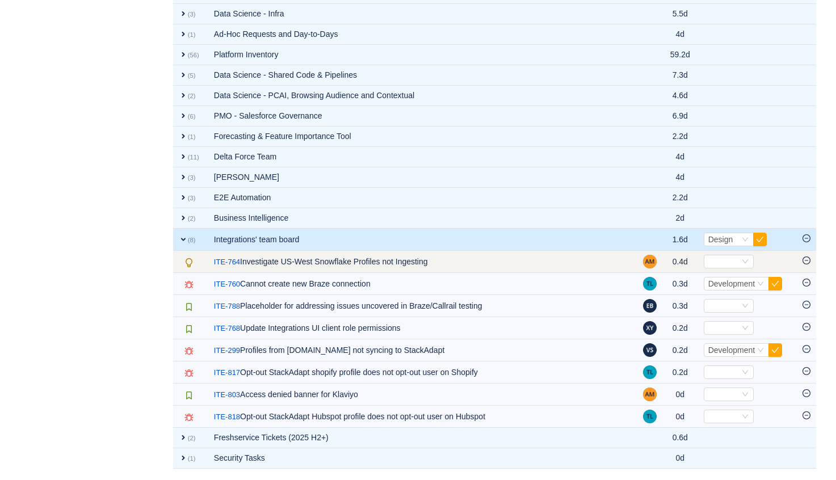
click at [805, 260] on icon "icon: minus-circle" at bounding box center [806, 260] width 8 height 8
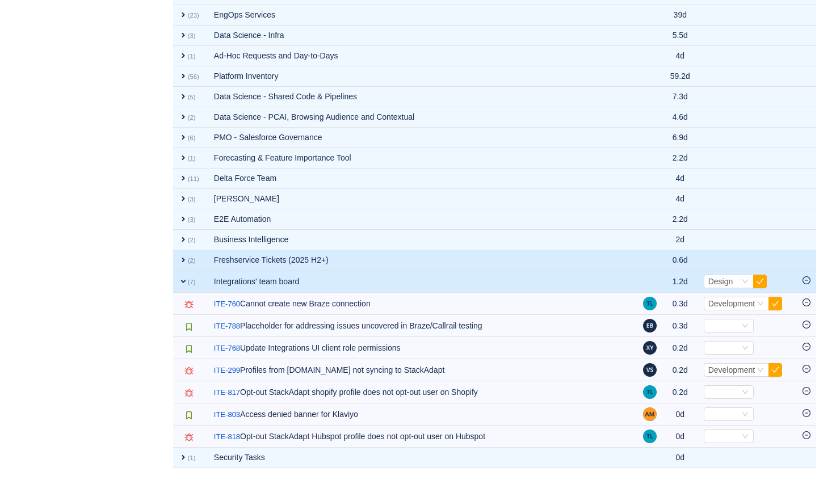
scroll to position [1212, 0]
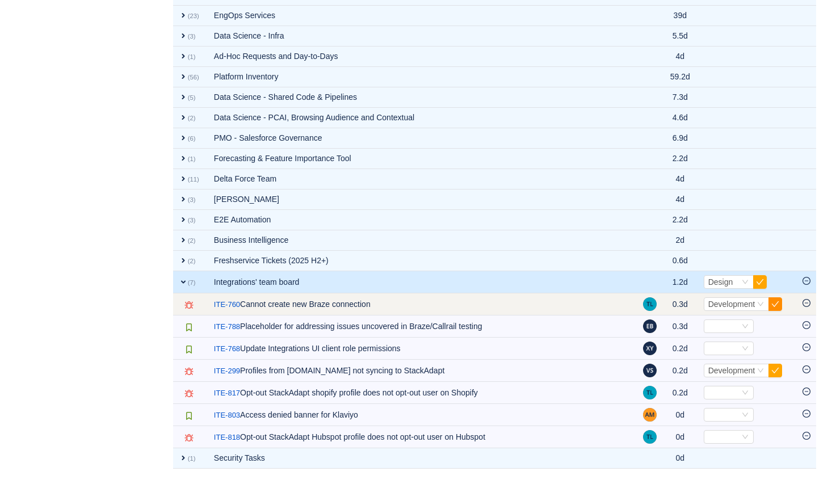
click at [773, 300] on button "button" at bounding box center [775, 304] width 14 height 14
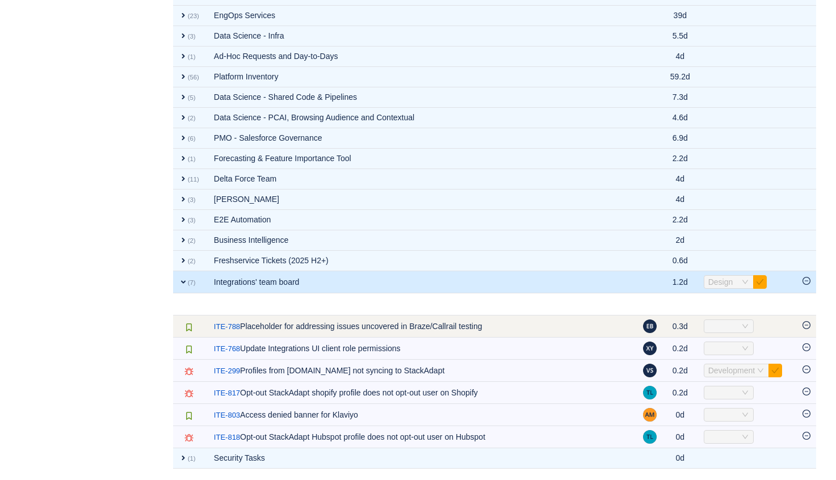
scroll to position [1190, 0]
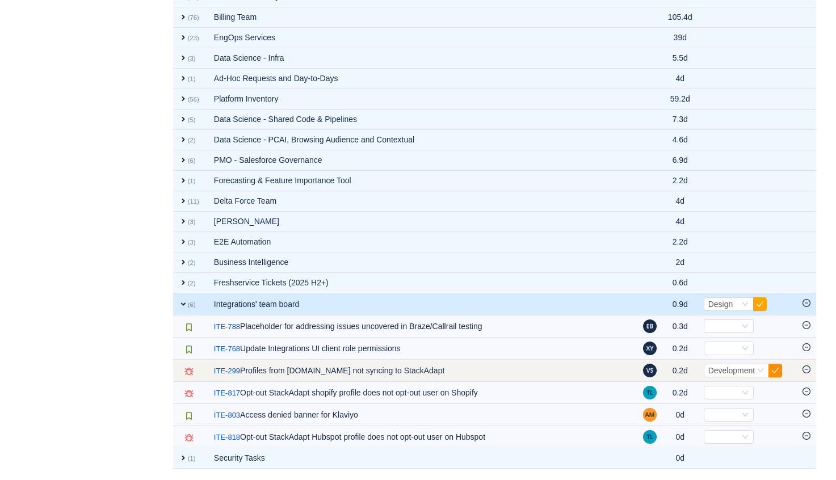
click at [779, 370] on button "button" at bounding box center [775, 371] width 14 height 14
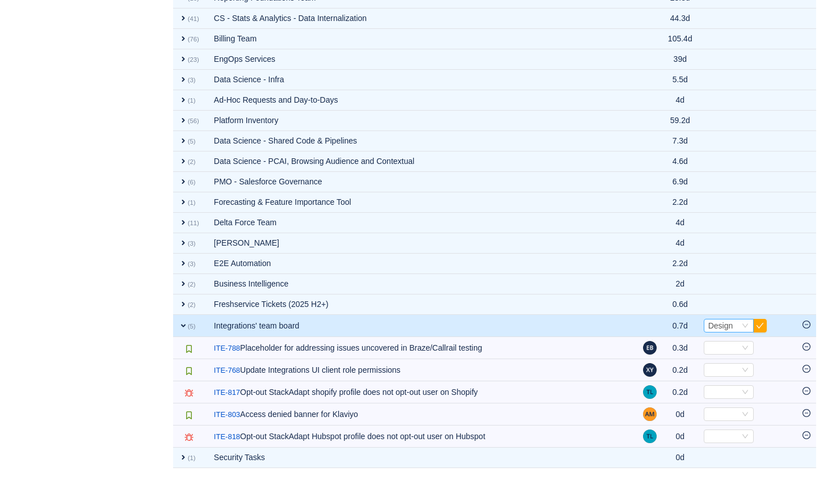
scroll to position [1168, 0]
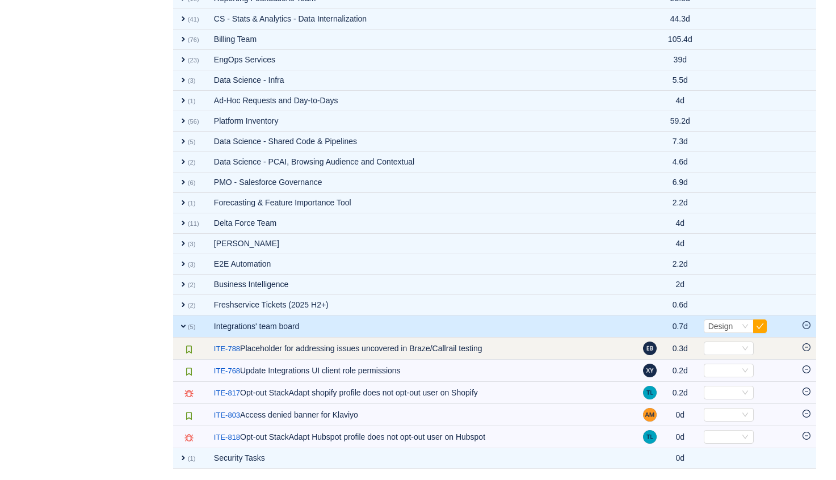
click at [803, 343] on icon "icon: minus-circle" at bounding box center [806, 347] width 8 height 8
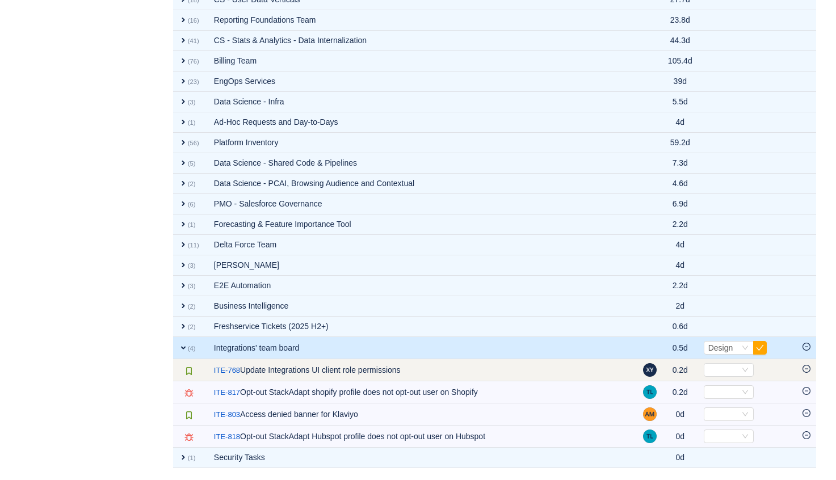
scroll to position [1146, 0]
click at [732, 365] on div "Select" at bounding box center [723, 370] width 31 height 12
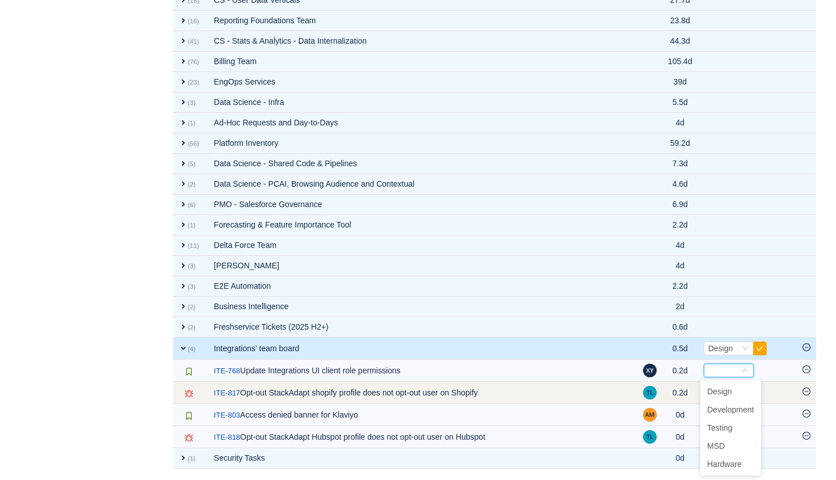
drag, startPoint x: 737, startPoint y: 409, endPoint x: 594, endPoint y: 388, distance: 143.9
click at [623, 393] on td "/ ITE-817 Opt-out StackAdapt shopify profile does not opt-out user on Shopify" at bounding box center [422, 393] width 429 height 22
click at [807, 389] on icon "icon: minus-circle" at bounding box center [806, 392] width 8 height 8
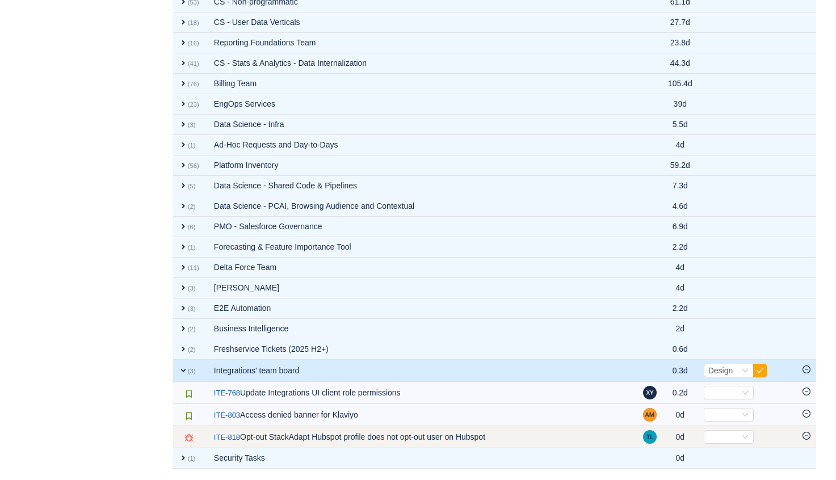
click at [810, 439] on icon "icon: minus-circle" at bounding box center [806, 436] width 8 height 8
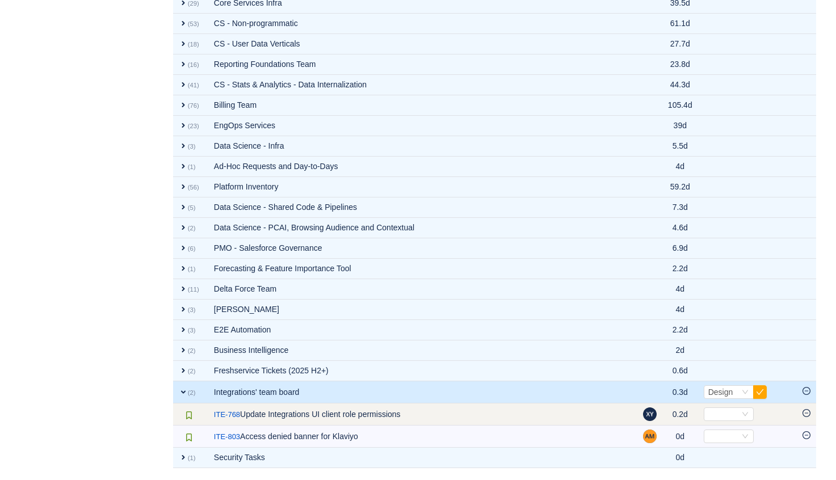
scroll to position [1101, 0]
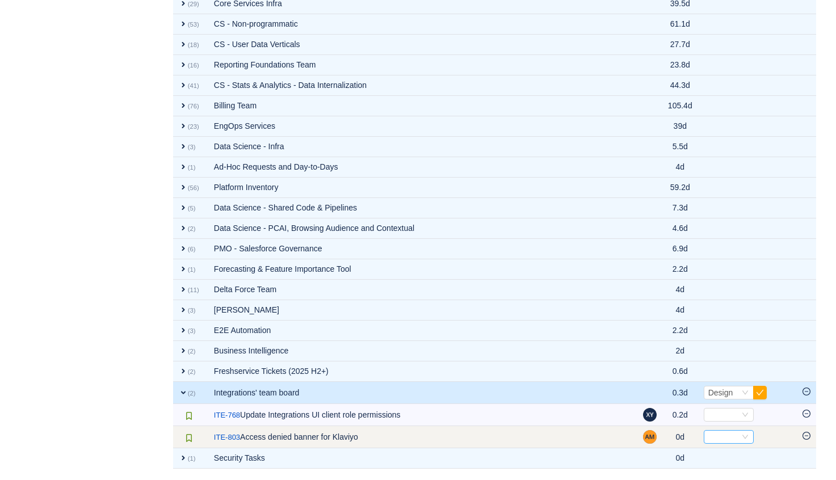
click at [744, 436] on icon "icon: down" at bounding box center [745, 437] width 7 height 7
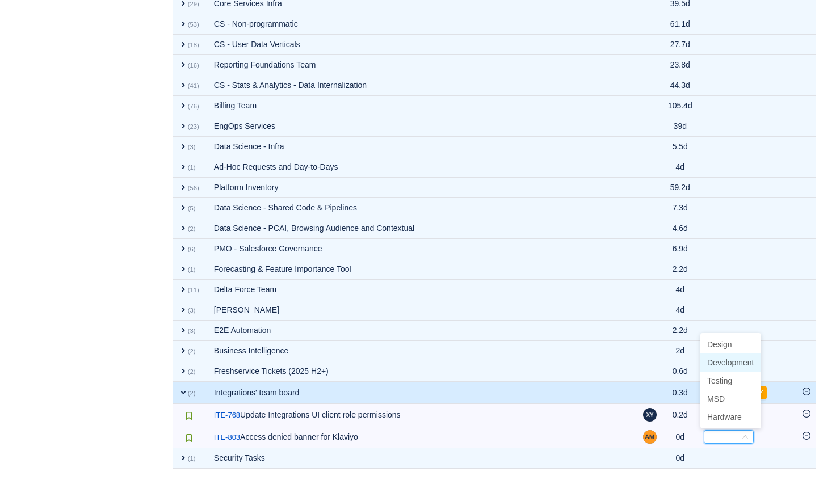
click at [732, 359] on span "Development" at bounding box center [730, 362] width 47 height 9
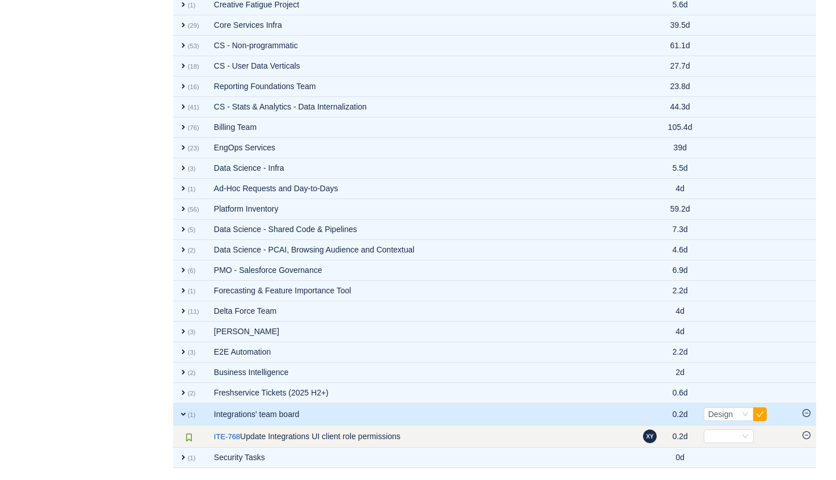
scroll to position [1079, 0]
click at [722, 437] on div "Select" at bounding box center [723, 437] width 31 height 12
click at [608, 440] on td "/ ITE-768 Update Integrations UI client role permissions" at bounding box center [422, 437] width 429 height 22
click at [807, 434] on icon "icon: minus-circle" at bounding box center [806, 436] width 8 height 8
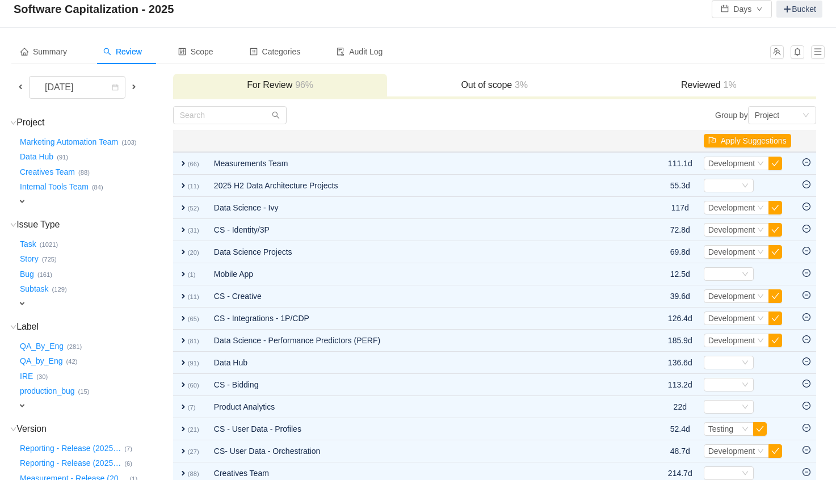
scroll to position [22, 0]
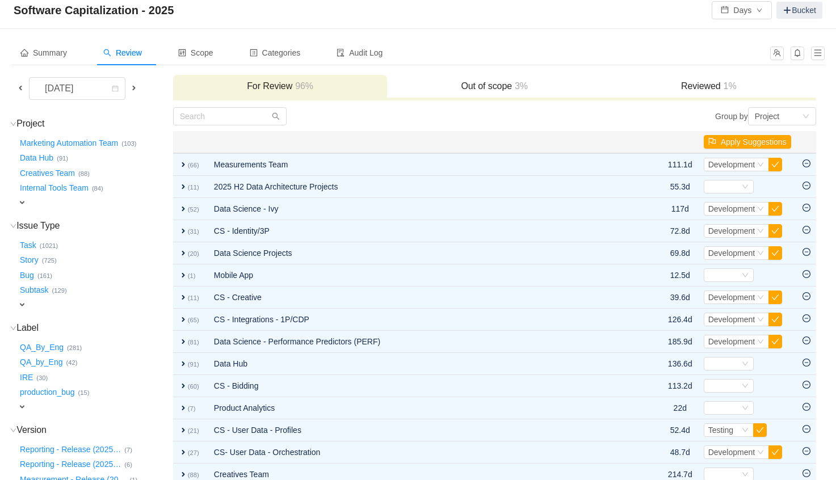
click at [669, 88] on h3 "Reviewed 1%" at bounding box center [708, 86] width 203 height 11
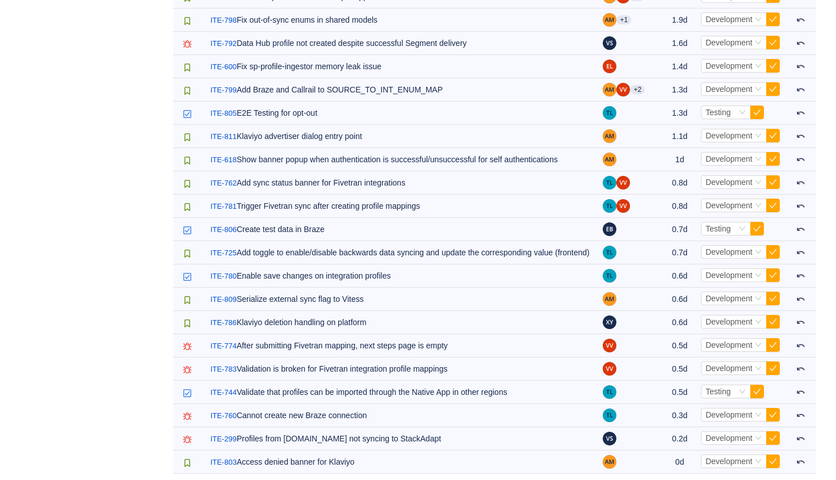
scroll to position [401, 0]
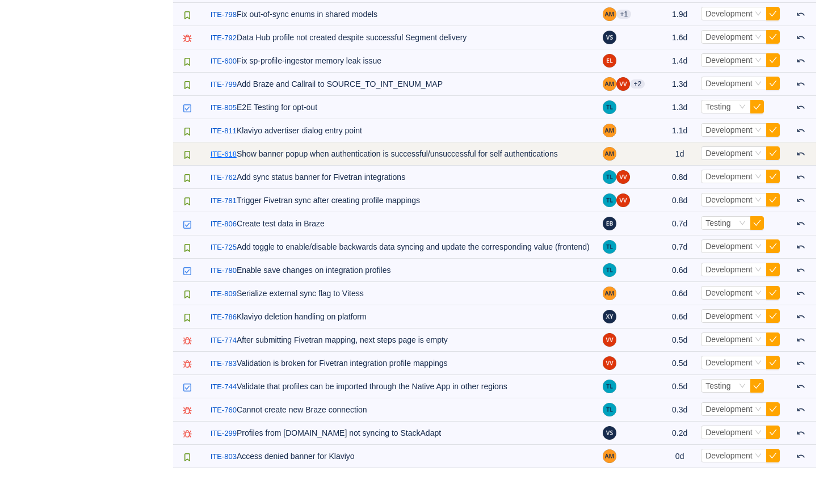
click at [226, 149] on link "ITE-618" at bounding box center [224, 154] width 26 height 11
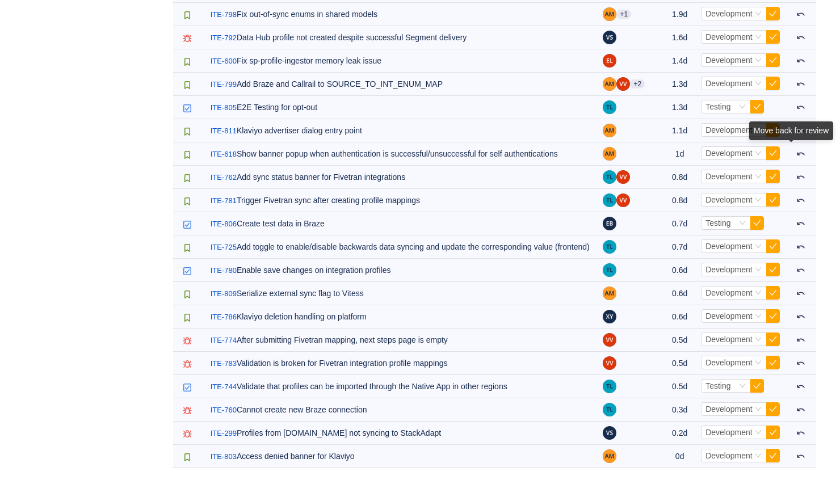
click at [802, 140] on div "Move back for review" at bounding box center [791, 130] width 84 height 19
click at [803, 145] on div "Move back for review" at bounding box center [791, 132] width 84 height 23
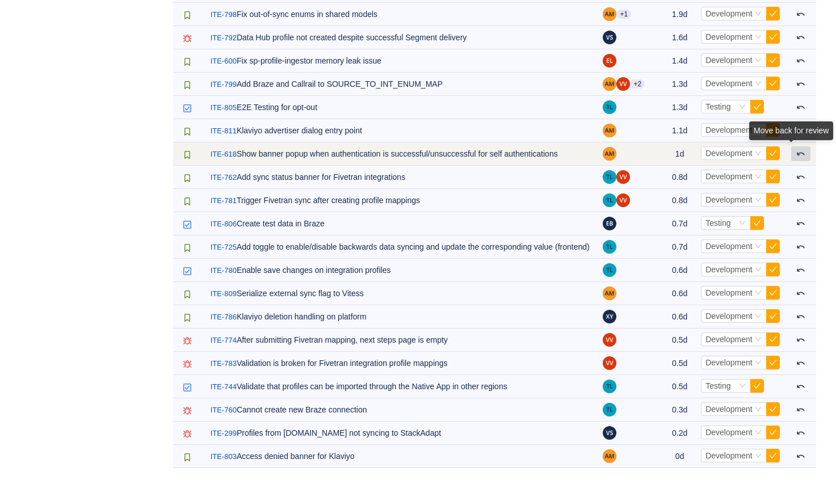
click at [798, 150] on button at bounding box center [800, 153] width 19 height 15
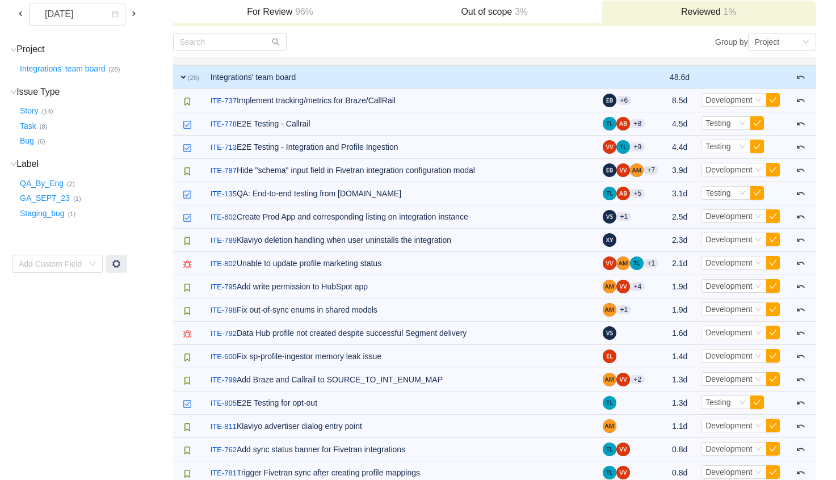
scroll to position [377, 0]
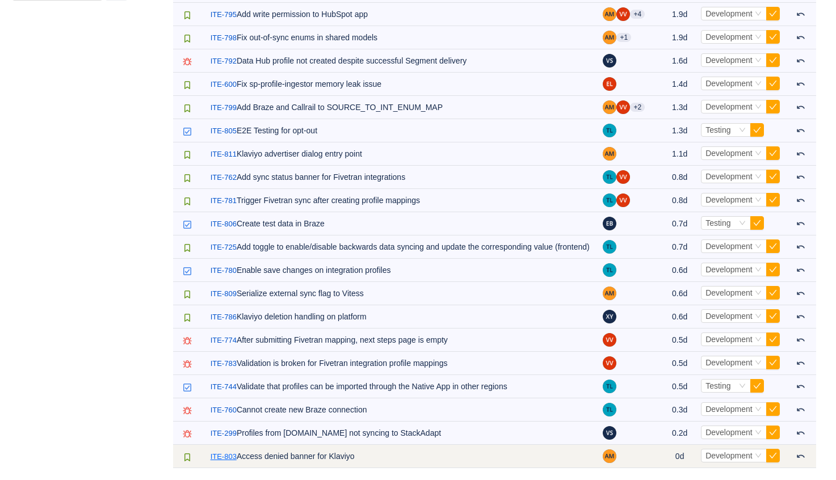
click at [221, 459] on link "ITE-803" at bounding box center [224, 456] width 26 height 11
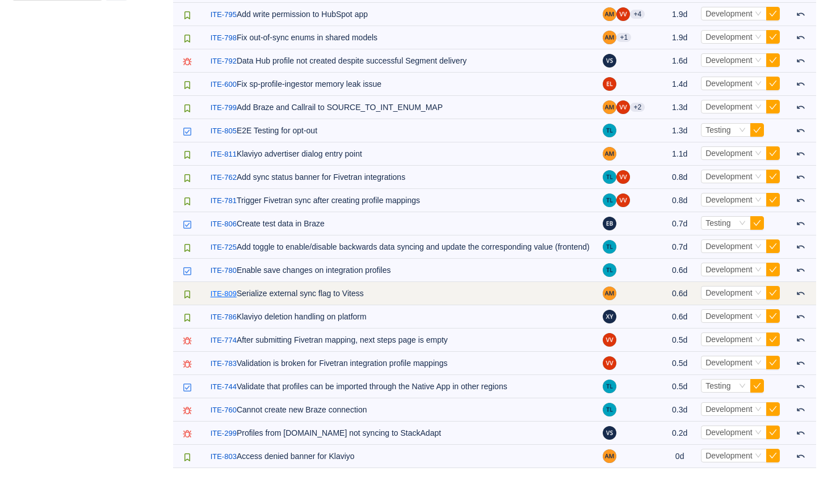
click at [230, 293] on link "ITE-809" at bounding box center [224, 293] width 26 height 11
